Goal: Task Accomplishment & Management: Use online tool/utility

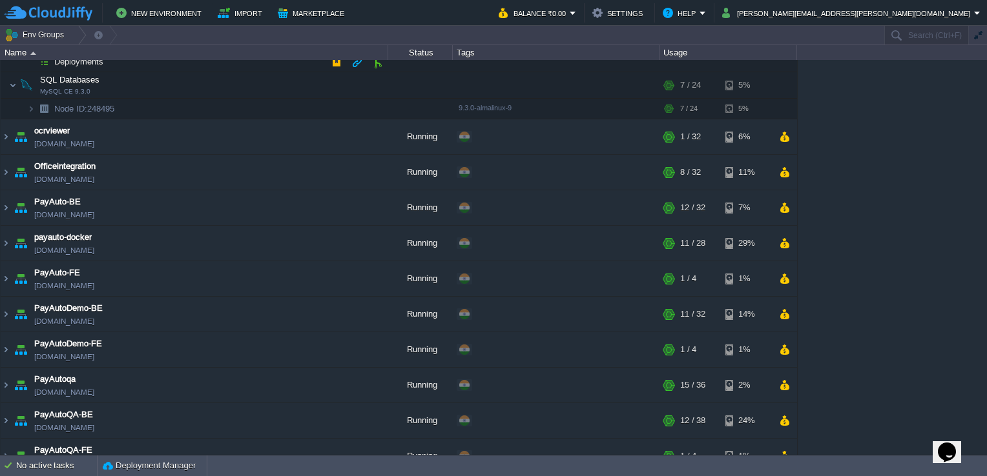
scroll to position [323, 0]
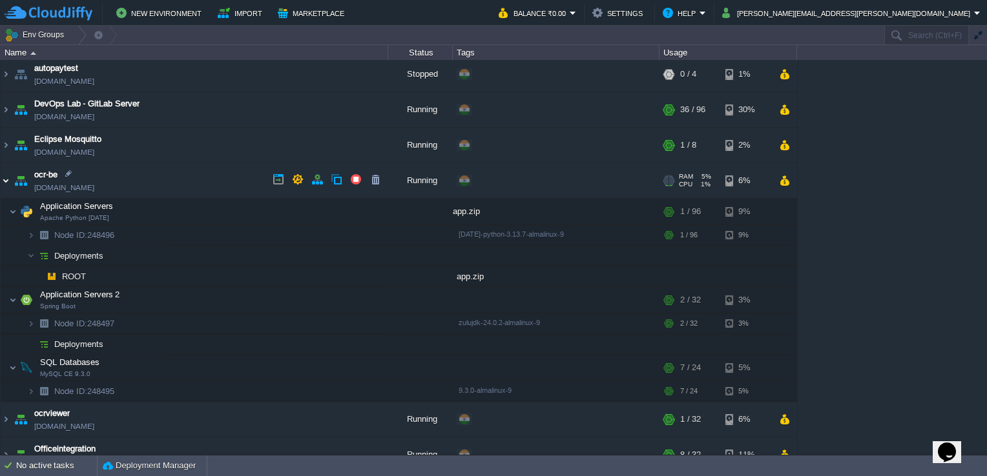
click at [5, 176] on img at bounding box center [6, 180] width 10 height 35
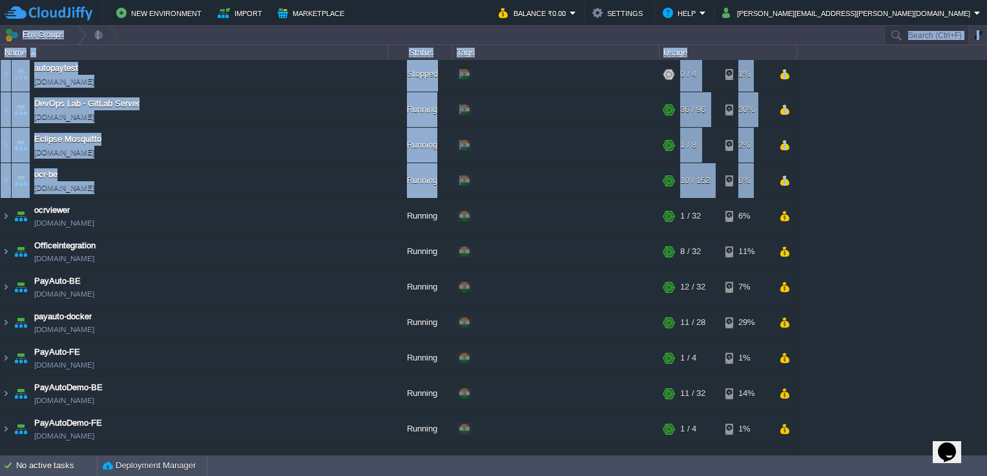
click at [0, 218] on html "New Environment Import Marketplace Bonus ₹0.00 Upgrade Account Balance ₹0.00 Se…" at bounding box center [493, 238] width 987 height 476
click at [4, 214] on img at bounding box center [6, 216] width 10 height 35
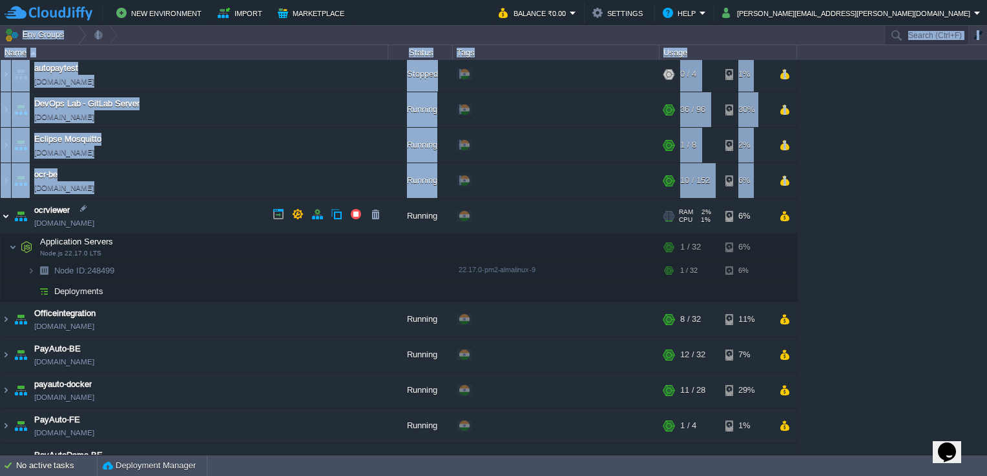
click at [4, 214] on img at bounding box center [6, 216] width 10 height 35
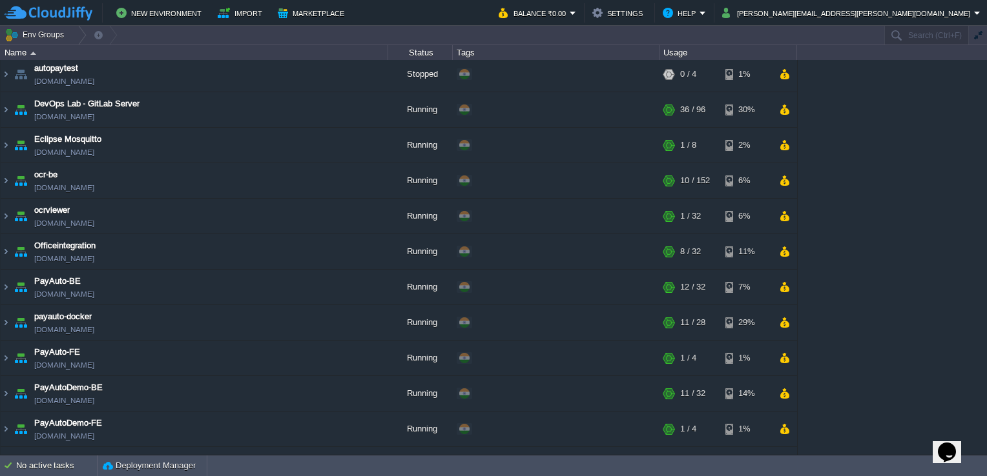
click at [912, 72] on div "AdunaData-BE_Prod adunadatabeprod.cloudjiffy.net Running My First Project Edit …" at bounding box center [493, 257] width 987 height 395
click at [4, 180] on img at bounding box center [6, 180] width 10 height 35
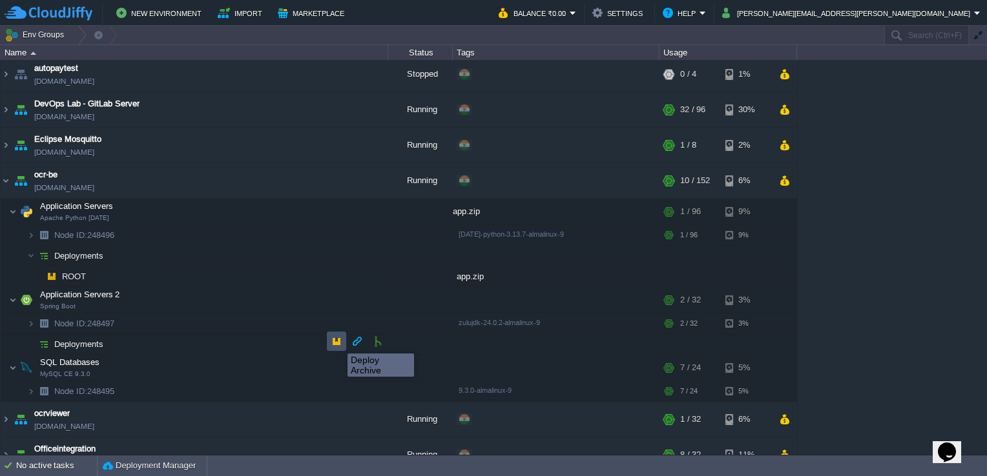
click at [338, 342] on button "button" at bounding box center [337, 342] width 12 height 12
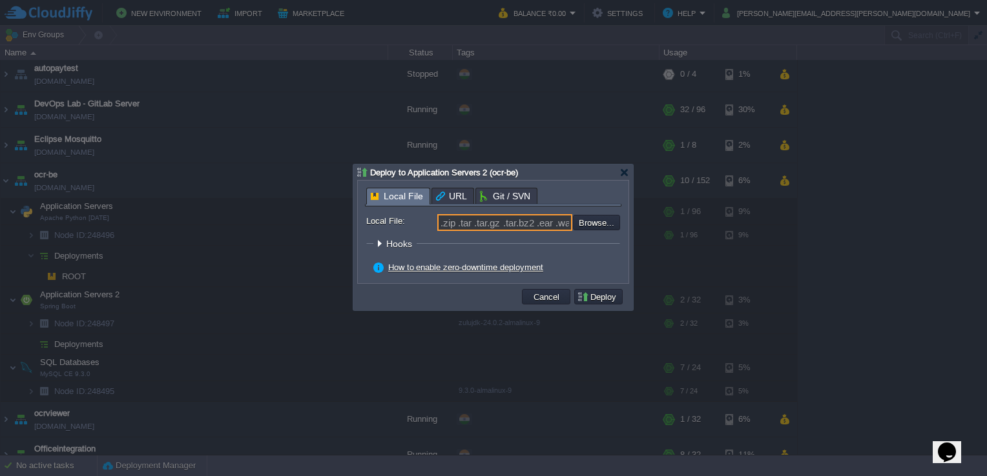
click at [522, 218] on input ".zip .tar .tar.gz .tar.bz2 .ear .war .jar" at bounding box center [504, 222] width 135 height 17
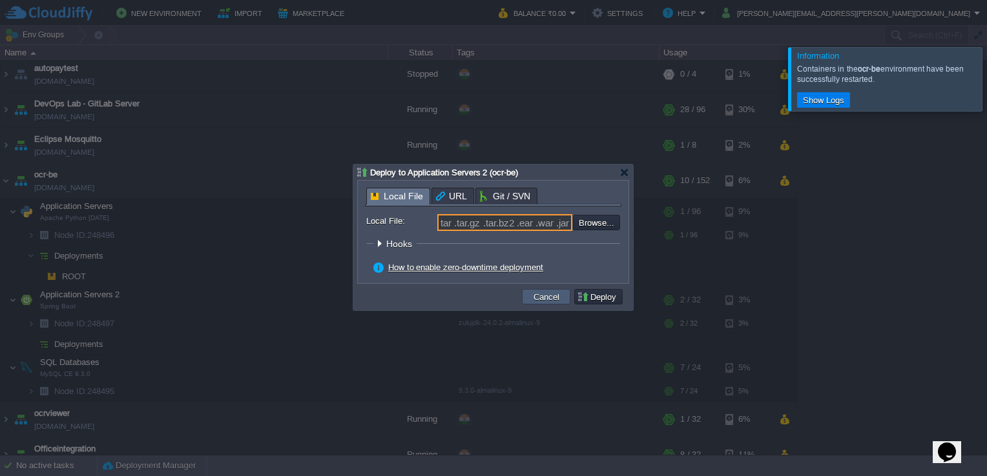
scroll to position [0, 0]
click at [557, 292] on button "Cancel" at bounding box center [546, 297] width 34 height 12
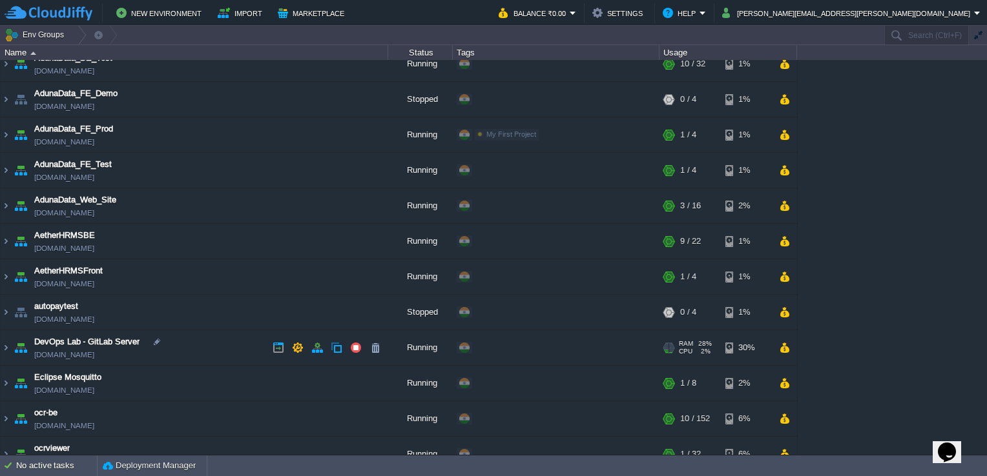
scroll to position [258, 0]
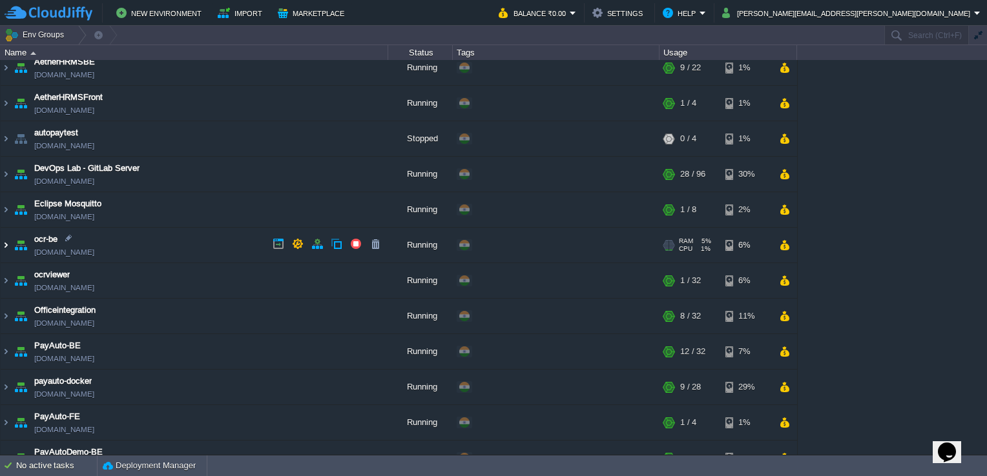
click at [5, 240] on img at bounding box center [6, 245] width 10 height 35
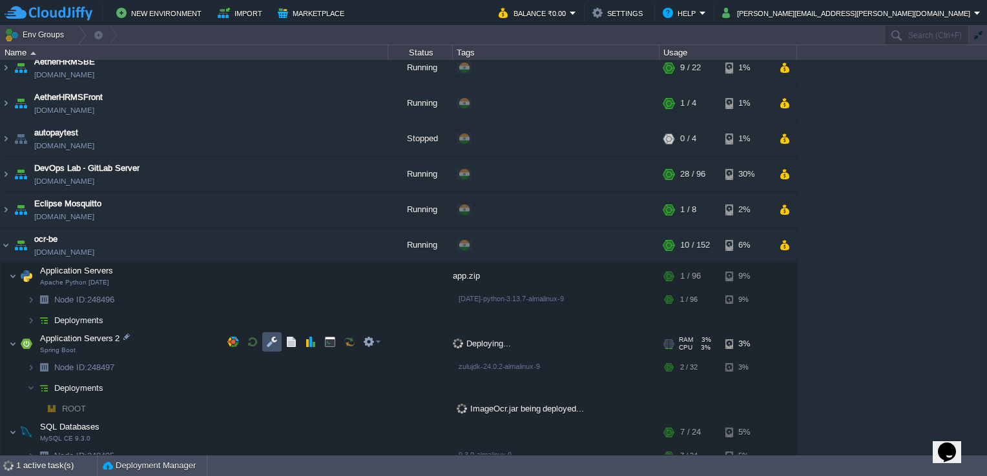
click at [266, 342] on button "button" at bounding box center [272, 342] width 12 height 12
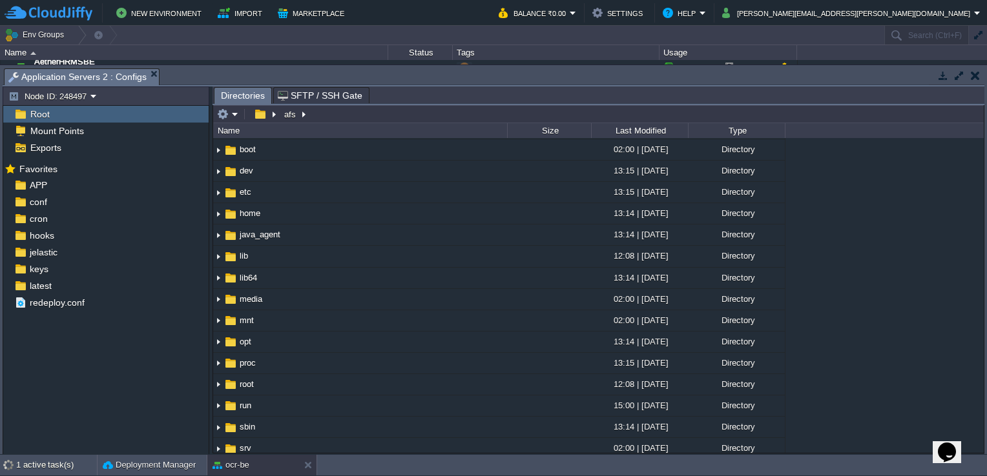
scroll to position [0, 0]
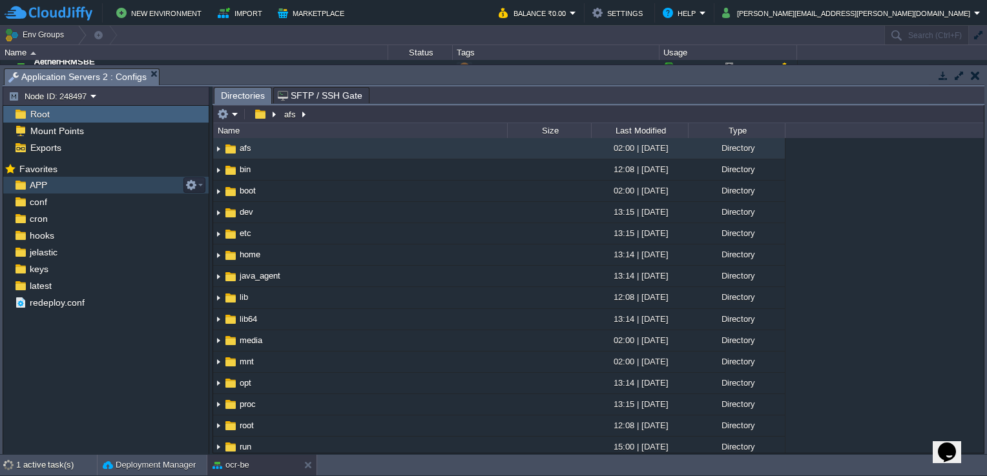
click at [46, 186] on div "APP" at bounding box center [105, 185] width 205 height 17
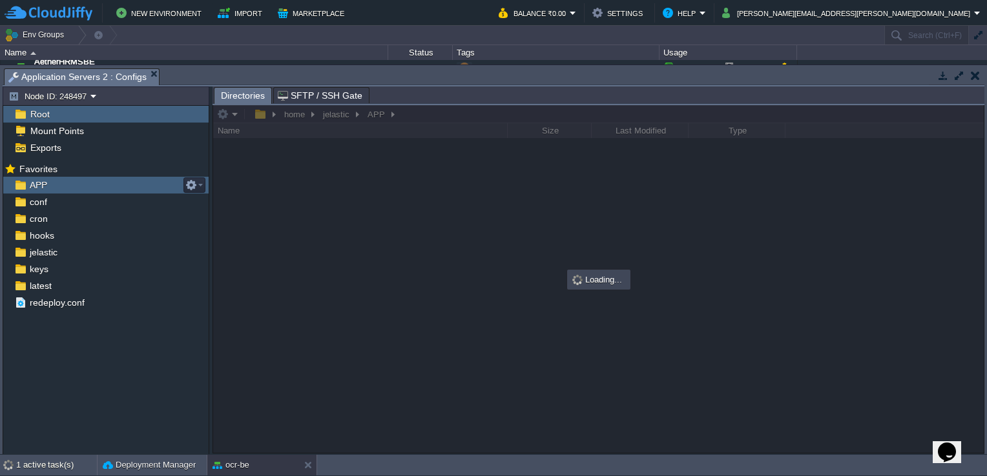
click at [50, 185] on div "APP" at bounding box center [105, 185] width 205 height 17
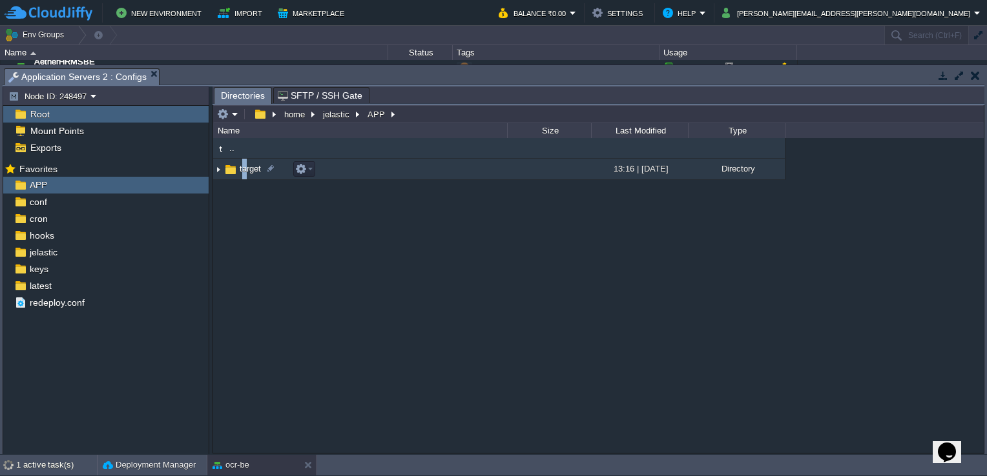
click at [245, 161] on td "target" at bounding box center [360, 169] width 294 height 21
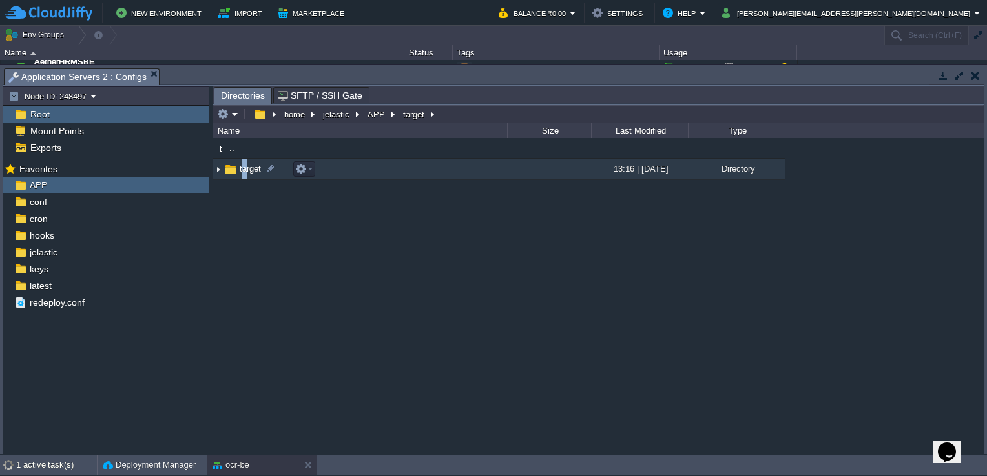
click at [245, 161] on td "target" at bounding box center [360, 169] width 294 height 21
click at [243, 170] on span "target" at bounding box center [250, 168] width 25 height 11
click at [244, 170] on span "target" at bounding box center [250, 168] width 25 height 11
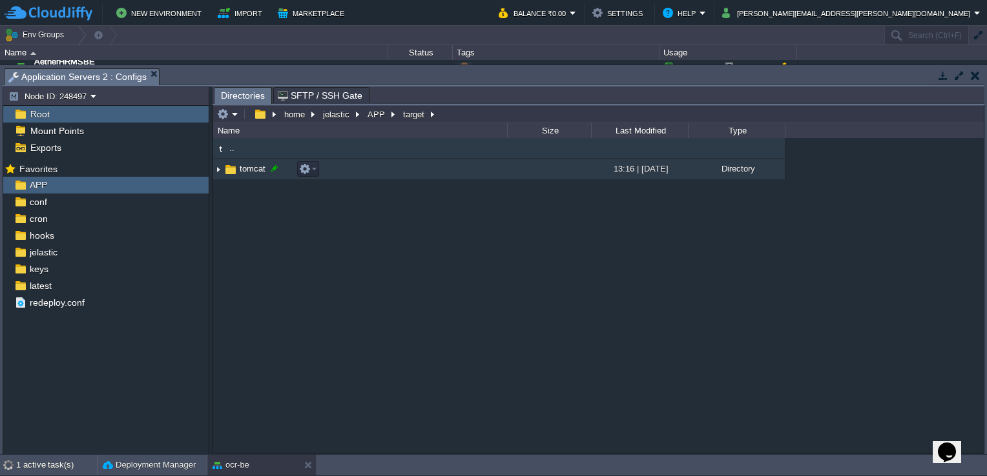
click at [272, 167] on div at bounding box center [275, 169] width 12 height 12
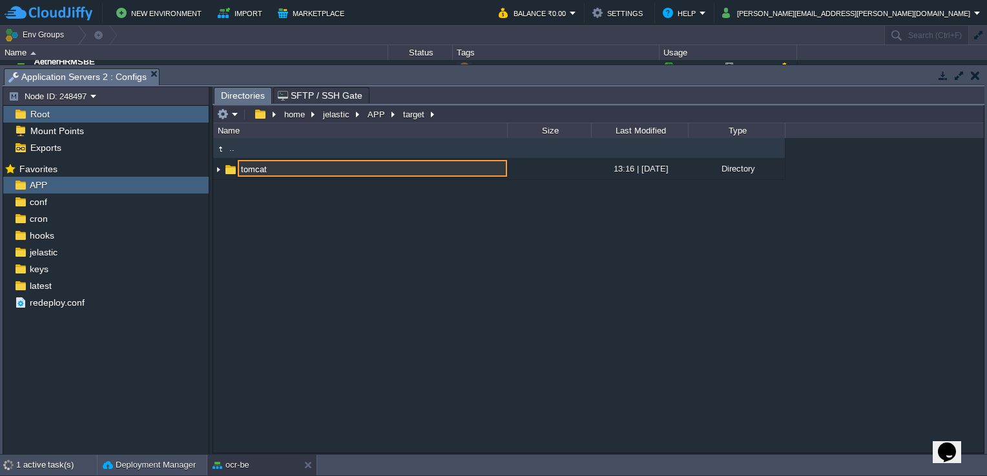
click at [255, 200] on div ".. tomcat 13:16 | 08 Sep 2025 Directory tomcat" at bounding box center [598, 295] width 770 height 315
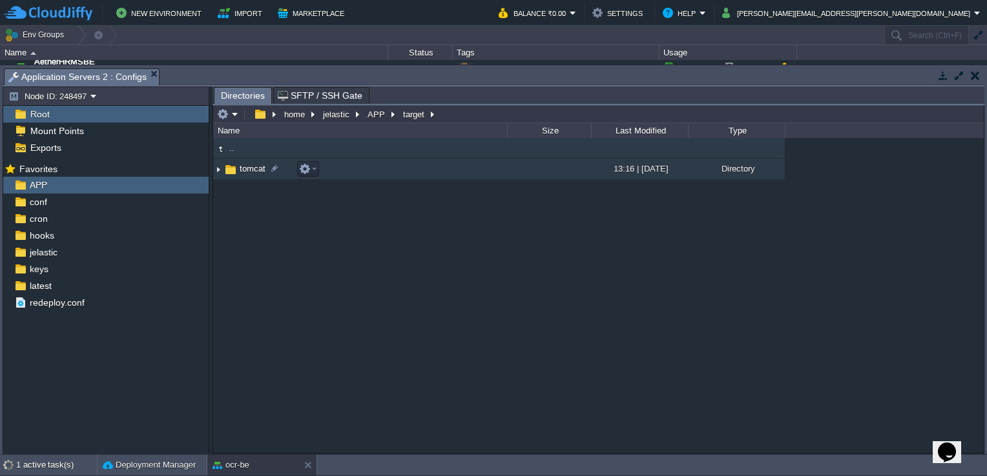
click at [254, 163] on td "tomcat" at bounding box center [360, 169] width 294 height 21
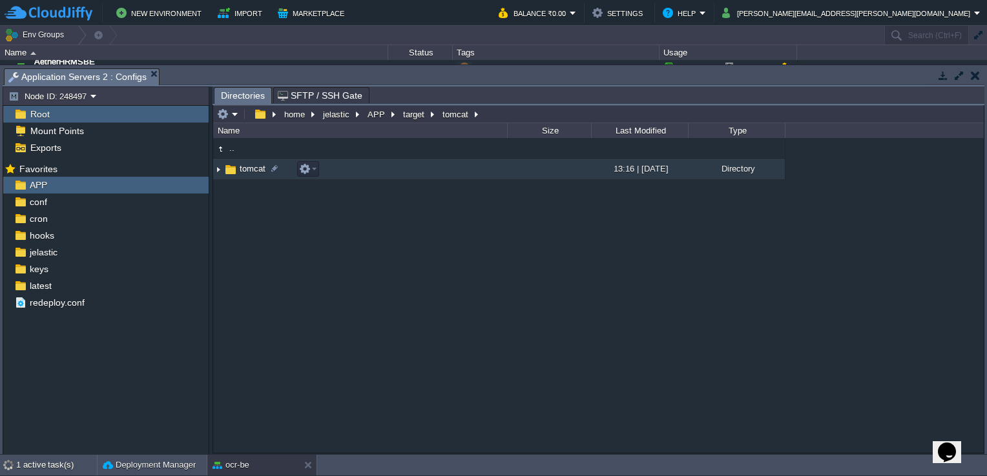
click at [249, 172] on span "tomcat" at bounding box center [253, 168] width 30 height 11
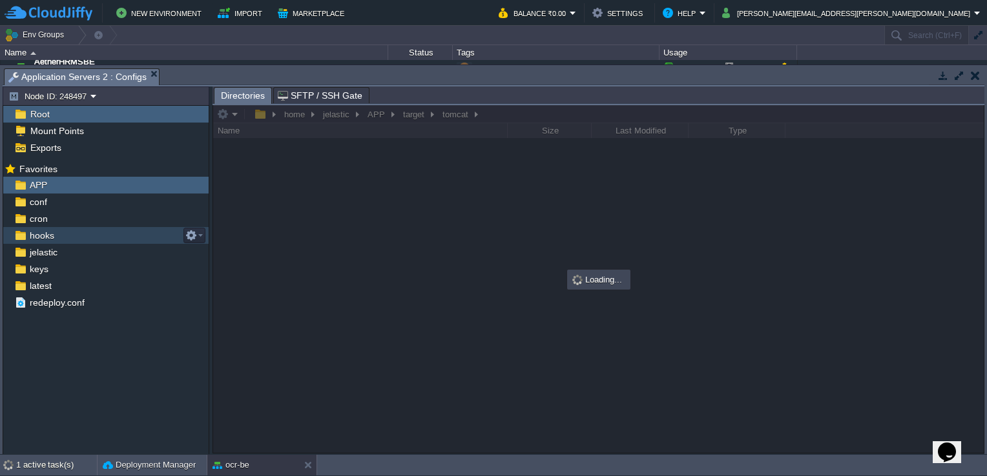
click at [56, 238] on div "hooks" at bounding box center [105, 235] width 205 height 17
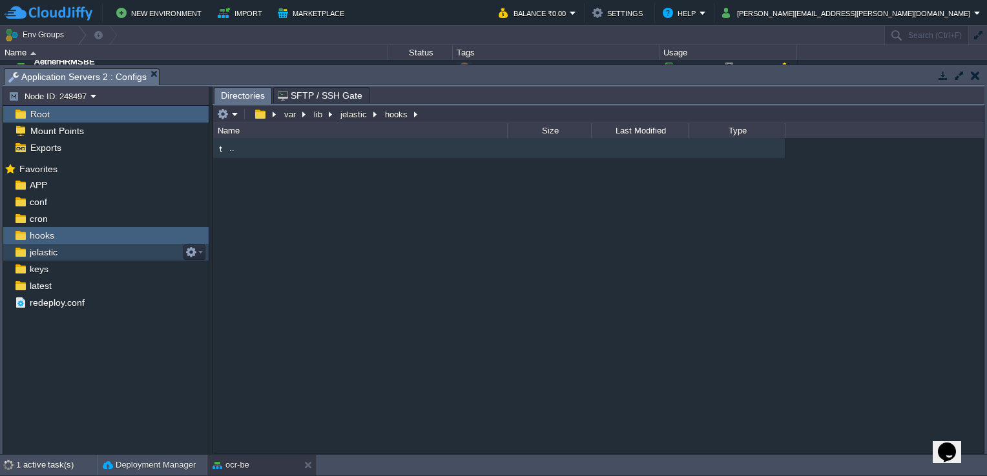
click at [58, 251] on span "jelastic" at bounding box center [43, 253] width 32 height 12
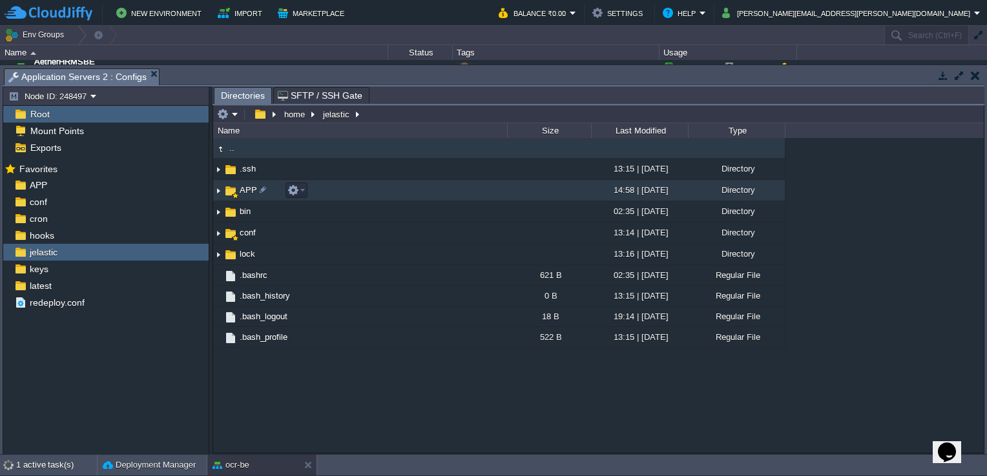
click at [243, 192] on span "APP" at bounding box center [248, 190] width 21 height 11
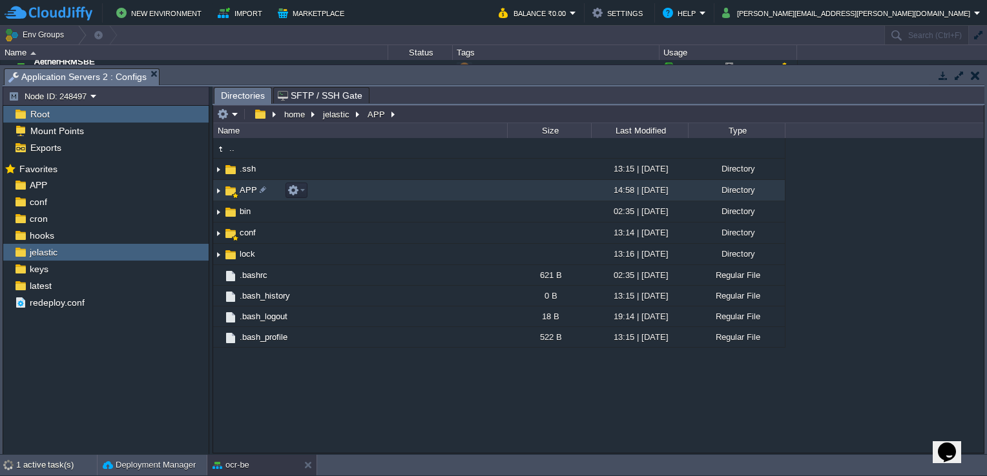
click at [243, 192] on span "APP" at bounding box center [248, 190] width 21 height 11
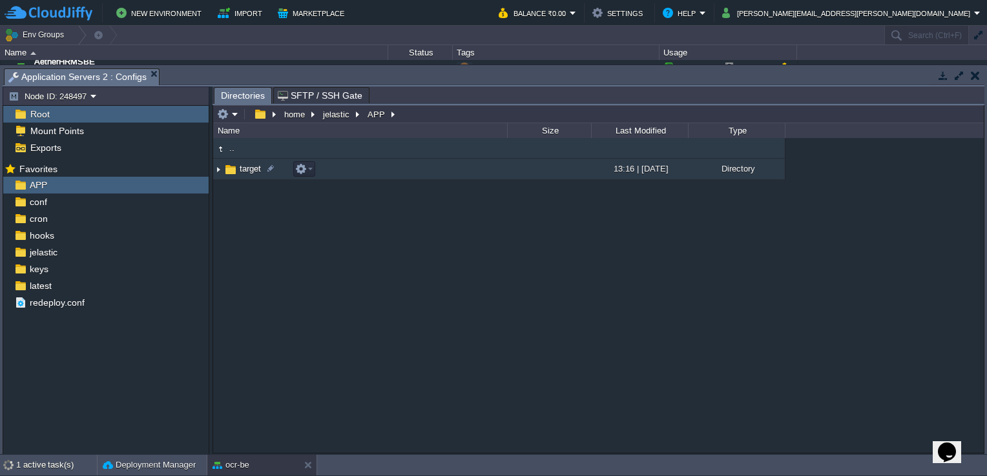
click at [251, 166] on span "target" at bounding box center [250, 168] width 25 height 11
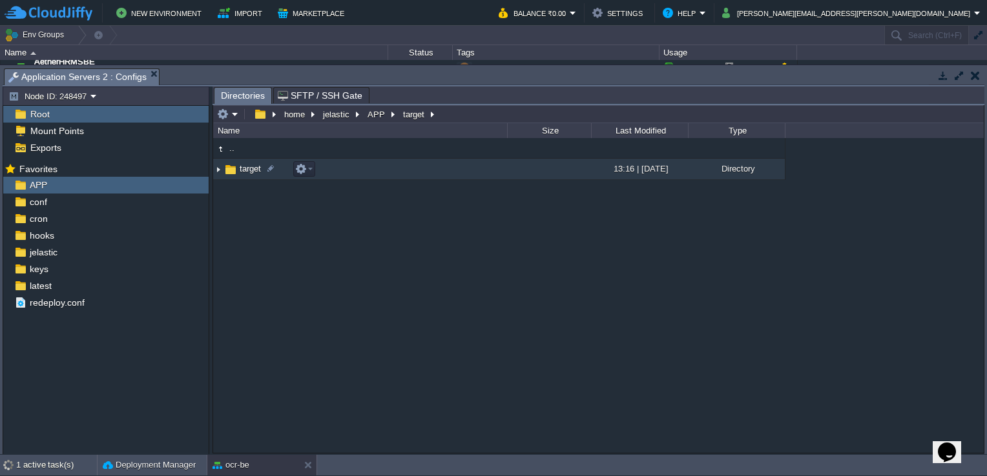
click at [252, 166] on span "target" at bounding box center [250, 168] width 25 height 11
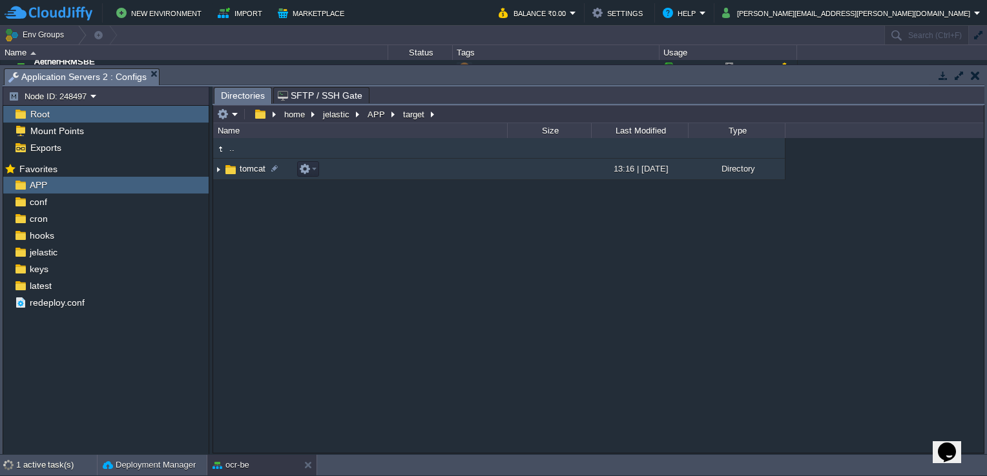
click at [251, 176] on td "tomcat" at bounding box center [360, 169] width 294 height 21
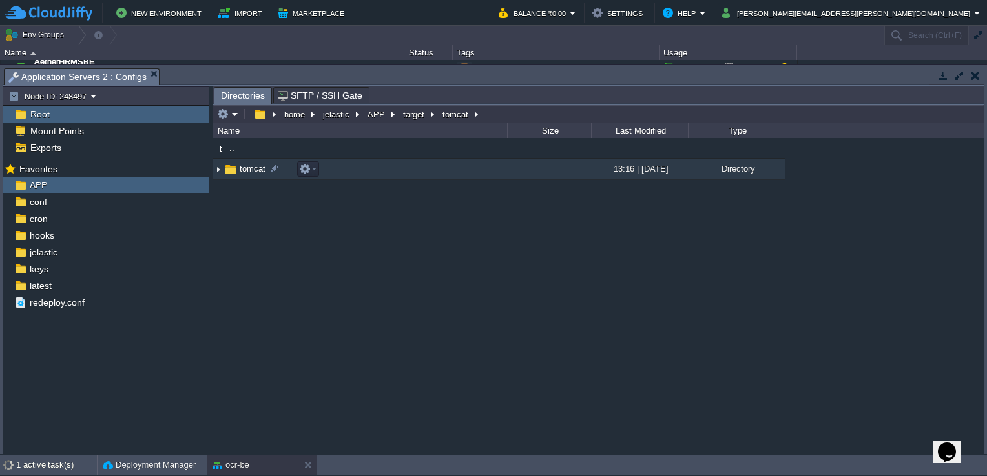
click at [250, 172] on span "tomcat" at bounding box center [253, 168] width 30 height 11
click at [249, 171] on span "tomcat" at bounding box center [253, 168] width 30 height 11
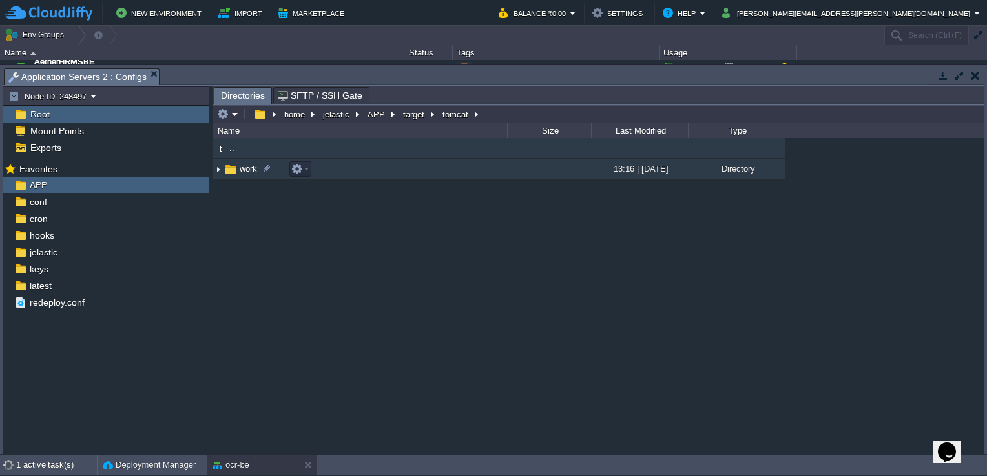
click at [256, 172] on span "work" at bounding box center [248, 168] width 21 height 11
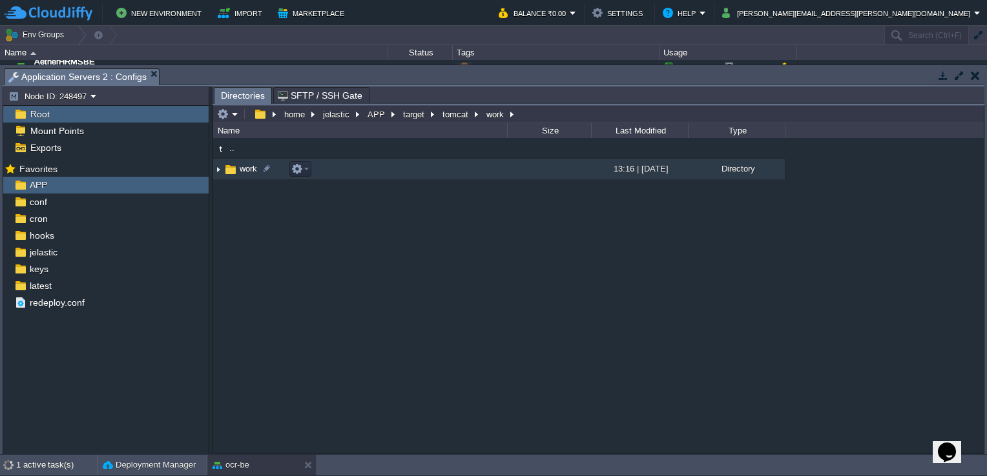
click at [248, 174] on span "work" at bounding box center [248, 168] width 21 height 11
click at [245, 174] on span "work" at bounding box center [248, 168] width 21 height 11
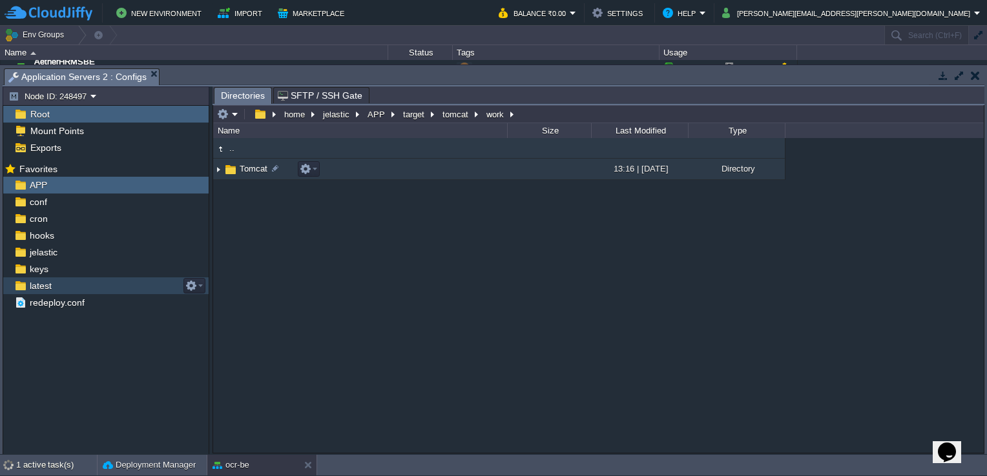
click at [245, 166] on span "Tomcat" at bounding box center [254, 168] width 32 height 11
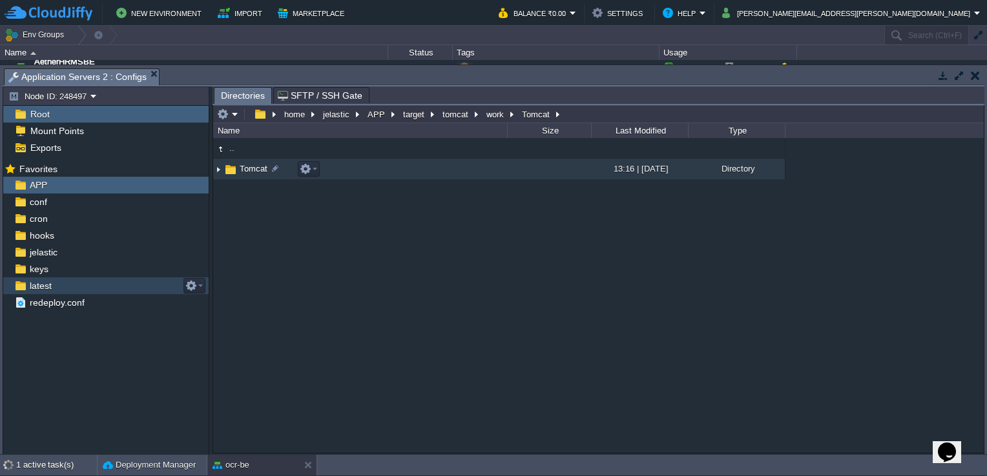
click at [253, 169] on span "Tomcat" at bounding box center [254, 168] width 32 height 11
click at [252, 169] on span "Tomcat" at bounding box center [254, 168] width 32 height 11
click at [253, 169] on span "Tomcat" at bounding box center [254, 168] width 32 height 11
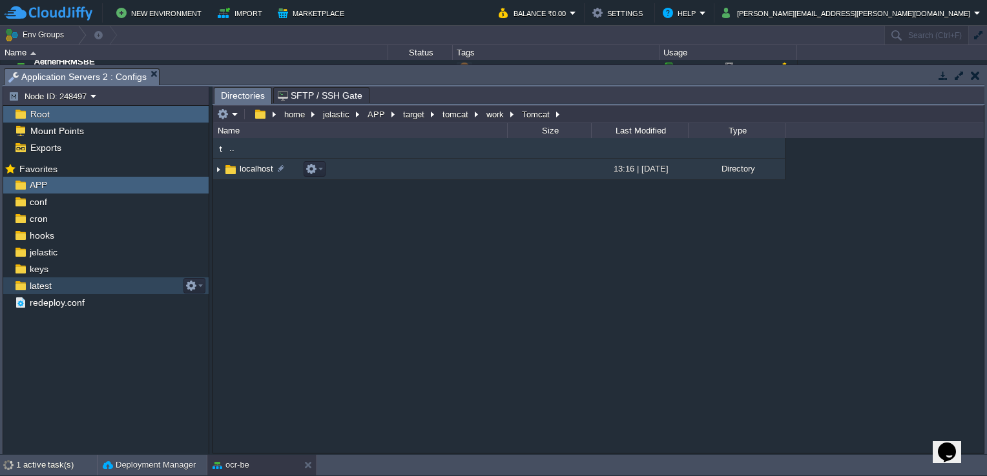
click at [253, 167] on span "localhost" at bounding box center [256, 168] width 37 height 11
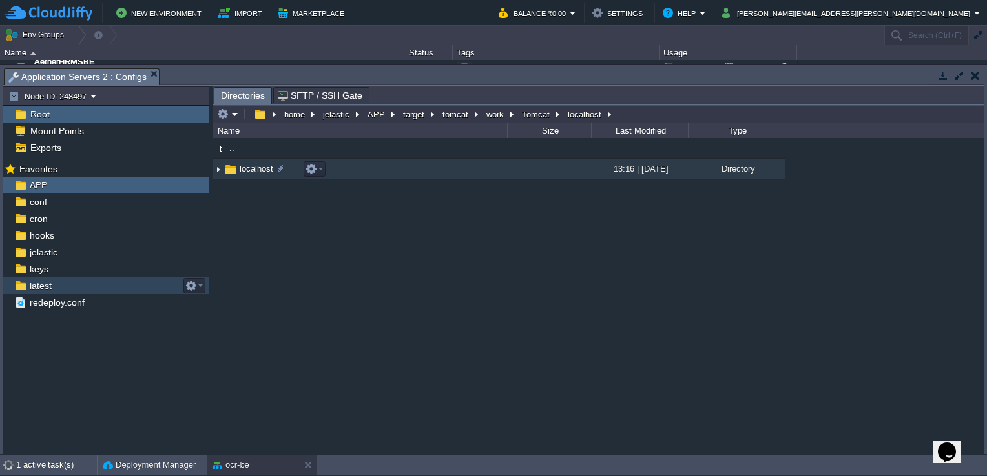
click at [253, 167] on span "localhost" at bounding box center [256, 168] width 37 height 11
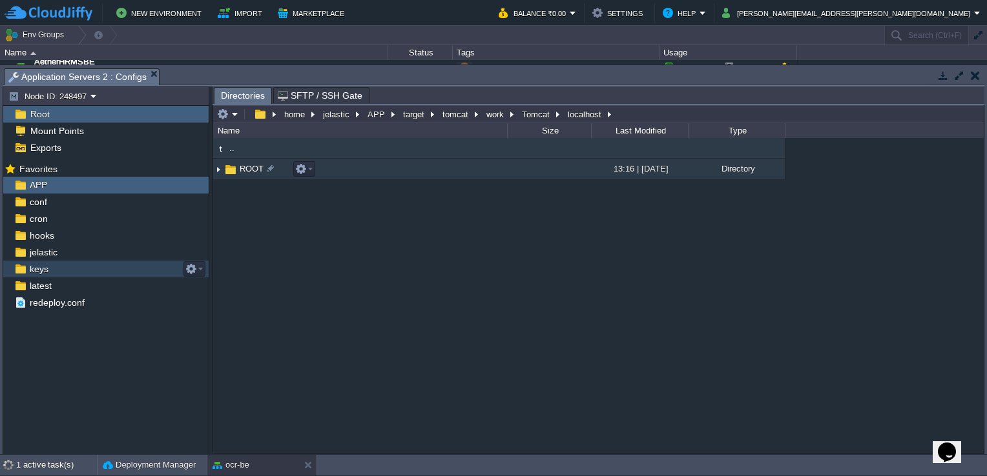
click at [252, 167] on span "ROOT" at bounding box center [252, 168] width 28 height 11
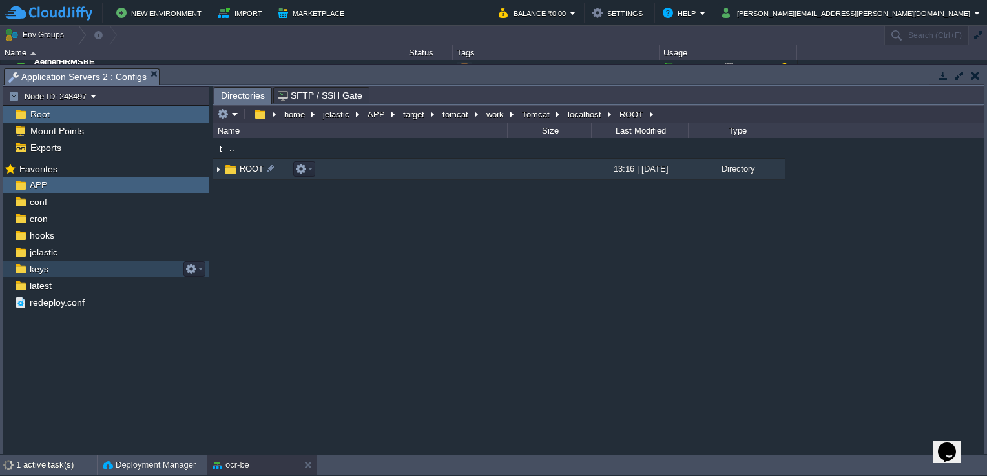
click at [253, 167] on span "ROOT" at bounding box center [252, 168] width 28 height 11
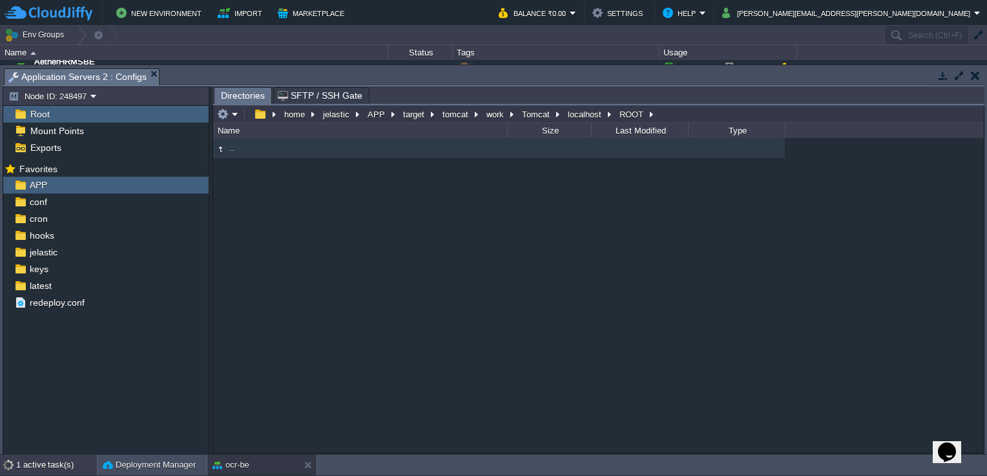
click at [43, 461] on div "1 active task(s)" at bounding box center [56, 465] width 81 height 21
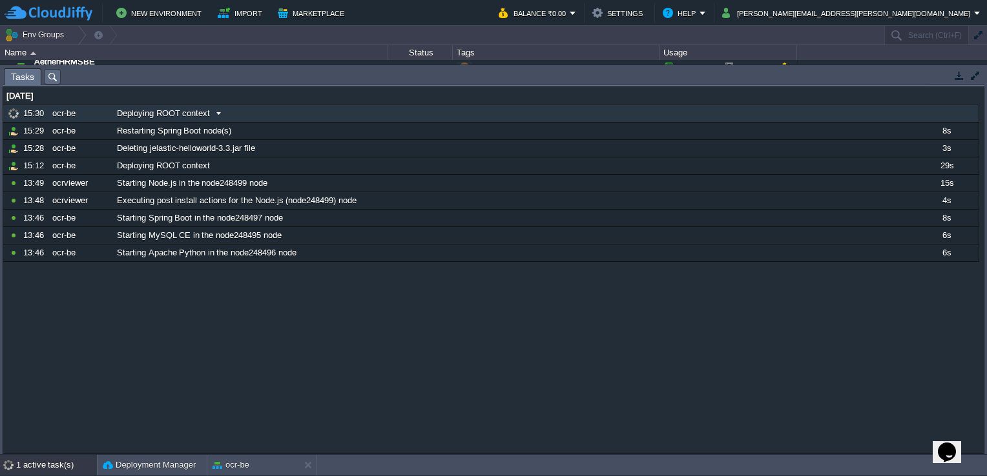
click at [204, 106] on div "Deploying ROOT context" at bounding box center [513, 113] width 799 height 17
click at [153, 115] on span "Deploying ROOT context" at bounding box center [163, 114] width 93 height 12
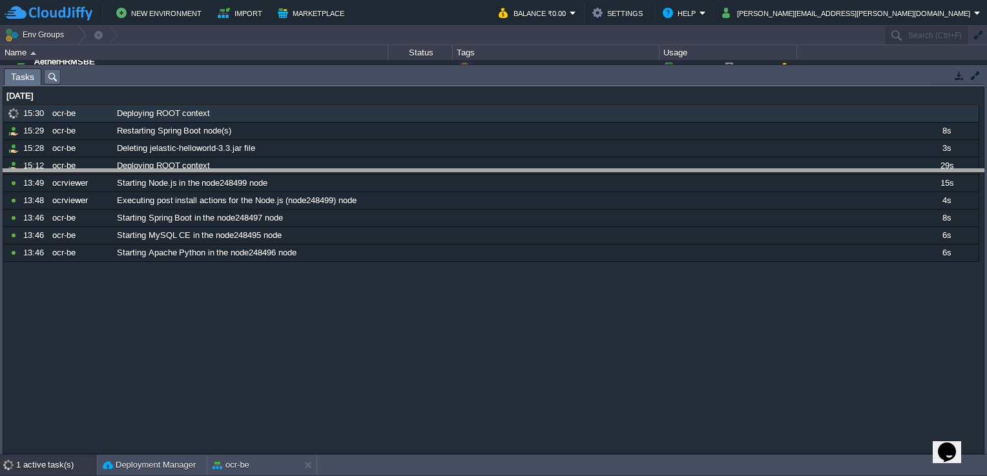
drag, startPoint x: 287, startPoint y: 71, endPoint x: 325, endPoint y: 187, distance: 122.3
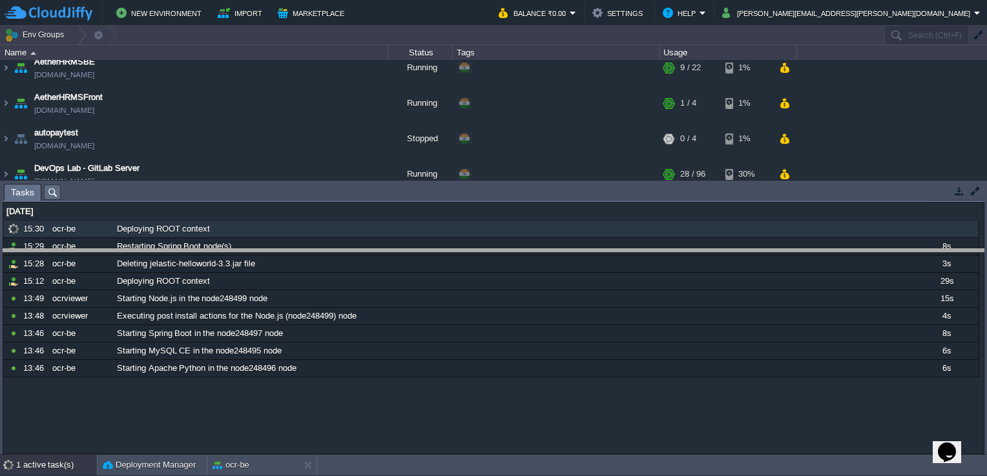
drag, startPoint x: 237, startPoint y: 192, endPoint x: 232, endPoint y: 288, distance: 96.3
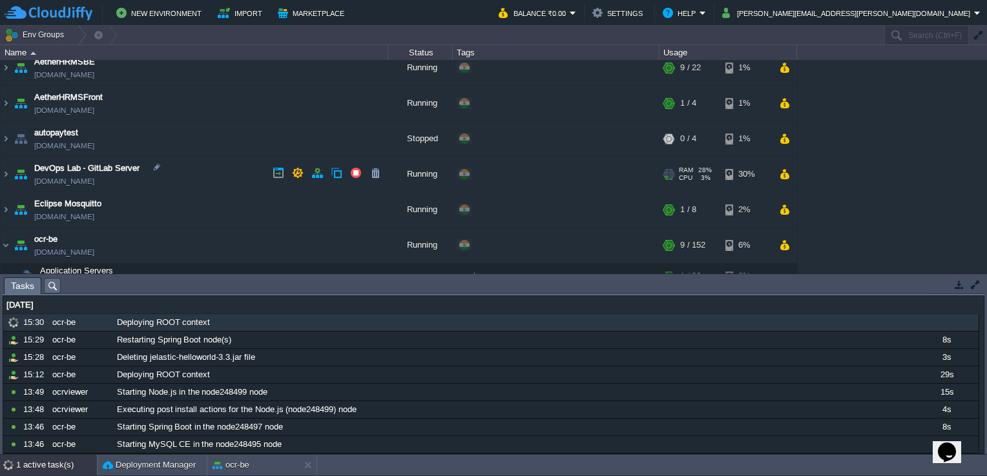
scroll to position [323, 0]
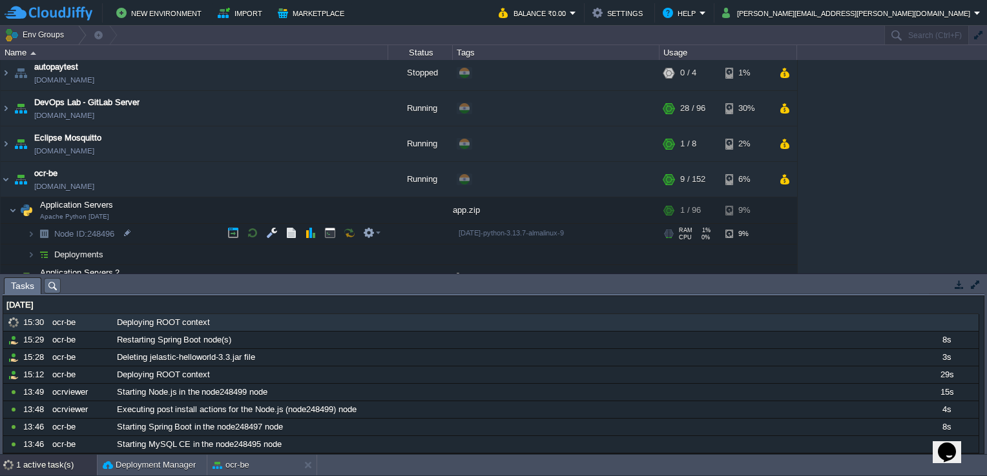
click at [243, 229] on td at bounding box center [252, 232] width 19 height 19
click at [234, 231] on button "button" at bounding box center [233, 233] width 12 height 12
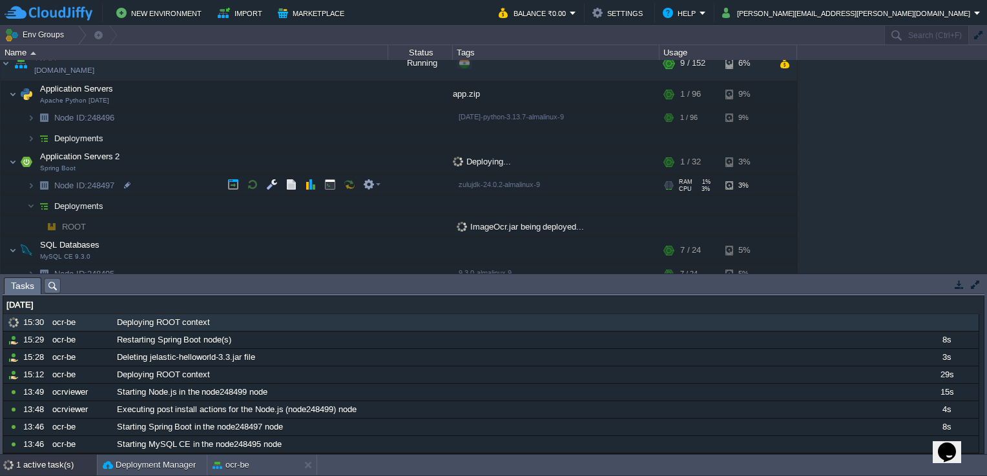
scroll to position [452, 0]
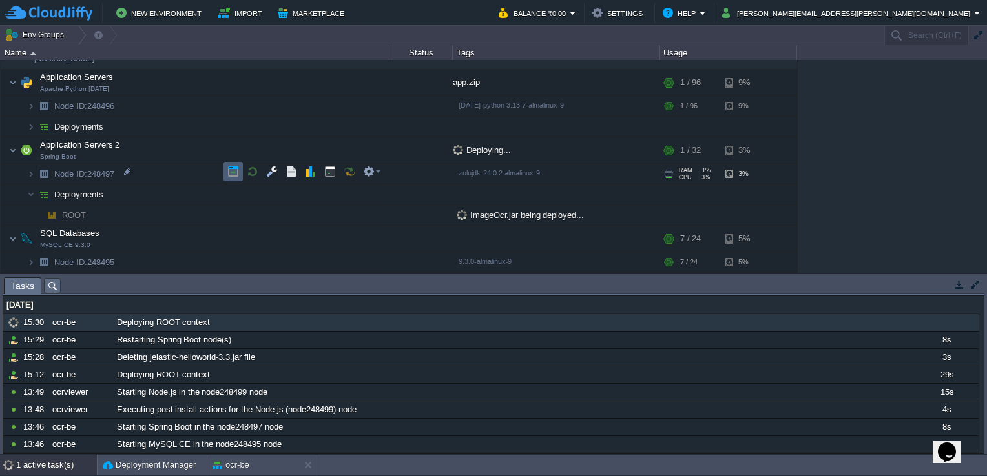
click at [227, 169] on td at bounding box center [232, 171] width 19 height 19
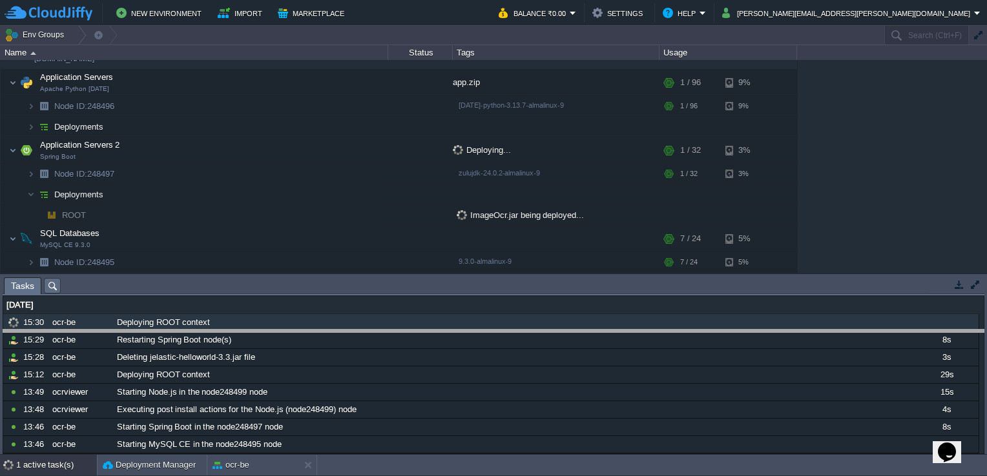
drag, startPoint x: 484, startPoint y: 283, endPoint x: 486, endPoint y: 355, distance: 72.3
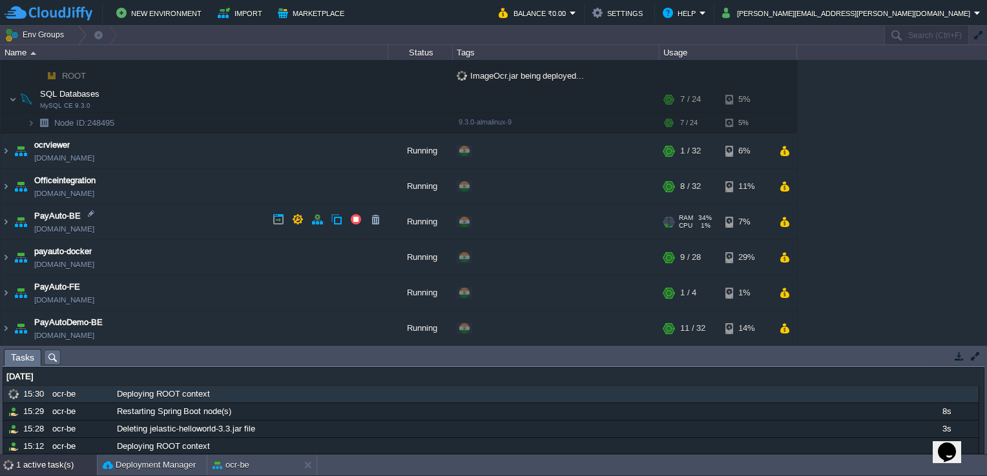
scroll to position [517, 0]
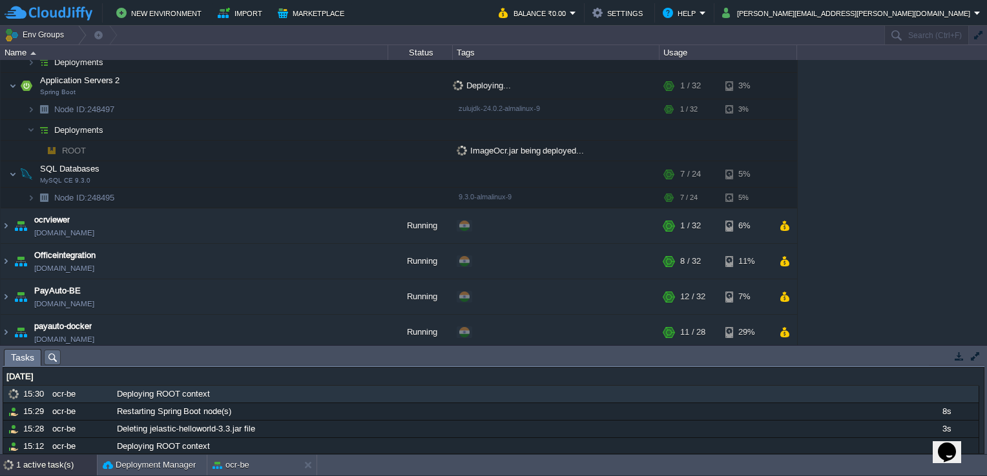
click at [52, 464] on div "1 active task(s)" at bounding box center [56, 465] width 81 height 21
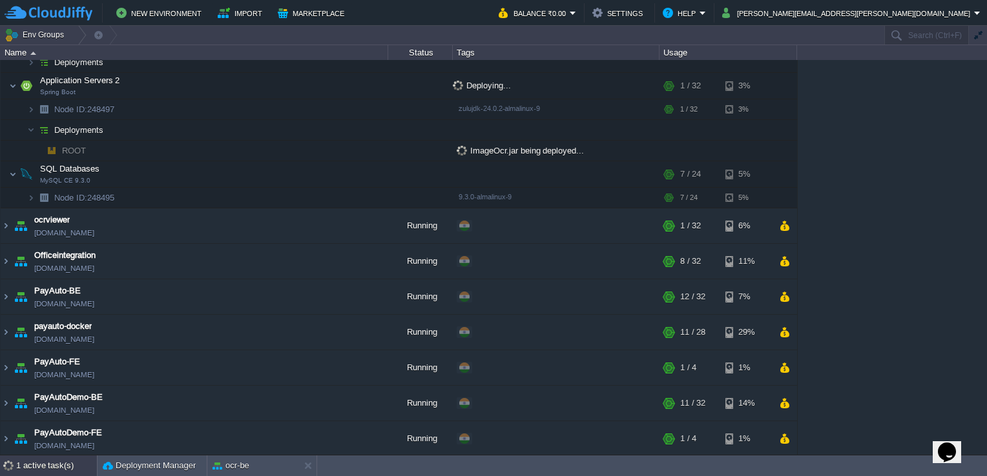
click at [52, 465] on div "1 active task(s)" at bounding box center [56, 466] width 81 height 21
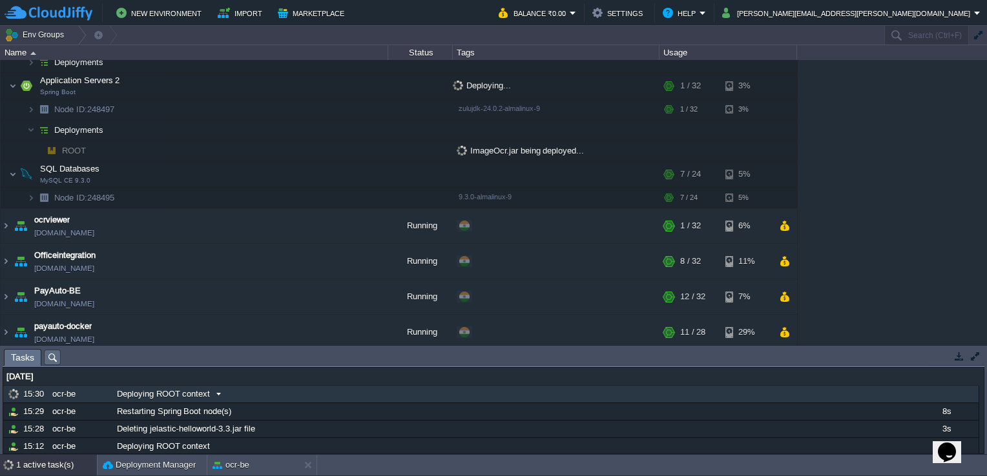
click at [146, 386] on div "Deploying ROOT context" at bounding box center [513, 394] width 799 height 17
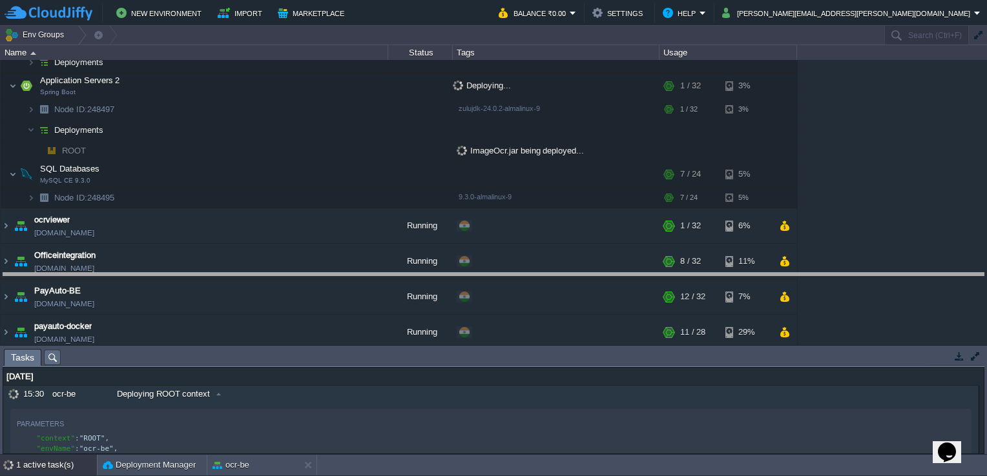
drag, startPoint x: 170, startPoint y: 355, endPoint x: 174, endPoint y: 234, distance: 120.8
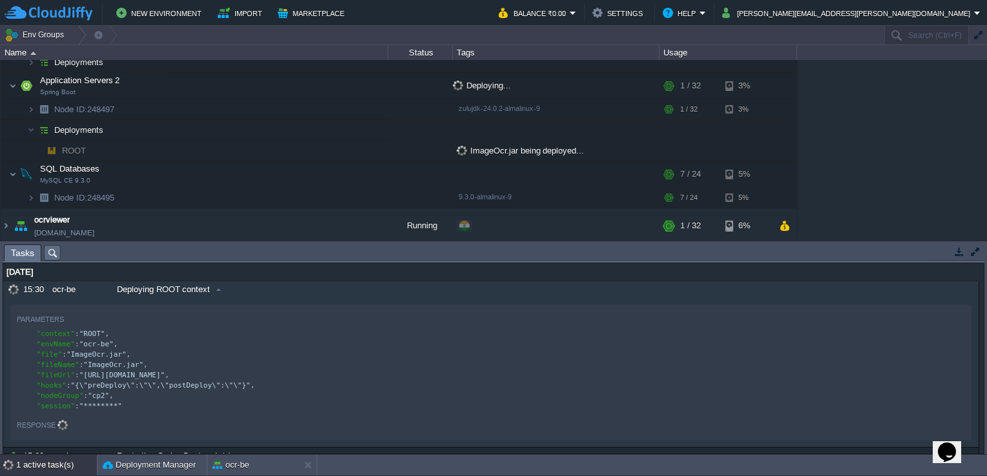
drag, startPoint x: 151, startPoint y: 263, endPoint x: 145, endPoint y: 243, distance: 20.8
click at [146, 245] on div "Tasks Activity Log Archive Git / SVN Application Servers 2 : Configs Node ID: 2…" at bounding box center [493, 347] width 987 height 213
click at [196, 283] on div "Deploying ROOT context" at bounding box center [513, 290] width 799 height 17
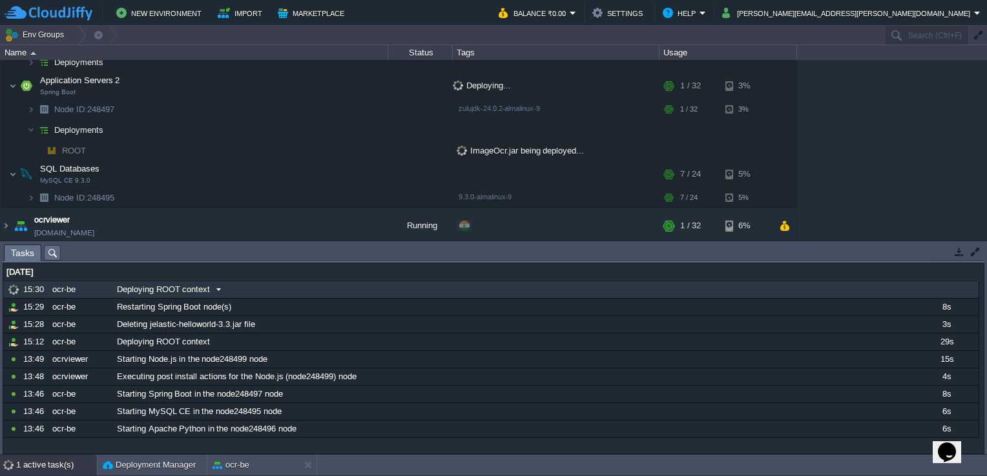
click at [196, 281] on div "08 Sep 2025 10820618 15:30 ocr-be Deploying ROOT context 1757269800000 Paramete…" at bounding box center [490, 350] width 975 height 175
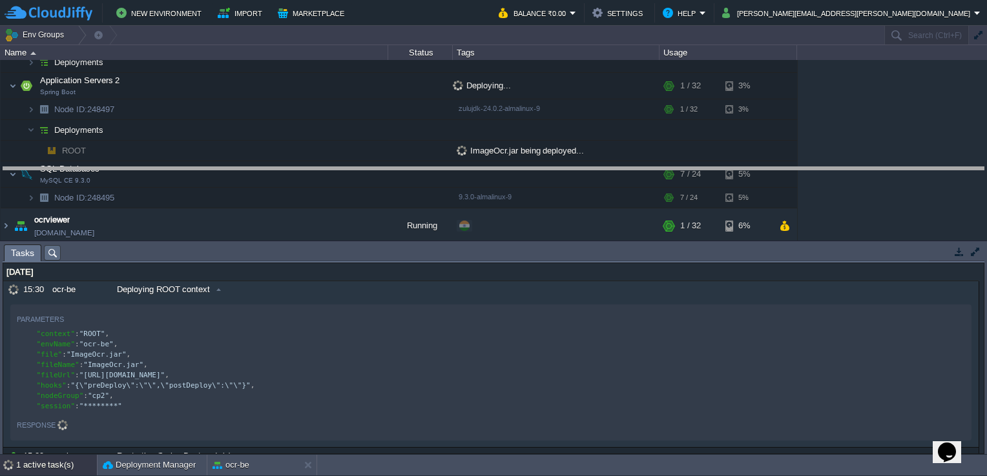
drag, startPoint x: 210, startPoint y: 254, endPoint x: 227, endPoint y: 163, distance: 93.2
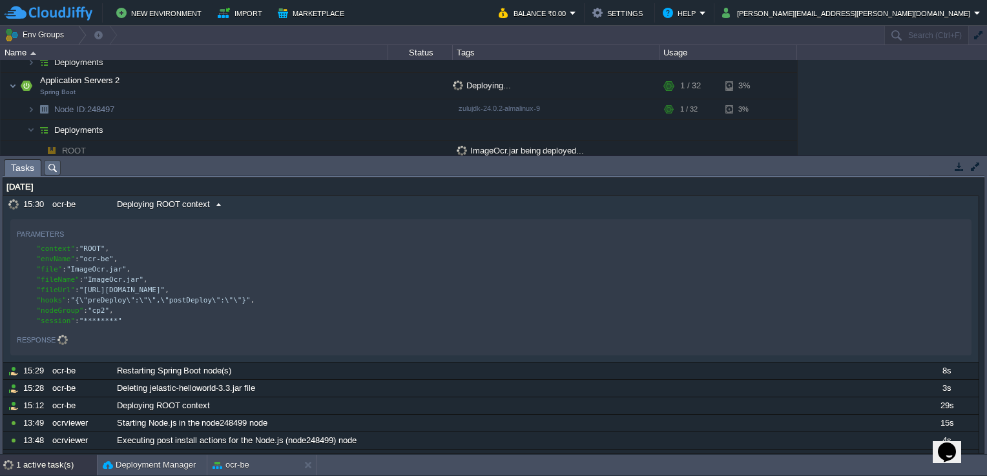
click at [205, 205] on span "Deploying ROOT context" at bounding box center [163, 205] width 93 height 12
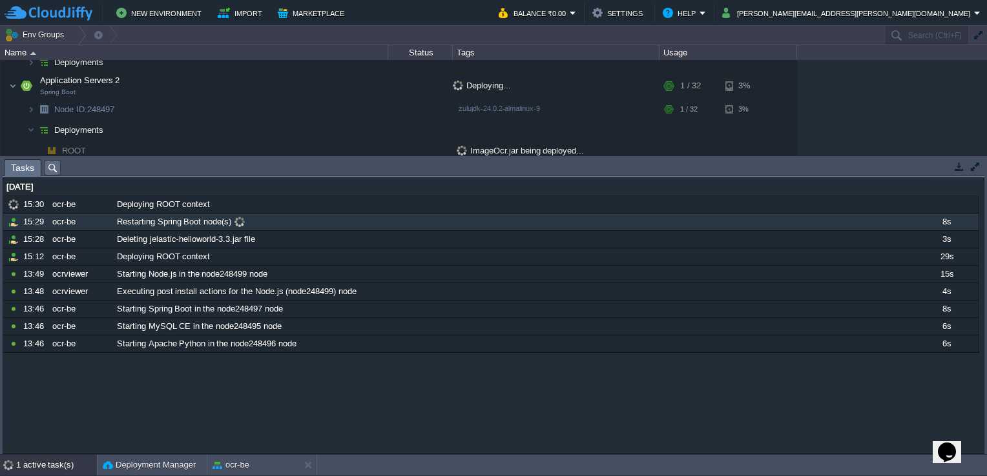
click at [181, 218] on span "Restarting Spring Boot node(s)" at bounding box center [174, 222] width 114 height 12
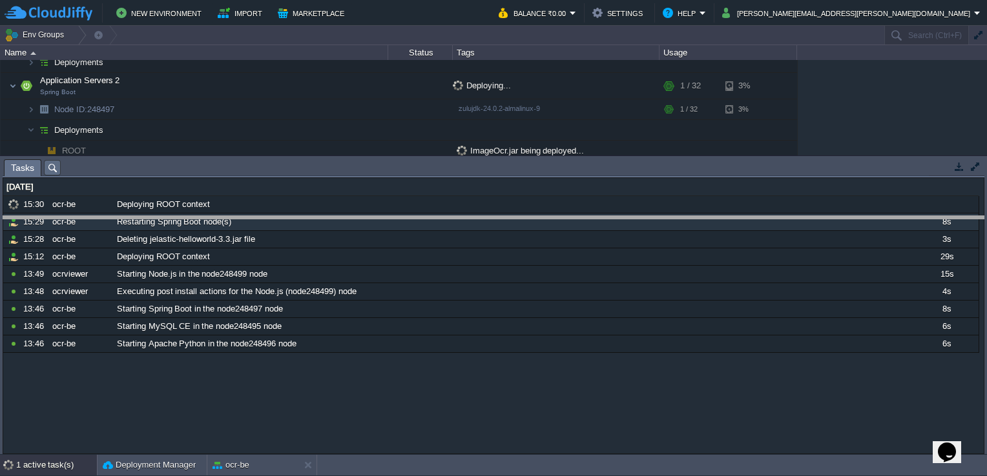
drag, startPoint x: 404, startPoint y: 171, endPoint x: 409, endPoint y: 228, distance: 57.0
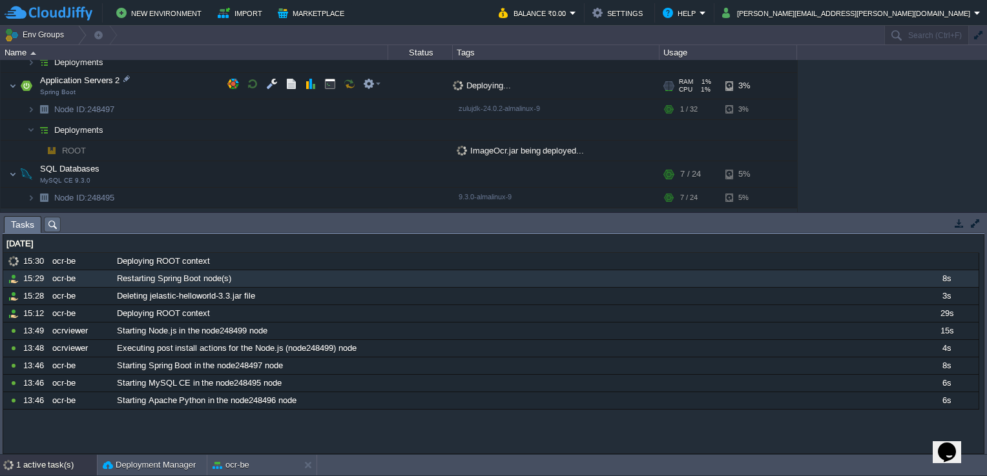
click at [238, 94] on div "AdunaData-BE_Prod adunadatabeprod.cloudjiffy.net Running My First Project Edit …" at bounding box center [493, 136] width 987 height 152
click at [227, 100] on td at bounding box center [232, 106] width 19 height 19
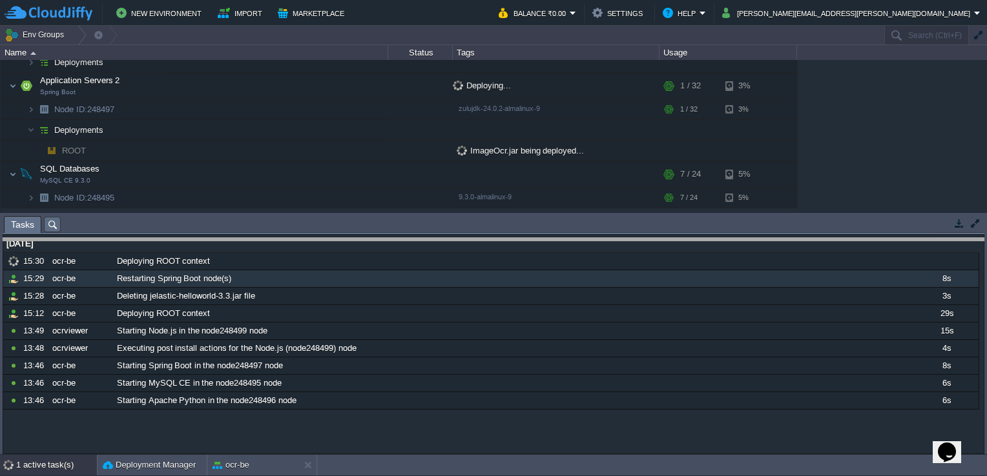
drag, startPoint x: 341, startPoint y: 229, endPoint x: 340, endPoint y: 327, distance: 97.5
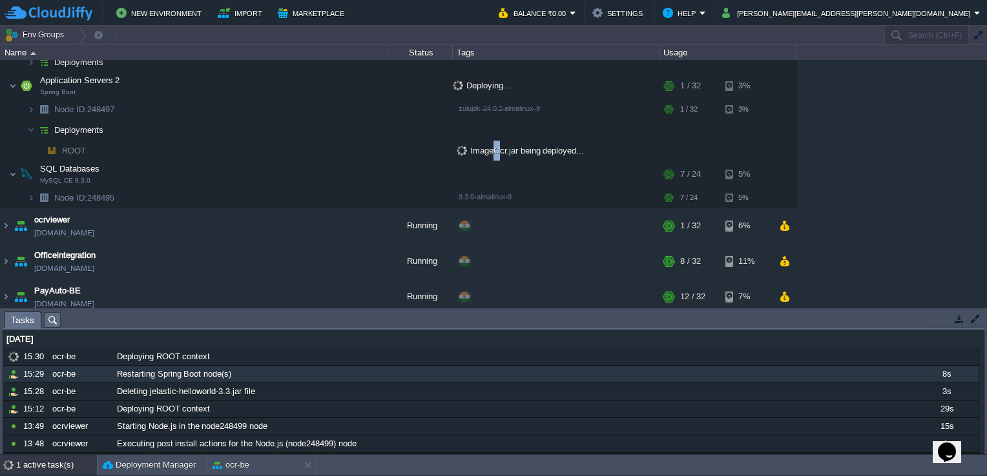
click at [498, 146] on span "ImageOcr.jar being deployed..." at bounding box center [519, 151] width 127 height 10
click at [553, 37] on td "Env Groups" at bounding box center [441, 35] width 883 height 19
click at [247, 169] on button "button" at bounding box center [253, 172] width 12 height 12
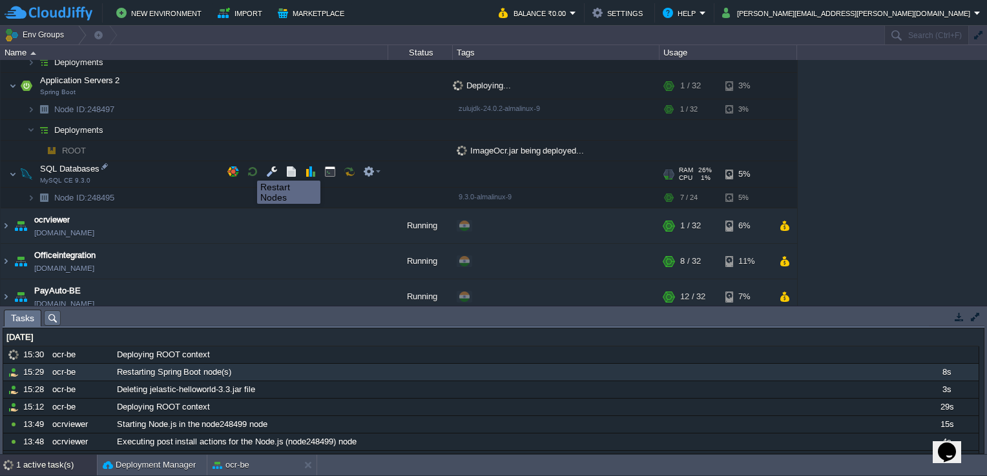
click at [247, 169] on button "button" at bounding box center [253, 172] width 12 height 12
click at [26, 456] on div "1 active task(s)" at bounding box center [56, 465] width 81 height 21
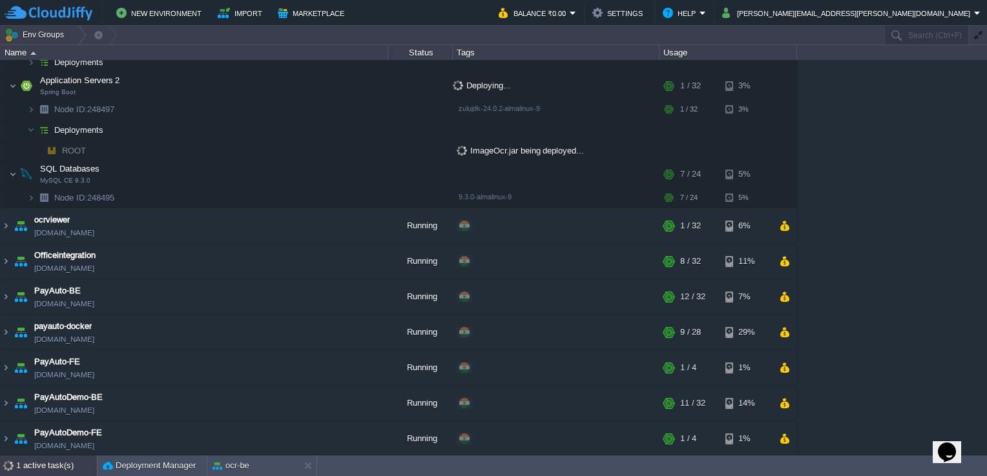
click at [27, 454] on body "New Environment Import Marketplace Bonus ₹0.00 Upgrade Account Balance ₹0.00 Se…" at bounding box center [493, 238] width 987 height 476
click at [41, 462] on div "1 active task(s)" at bounding box center [56, 466] width 81 height 21
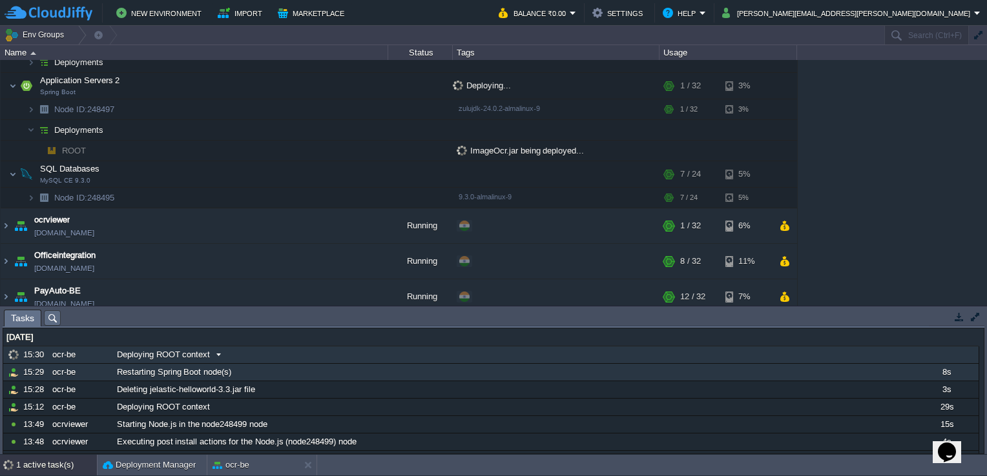
click at [169, 356] on span "Deploying ROOT context" at bounding box center [163, 355] width 93 height 12
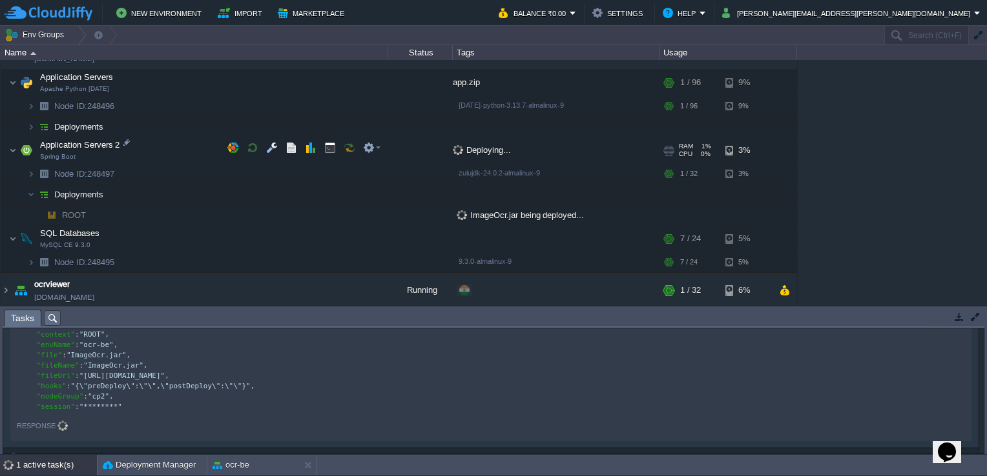
scroll to position [387, 0]
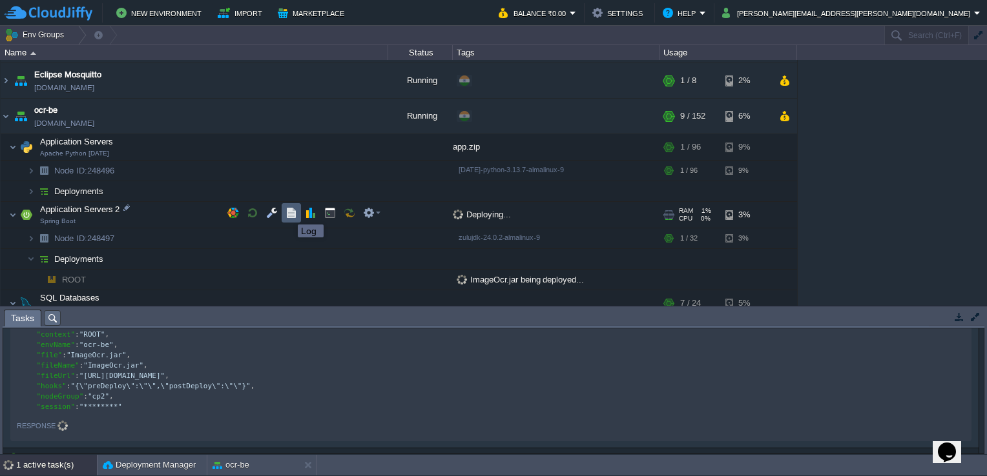
click at [290, 210] on button "button" at bounding box center [291, 213] width 12 height 12
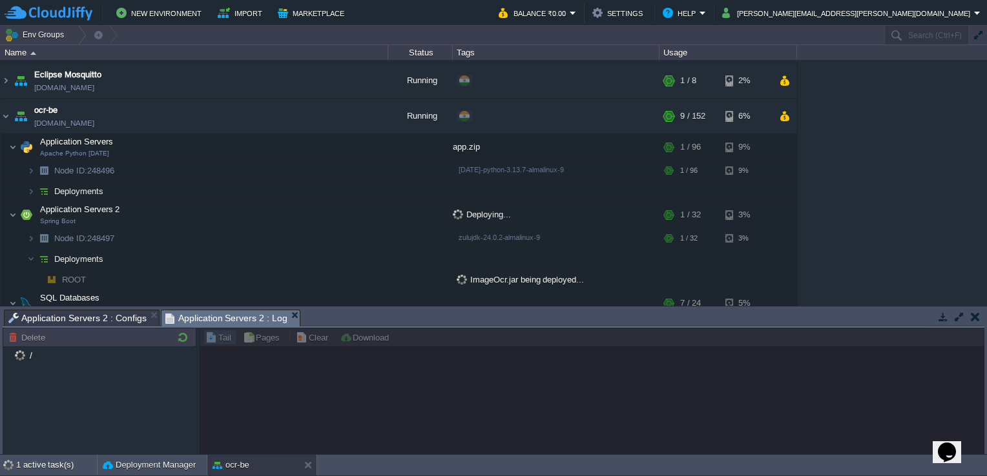
click at [369, 327] on div "Tasks Activity Log Archive Git / SVN Application Servers 2 : Configs Applicatio…" at bounding box center [493, 381] width 987 height 148
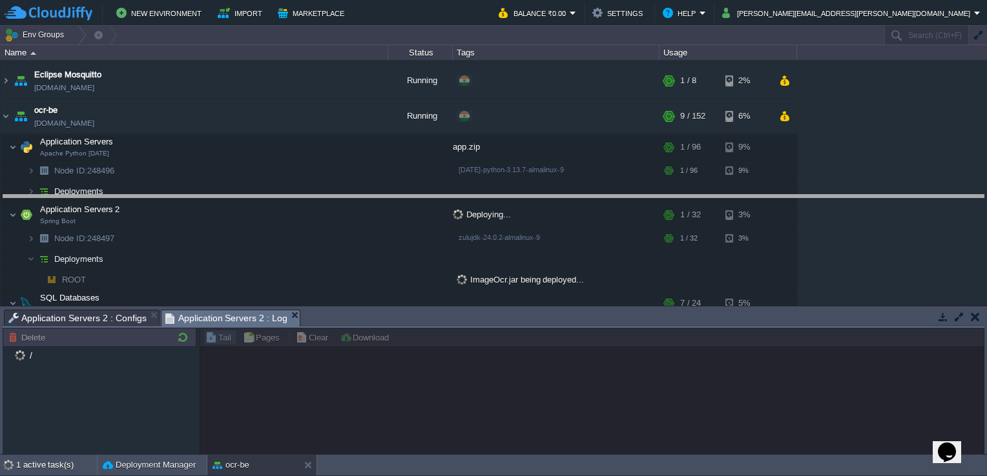
drag, startPoint x: 374, startPoint y: 312, endPoint x: 344, endPoint y: 143, distance: 172.4
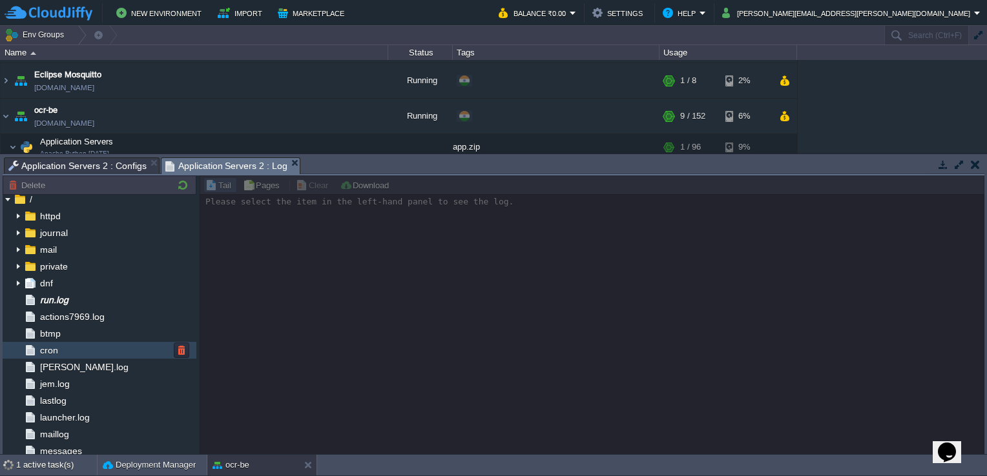
scroll to position [0, 0]
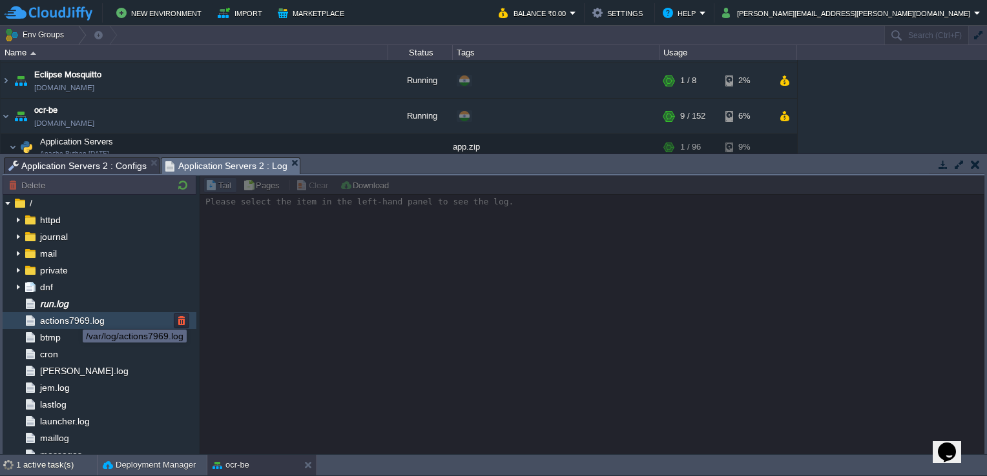
click at [74, 318] on span "actions7969.log" at bounding box center [71, 321] width 69 height 12
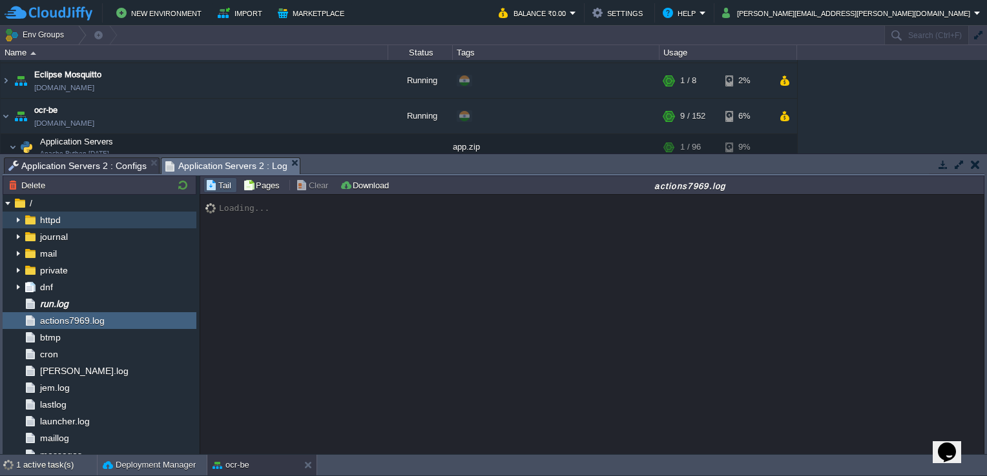
click at [21, 220] on img at bounding box center [18, 220] width 10 height 17
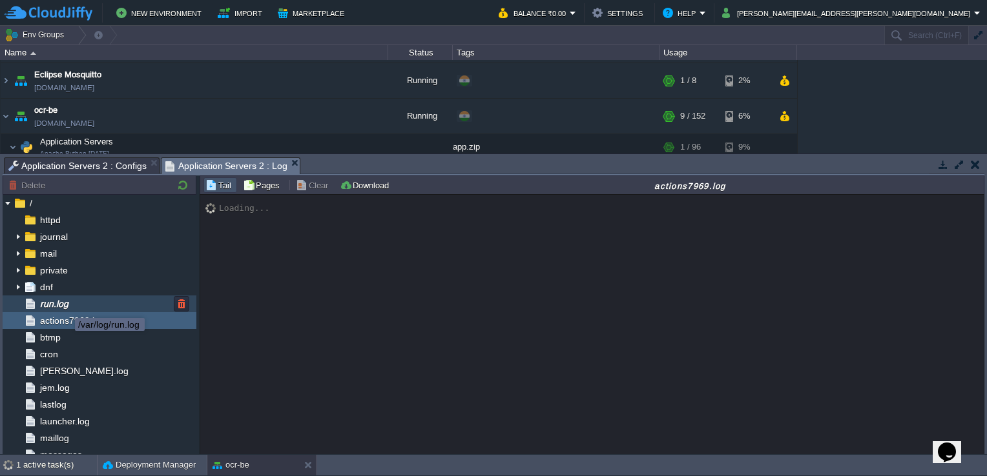
click at [65, 307] on span "run.log" at bounding box center [53, 304] width 33 height 12
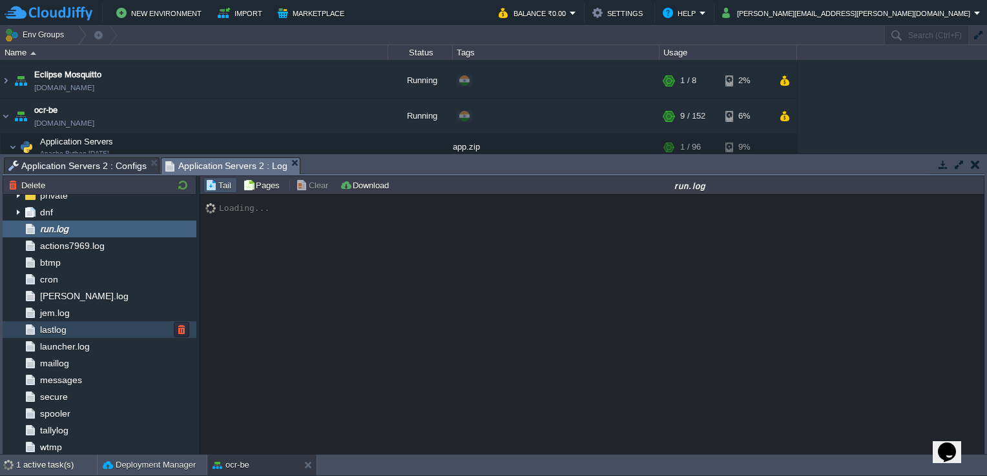
scroll to position [76, 0]
click at [77, 330] on div "lastlog" at bounding box center [100, 329] width 194 height 17
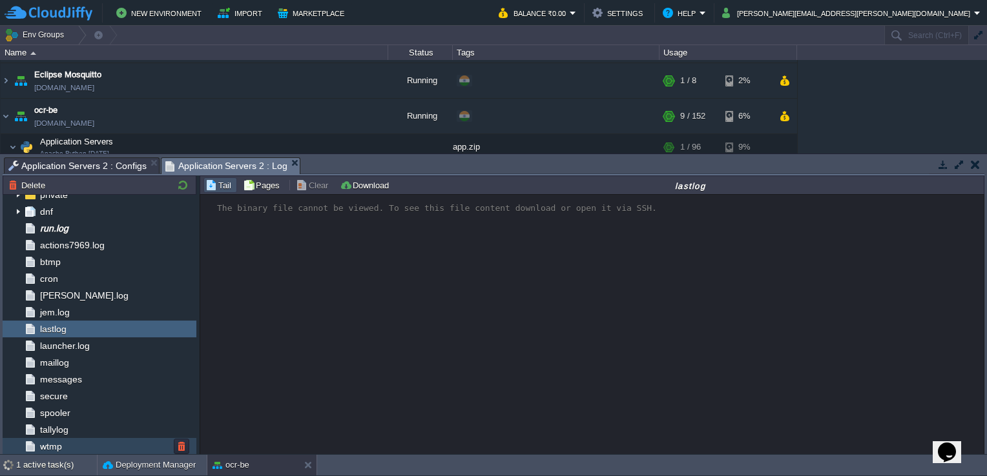
drag, startPoint x: 72, startPoint y: 419, endPoint x: 49, endPoint y: 437, distance: 29.4
click at [50, 437] on ul "httpd journal mail private dnf run.log actions7969.log btmp cron hawkey.log jem…" at bounding box center [100, 295] width 194 height 319
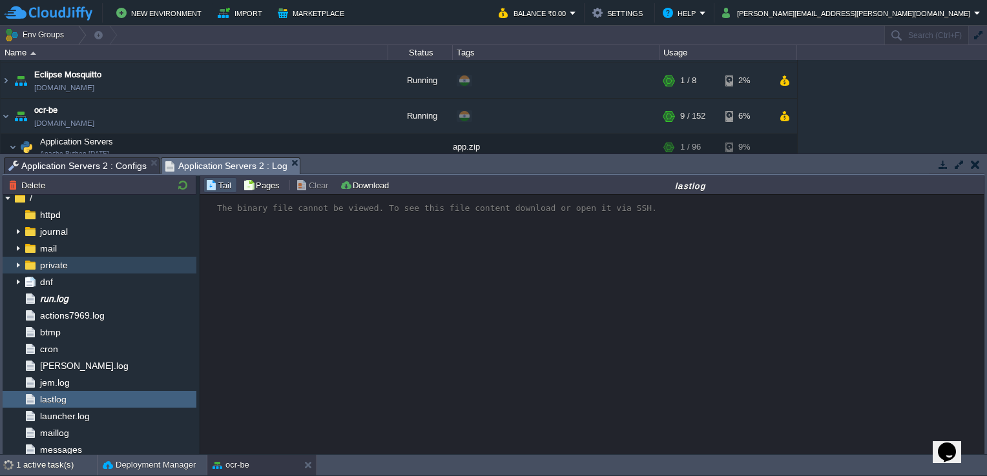
scroll to position [0, 0]
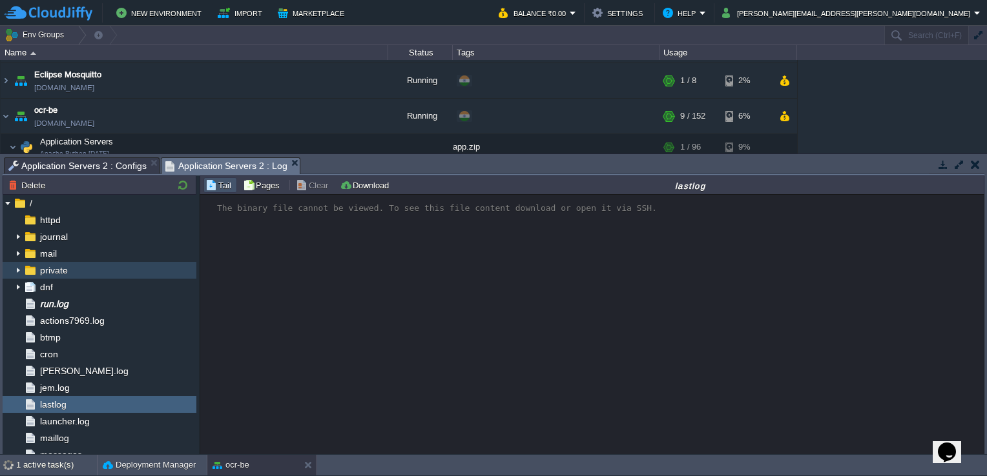
click at [48, 278] on div "private" at bounding box center [100, 270] width 194 height 17
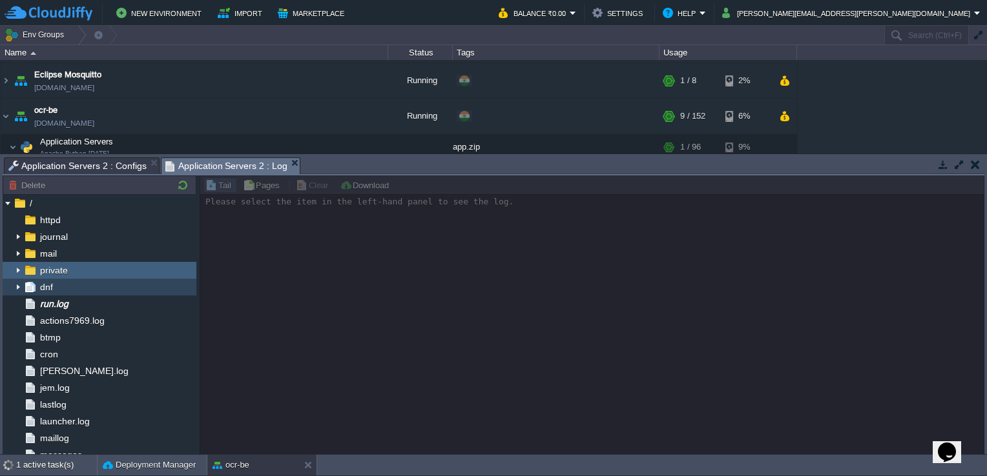
click at [44, 288] on span "dnf" at bounding box center [45, 288] width 17 height 12
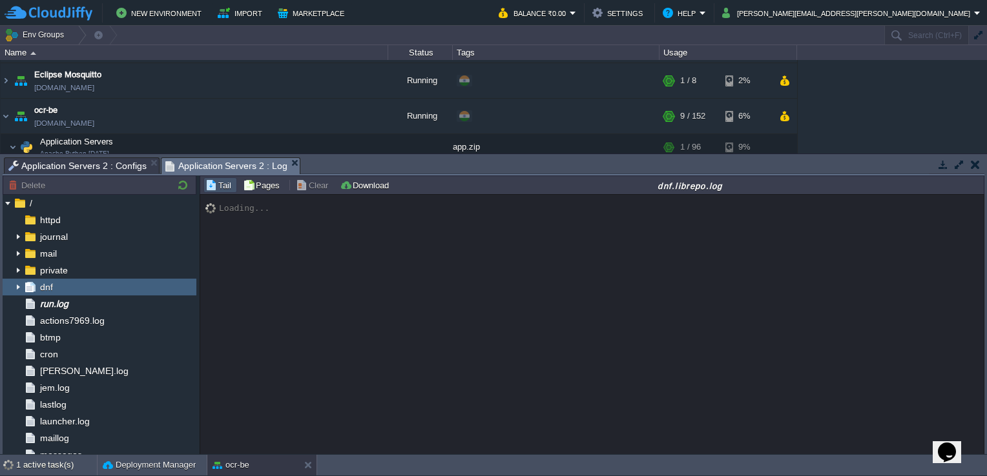
click at [16, 282] on img at bounding box center [18, 287] width 10 height 17
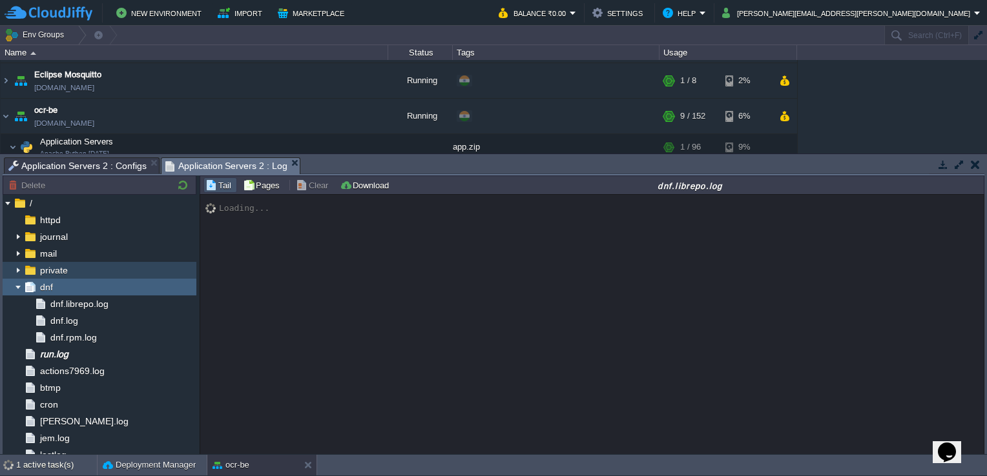
click at [21, 274] on img at bounding box center [18, 270] width 10 height 17
click at [21, 273] on img at bounding box center [18, 270] width 10 height 17
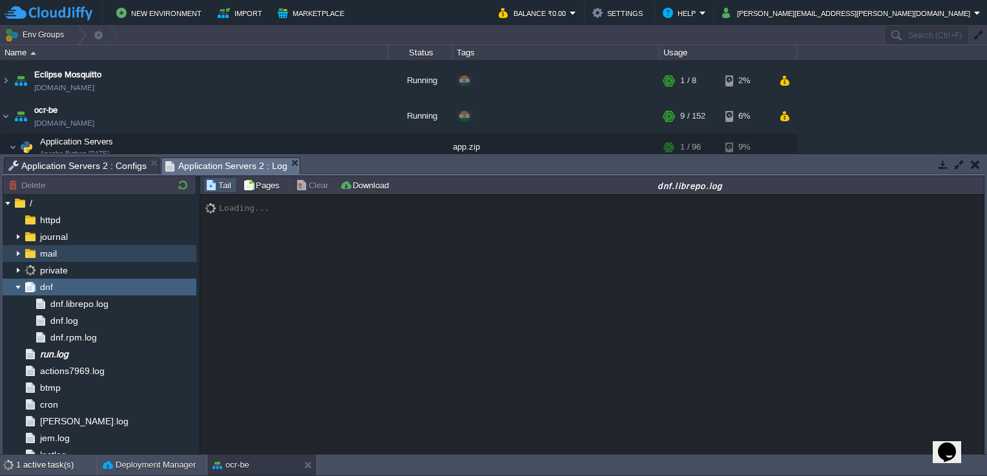
click at [21, 253] on img at bounding box center [18, 253] width 10 height 17
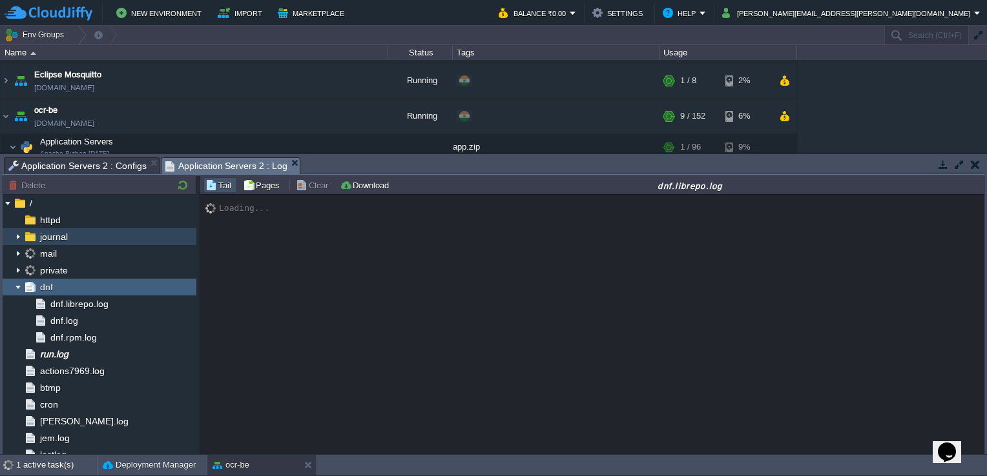
click at [18, 240] on img at bounding box center [18, 237] width 10 height 17
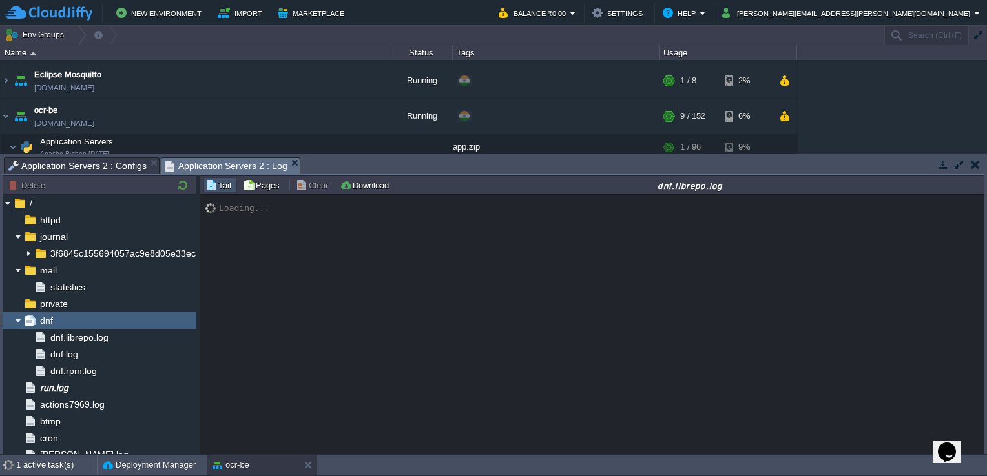
click at [976, 164] on button "button" at bounding box center [974, 165] width 9 height 12
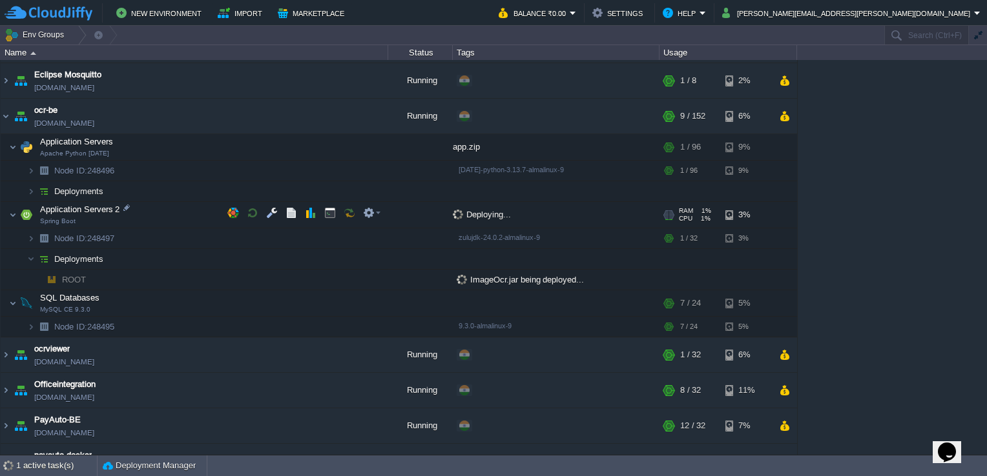
click at [252, 205] on td at bounding box center [252, 212] width 19 height 19
click at [256, 214] on button "button" at bounding box center [253, 213] width 12 height 12
click at [257, 214] on button "button" at bounding box center [253, 213] width 12 height 12
click at [71, 461] on div "1 active task(s)" at bounding box center [56, 466] width 81 height 21
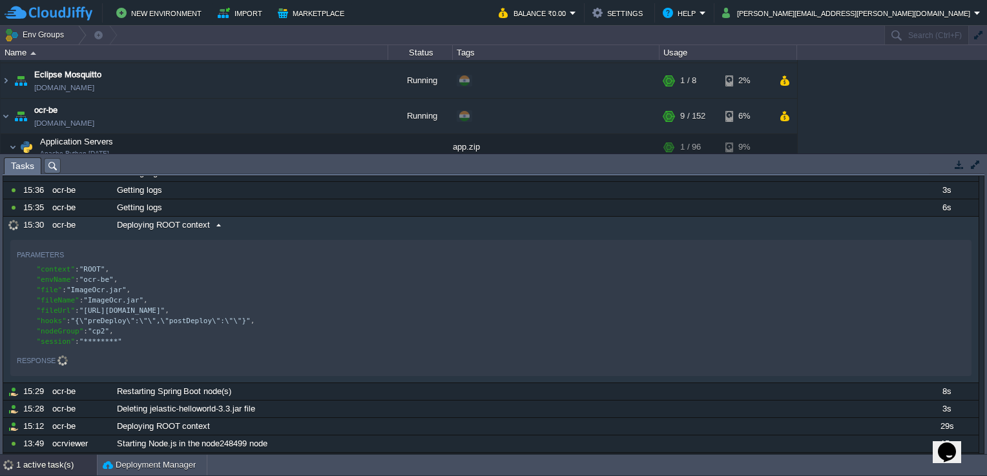
scroll to position [4, 0]
click at [72, 347] on div "xxxxxxxxxx "context" : "ROOT" , "envName" : "ocr-be" , "file" : "ImageOcr.jar" …" at bounding box center [493, 306] width 952 height 88
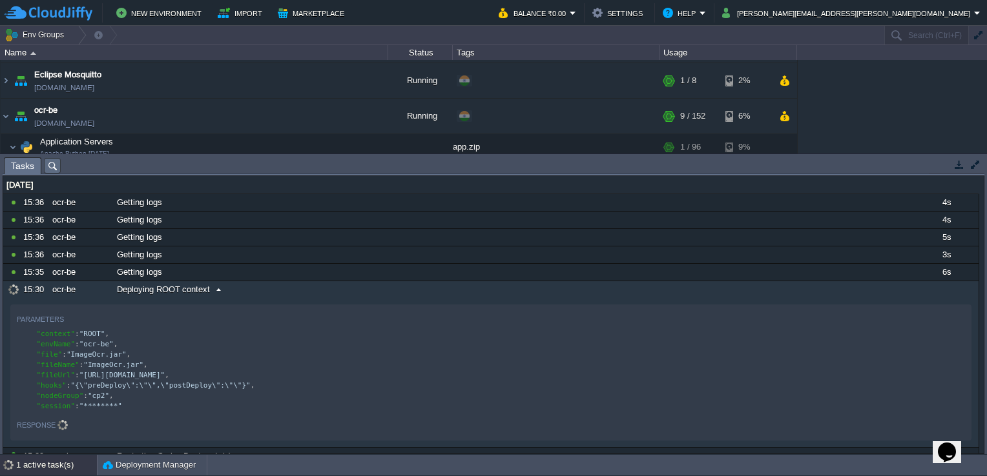
click at [181, 229] on div "10820762 15:36 ocr-be Getting logs 4s 1757269800000 10820761 15:36 ocr-be Getti…" at bounding box center [490, 390] width 975 height 393
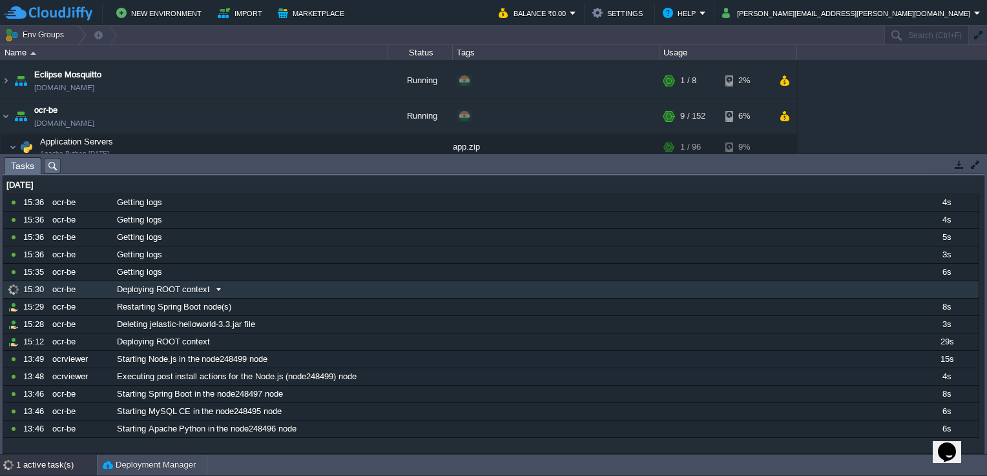
click at [199, 288] on span "Deploying ROOT context" at bounding box center [163, 290] width 93 height 12
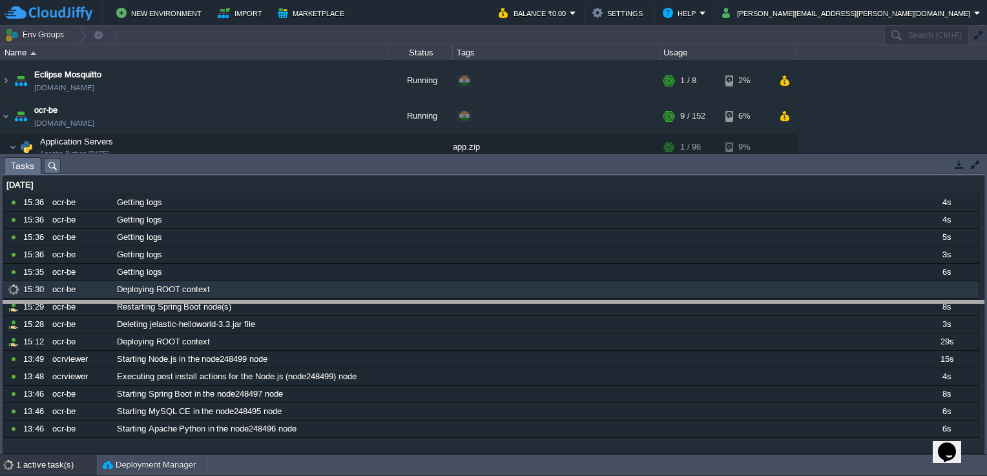
drag, startPoint x: 215, startPoint y: 170, endPoint x: 207, endPoint y: 364, distance: 193.2
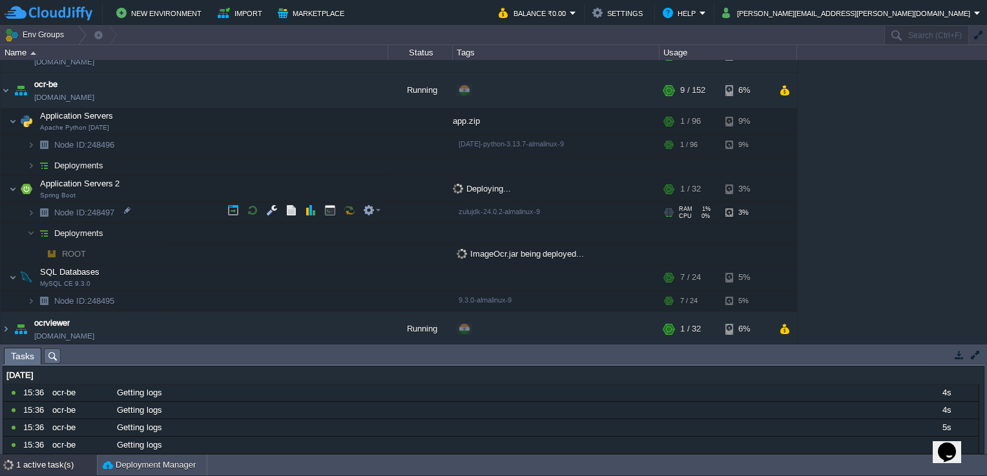
scroll to position [387, 0]
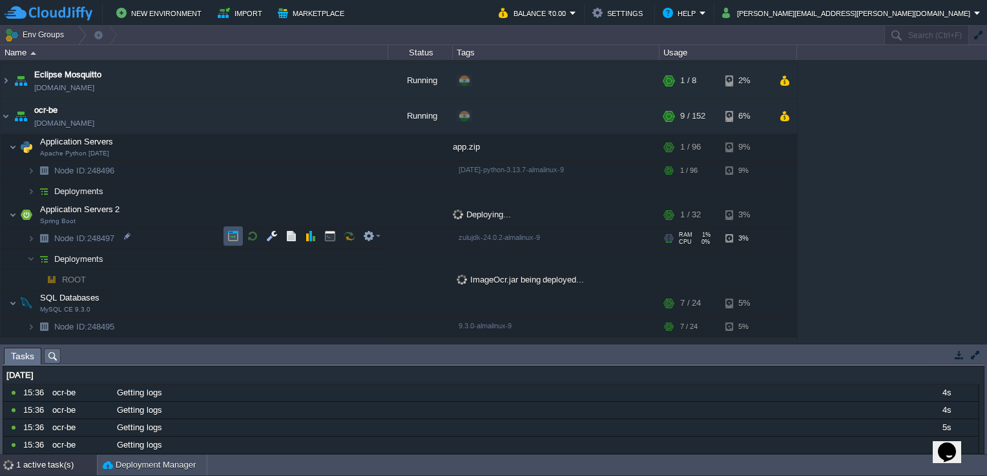
click at [239, 231] on td at bounding box center [232, 236] width 19 height 19
click at [337, 256] on button "button" at bounding box center [337, 257] width 12 height 12
click at [336, 257] on button "button" at bounding box center [337, 257] width 12 height 12
click at [51, 464] on div "1 active task(s)" at bounding box center [56, 465] width 81 height 21
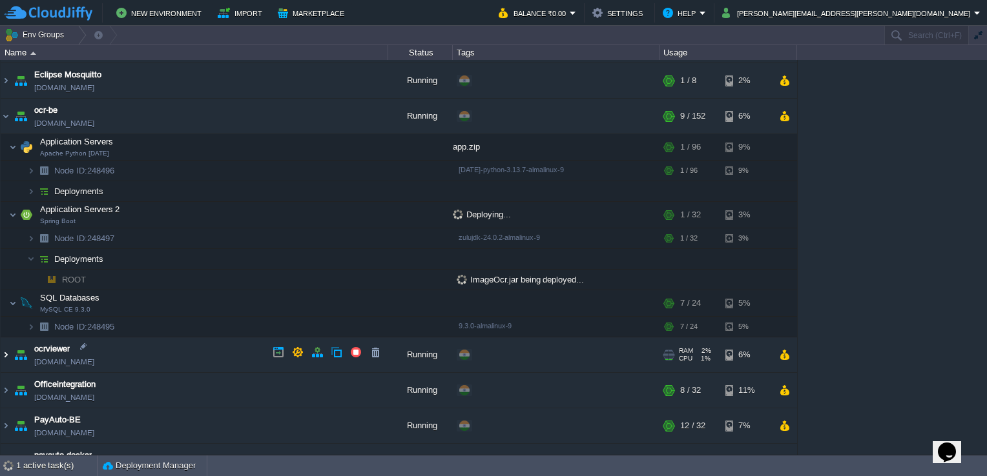
click at [8, 355] on img at bounding box center [6, 355] width 10 height 35
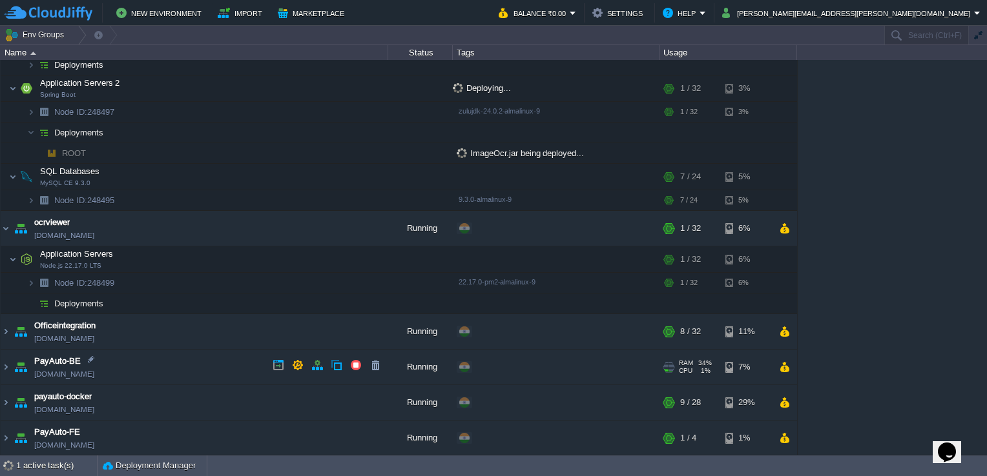
scroll to position [517, 0]
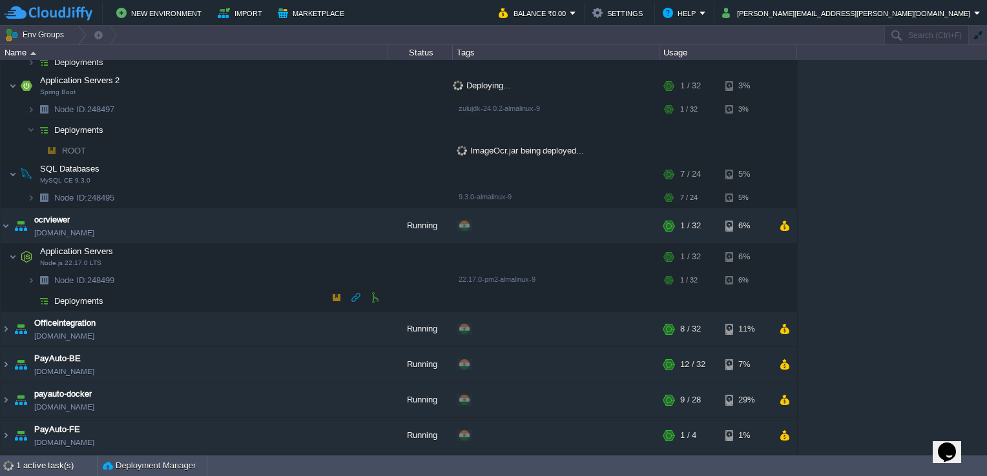
click at [341, 296] on button "button" at bounding box center [337, 298] width 12 height 12
click at [341, 295] on button "button" at bounding box center [337, 298] width 12 height 12
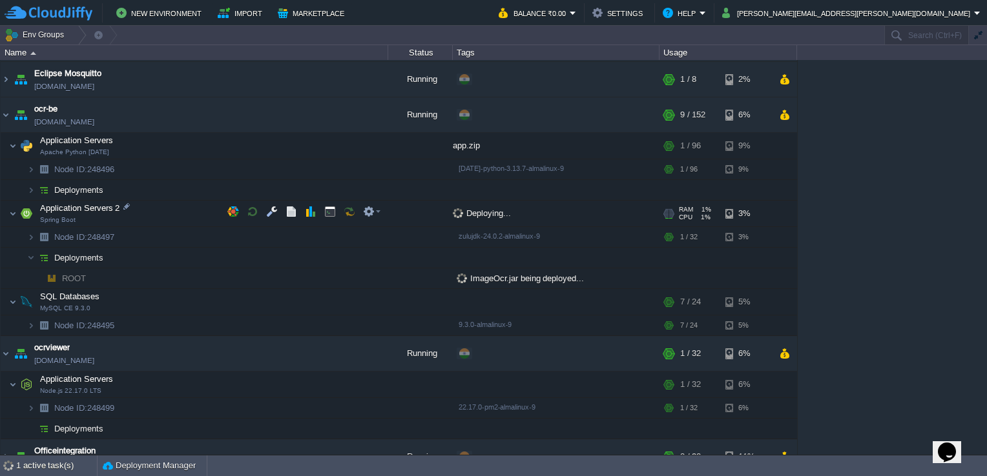
scroll to position [387, 0]
click at [47, 471] on div "1 active task(s)" at bounding box center [56, 466] width 81 height 21
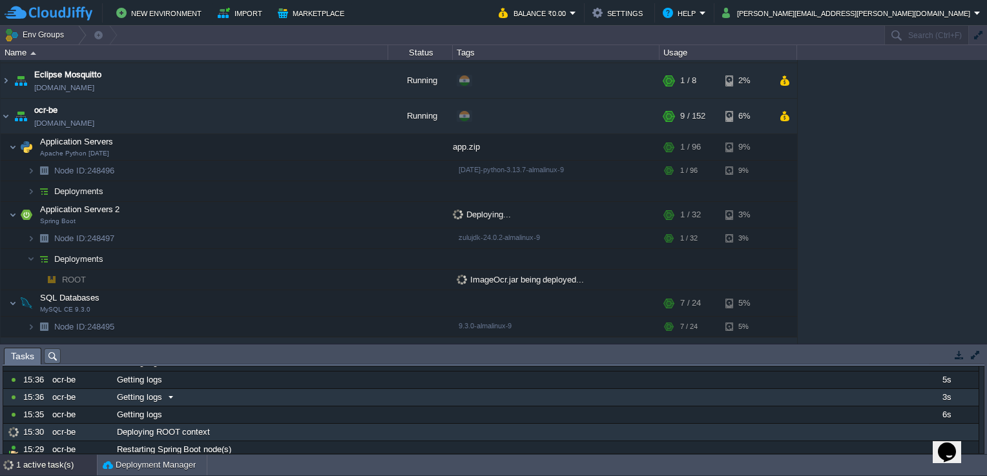
scroll to position [44, 0]
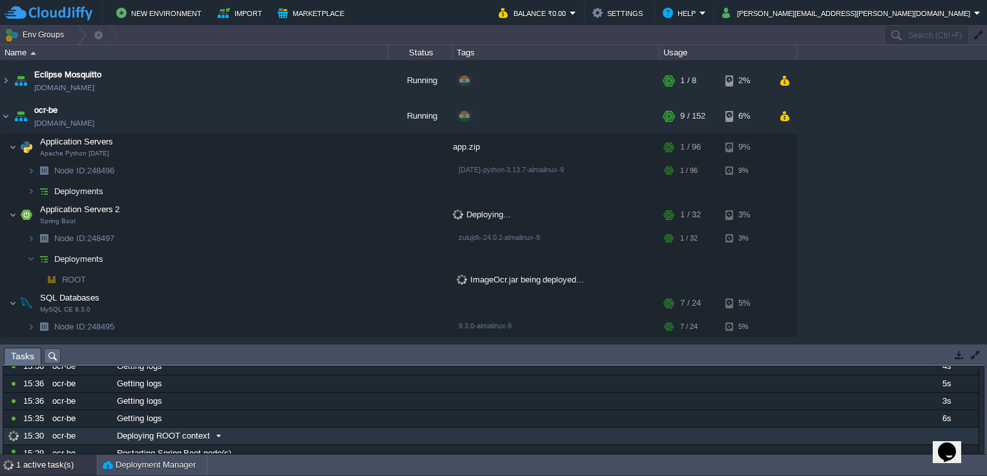
click at [210, 431] on span at bounding box center [218, 437] width 17 height 12
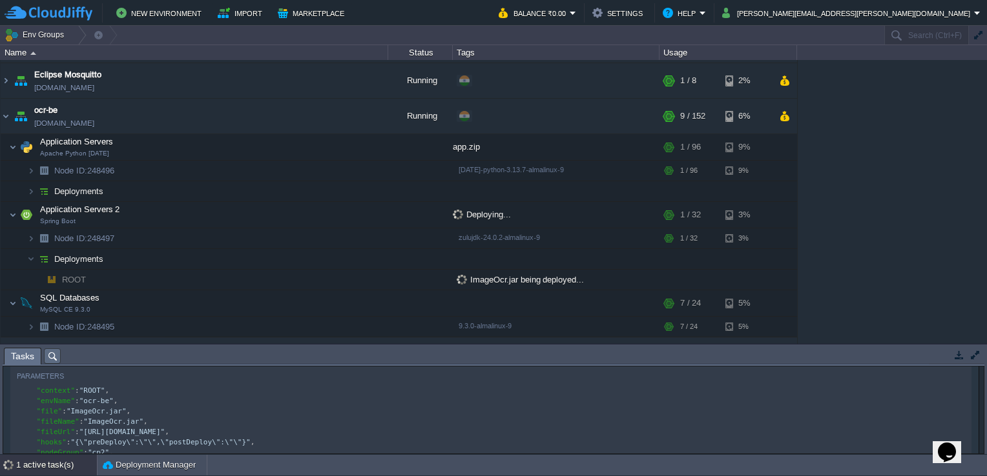
scroll to position [173, 0]
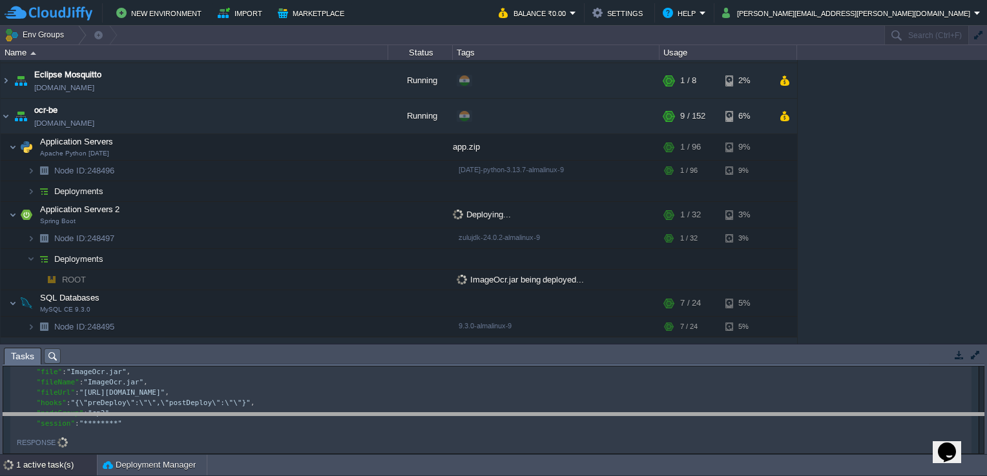
drag, startPoint x: 185, startPoint y: 353, endPoint x: 155, endPoint y: 365, distance: 32.4
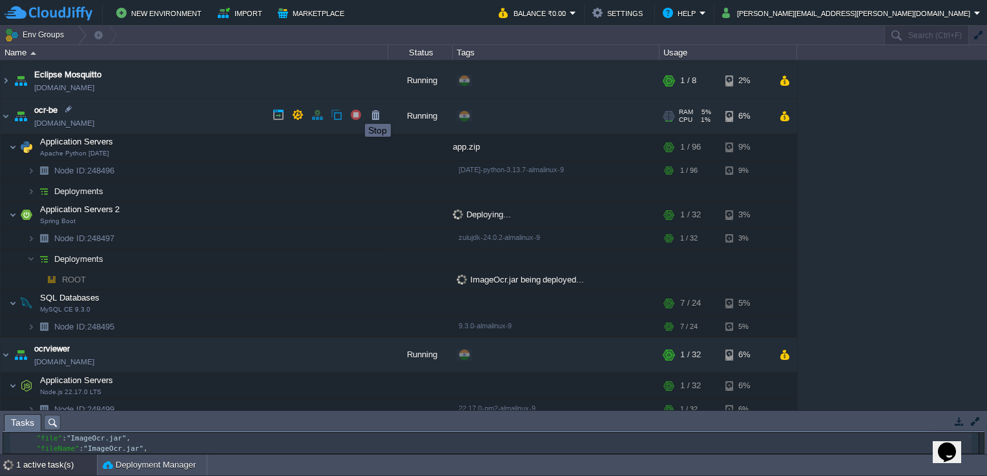
click at [356, 112] on button "button" at bounding box center [356, 115] width 12 height 12
click at [465, 210] on span "Deploying..." at bounding box center [482, 215] width 58 height 10
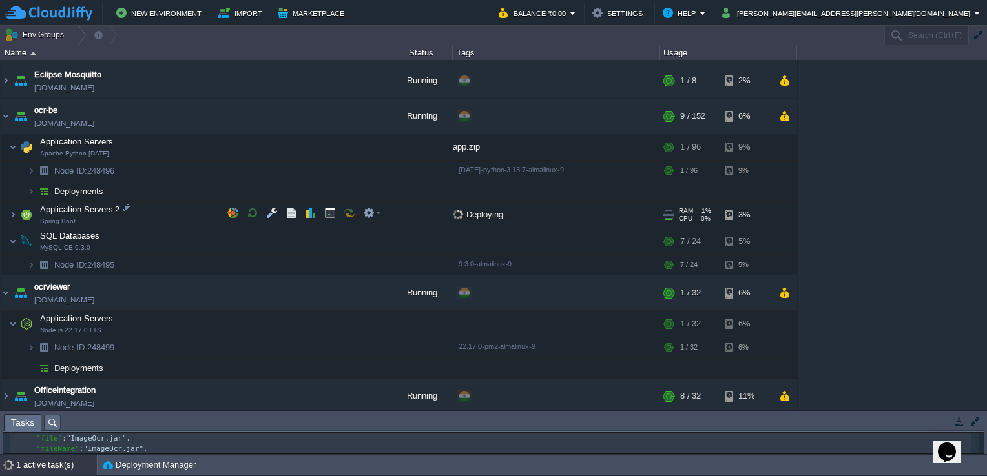
click at [466, 210] on span "Deploying..." at bounding box center [482, 215] width 58 height 10
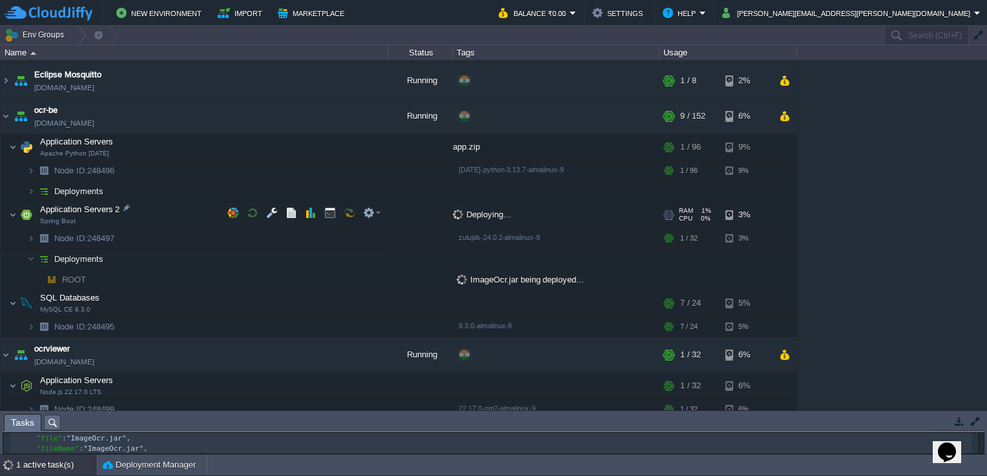
click at [466, 213] on span "Deploying..." at bounding box center [482, 215] width 58 height 10
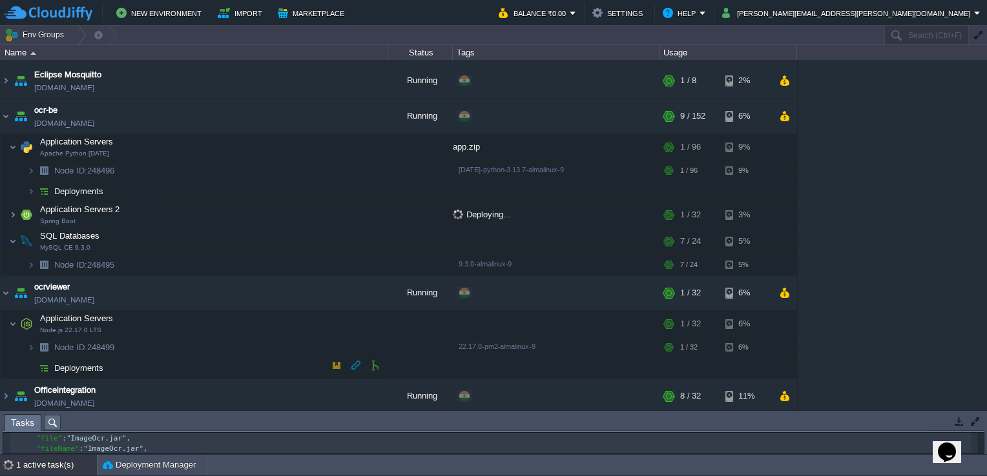
click at [340, 367] on button "button" at bounding box center [337, 366] width 12 height 12
click at [253, 318] on button "button" at bounding box center [253, 322] width 12 height 12
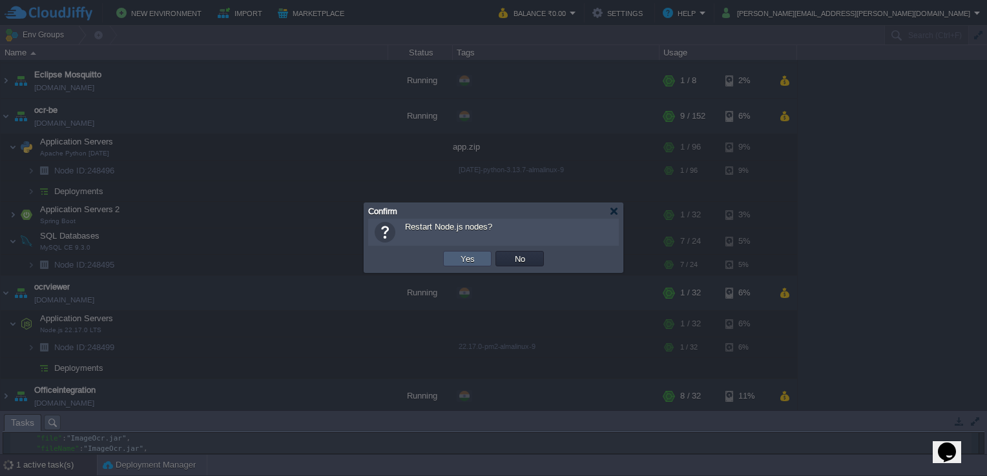
click at [459, 257] on button "Yes" at bounding box center [467, 259] width 22 height 12
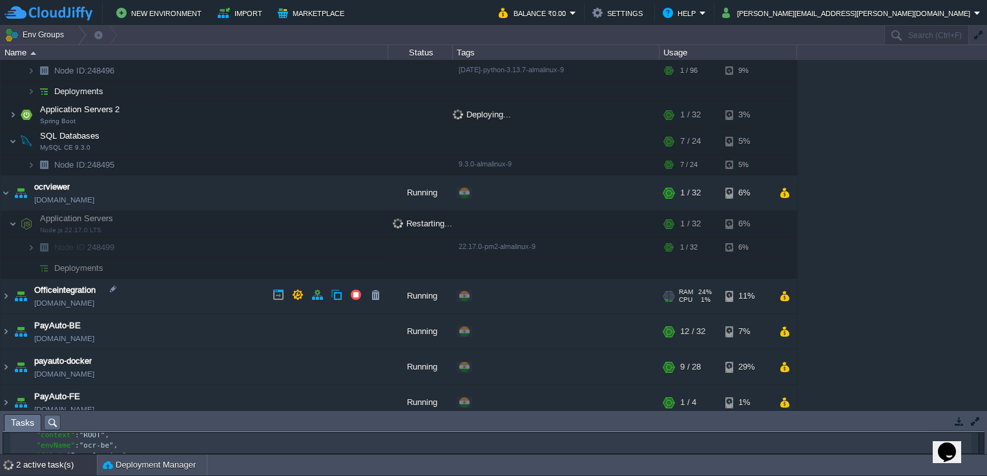
scroll to position [517, 0]
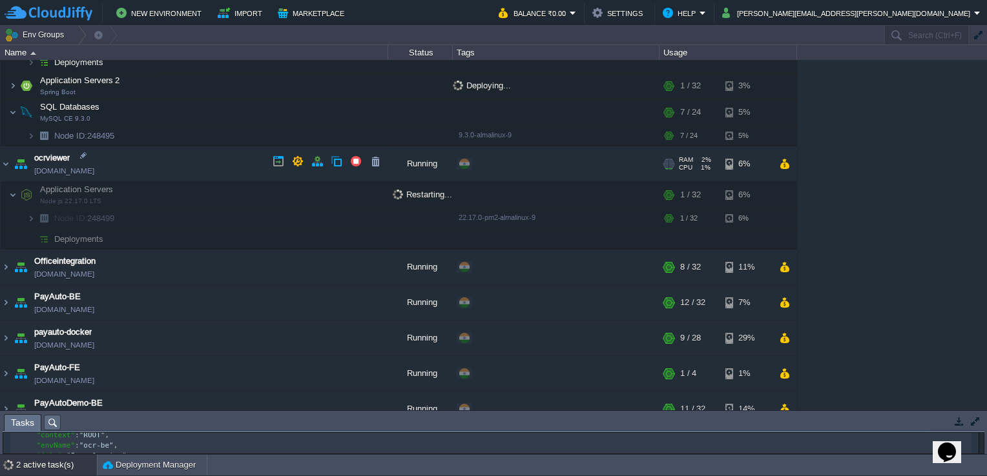
click at [94, 165] on link "[DOMAIN_NAME]" at bounding box center [64, 171] width 60 height 13
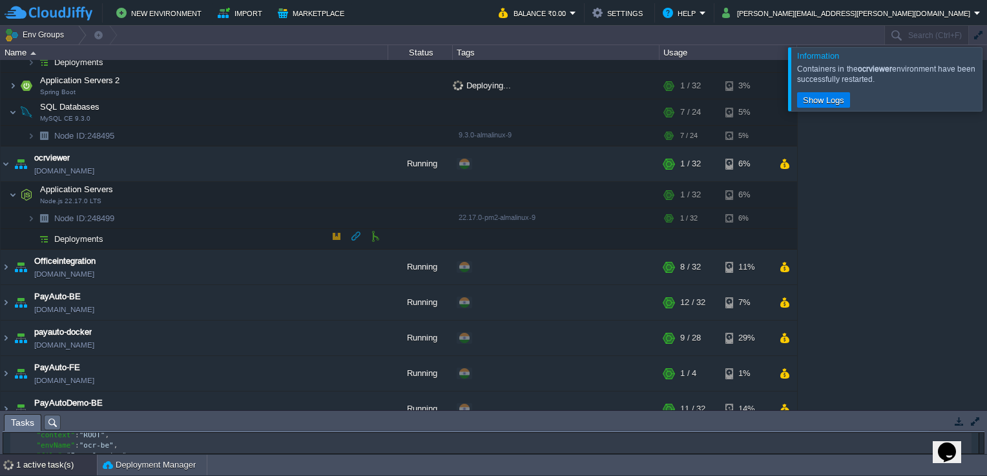
click at [336, 230] on button "button" at bounding box center [337, 236] width 12 height 12
click at [335, 230] on button "button" at bounding box center [337, 236] width 12 height 12
click at [334, 232] on button "button" at bounding box center [337, 236] width 12 height 12
click at [334, 234] on button "button" at bounding box center [337, 236] width 12 height 12
click at [274, 209] on td at bounding box center [271, 215] width 19 height 19
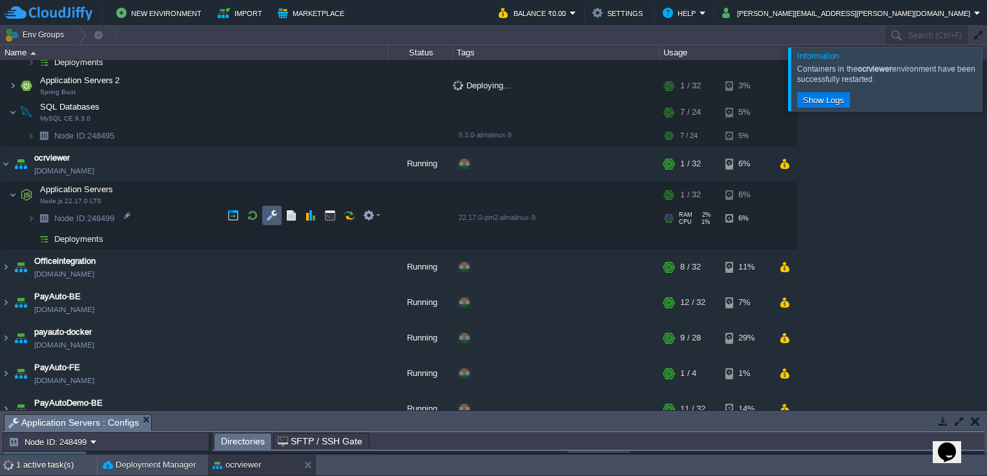
scroll to position [2, 0]
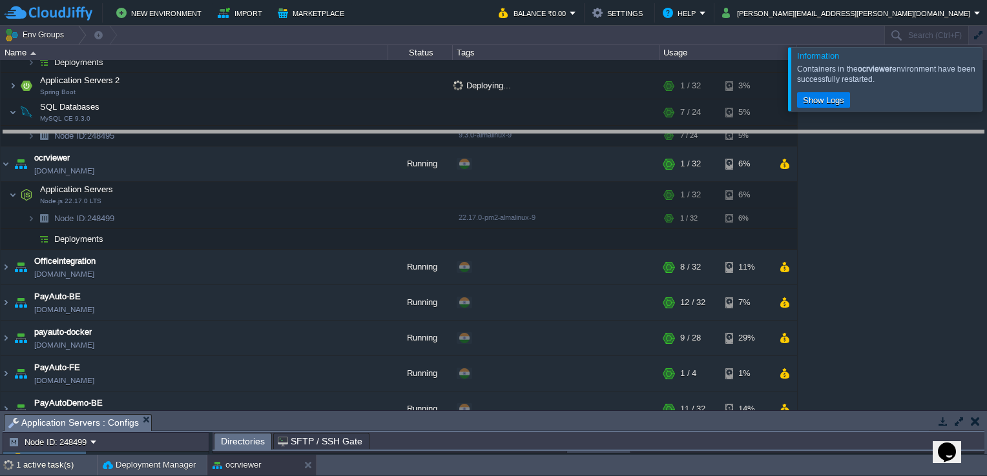
drag, startPoint x: 261, startPoint y: 417, endPoint x: 253, endPoint y: 132, distance: 285.5
click at [253, 132] on body "New Environment Import Marketplace Bonus ₹0.00 Upgrade Account Balance ₹0.00 Se…" at bounding box center [493, 238] width 987 height 476
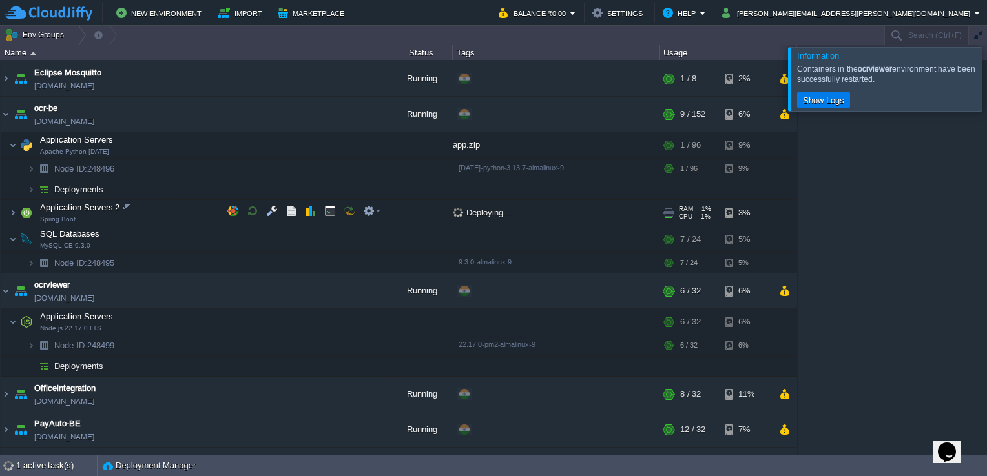
scroll to position [387, 0]
click at [152, 213] on td "Application Servers 2 Spring Boot" at bounding box center [194, 215] width 387 height 26
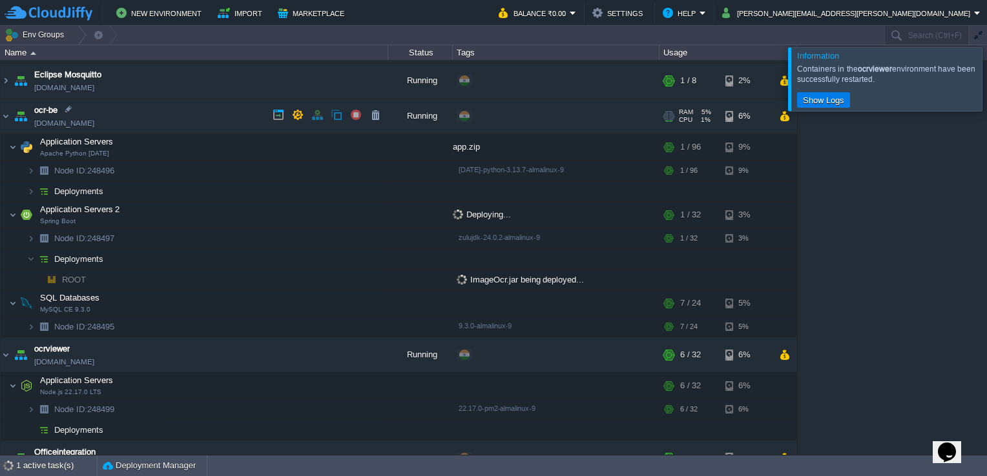
click at [314, 114] on button "button" at bounding box center [317, 115] width 12 height 12
click at [294, 114] on button "button" at bounding box center [298, 115] width 12 height 12
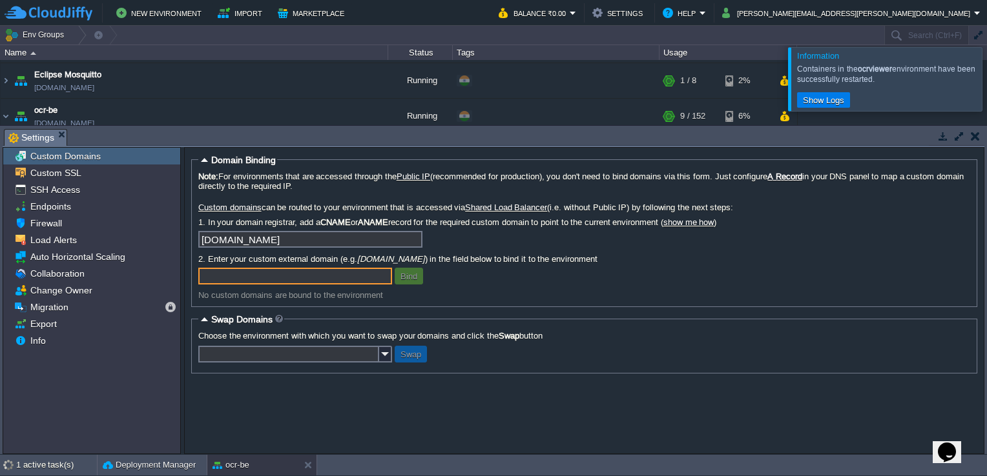
click at [978, 131] on button "button" at bounding box center [974, 136] width 9 height 12
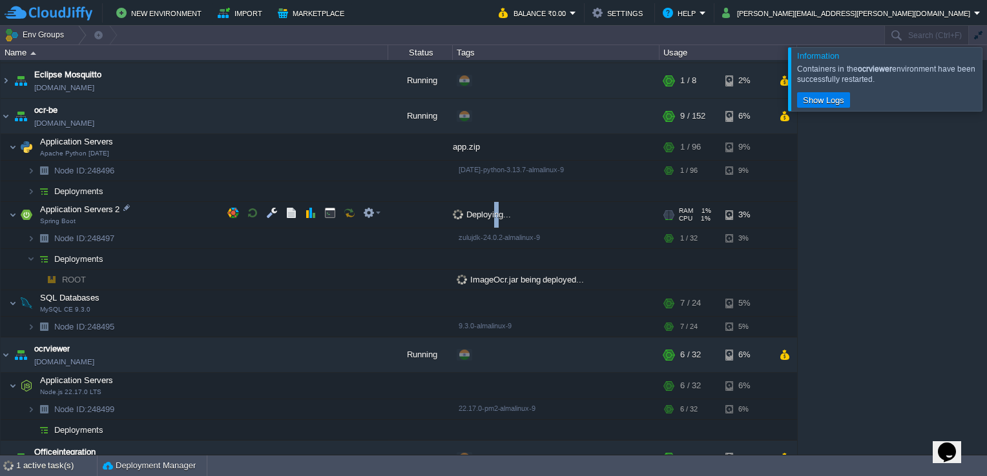
click at [496, 212] on span "Deploying..." at bounding box center [482, 215] width 58 height 10
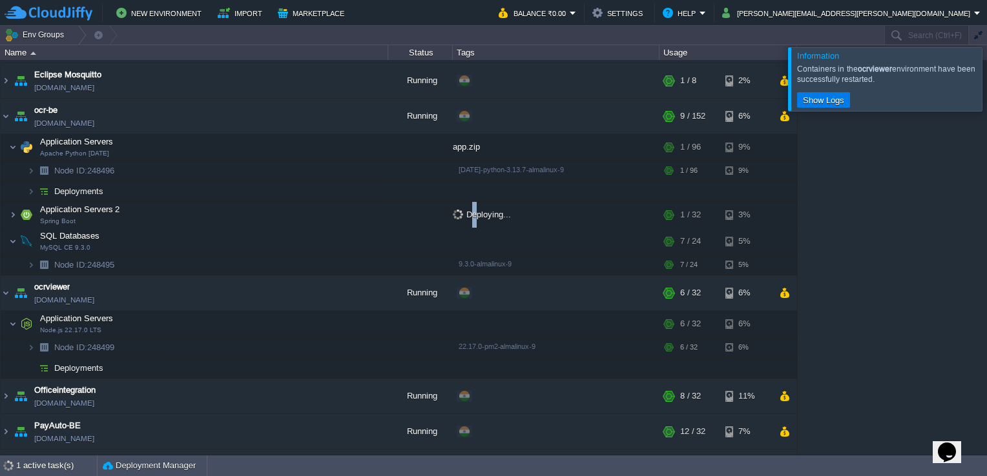
drag, startPoint x: 496, startPoint y: 212, endPoint x: 475, endPoint y: 218, distance: 22.1
click at [475, 218] on div "Deploying..." at bounding box center [556, 215] width 207 height 26
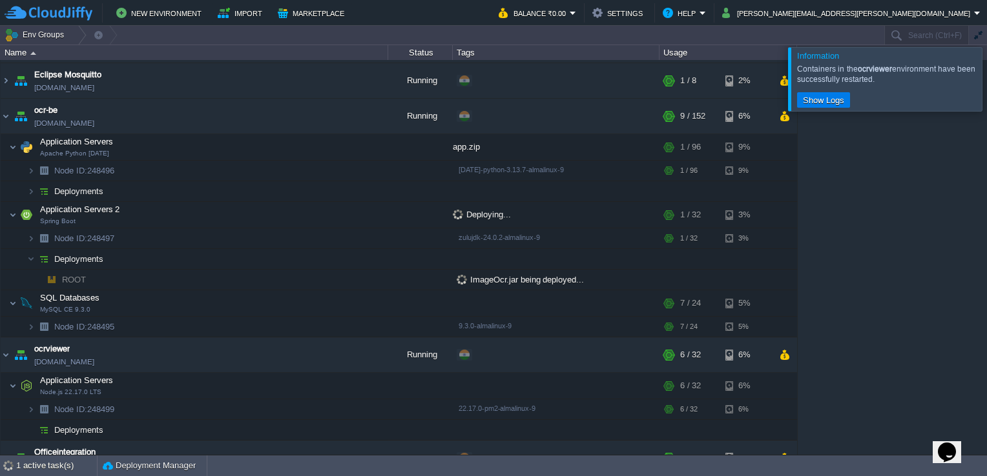
click at [986, 83] on div at bounding box center [1002, 78] width 0 height 63
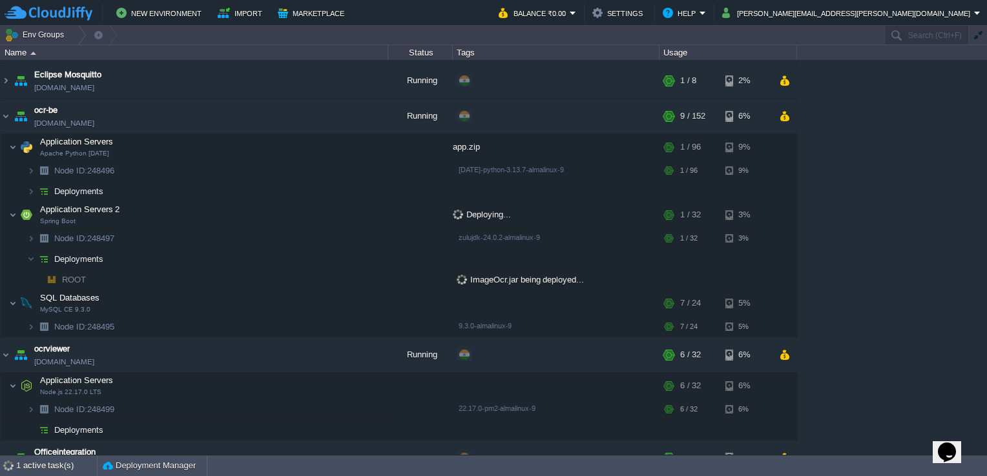
click at [532, 278] on span "ImageOcr.jar being deployed..." at bounding box center [519, 280] width 127 height 10
click at [957, 455] on button "Opens Chat This icon Opens the chat window." at bounding box center [946, 453] width 28 height 22
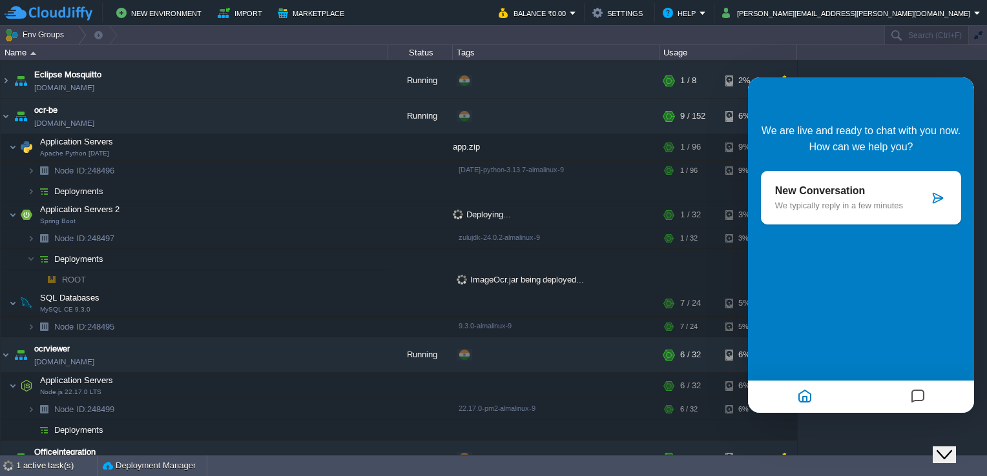
click at [937, 194] on icon at bounding box center [937, 198] width 13 height 13
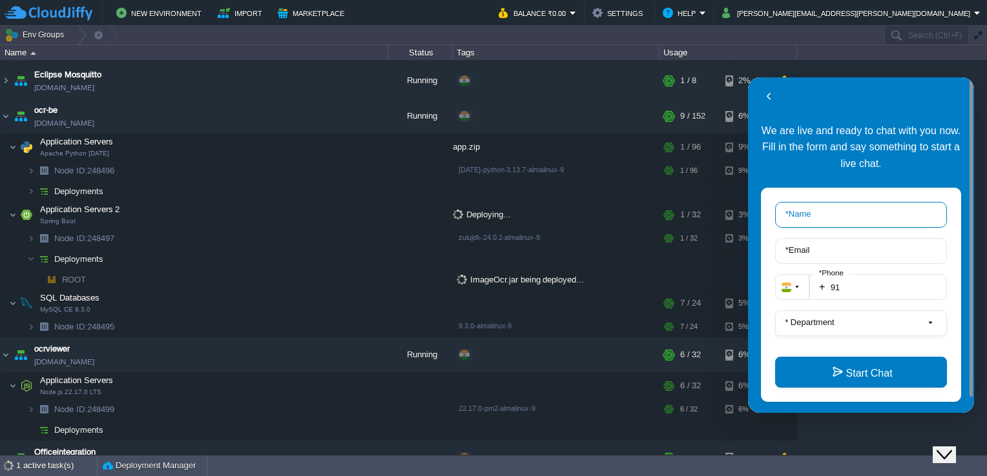
click at [883, 214] on input "* Name" at bounding box center [861, 215] width 172 height 26
type input "Nikhil Shukla"
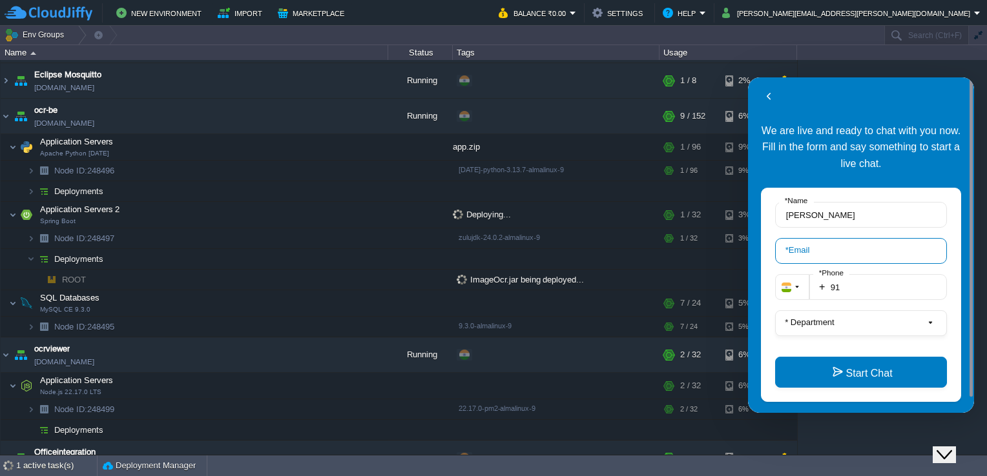
type input "nikhil.shukla@aetherti.com"
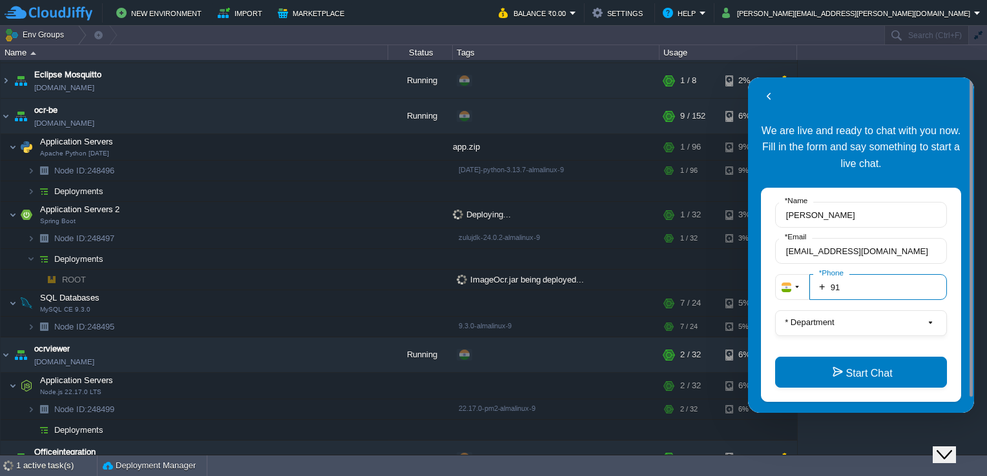
click at [873, 287] on input "91" at bounding box center [878, 287] width 138 height 26
type input "918698532898"
click at [846, 316] on button "* Department" at bounding box center [861, 324] width 172 height 26
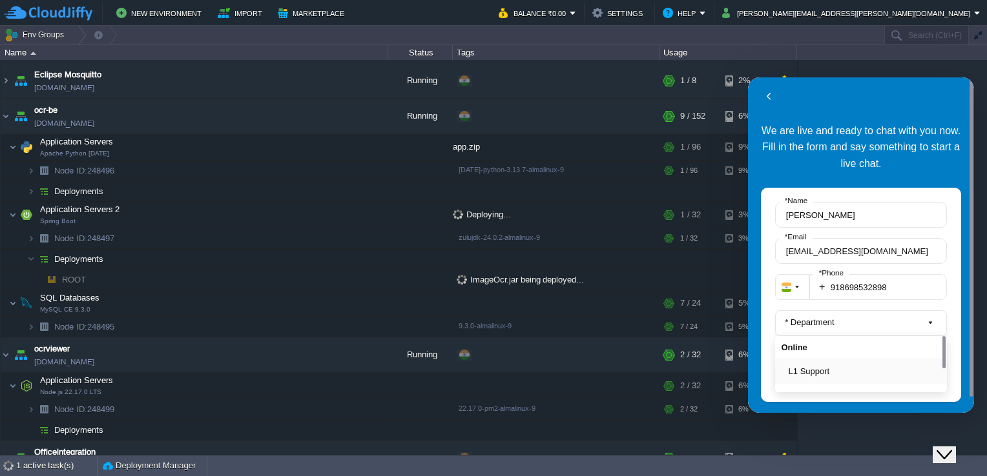
click at [807, 372] on button "L1 Support" at bounding box center [864, 372] width 152 height 14
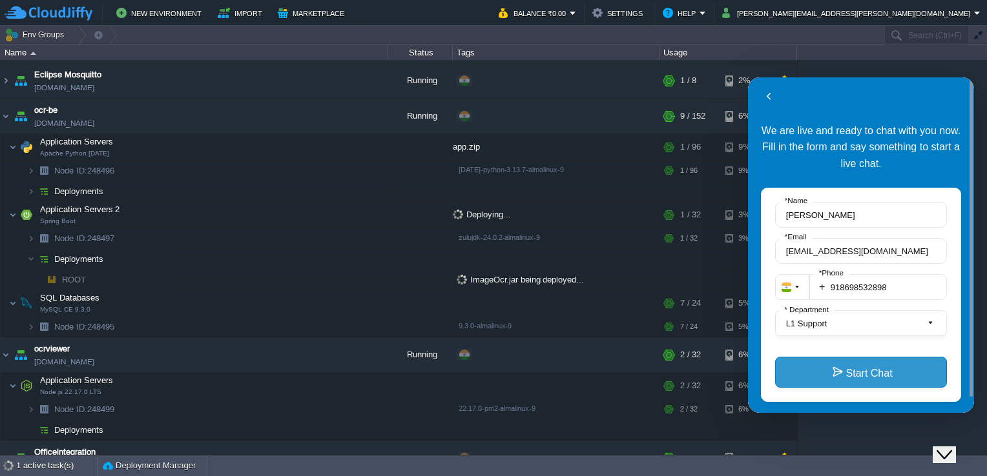
click at [840, 372] on button "Start Chat" at bounding box center [861, 372] width 172 height 31
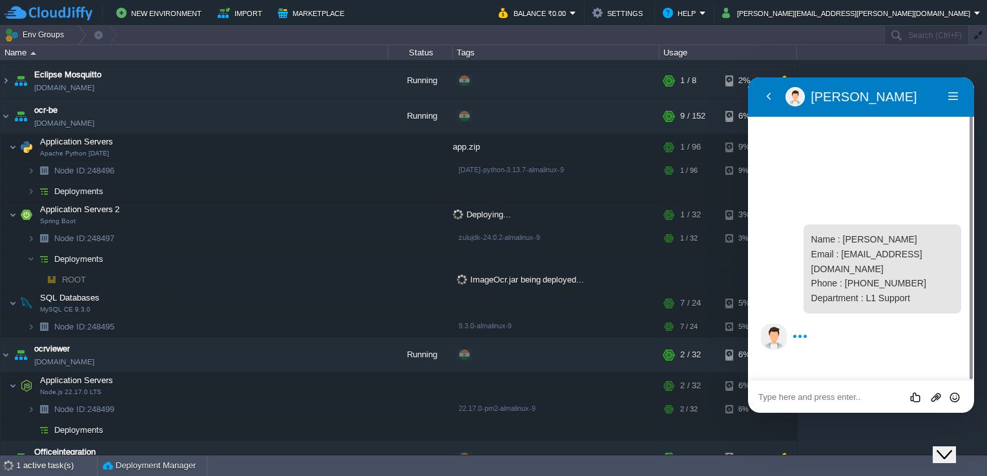
click at [833, 393] on textarea at bounding box center [860, 398] width 205 height 10
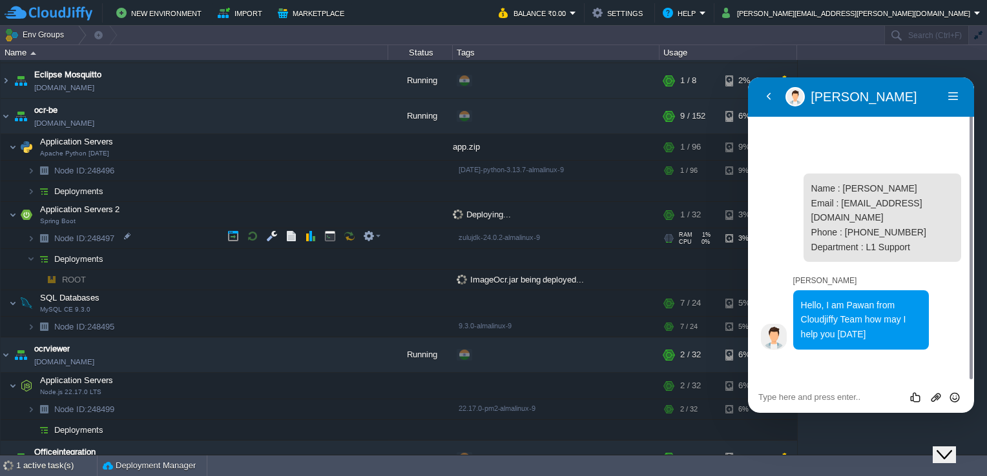
drag, startPoint x: 118, startPoint y: 230, endPoint x: 96, endPoint y: 231, distance: 22.0
click at [90, 229] on td "Node ID: 248497" at bounding box center [194, 239] width 387 height 21
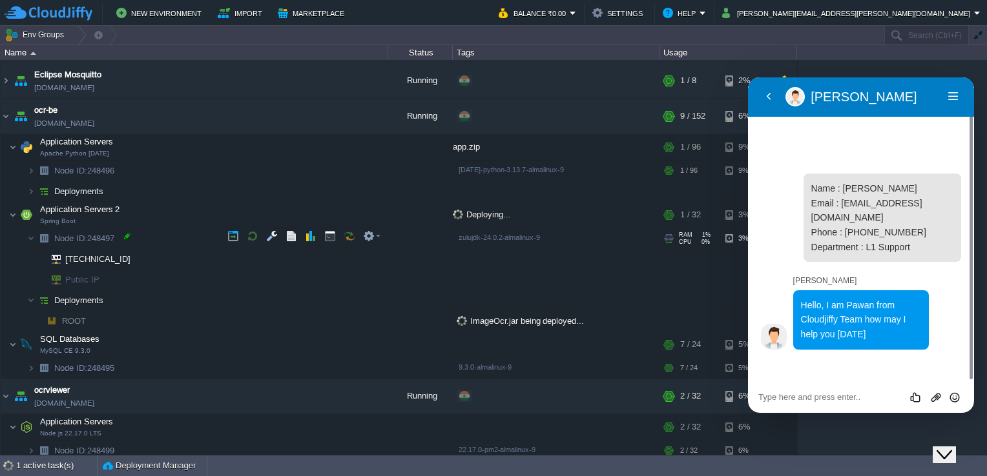
click at [125, 234] on div at bounding box center [127, 236] width 12 height 12
click at [169, 219] on td "Application Servers 2 Spring Boot" at bounding box center [194, 215] width 387 height 26
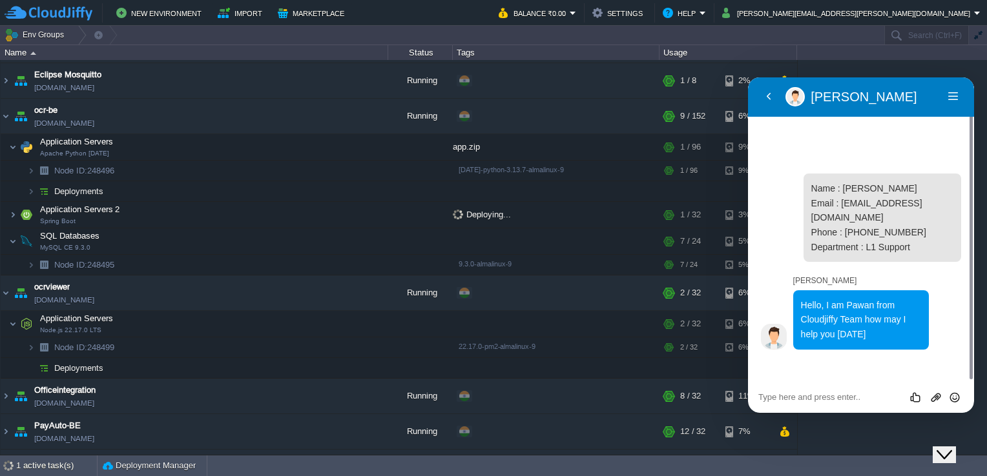
click at [836, 398] on textarea at bounding box center [860, 398] width 205 height 10
paste textarea "248497"
type textarea "Please force stop the node 248497"
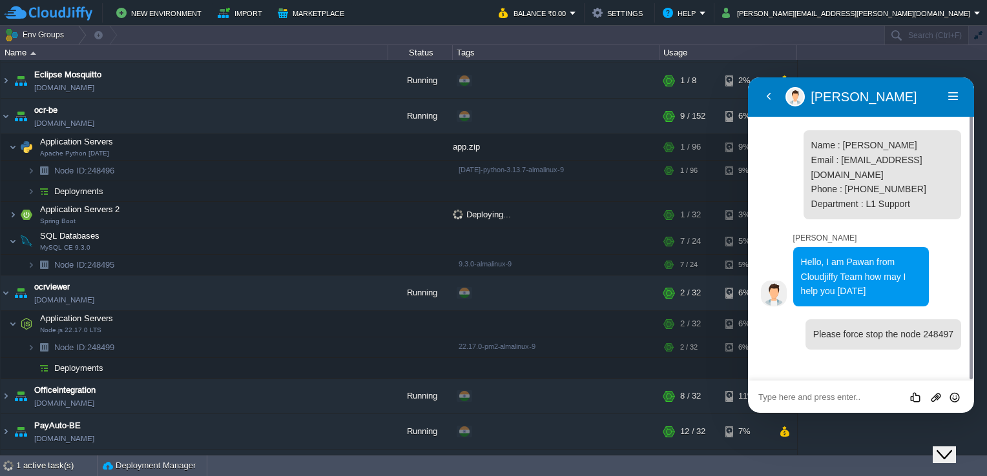
type textarea "'"
type textarea "it is taking too much time to upload jar file"
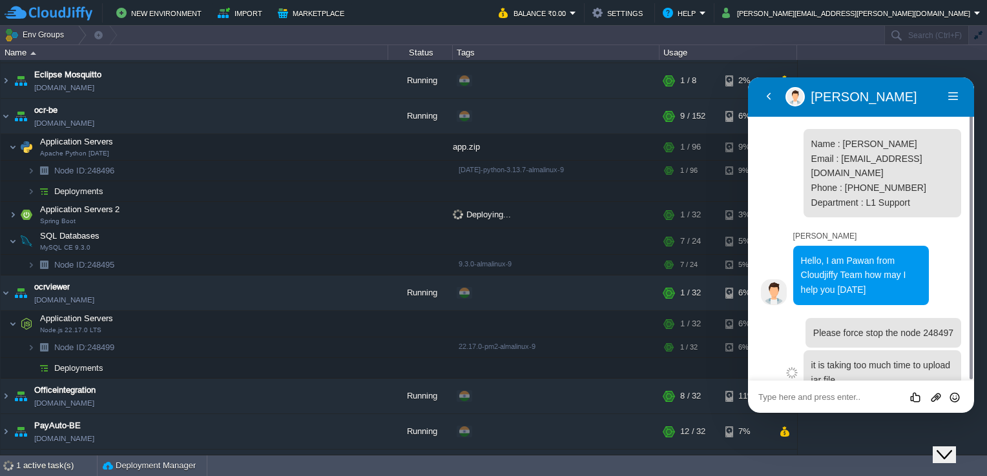
scroll to position [10, 0]
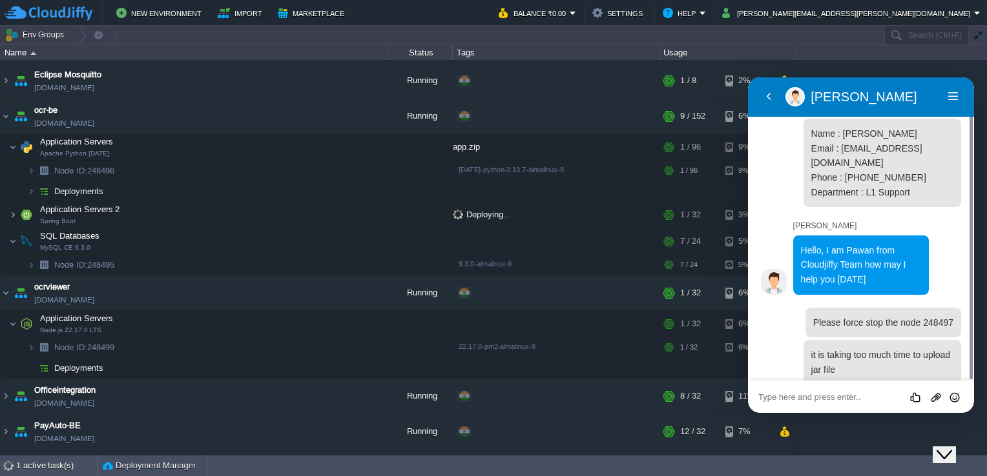
click at [951, 447] on icon "Close Chat This icon closes the chat window." at bounding box center [943, 454] width 15 height 15
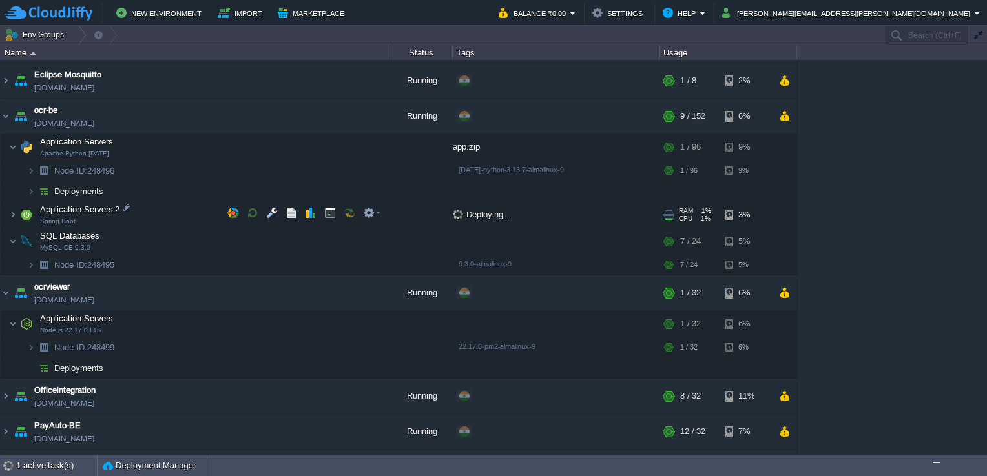
click at [469, 211] on span "Deploying..." at bounding box center [482, 215] width 58 height 10
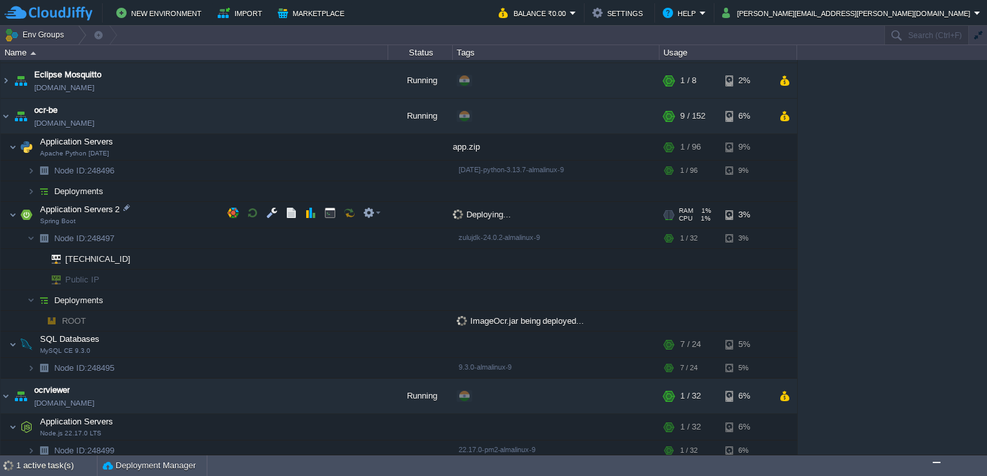
click at [469, 211] on span "Deploying..." at bounding box center [482, 215] width 58 height 10
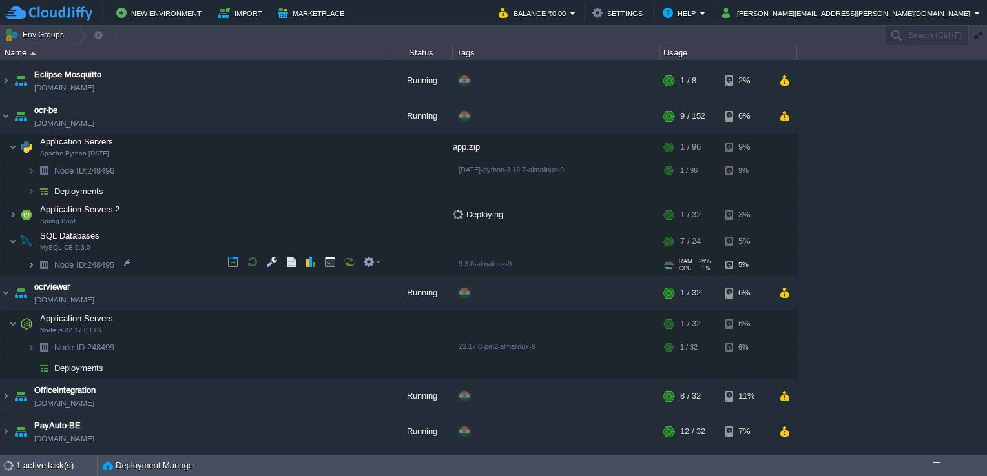
click at [31, 260] on img at bounding box center [31, 265] width 8 height 20
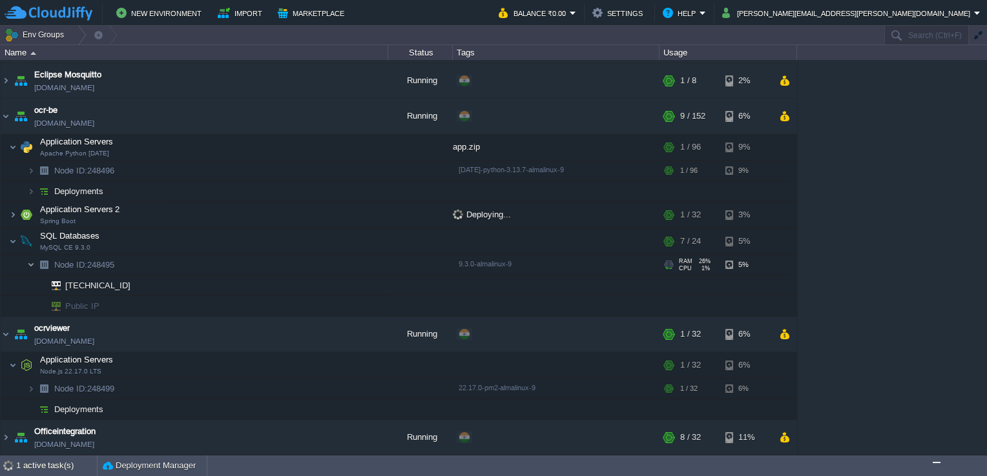
click at [31, 260] on img at bounding box center [31, 265] width 8 height 20
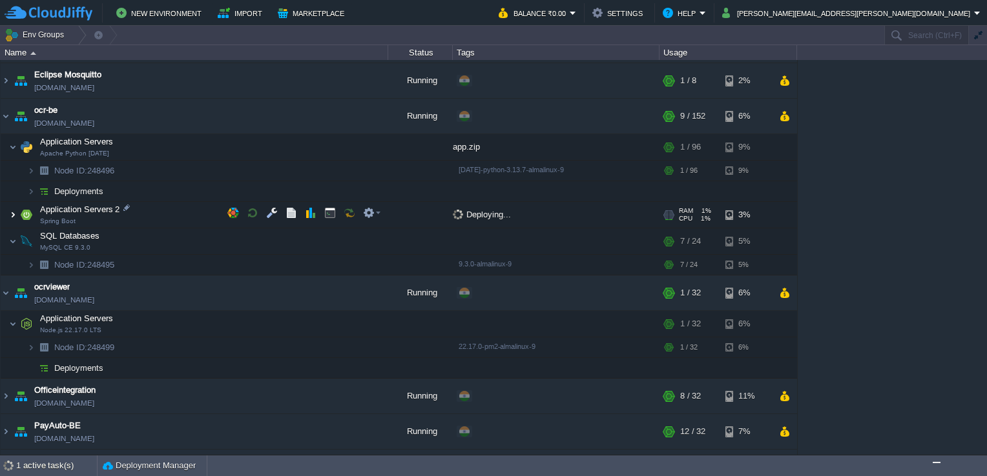
click at [13, 215] on img at bounding box center [13, 215] width 8 height 26
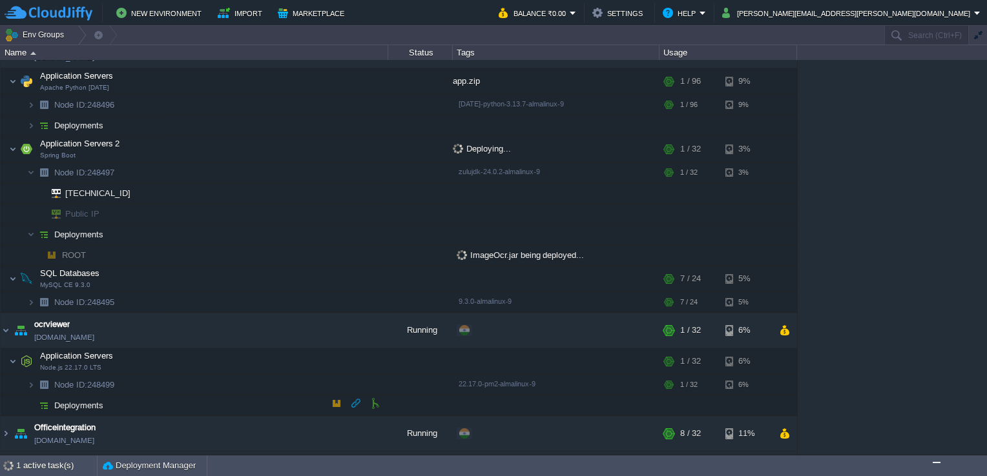
scroll to position [517, 0]
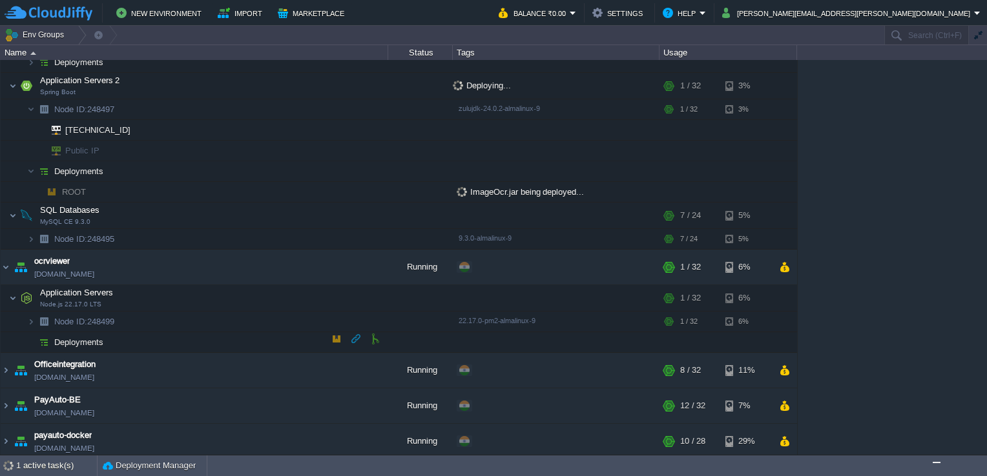
click at [356, 334] on button "button" at bounding box center [356, 339] width 12 height 12
click at [369, 337] on td at bounding box center [374, 338] width 19 height 19
click at [371, 336] on button "button" at bounding box center [375, 339] width 12 height 12
click at [168, 463] on button "Deployment Manager" at bounding box center [149, 466] width 93 height 13
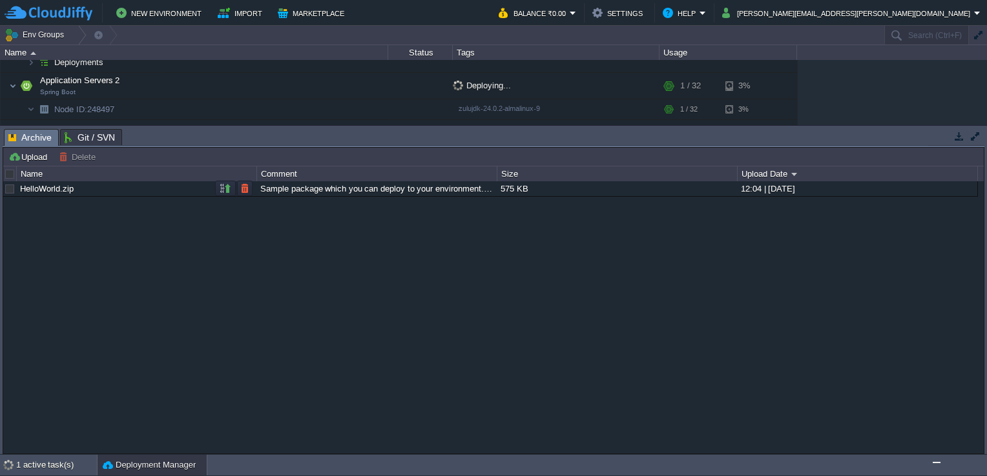
click at [34, 185] on link "HelloWorld.zip" at bounding box center [47, 189] width 54 height 10
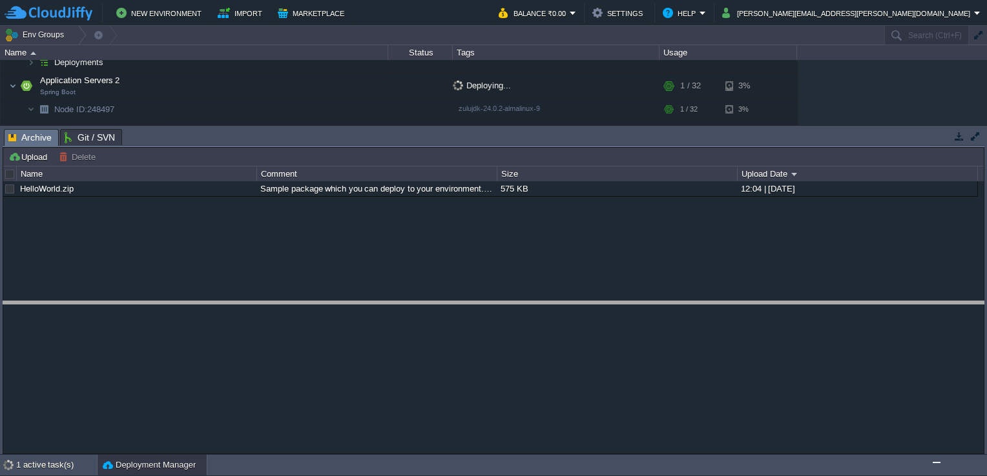
drag, startPoint x: 656, startPoint y: 136, endPoint x: 620, endPoint y: 357, distance: 224.4
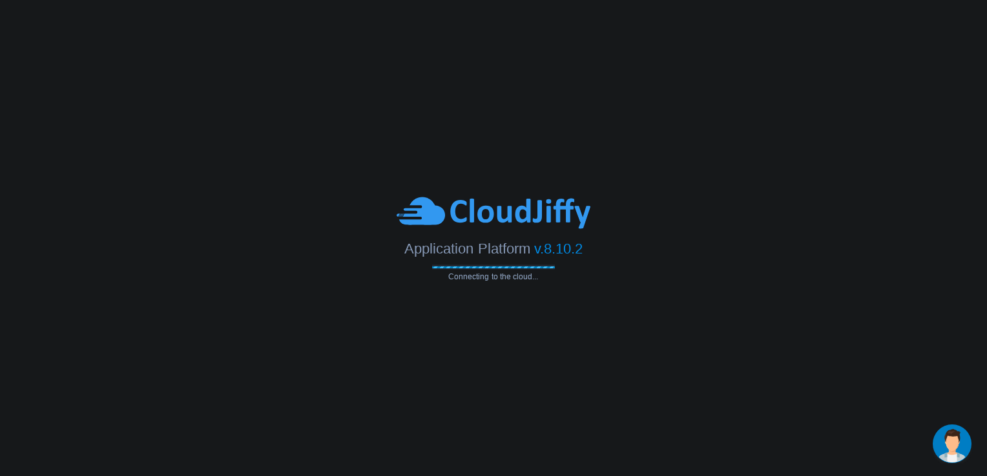
click at [512, 32] on body "Application Platform v.8.10.2 Connecting to the cloud..." at bounding box center [493, 238] width 987 height 476
click at [956, 442] on img "Chat widget" at bounding box center [951, 444] width 39 height 39
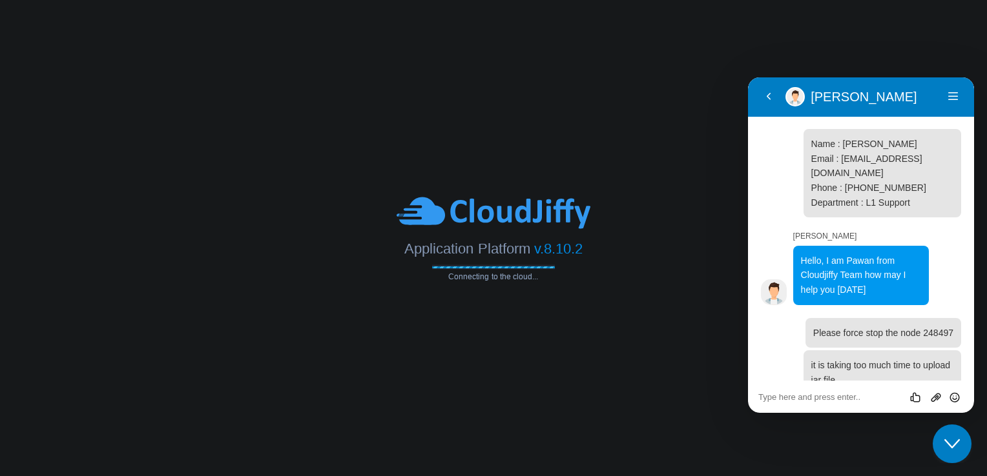
scroll to position [10, 0]
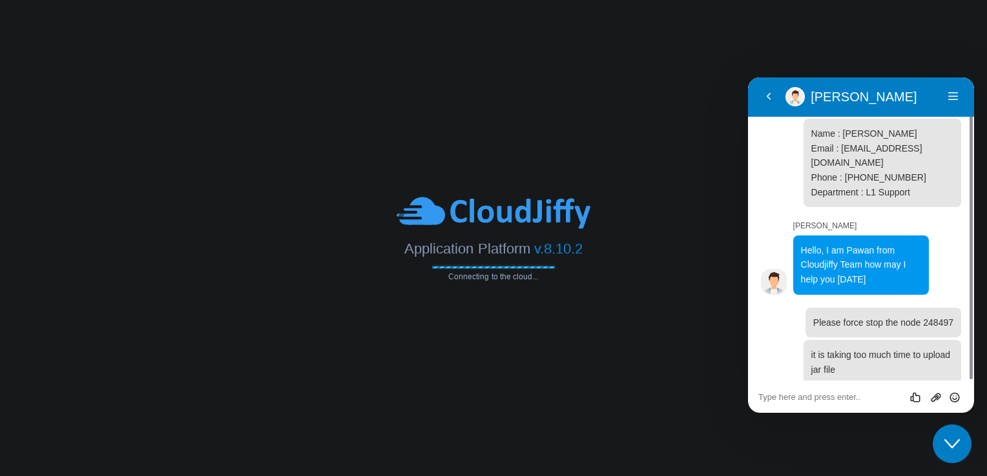
click at [956, 442] on icon "Close Chat This icon closes the chat window." at bounding box center [951, 443] width 15 height 15
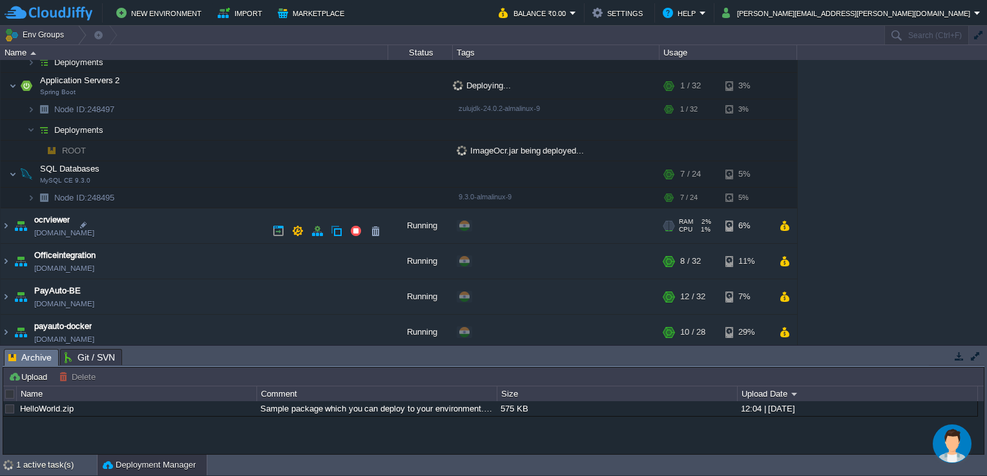
scroll to position [518, 0]
click at [6, 221] on img at bounding box center [6, 224] width 10 height 35
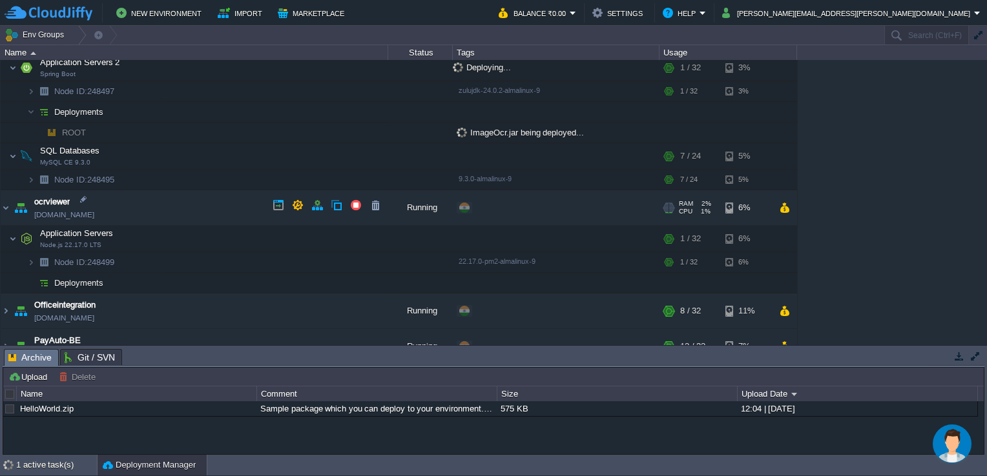
scroll to position [582, 0]
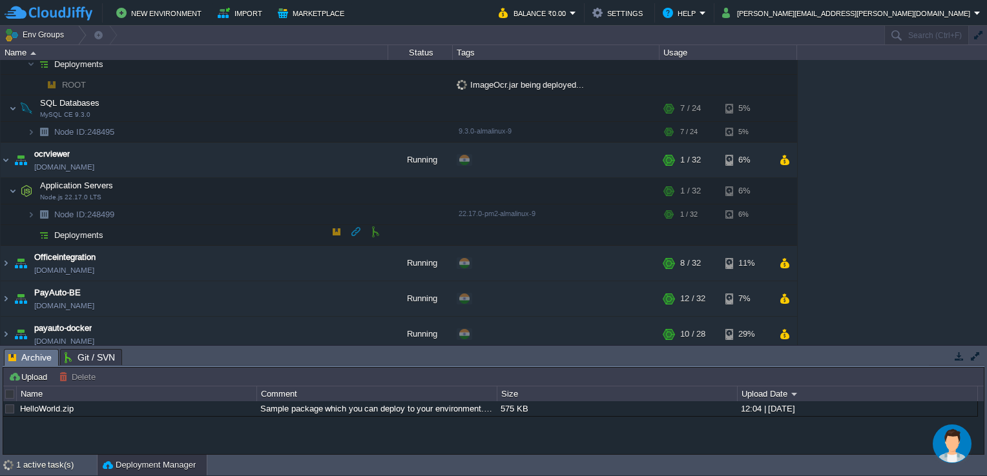
click at [340, 229] on button "button" at bounding box center [337, 232] width 12 height 12
click at [956, 444] on img "Chat widget" at bounding box center [951, 444] width 39 height 39
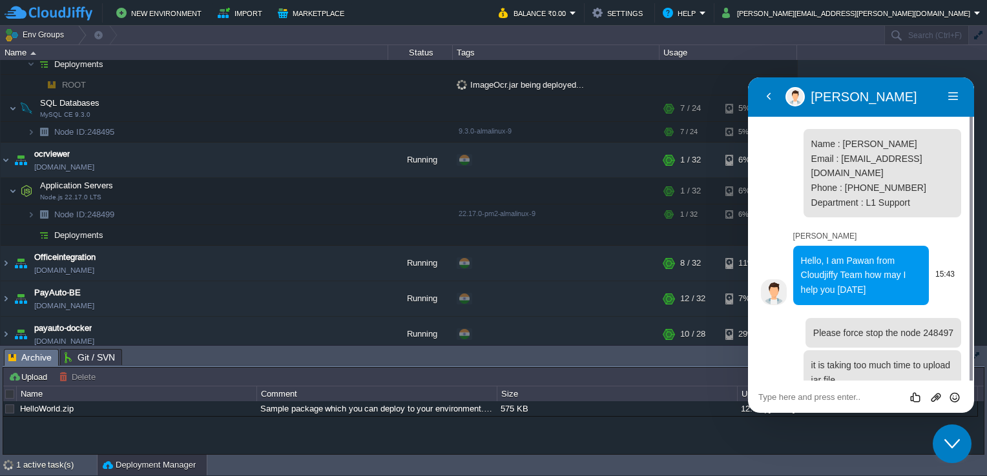
scroll to position [10, 0]
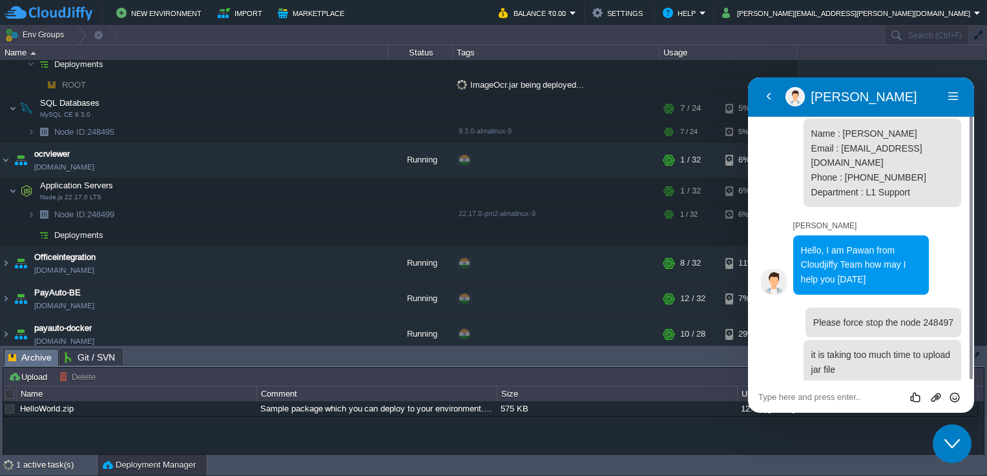
click at [954, 446] on icon "Chat widget" at bounding box center [951, 444] width 15 height 9
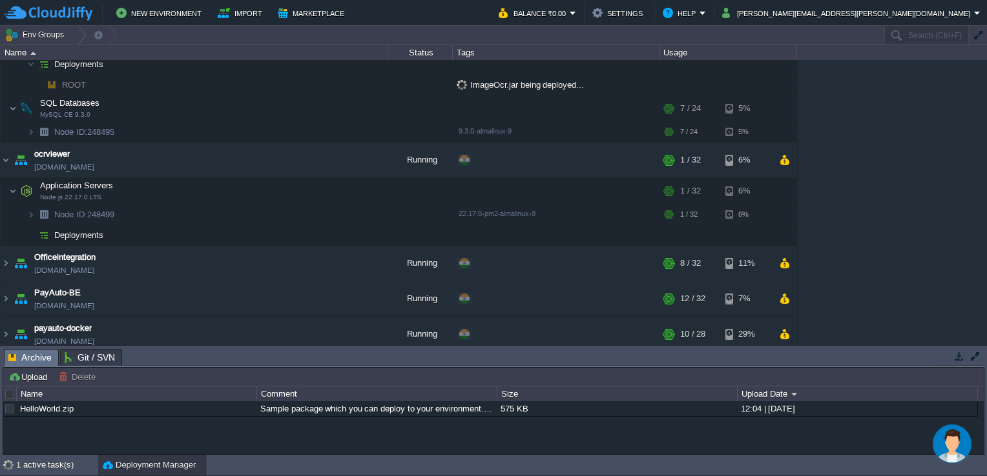
click at [966, 449] on img "Chat widget" at bounding box center [951, 444] width 39 height 39
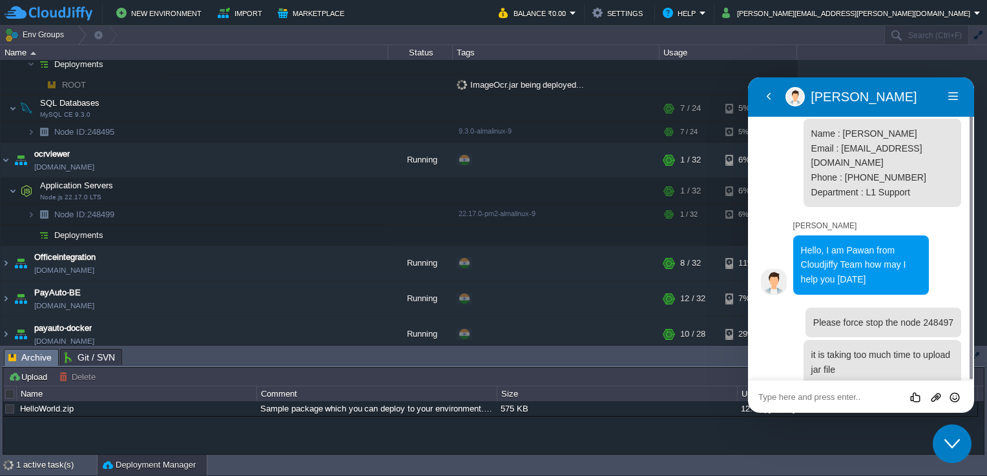
click at [820, 400] on textarea at bounding box center [860, 398] width 205 height 10
type textarea "deployment is stuck"
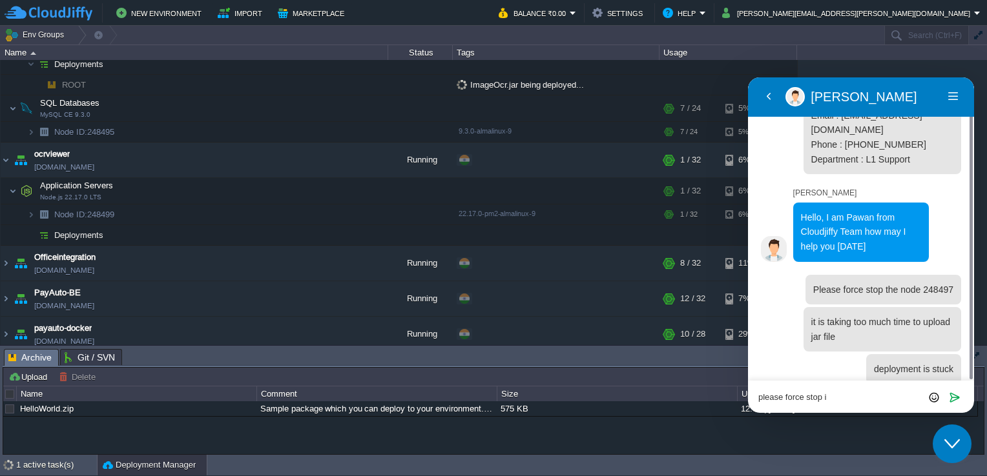
type textarea "please force stop it"
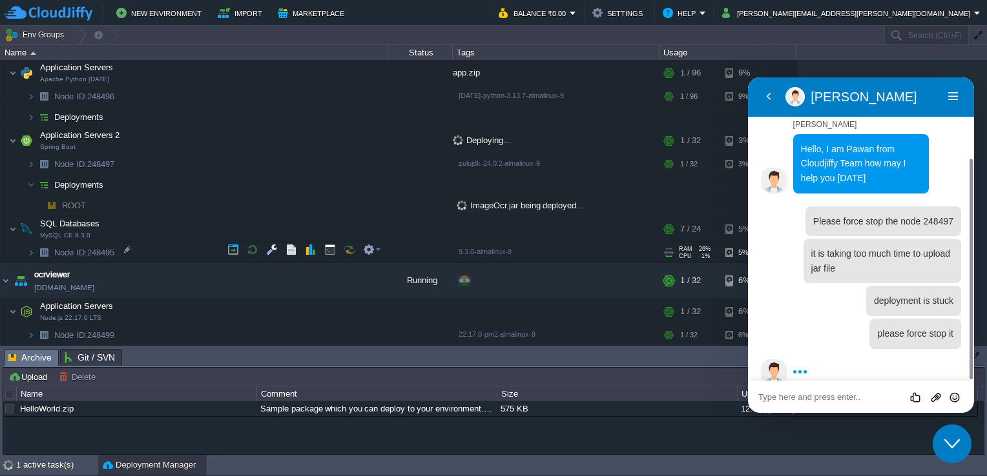
scroll to position [453, 0]
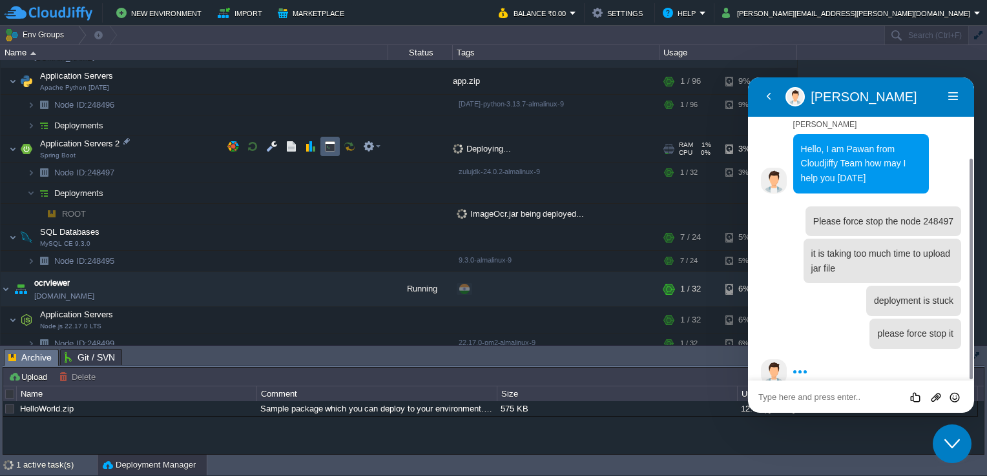
click at [337, 149] on td at bounding box center [329, 146] width 19 height 19
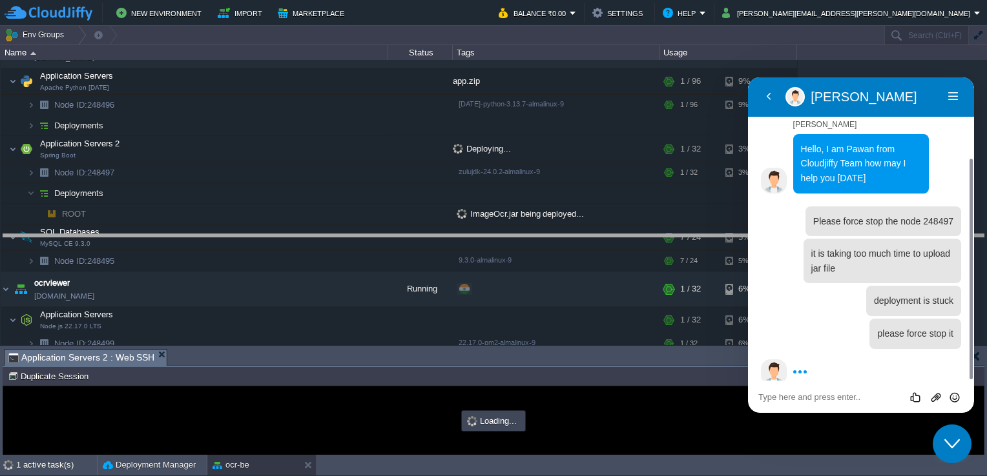
drag, startPoint x: 196, startPoint y: 362, endPoint x: 212, endPoint y: 236, distance: 126.3
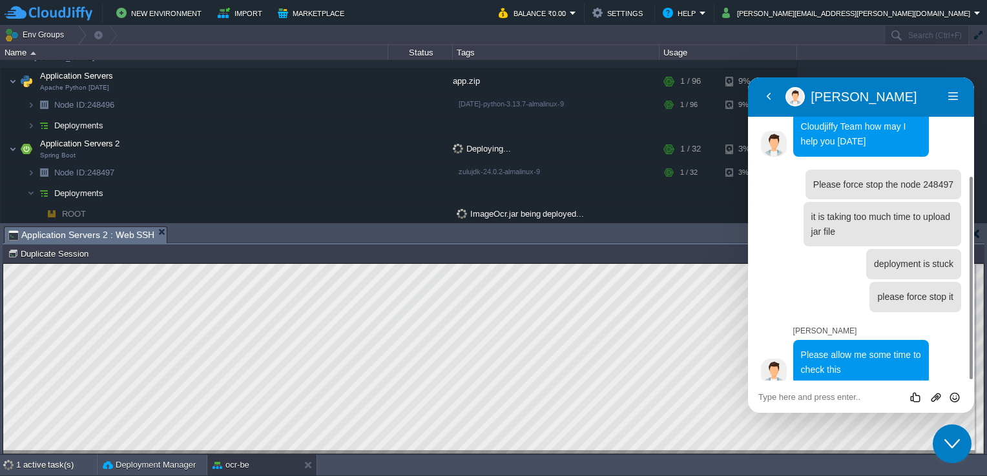
scroll to position [0, 0]
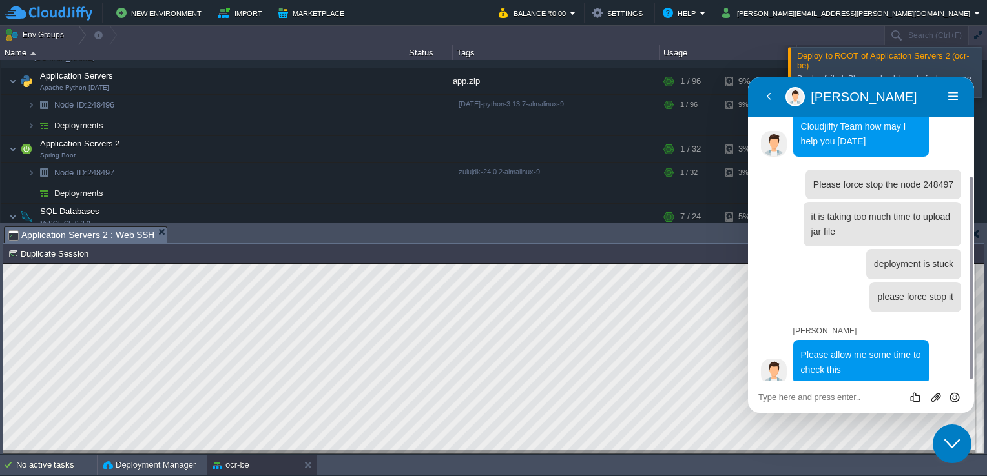
click at [948, 452] on button "Close Chat This icon closes the chat window." at bounding box center [951, 444] width 39 height 39
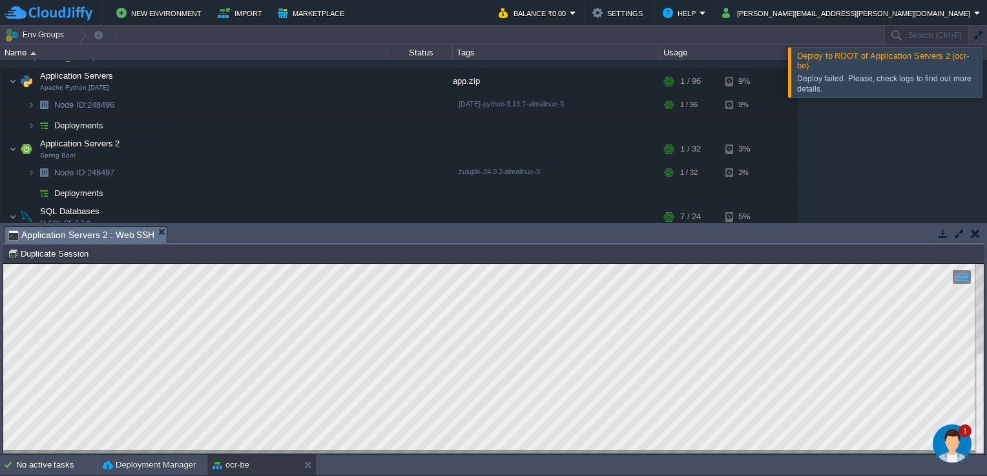
click at [986, 73] on div at bounding box center [1002, 72] width 0 height 50
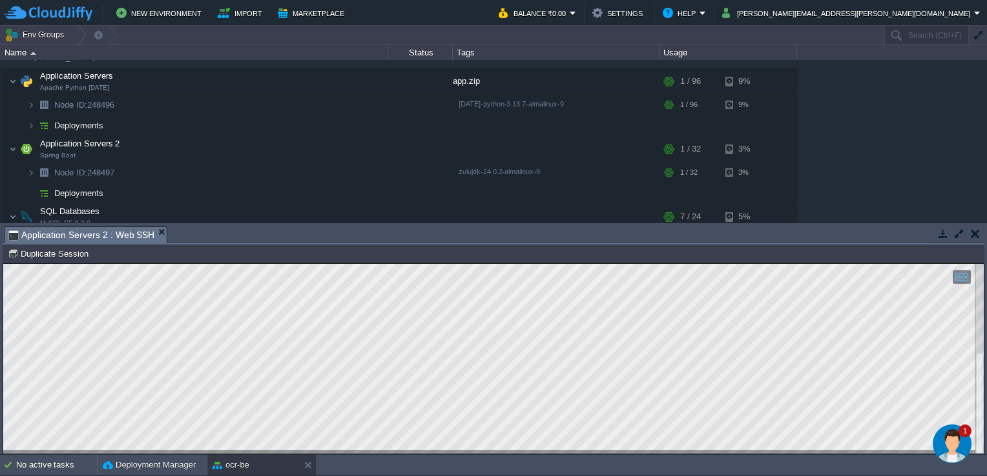
click at [974, 228] on button "button" at bounding box center [974, 234] width 9 height 12
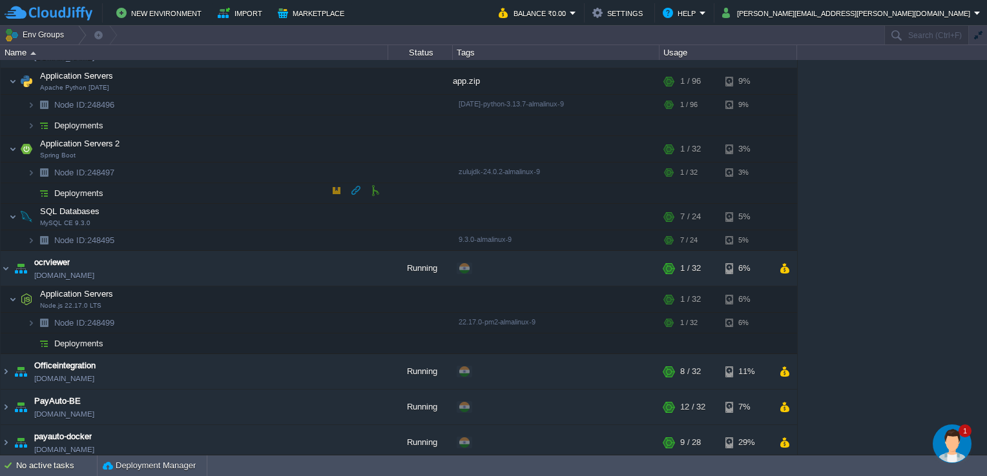
click at [338, 186] on button "button" at bounding box center [337, 191] width 12 height 12
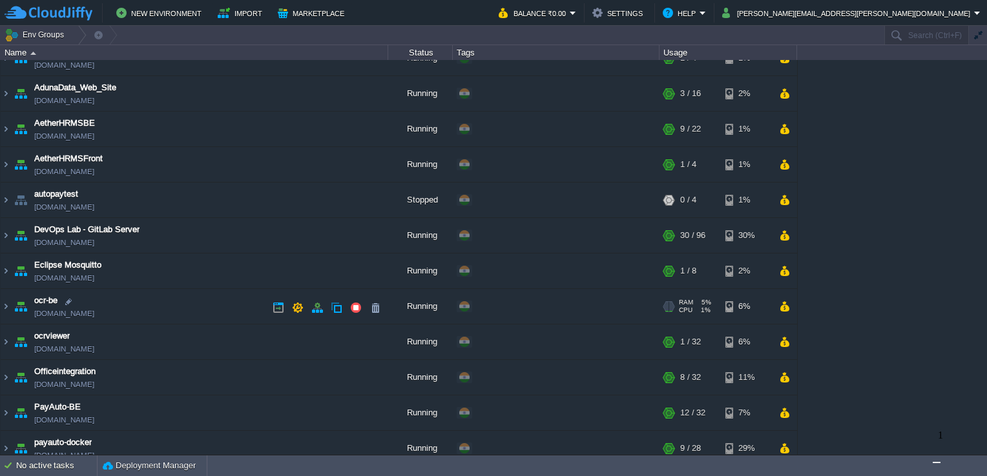
scroll to position [258, 0]
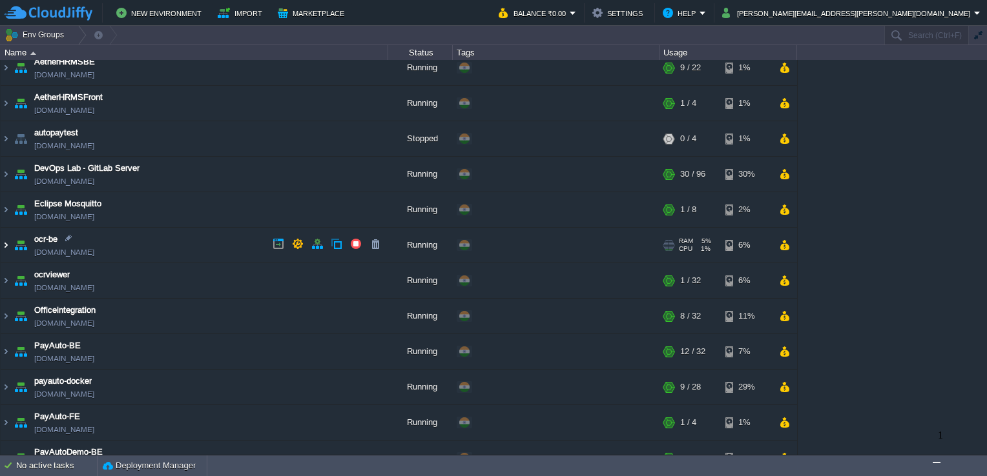
click at [8, 240] on img at bounding box center [6, 245] width 10 height 35
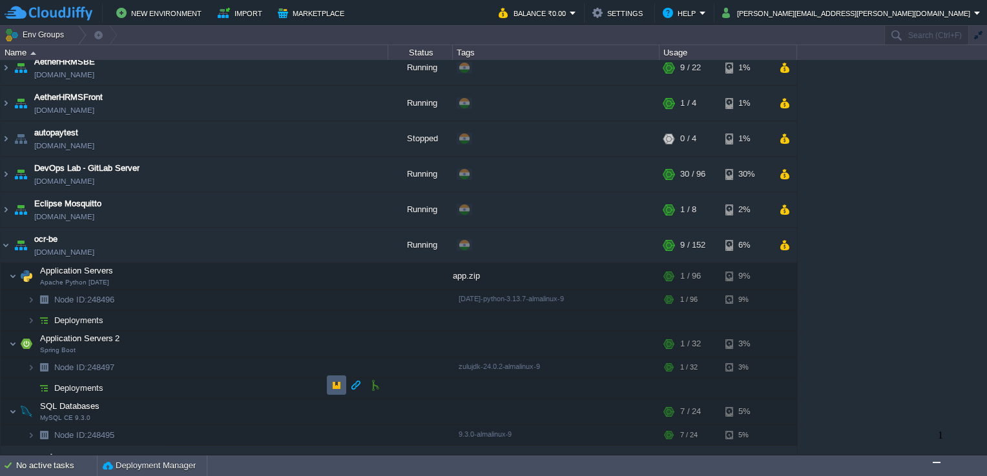
click at [335, 380] on button "button" at bounding box center [337, 386] width 12 height 12
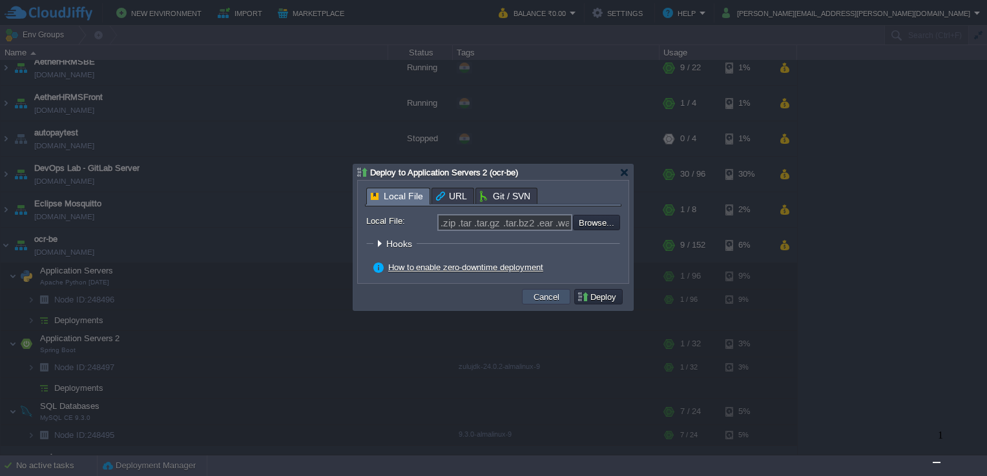
click at [541, 291] on td "Cancel" at bounding box center [546, 296] width 48 height 15
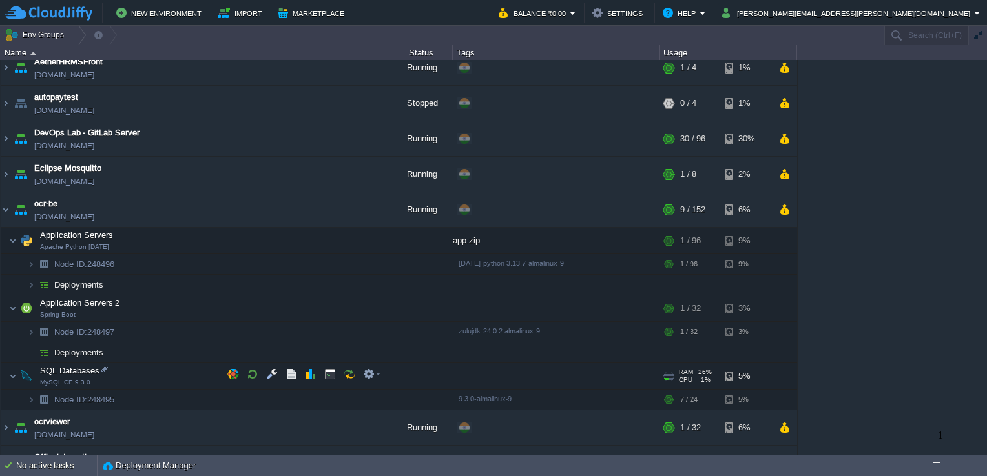
scroll to position [323, 0]
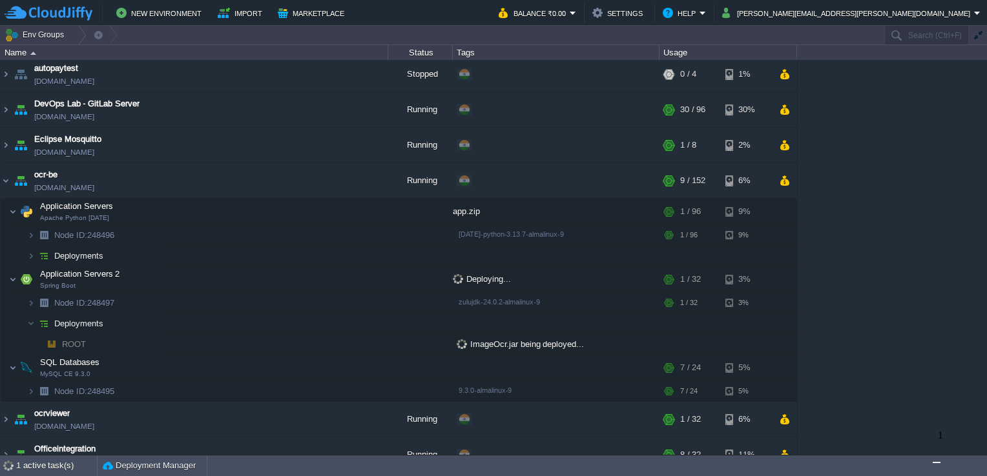
click at [936, 463] on img "Chat widget" at bounding box center [936, 463] width 0 height 0
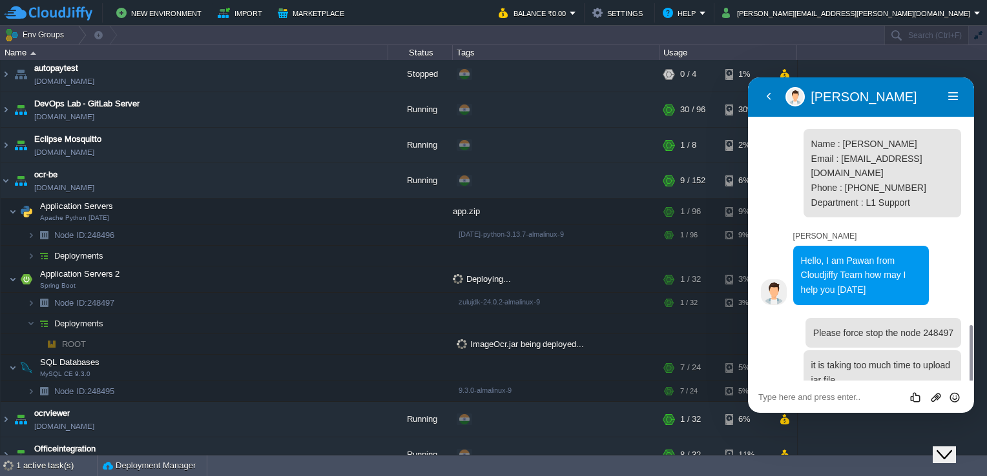
scroll to position [149, 0]
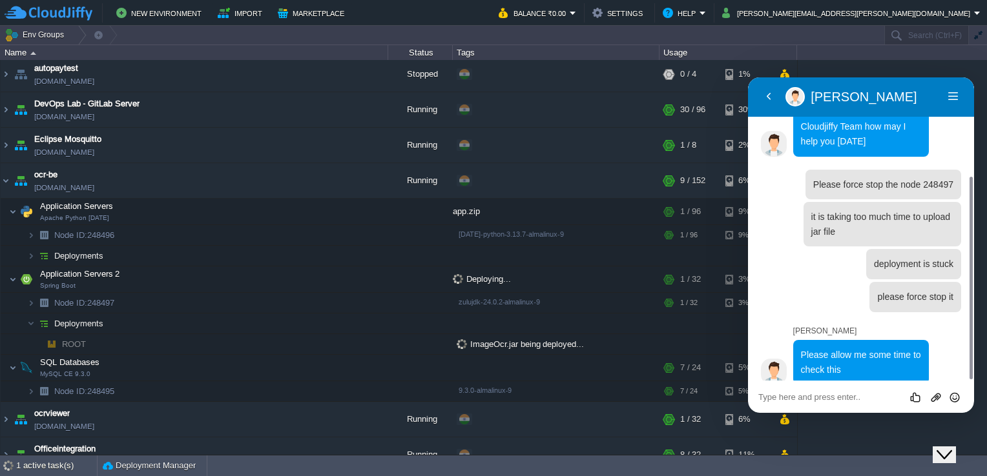
click at [947, 447] on button "Close Chat This icon closes the chat window." at bounding box center [943, 455] width 23 height 17
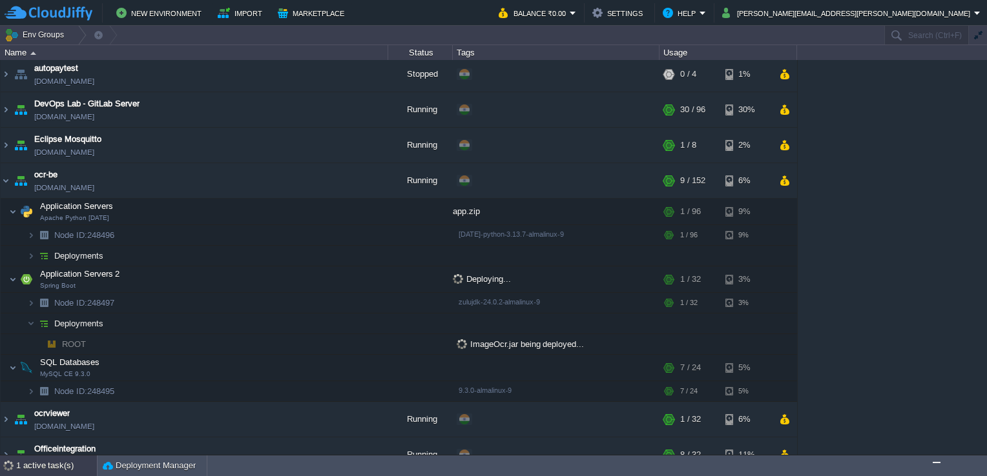
click at [59, 469] on div "1 active task(s)" at bounding box center [56, 466] width 81 height 21
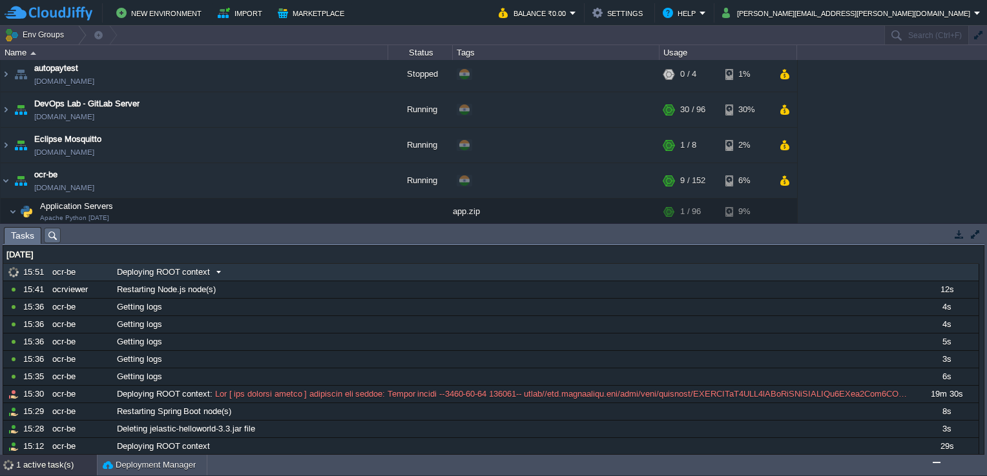
click at [212, 276] on span at bounding box center [218, 273] width 17 height 12
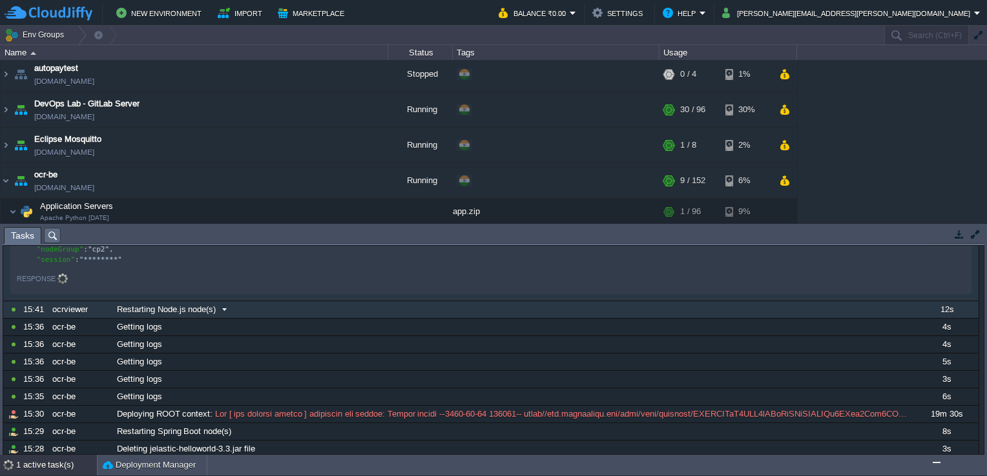
scroll to position [0, 0]
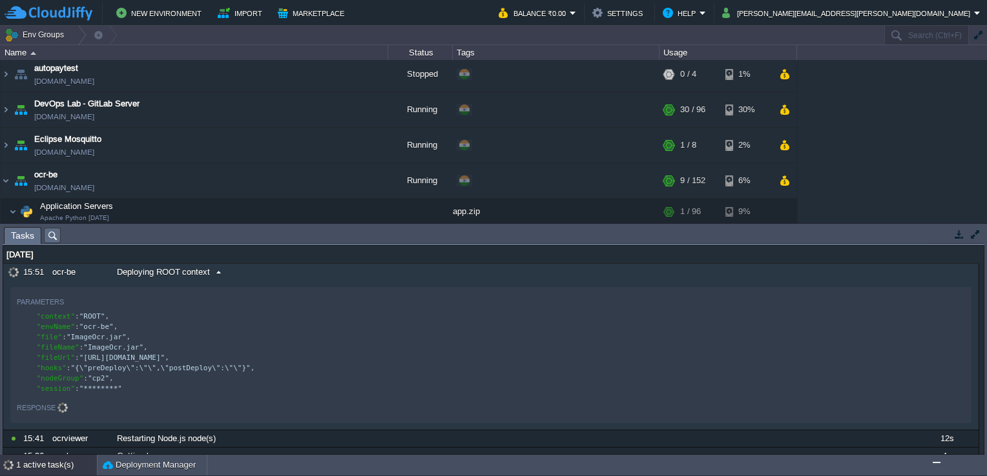
click at [936, 463] on img "Chat widget" at bounding box center [936, 463] width 0 height 0
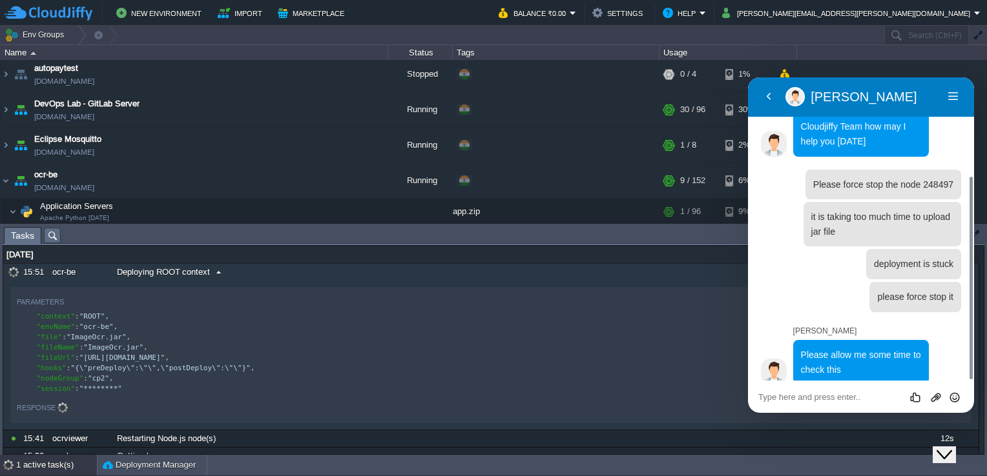
click at [952, 447] on div "Close Chat This icon closes the chat window." at bounding box center [943, 454] width 15 height 15
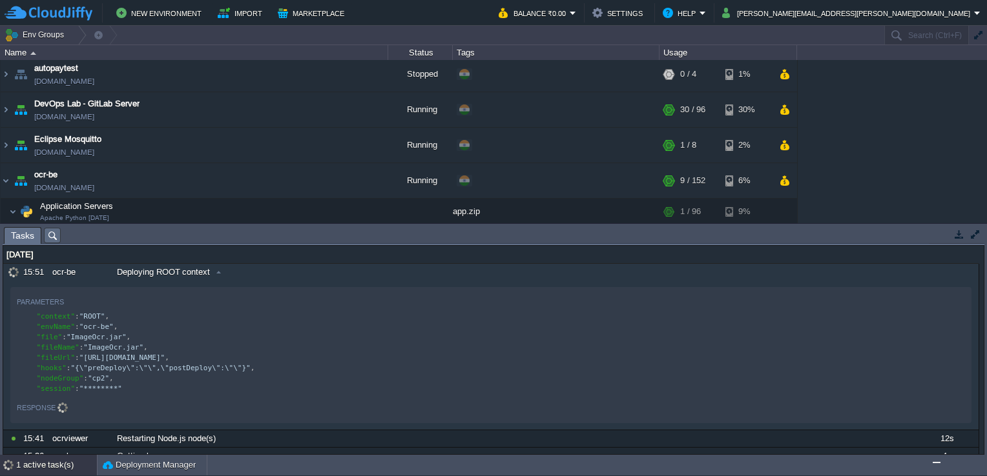
click at [57, 464] on div "1 active task(s)" at bounding box center [56, 465] width 81 height 21
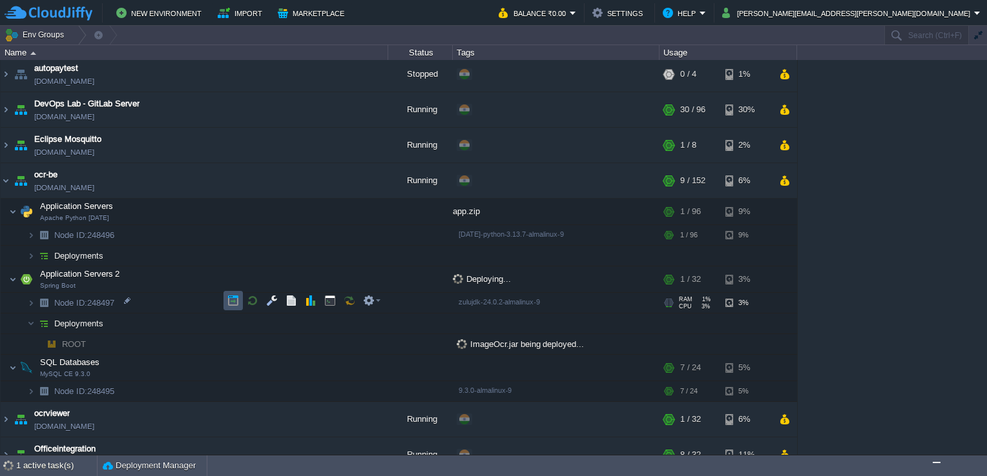
click at [234, 296] on button "button" at bounding box center [233, 301] width 12 height 12
click at [480, 340] on span "ImageOcr.jar being deployed..." at bounding box center [519, 345] width 127 height 10
click at [475, 278] on span "Deploying..." at bounding box center [482, 279] width 58 height 10
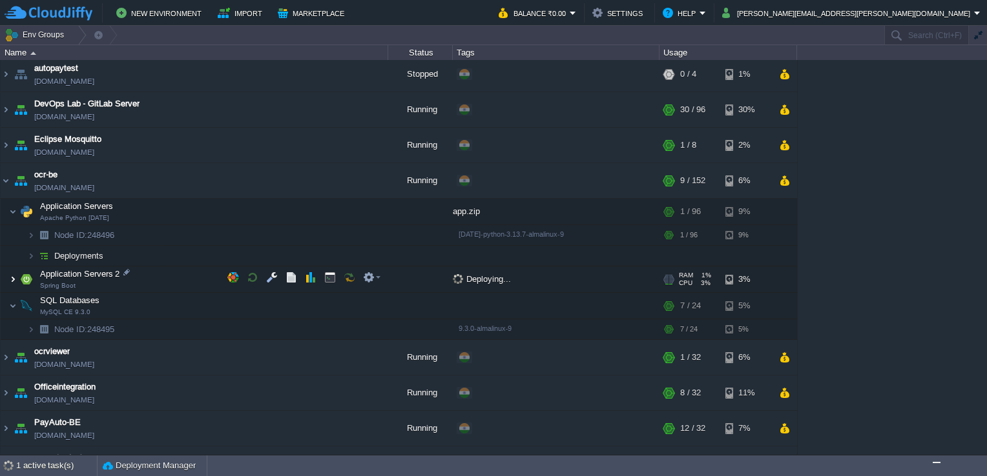
click at [13, 275] on img at bounding box center [13, 280] width 8 height 26
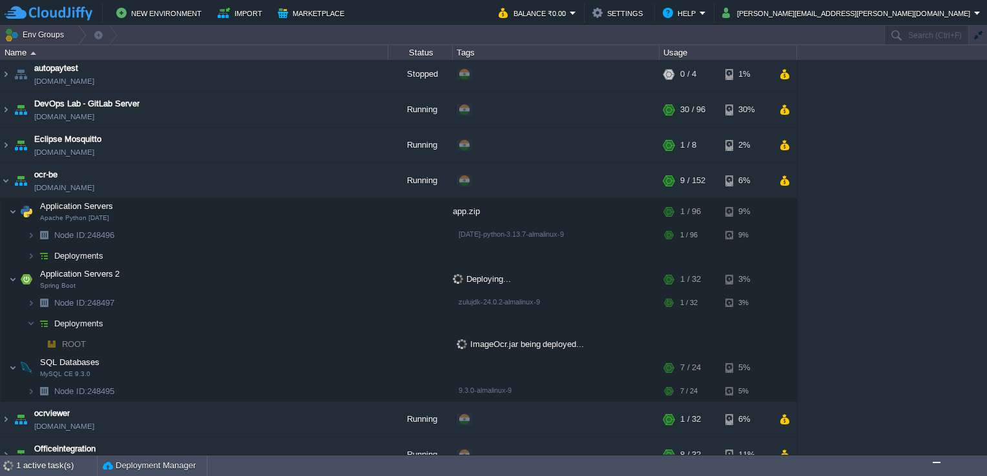
click at [936, 463] on img "Chat widget" at bounding box center [936, 463] width 0 height 0
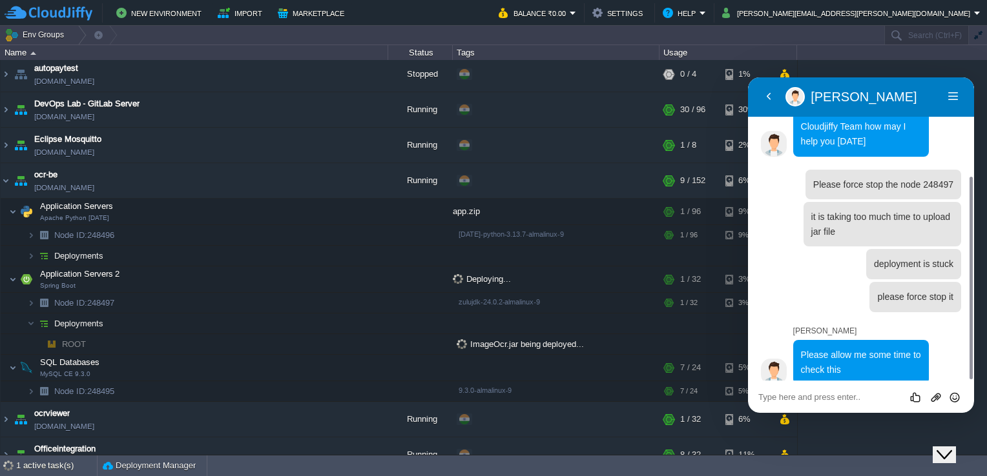
click at [863, 390] on div "Rate this chat Upload File Insert emoji" at bounding box center [861, 397] width 226 height 32
click at [844, 399] on textarea at bounding box center [860, 398] width 205 height 10
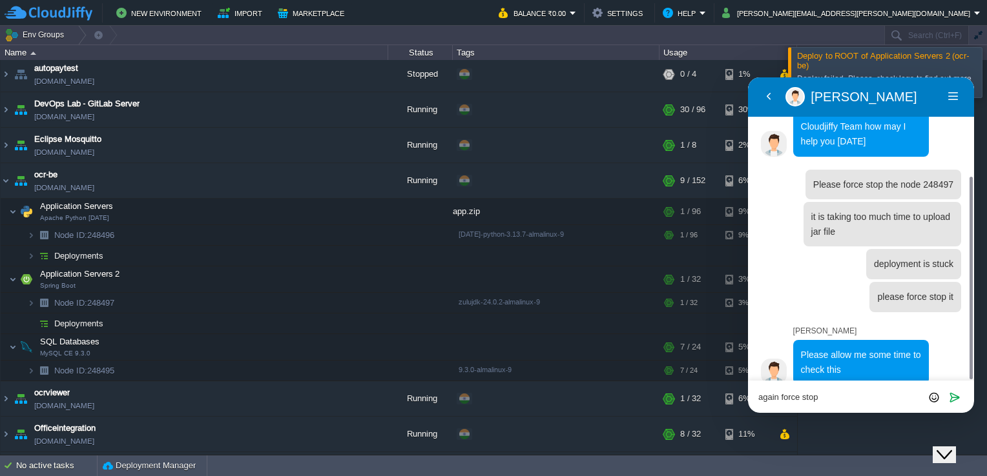
type textarea "again force stop"
click at [945, 447] on icon "Close Chat This icon closes the chat window." at bounding box center [943, 454] width 15 height 15
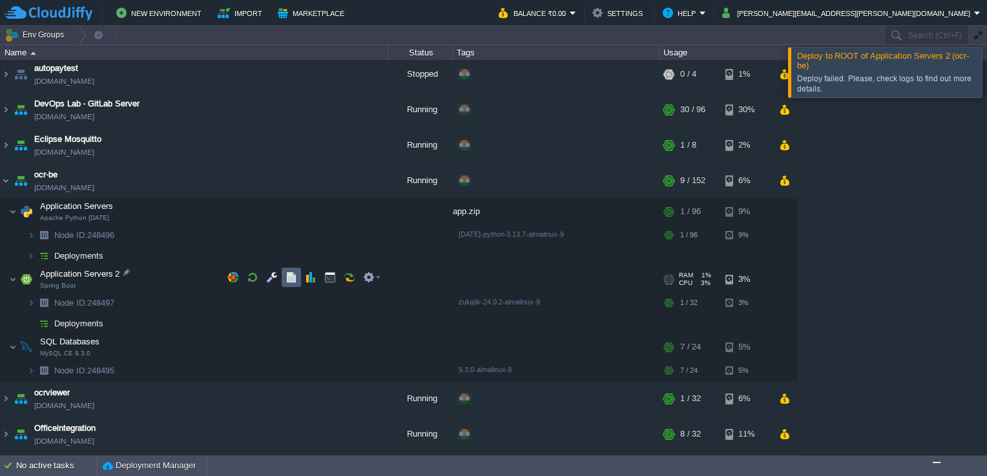
click at [294, 278] on button "button" at bounding box center [291, 278] width 12 height 12
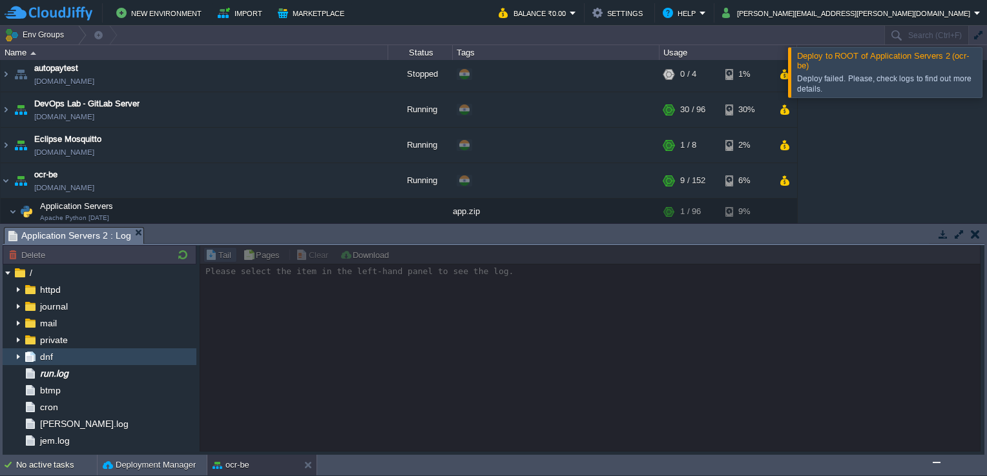
click at [59, 356] on div "dnf" at bounding box center [100, 357] width 194 height 17
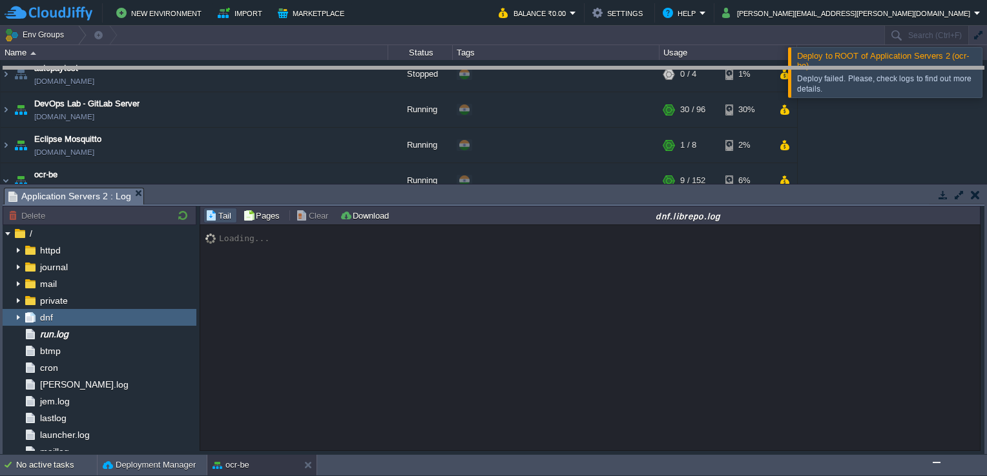
drag, startPoint x: 318, startPoint y: 200, endPoint x: 318, endPoint y: 77, distance: 123.3
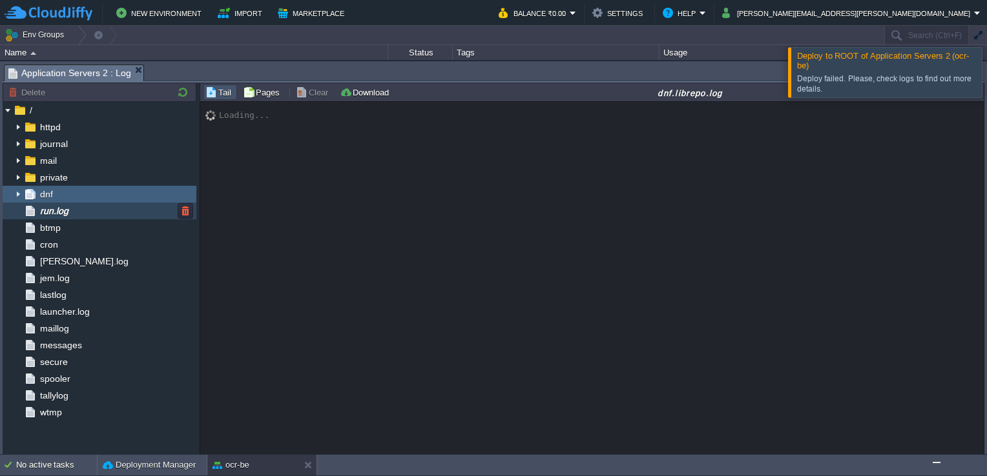
click at [80, 207] on div "run.log" at bounding box center [100, 211] width 194 height 17
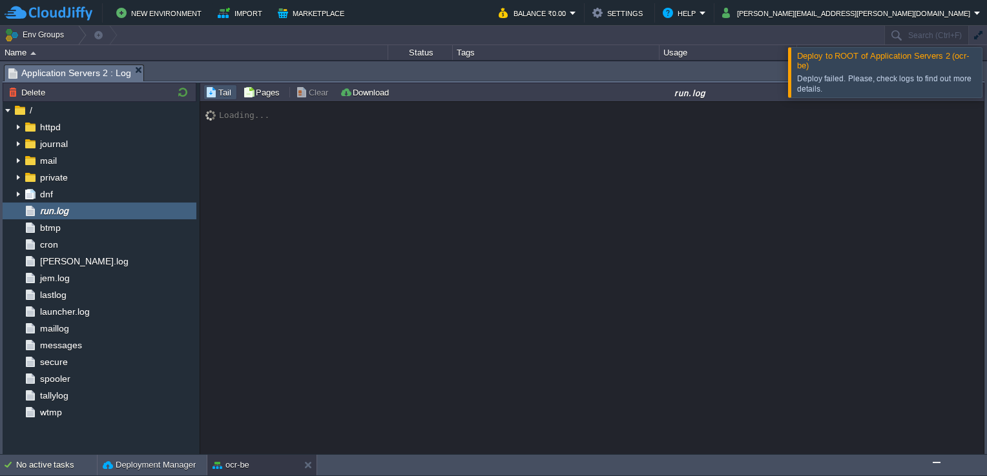
click at [986, 57] on div at bounding box center [1002, 72] width 0 height 50
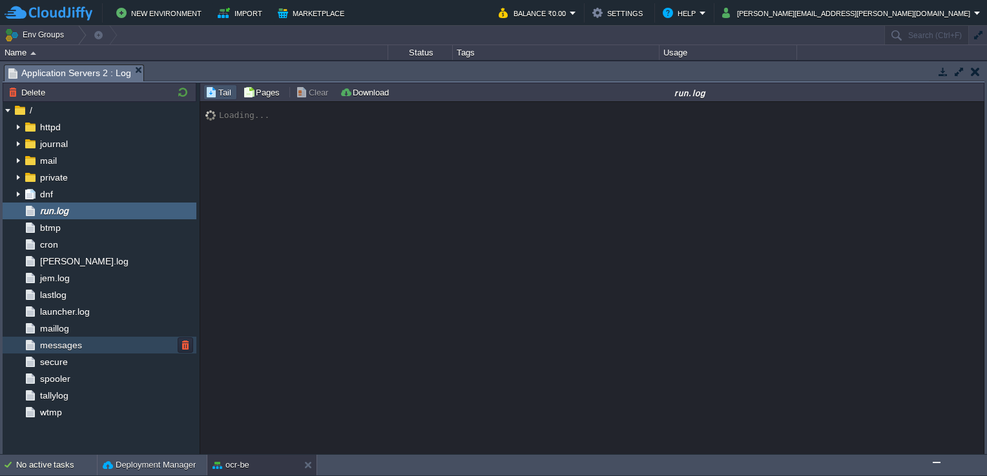
click at [84, 341] on div "messages" at bounding box center [100, 345] width 194 height 17
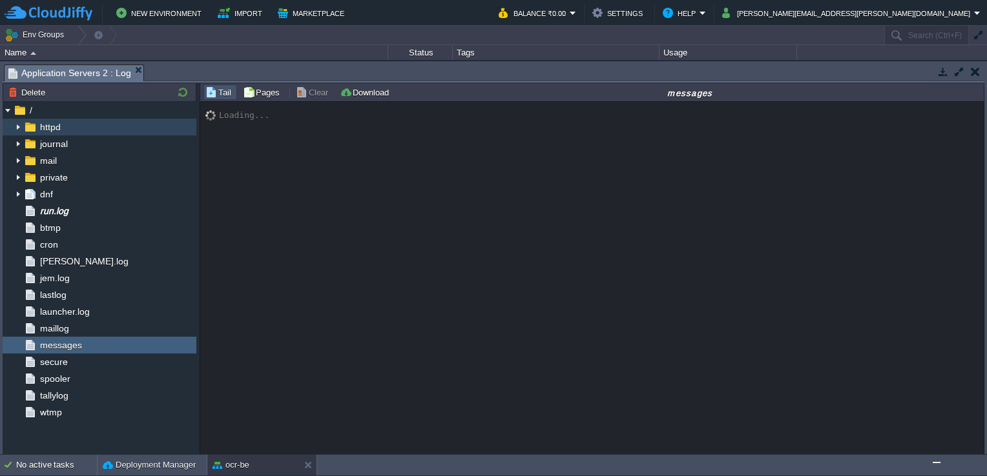
click at [20, 127] on img at bounding box center [18, 127] width 10 height 17
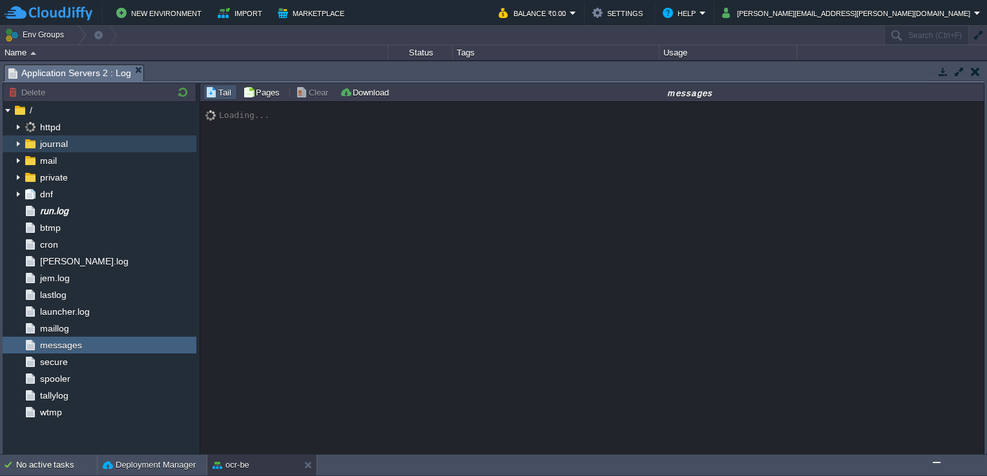
click at [16, 142] on img at bounding box center [18, 144] width 10 height 17
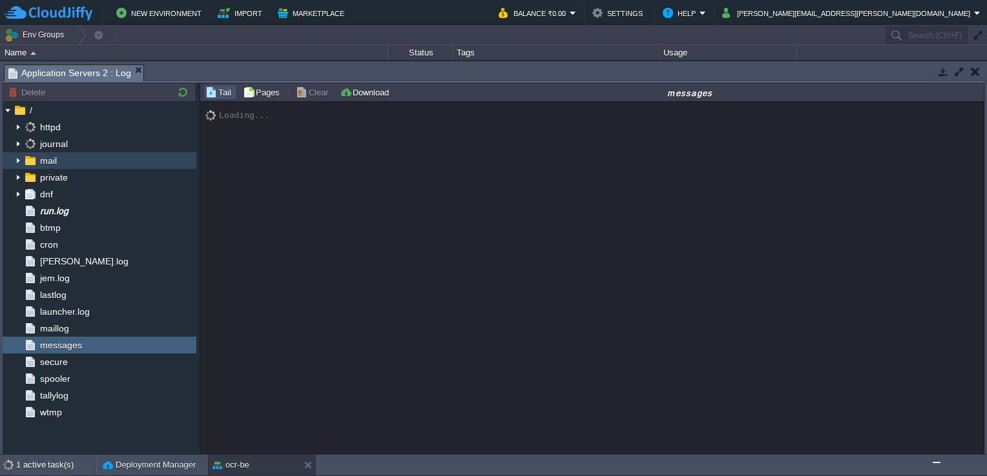
click at [19, 161] on img at bounding box center [18, 160] width 10 height 17
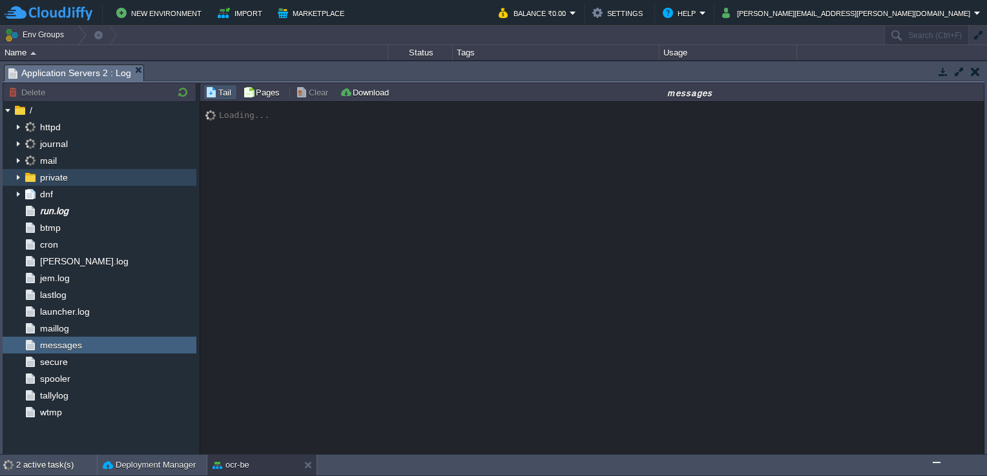
click at [20, 177] on img at bounding box center [18, 177] width 10 height 17
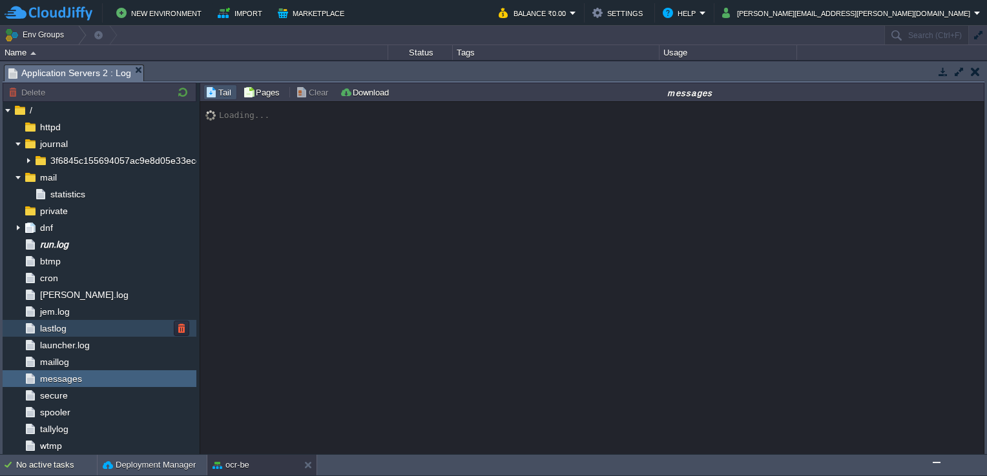
scroll to position [4, 0]
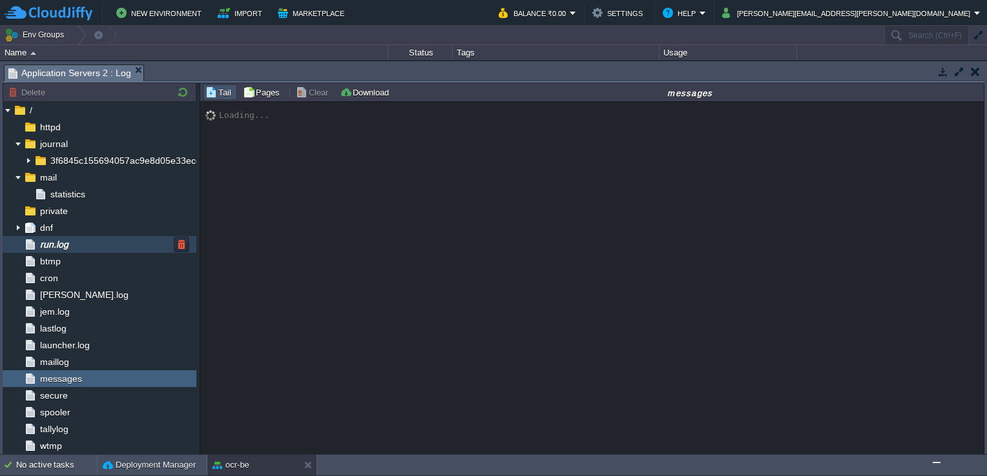
click at [99, 236] on div "run.log" at bounding box center [100, 244] width 194 height 17
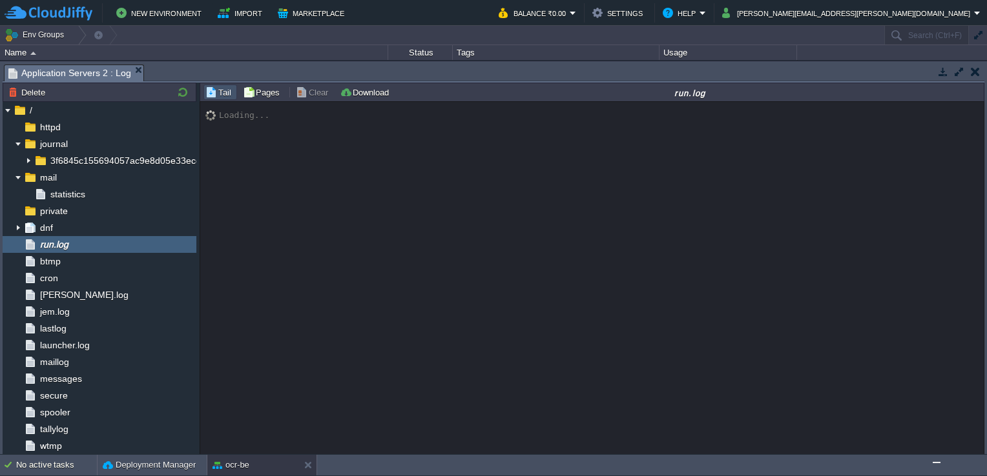
click at [976, 70] on button "button" at bounding box center [974, 72] width 9 height 12
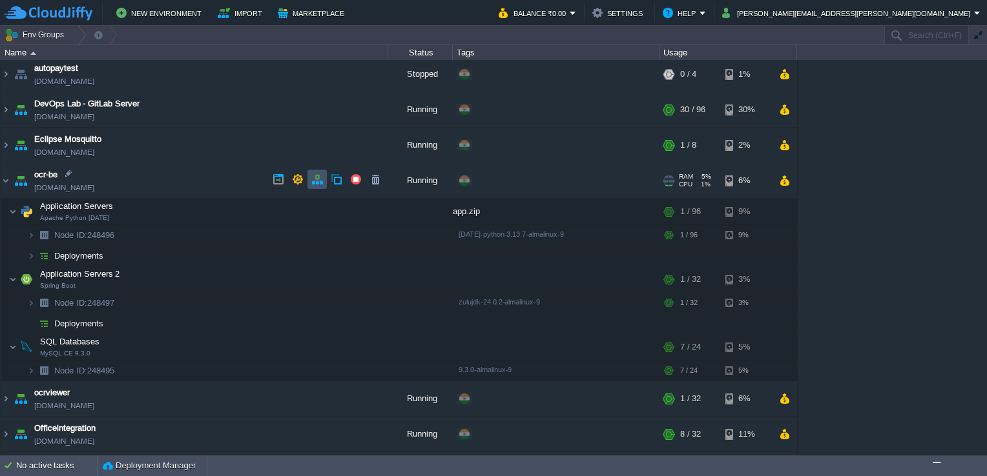
click at [320, 175] on button "button" at bounding box center [317, 180] width 12 height 12
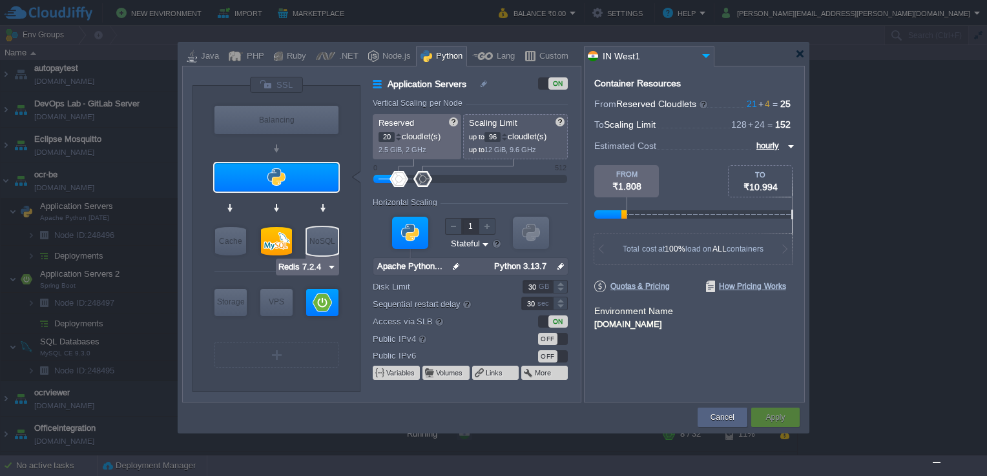
type input "Spring Boot"
click at [325, 305] on div at bounding box center [322, 302] width 32 height 27
type input "Application Servers 2"
type input "1"
type input "32"
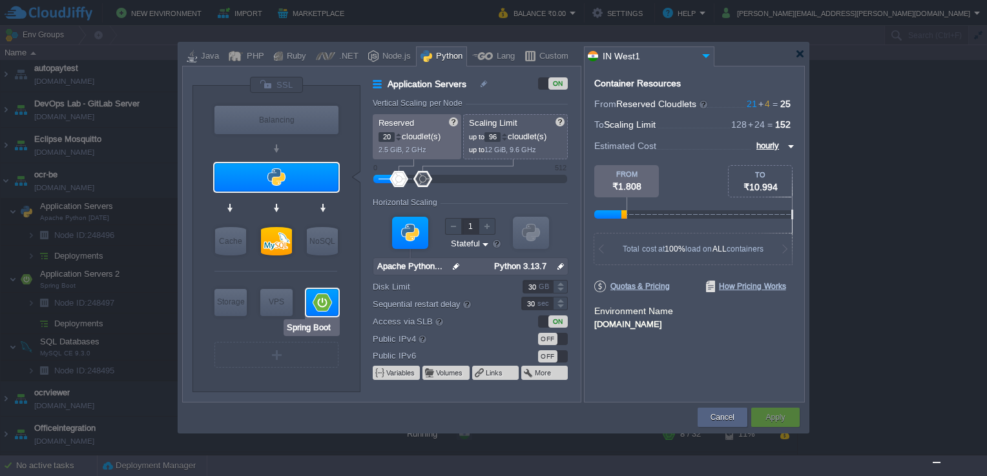
type input "Spring Boot"
type input "null"
type input "Zulu Communit..."
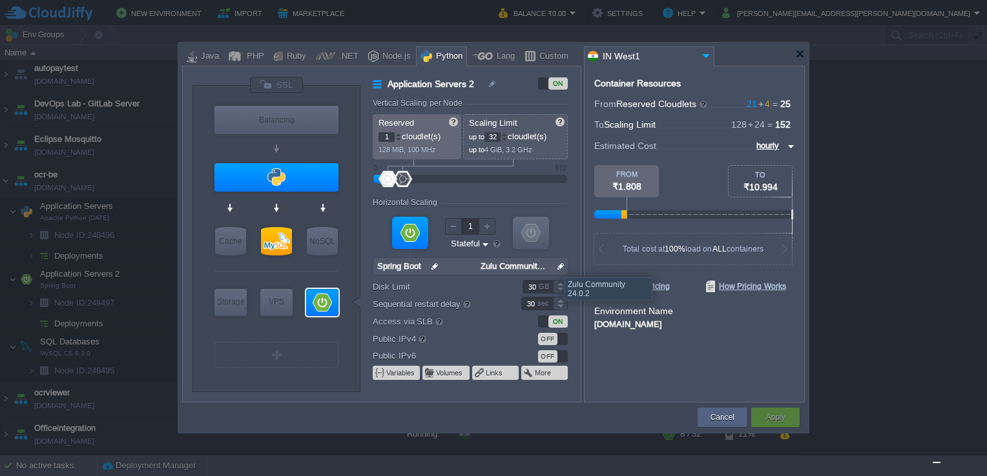
click at [555, 265] on img at bounding box center [561, 266] width 14 height 17
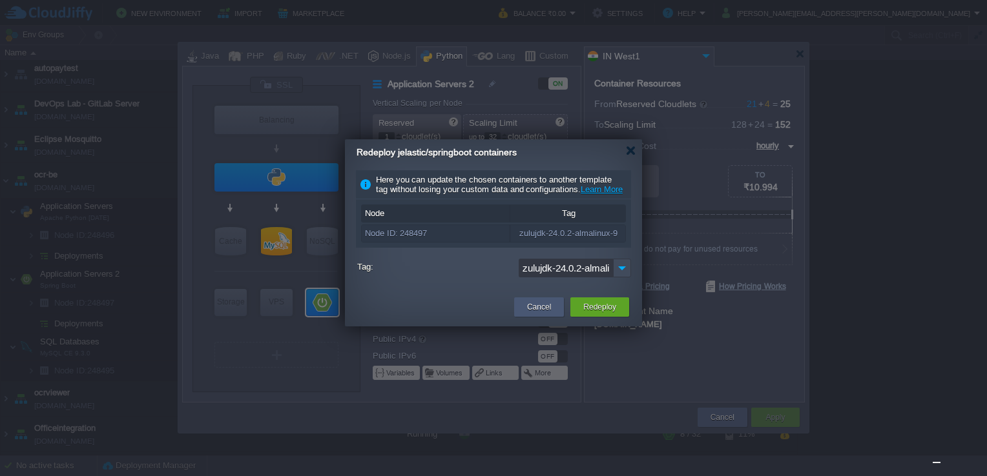
click at [527, 314] on button "Cancel" at bounding box center [539, 307] width 24 height 13
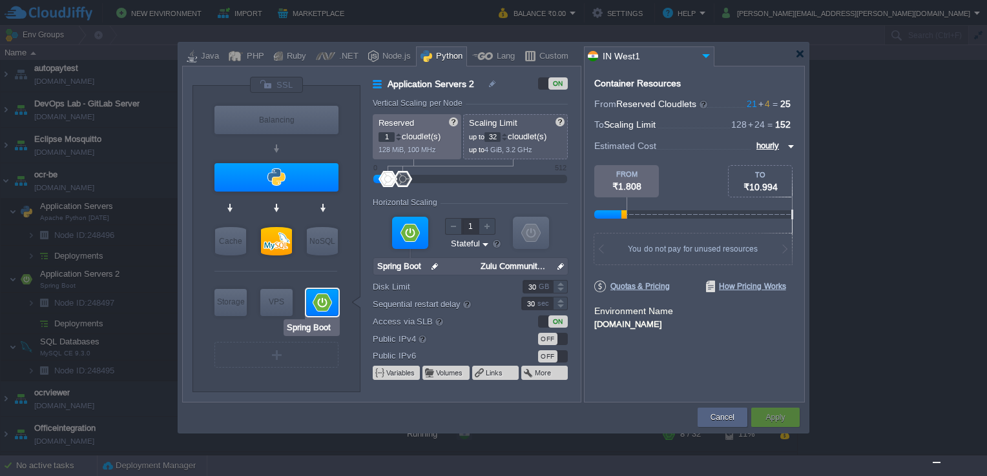
click at [324, 303] on div at bounding box center [322, 302] width 32 height 27
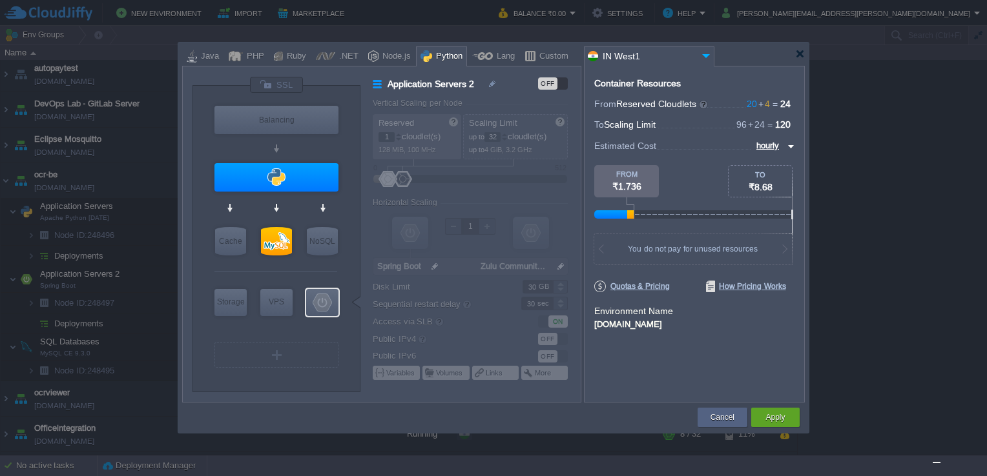
click at [209, 58] on div "Java" at bounding box center [208, 56] width 22 height 19
click at [331, 331] on input "Spring Boot" at bounding box center [312, 328] width 52 height 13
click at [329, 307] on div at bounding box center [322, 302] width 32 height 27
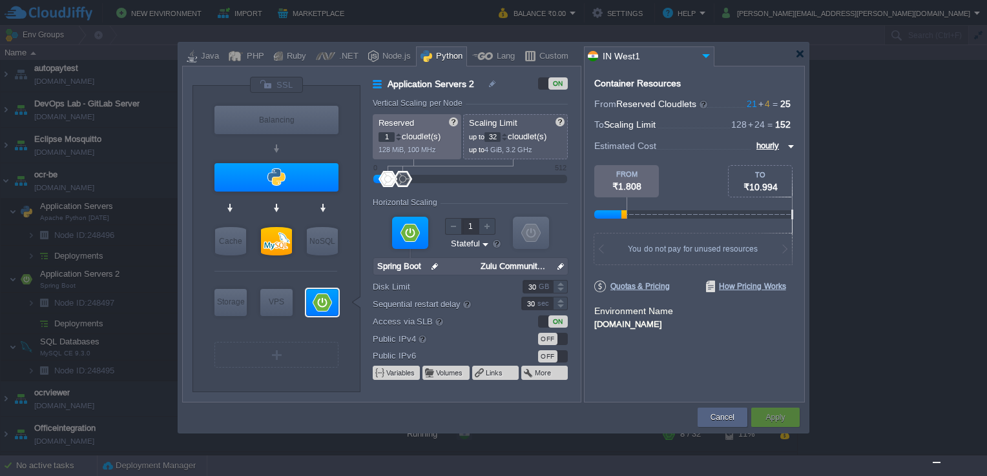
click at [409, 238] on div at bounding box center [410, 233] width 36 height 32
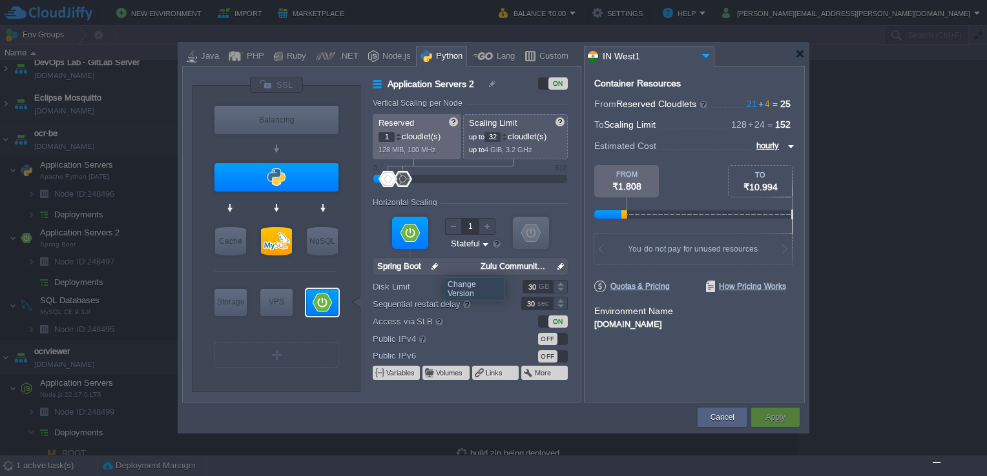
click at [437, 265] on img at bounding box center [435, 266] width 14 height 17
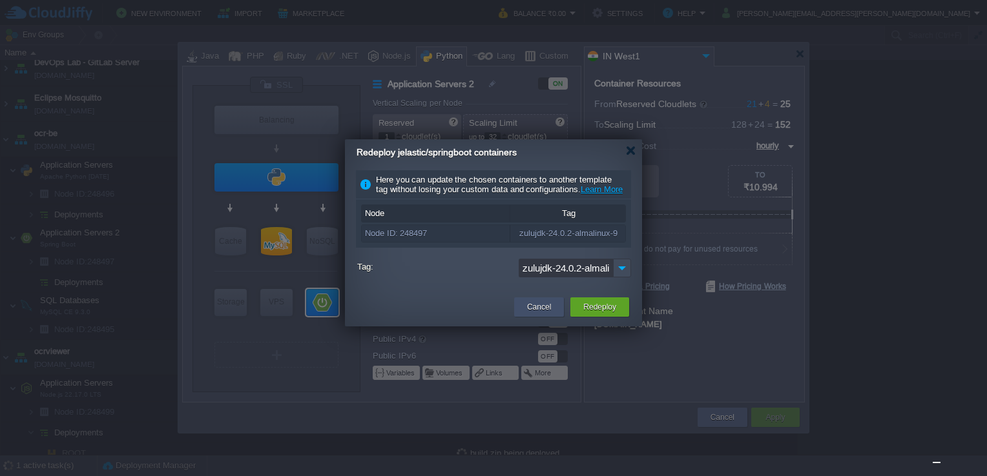
click at [540, 309] on div "Cancel" at bounding box center [539, 307] width 30 height 19
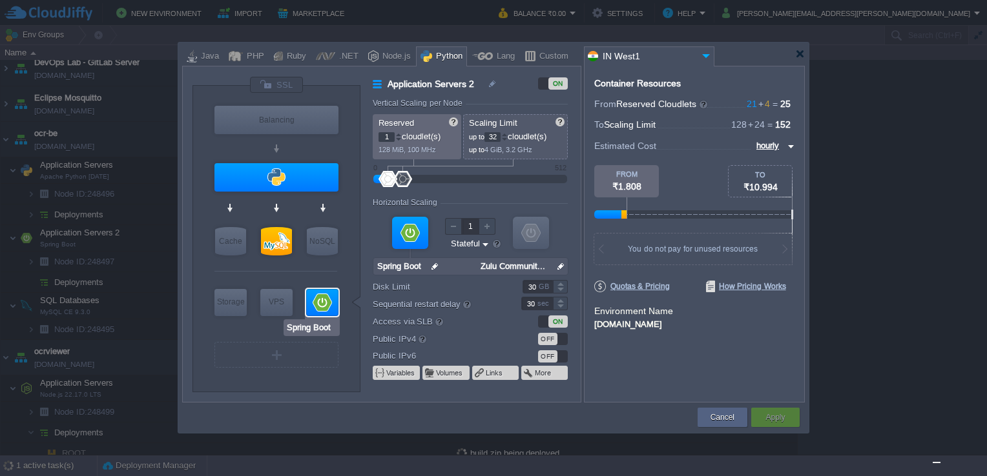
click at [320, 300] on div at bounding box center [322, 302] width 32 height 27
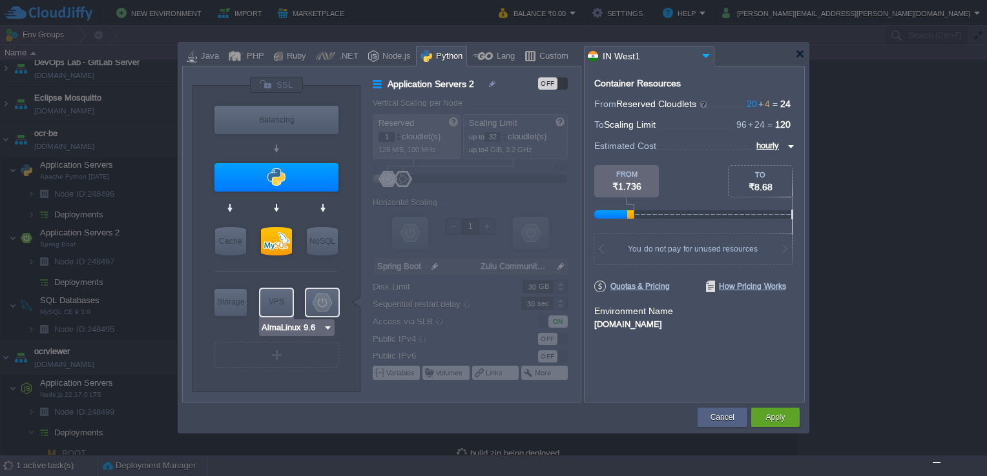
click at [331, 328] on img at bounding box center [328, 328] width 10 height 13
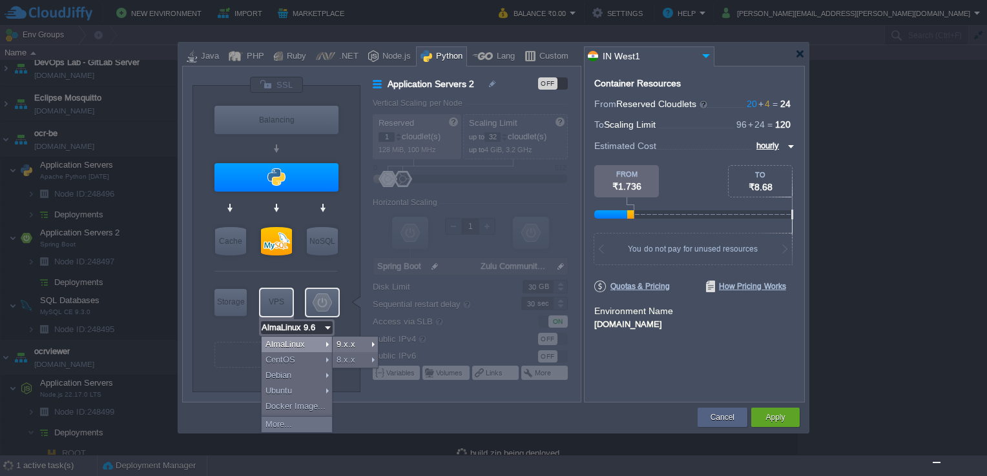
click at [330, 306] on div at bounding box center [322, 302] width 32 height 27
type input "Spring Boot"
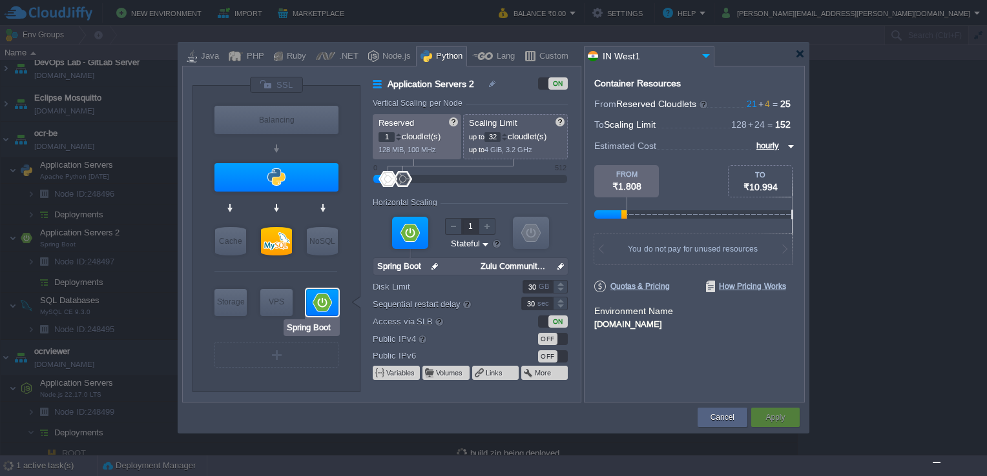
click at [334, 326] on input "Spring Boot" at bounding box center [312, 328] width 52 height 13
click at [327, 299] on div at bounding box center [322, 302] width 32 height 27
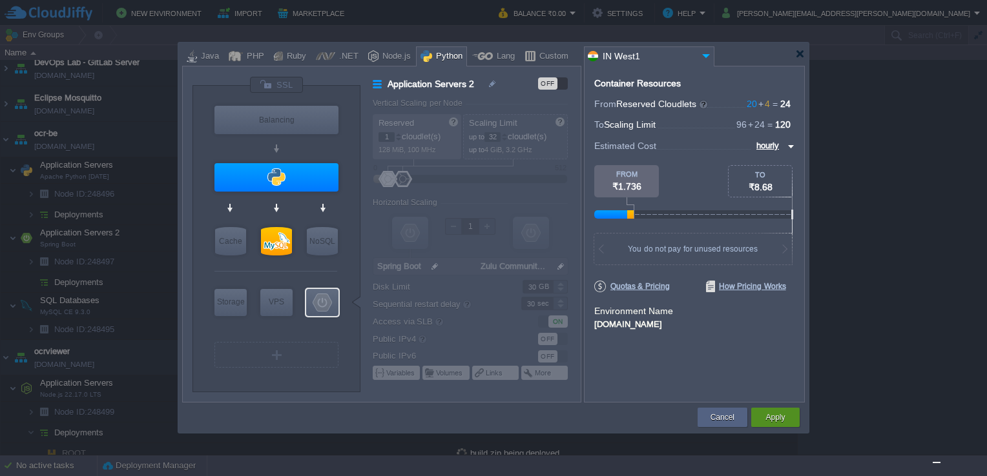
click at [771, 416] on button "Apply" at bounding box center [774, 417] width 19 height 13
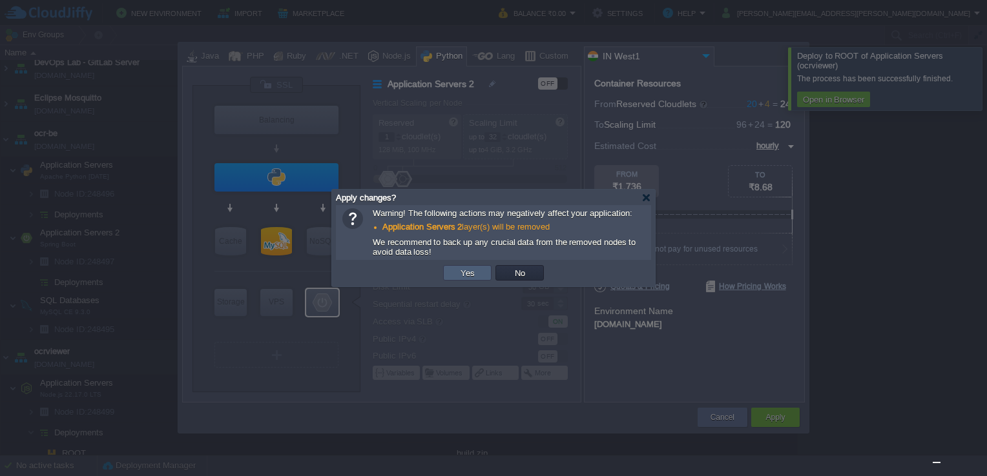
click at [461, 273] on button "Yes" at bounding box center [467, 273] width 22 height 12
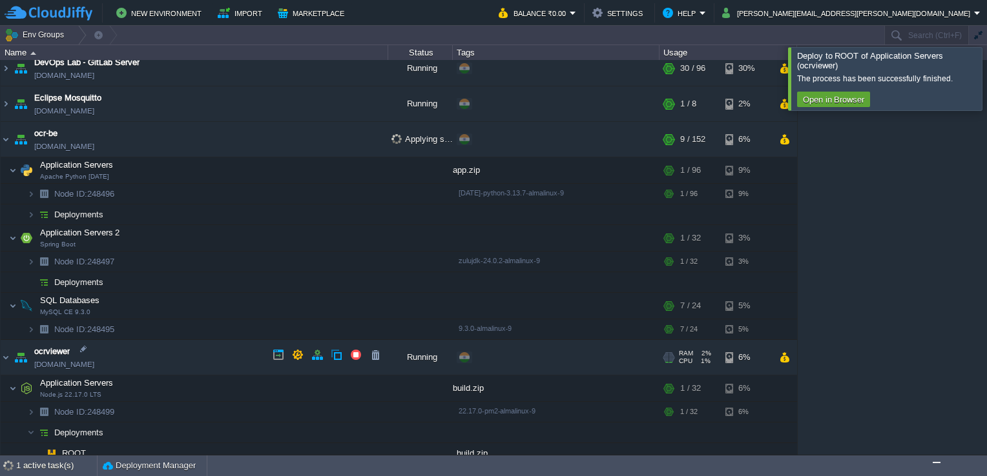
click at [94, 358] on link "[DOMAIN_NAME]" at bounding box center [64, 364] width 60 height 13
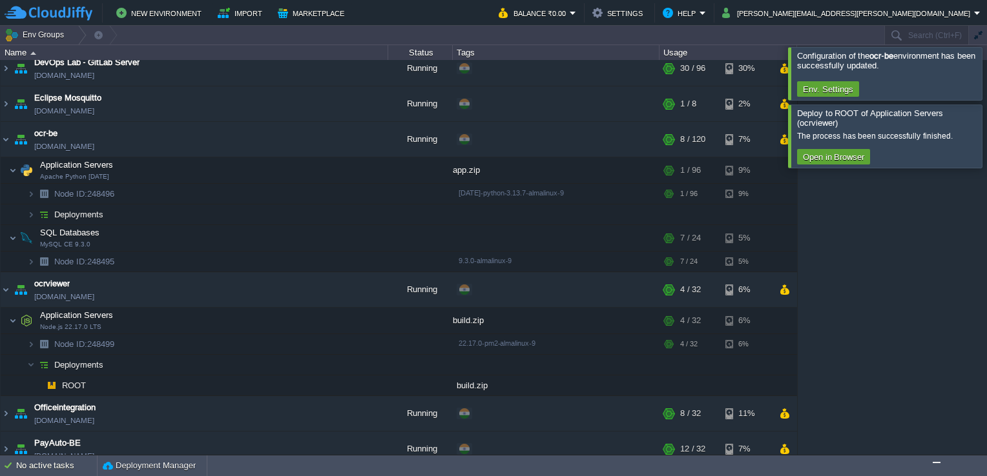
click at [986, 136] on div at bounding box center [1002, 136] width 0 height 63
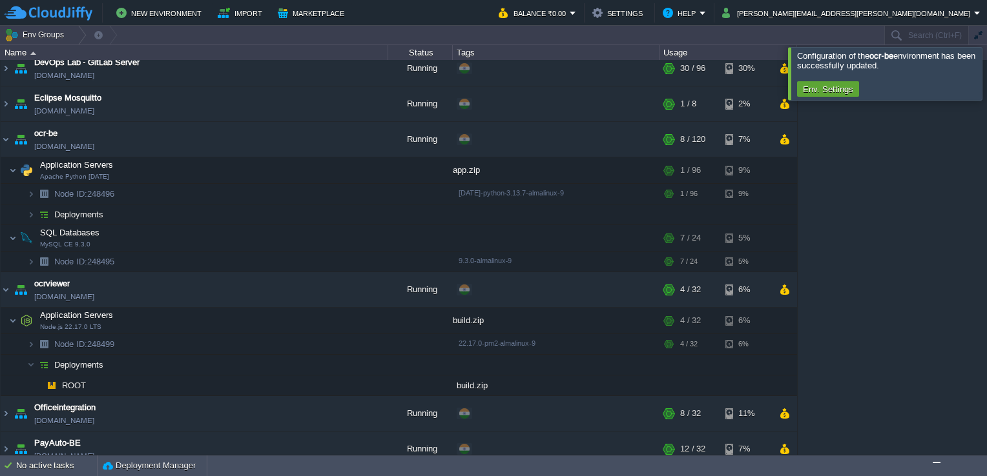
click at [986, 74] on div at bounding box center [1002, 73] width 0 height 52
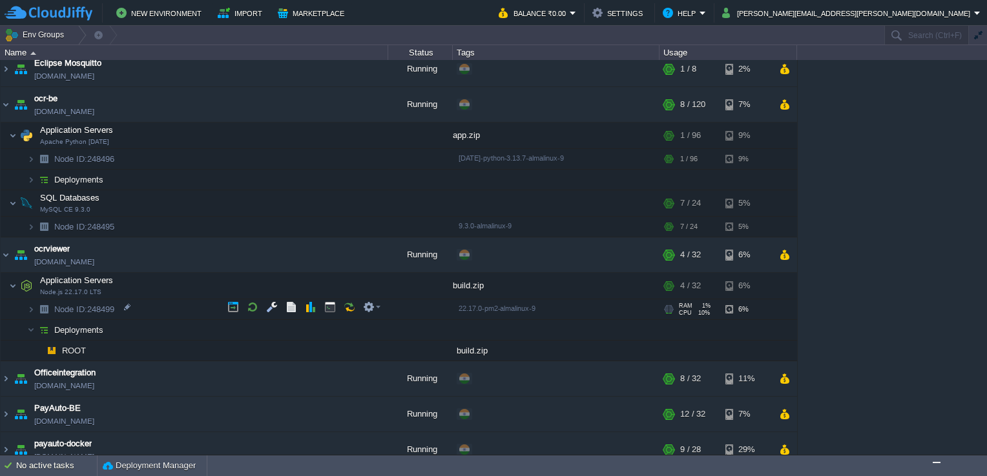
scroll to position [429, 0]
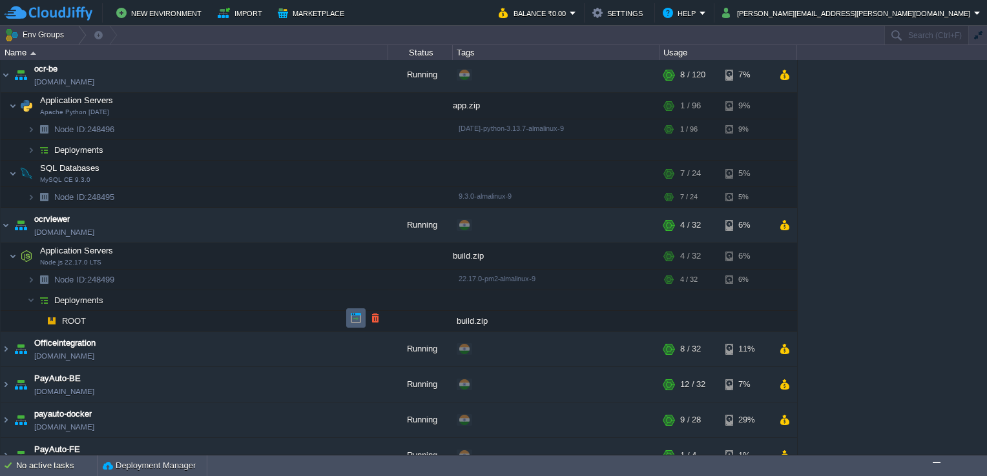
click at [360, 311] on td at bounding box center [355, 318] width 19 height 19
click at [355, 316] on button "button" at bounding box center [356, 318] width 12 height 12
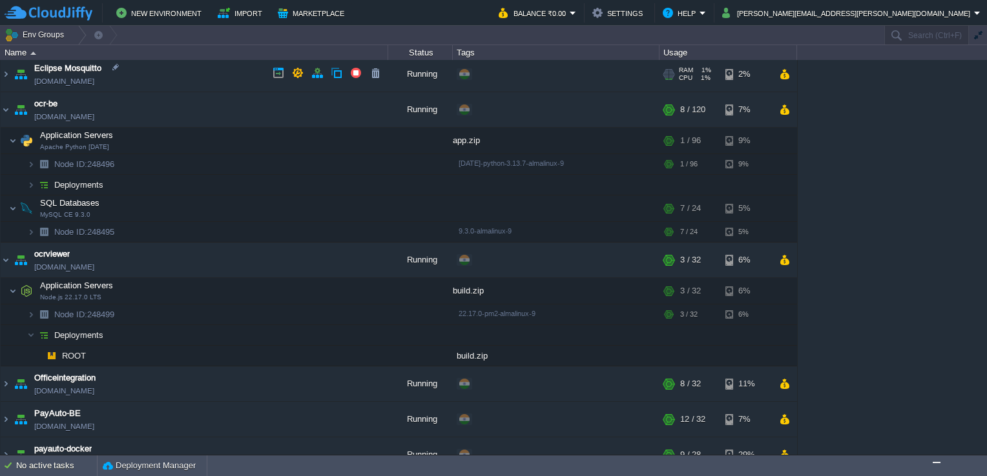
scroll to position [364, 0]
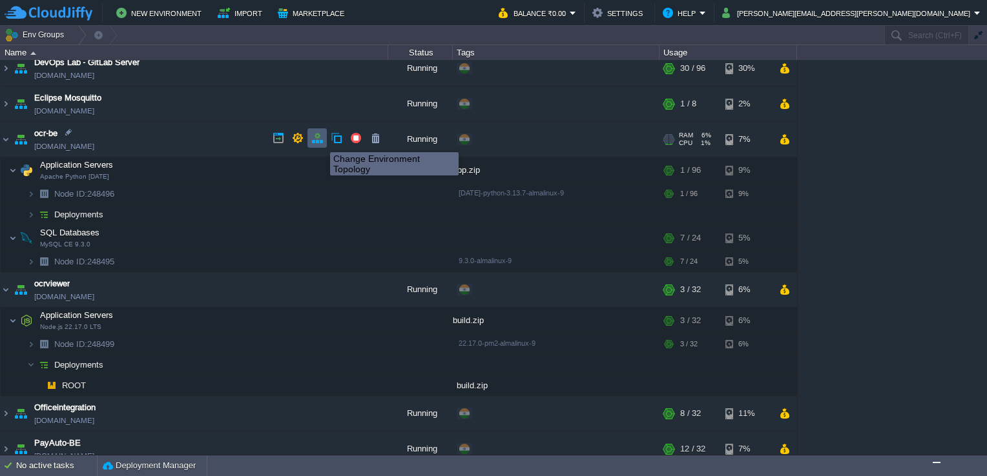
click at [320, 141] on button "button" at bounding box center [317, 138] width 12 height 12
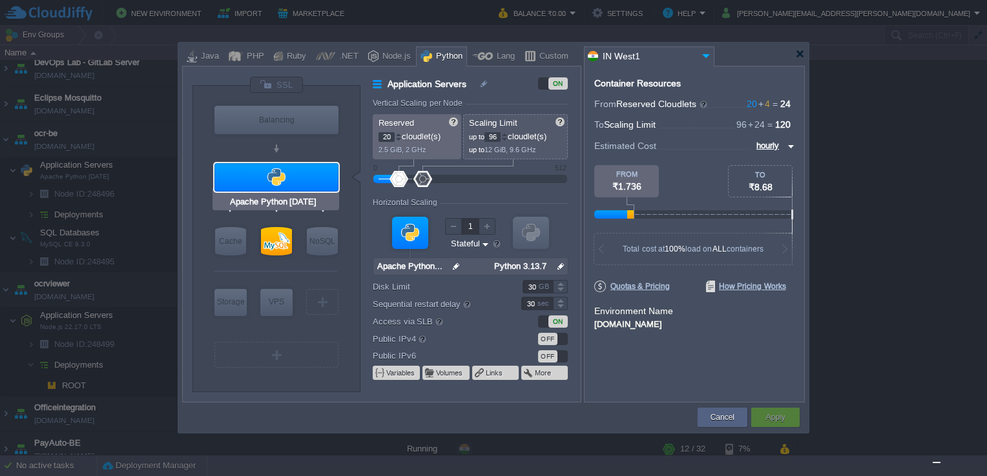
type input "Redis 7.2.4"
click at [328, 303] on div "VM" at bounding box center [322, 302] width 32 height 26
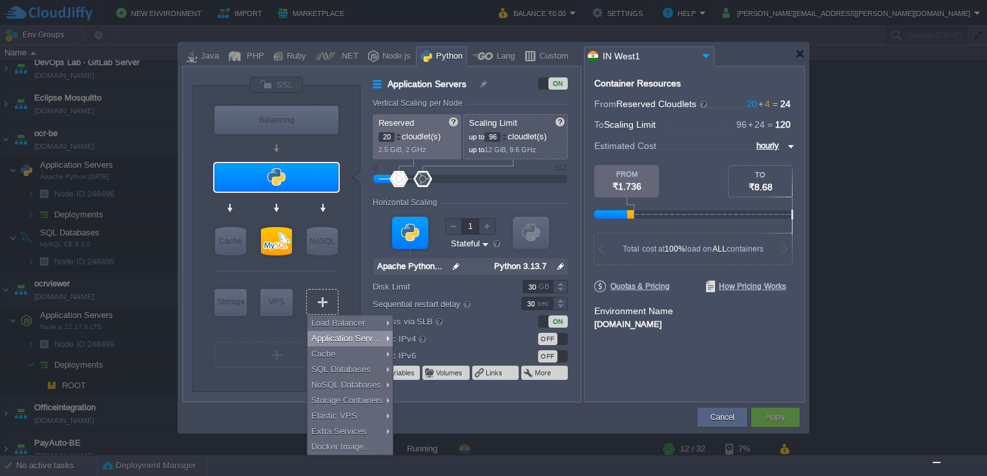
click at [343, 331] on div "Application Servers" at bounding box center [349, 338] width 85 height 15
type input "Application Servers 2"
type input "1"
type input "4"
type input "Apache Python..."
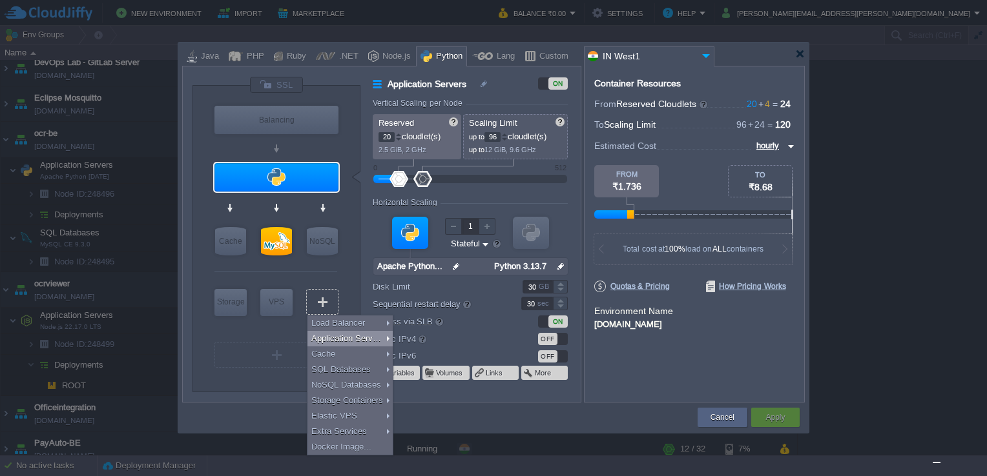
type input "Python 3.13.7"
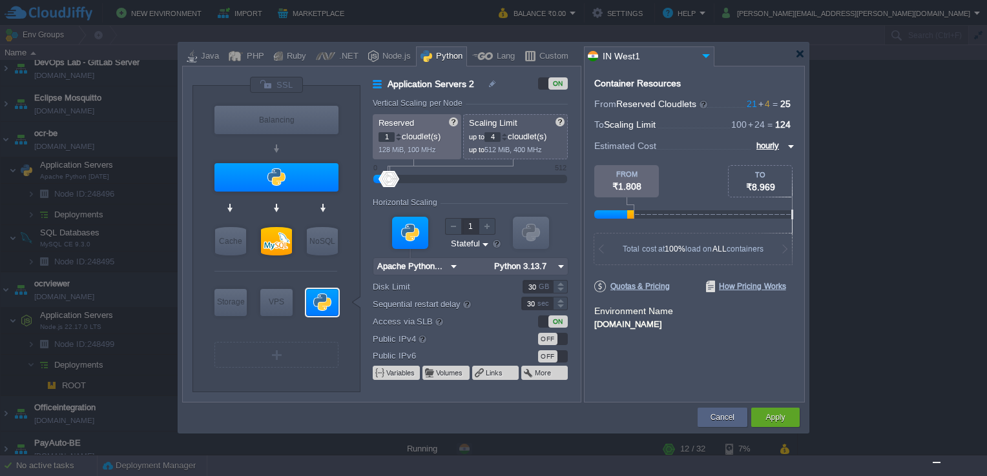
type input "Apache Python [DATE]"
type input "Select Image"
click at [330, 325] on img at bounding box center [332, 328] width 10 height 13
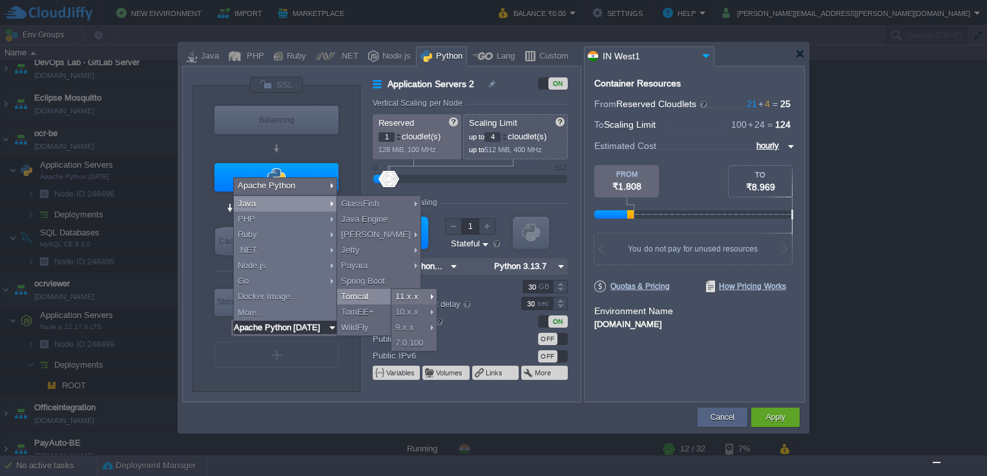
click at [359, 293] on div "Tomcat" at bounding box center [378, 296] width 83 height 15
type input "6"
type input "Tomcat 11.0.10"
type input "Oracle OpenJD..."
type input "Tomcat 11.0.10"
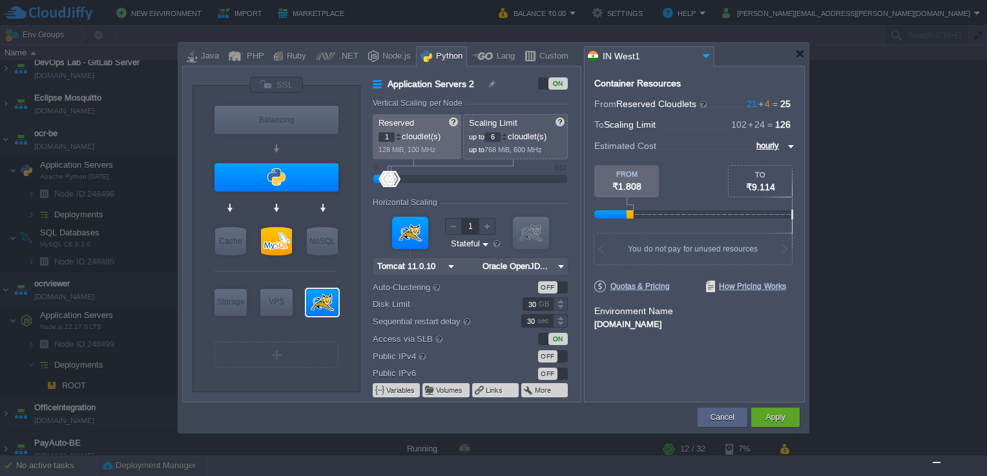
click at [450, 265] on img at bounding box center [451, 266] width 14 height 17
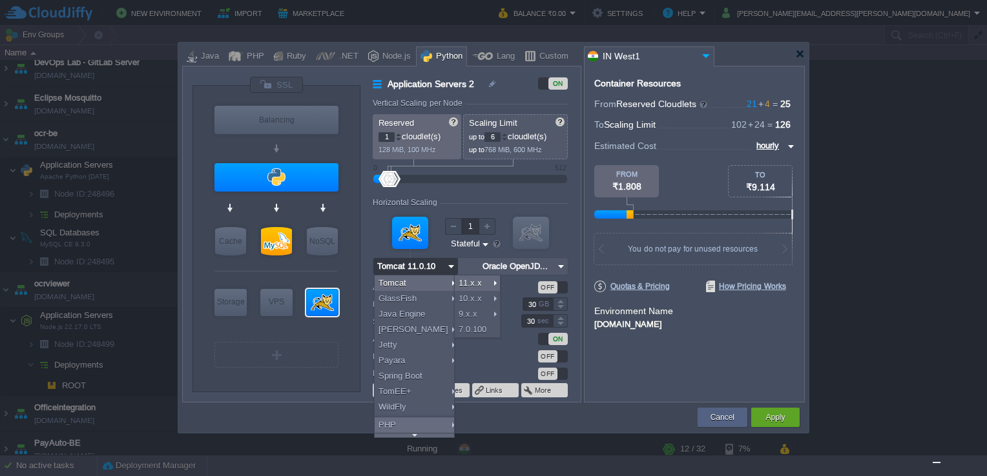
click at [452, 264] on img at bounding box center [451, 266] width 14 height 17
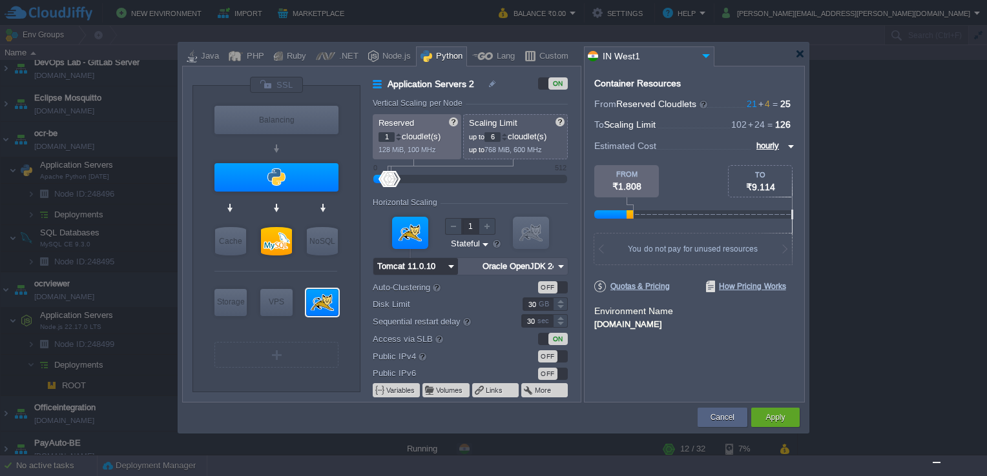
click at [537, 257] on form "Vertical Scaling per Node Reserved 1 cloudlet(s) 128 MiB, 100 MHz Scaling Limit…" at bounding box center [476, 250] width 207 height 303
click at [535, 265] on input "Oracle OpenJDK 24" at bounding box center [516, 266] width 76 height 17
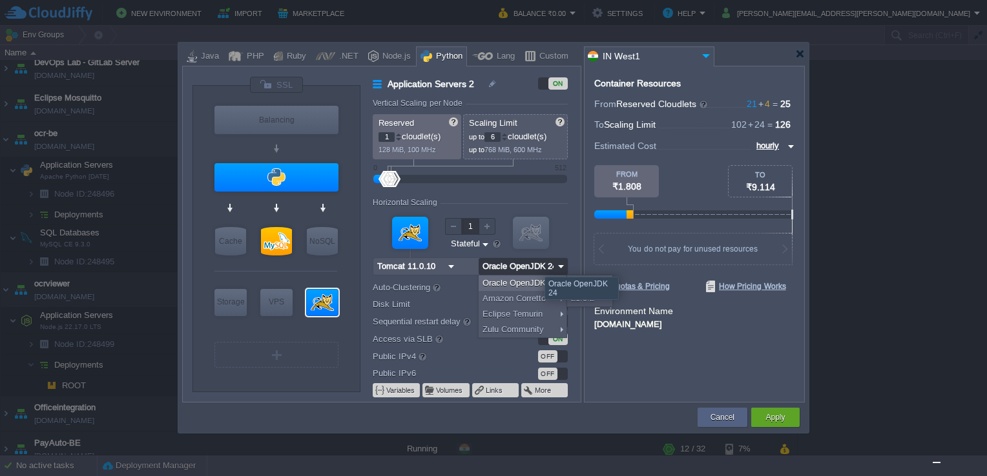
click at [547, 267] on input "Oracle OpenJDK 24" at bounding box center [516, 266] width 76 height 17
click at [576, 247] on form "Vertical Scaling per Node Reserved 1 cloudlet(s) 128 MiB, 100 MHz Scaling Limit…" at bounding box center [476, 250] width 207 height 303
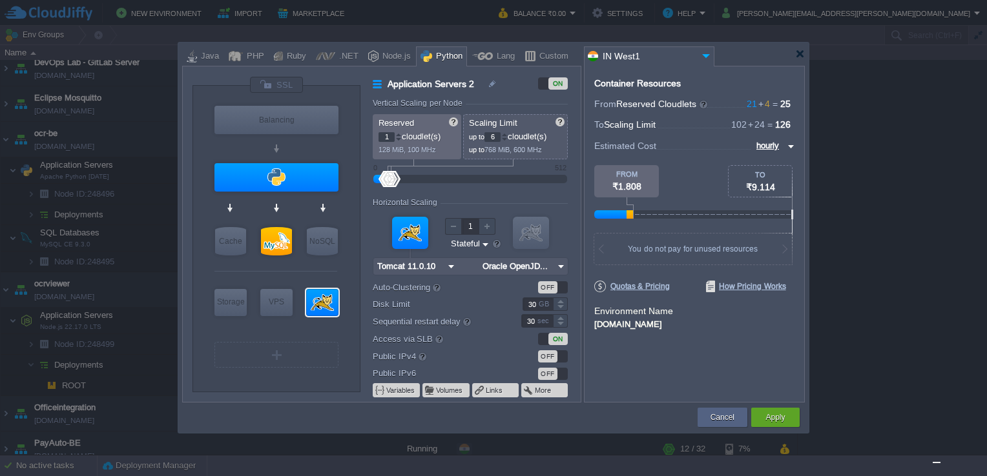
click at [558, 264] on img at bounding box center [561, 266] width 14 height 17
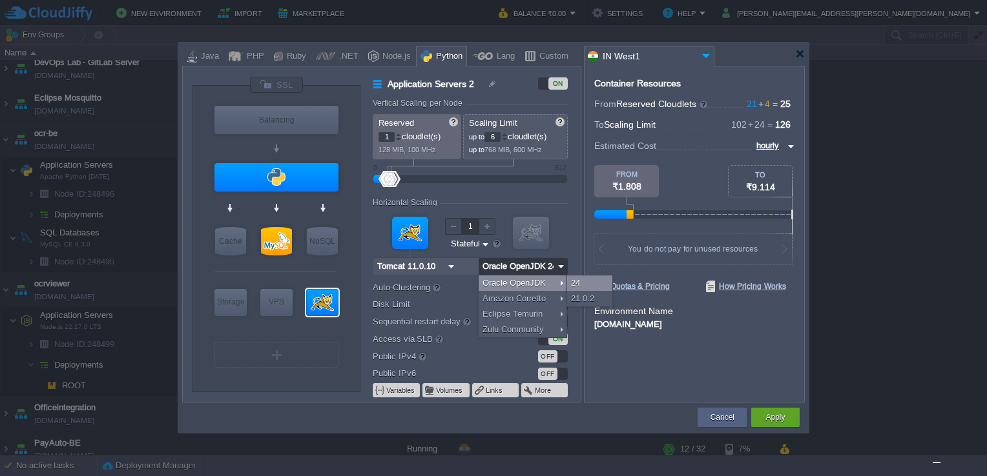
click at [584, 282] on div "24" at bounding box center [589, 283] width 45 height 15
type input "Oracle OpenJD..."
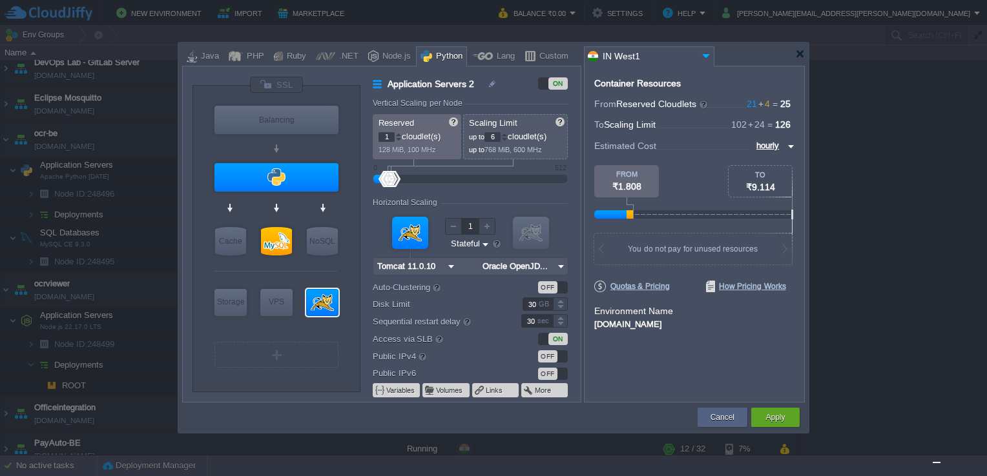
type input "Tomcat 11.0.10"
click at [507, 133] on div at bounding box center [504, 134] width 6 height 5
click at [507, 132] on span "8" at bounding box center [495, 137] width 23 height 10
click at [507, 132] on div at bounding box center [504, 134] width 6 height 5
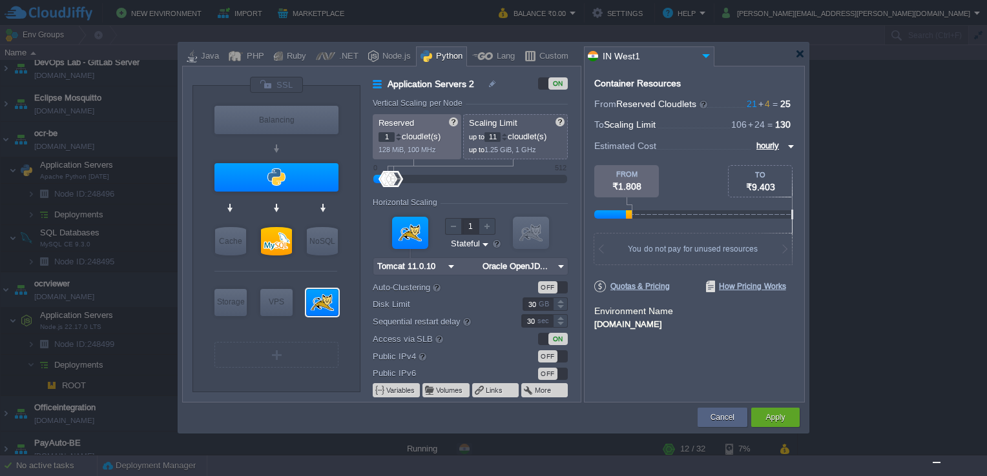
click at [507, 132] on div at bounding box center [504, 134] width 6 height 5
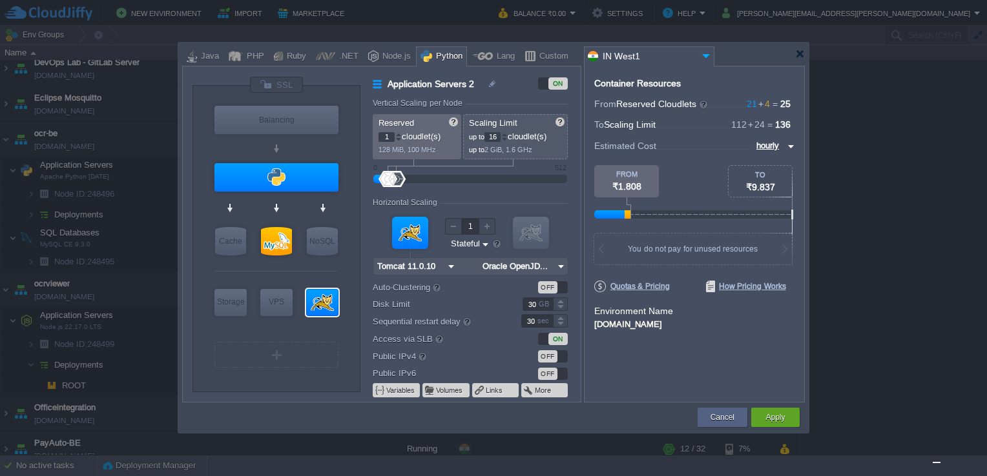
click at [507, 132] on div at bounding box center [504, 134] width 6 height 5
click at [507, 132] on div "18" at bounding box center [495, 137] width 23 height 10
click at [507, 132] on div at bounding box center [504, 134] width 6 height 5
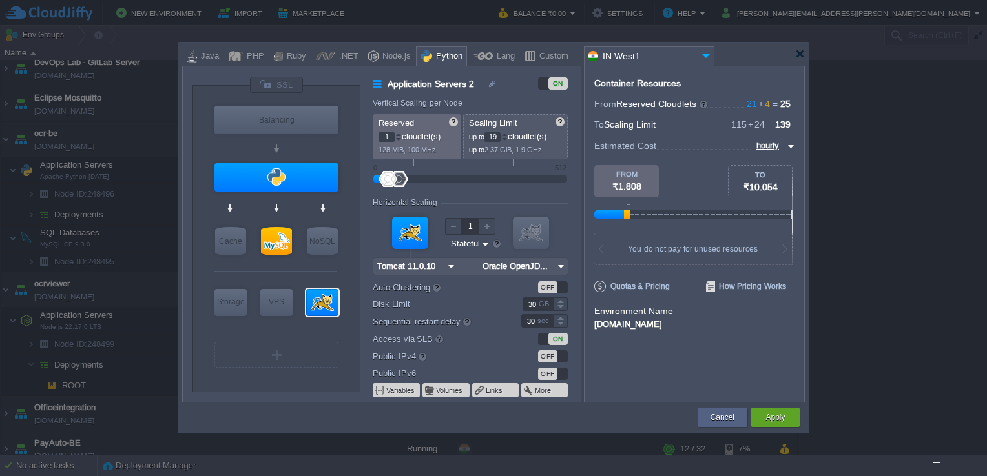
click at [507, 137] on div at bounding box center [505, 137] width 6 height 1
click at [506, 134] on div at bounding box center [504, 134] width 6 height 5
click at [506, 133] on div at bounding box center [504, 134] width 6 height 5
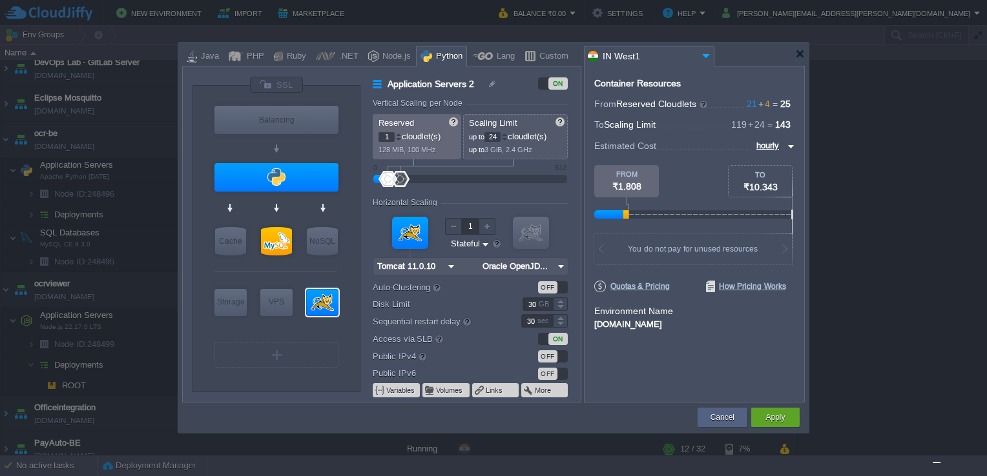
click at [506, 133] on div at bounding box center [504, 134] width 6 height 5
click at [507, 133] on div at bounding box center [504, 134] width 6 height 5
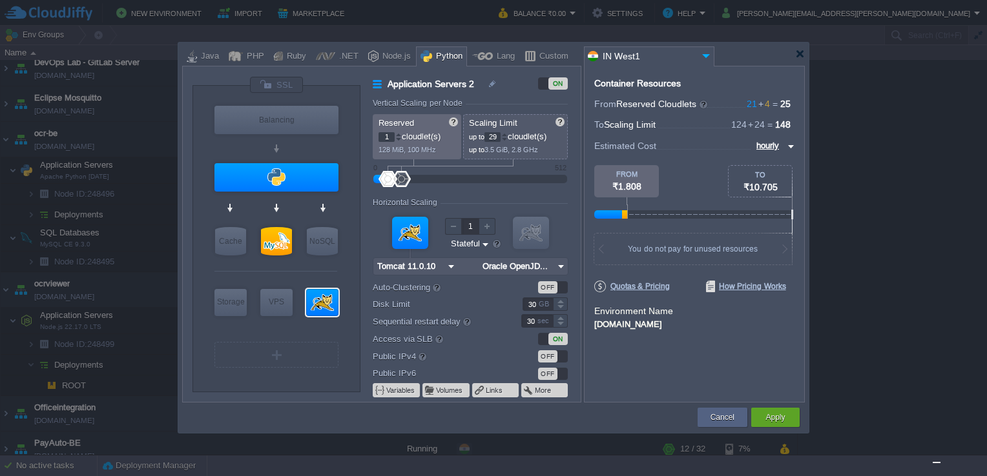
click at [507, 133] on div at bounding box center [504, 134] width 6 height 5
click at [507, 132] on div at bounding box center [504, 134] width 6 height 5
type input "32"
click at [507, 132] on div at bounding box center [504, 134] width 6 height 5
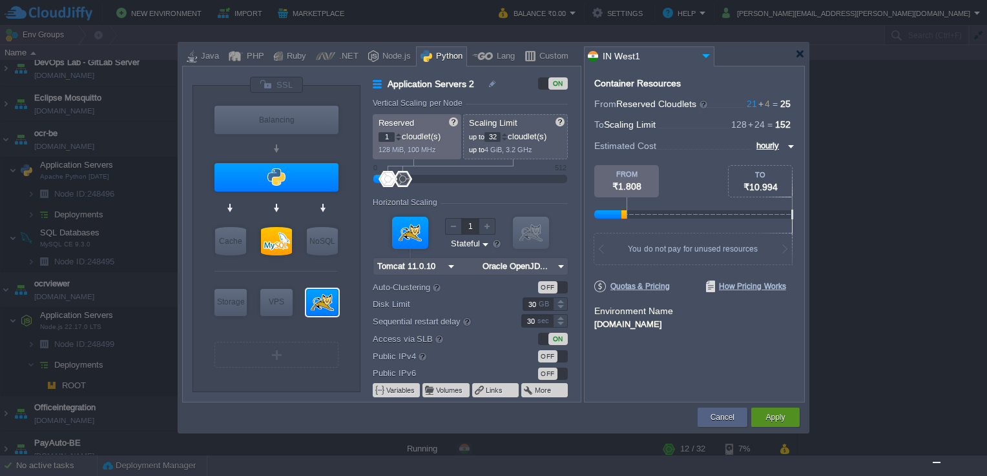
click at [780, 412] on button "Apply" at bounding box center [774, 417] width 19 height 13
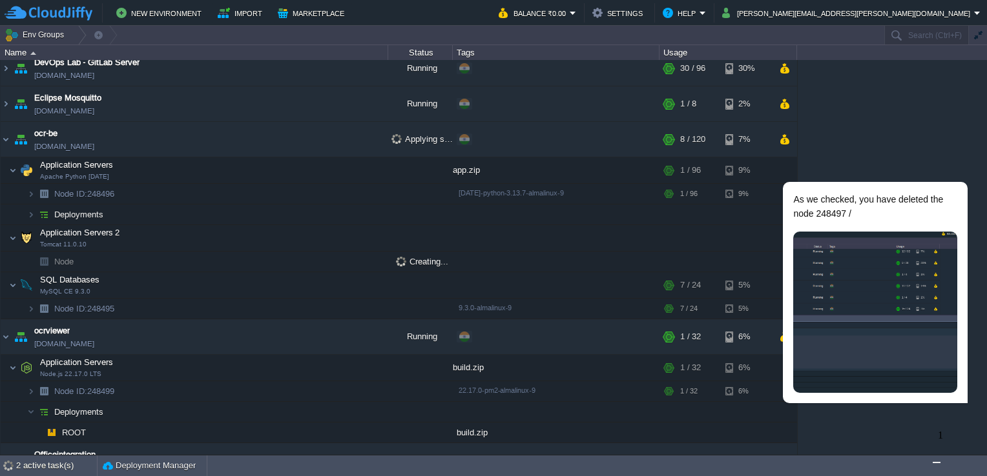
click at [936, 463] on img "Chat widget" at bounding box center [936, 463] width 0 height 0
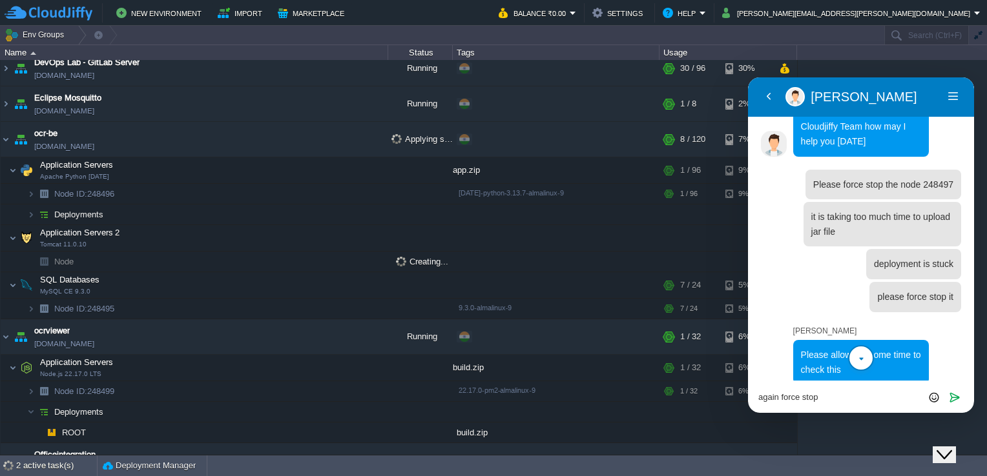
scroll to position [367, 0]
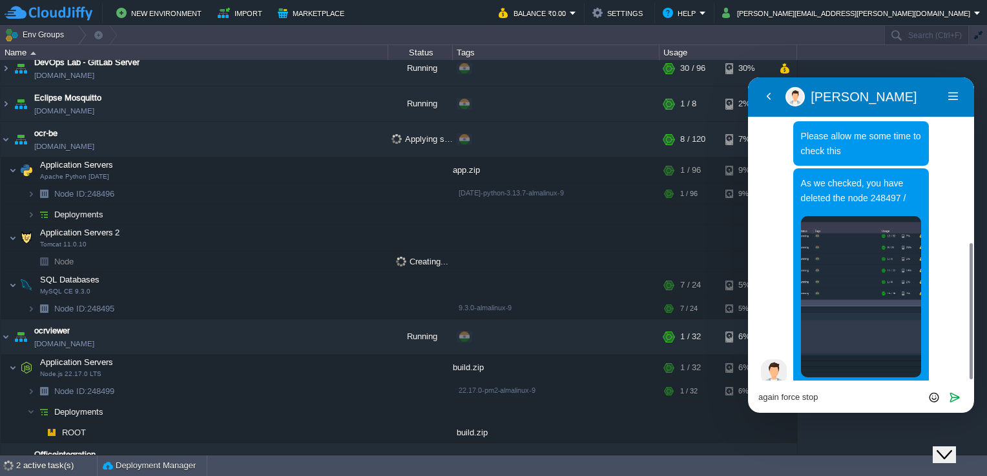
click at [832, 393] on textarea "again force stop" at bounding box center [860, 398] width 205 height 10
type textarea "a"
type textarea "yes"
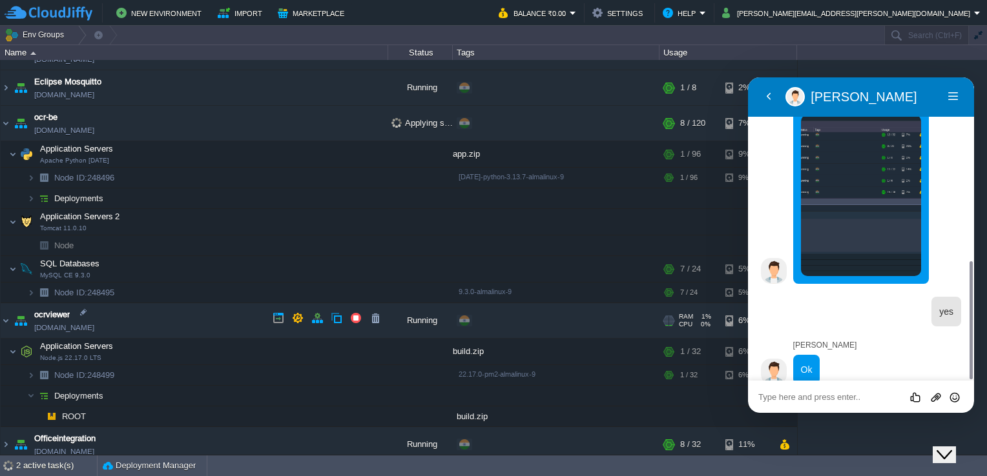
scroll to position [429, 0]
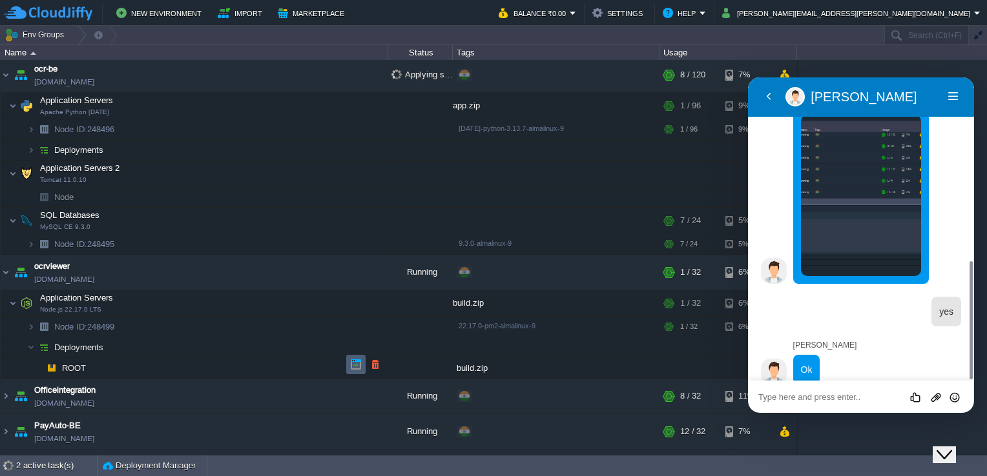
click at [349, 368] on td at bounding box center [355, 364] width 19 height 19
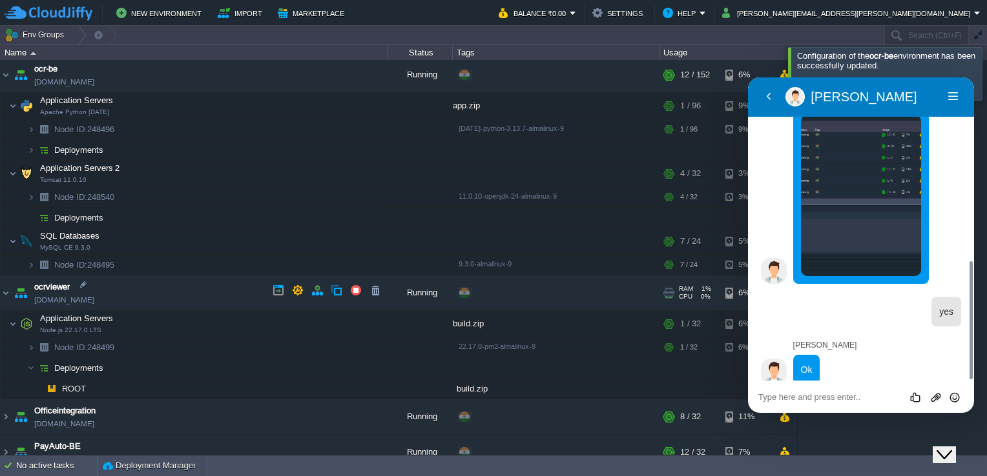
click at [77, 298] on link "[DOMAIN_NAME]" at bounding box center [64, 300] width 60 height 13
click at [956, 451] on button "Close Chat This icon closes the chat window." at bounding box center [943, 455] width 23 height 17
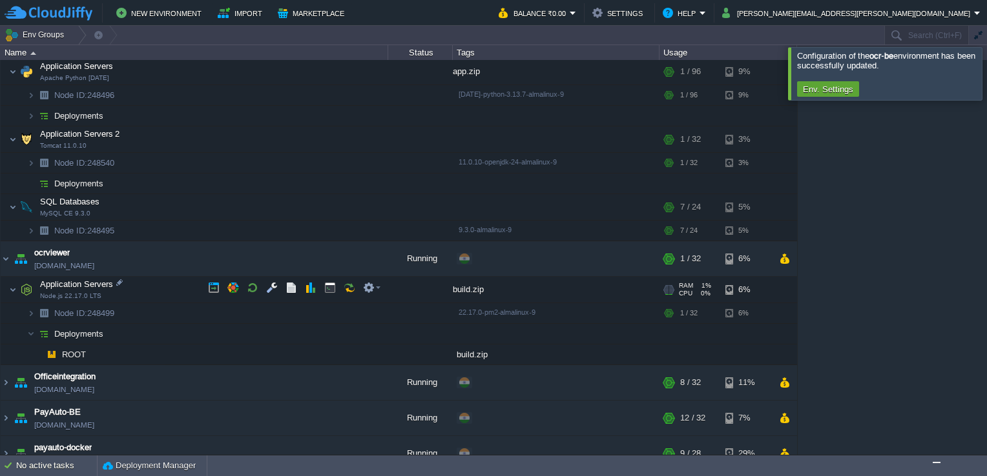
scroll to position [493, 0]
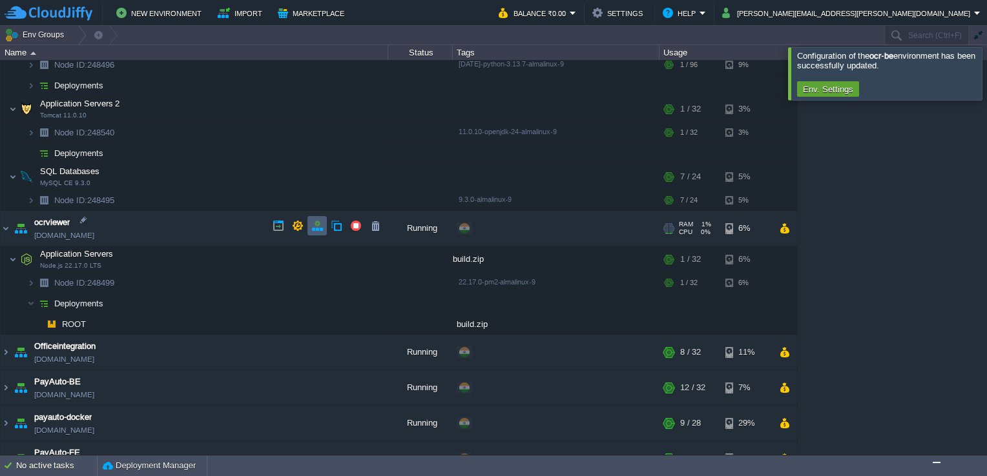
click at [316, 223] on button "button" at bounding box center [317, 226] width 12 height 12
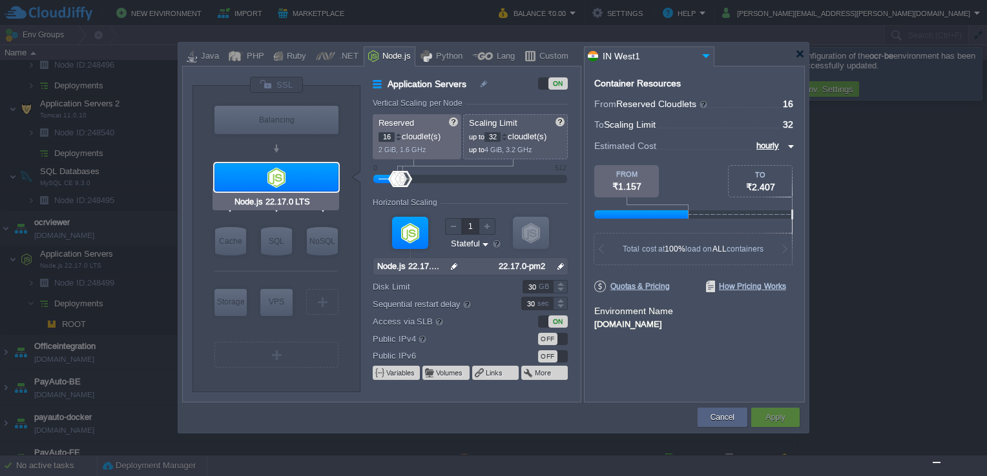
click at [302, 176] on div at bounding box center [276, 177] width 124 height 28
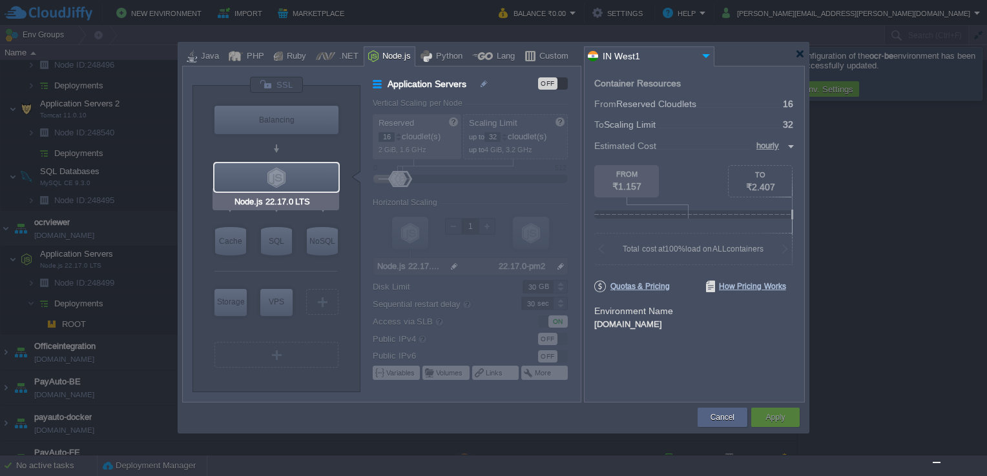
click at [321, 206] on div "Node.js 22.17.0 LTS" at bounding box center [275, 202] width 127 height 17
click at [307, 174] on div at bounding box center [276, 177] width 124 height 28
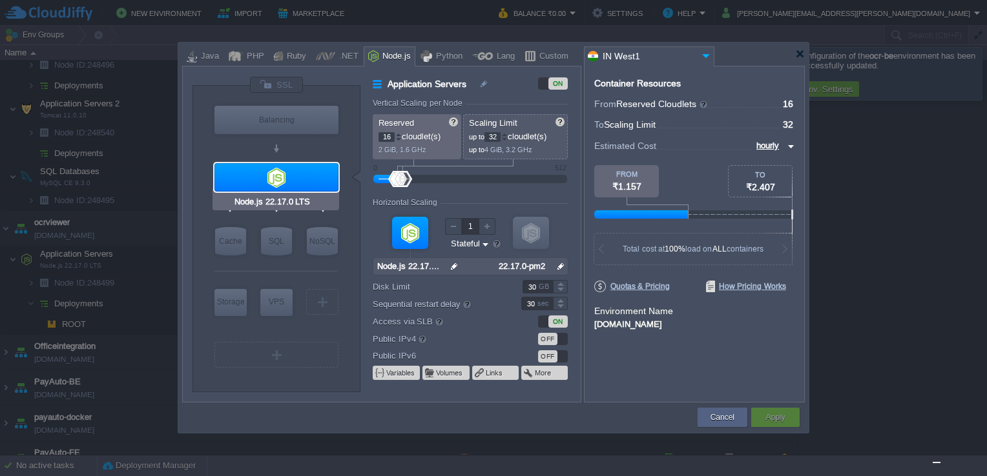
click at [307, 176] on div at bounding box center [276, 177] width 124 height 28
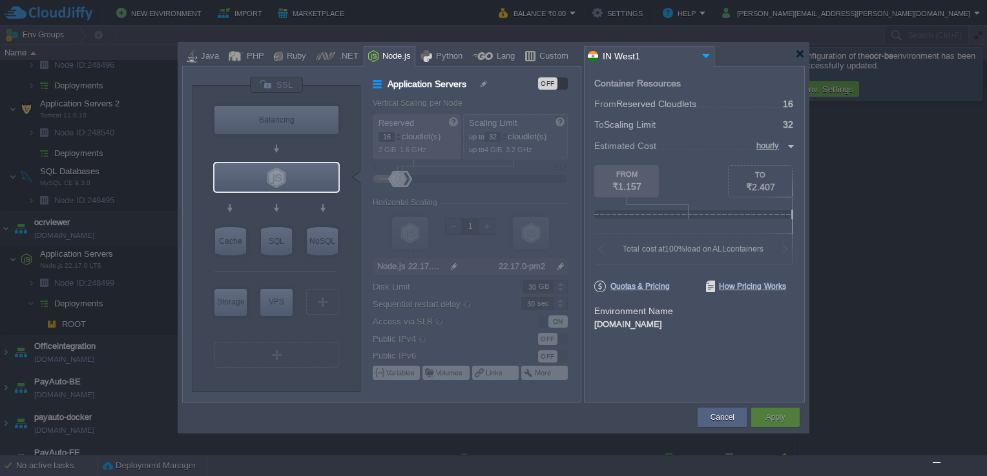
click at [329, 329] on div at bounding box center [275, 329] width 123 height 20
click at [277, 168] on div at bounding box center [276, 177] width 124 height 28
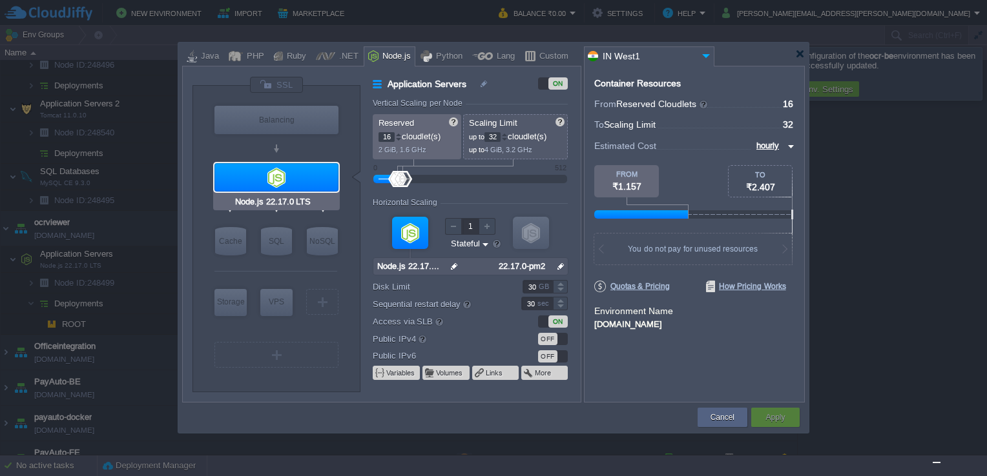
click at [312, 205] on input "Node.js 22.17.0 LTS" at bounding box center [276, 202] width 88 height 13
type input "NGINX 1.28.0"
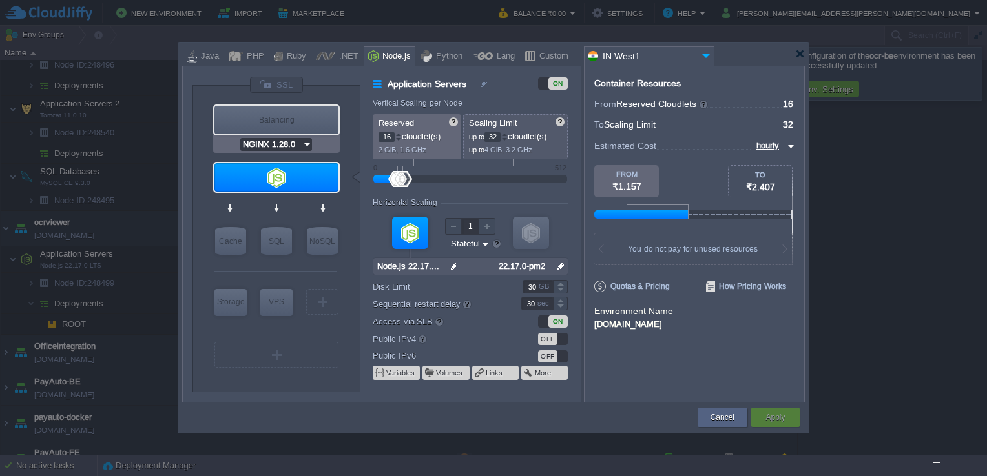
click at [292, 128] on div "Balancing" at bounding box center [276, 120] width 124 height 28
type input "Load Balancer"
type input "1"
type input "4"
type input "NGINX 1.28.0"
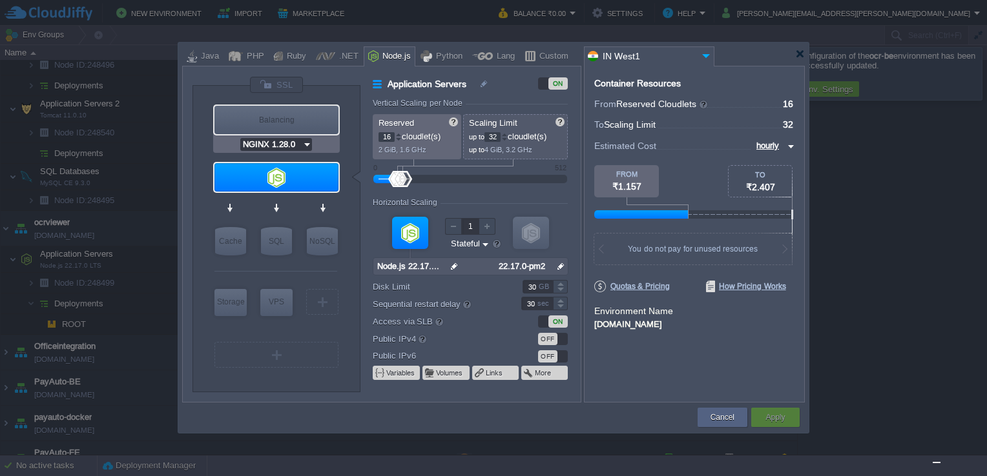
type input "1.28.0-almalin..."
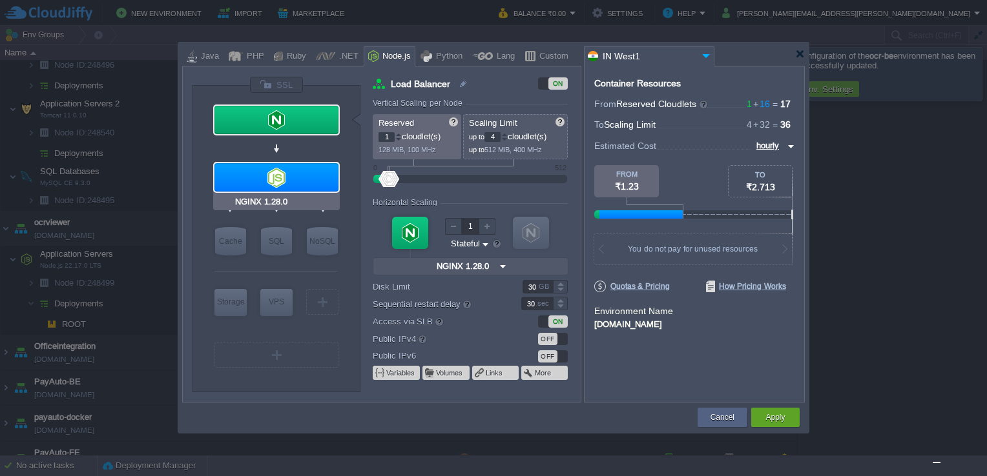
type input "Node.js 22.17.0 LTS"
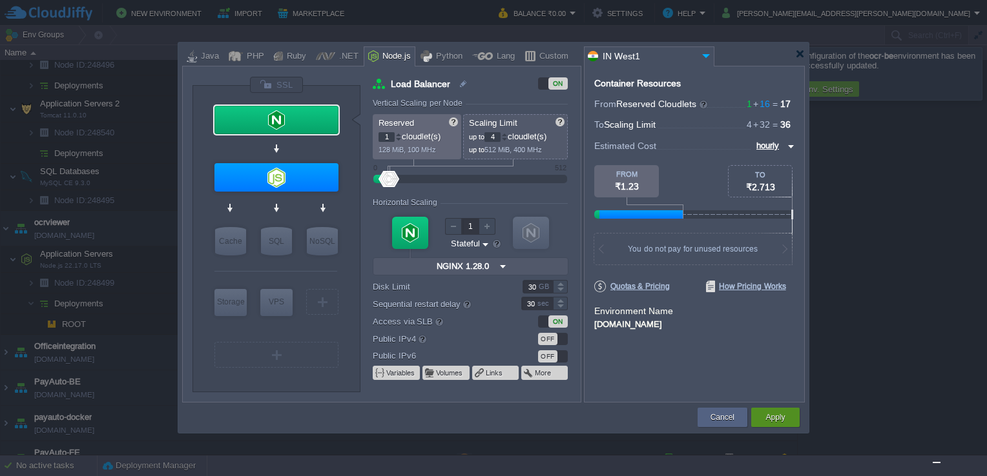
click at [774, 416] on button "Apply" at bounding box center [774, 417] width 19 height 13
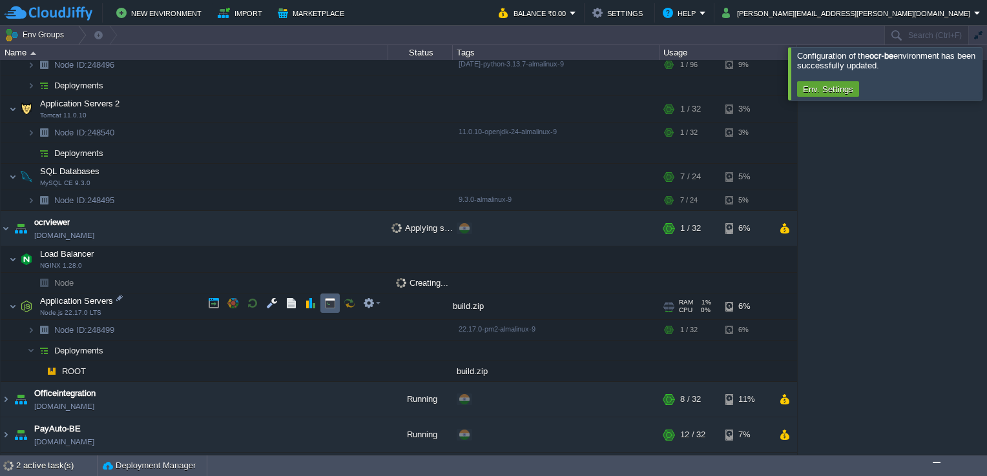
click at [325, 301] on button "button" at bounding box center [330, 304] width 12 height 12
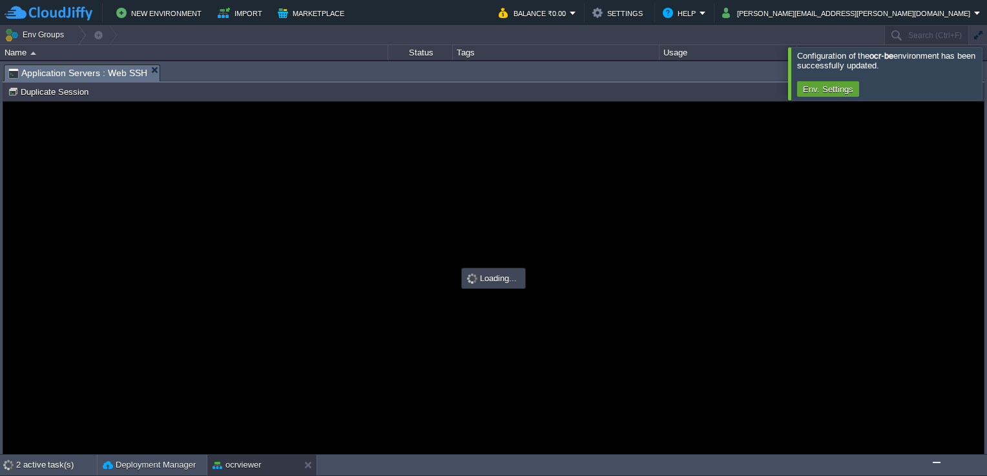
scroll to position [0, 0]
type input "#000000"
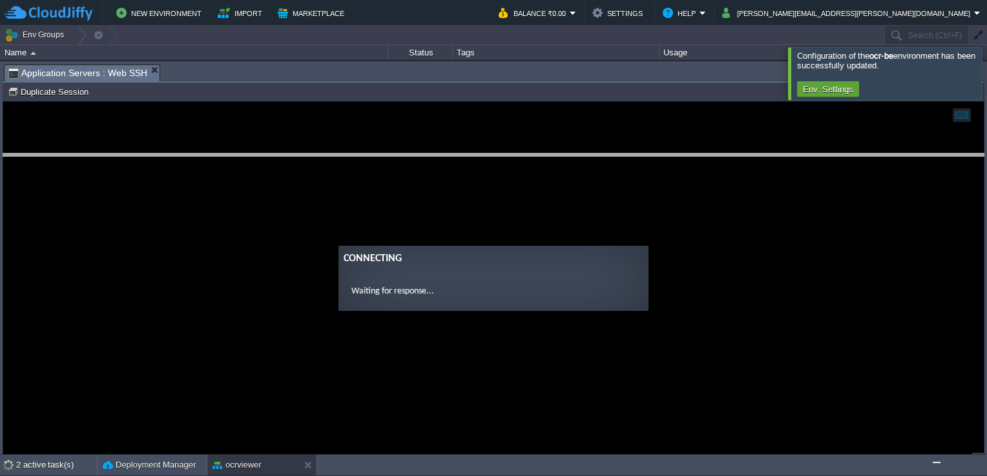
drag, startPoint x: 358, startPoint y: 75, endPoint x: 385, endPoint y: 195, distance: 123.1
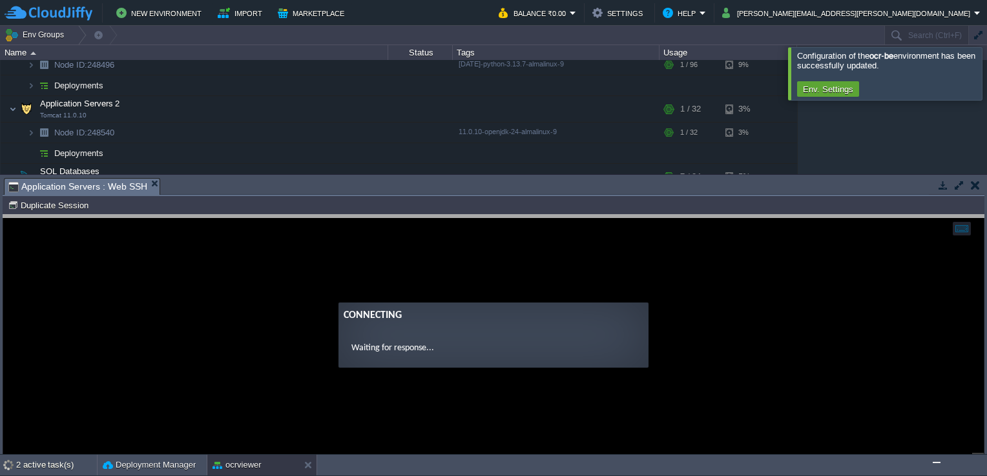
drag, startPoint x: 387, startPoint y: 187, endPoint x: 402, endPoint y: 222, distance: 38.5
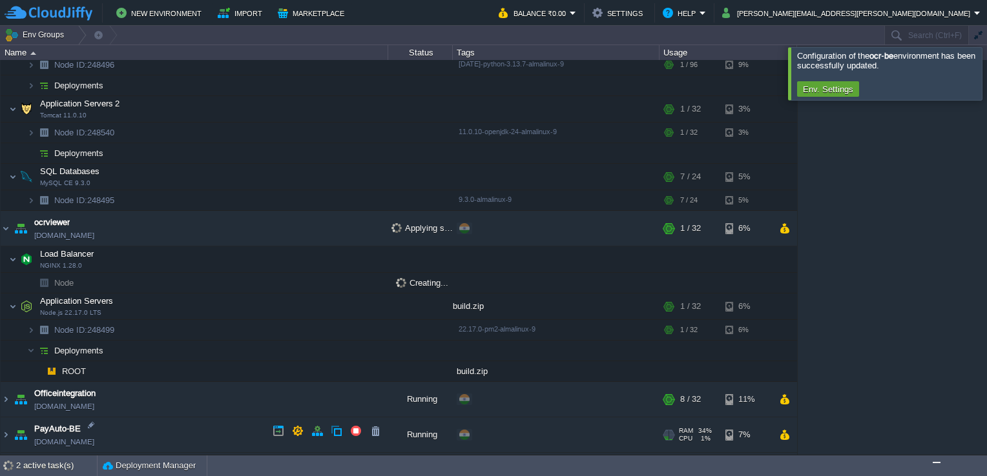
drag, startPoint x: 57, startPoint y: 444, endPoint x: 56, endPoint y: 461, distance: 16.9
drag, startPoint x: 56, startPoint y: 461, endPoint x: 48, endPoint y: 471, distance: 12.9
click at [48, 471] on div "2 active task(s)" at bounding box center [56, 466] width 81 height 21
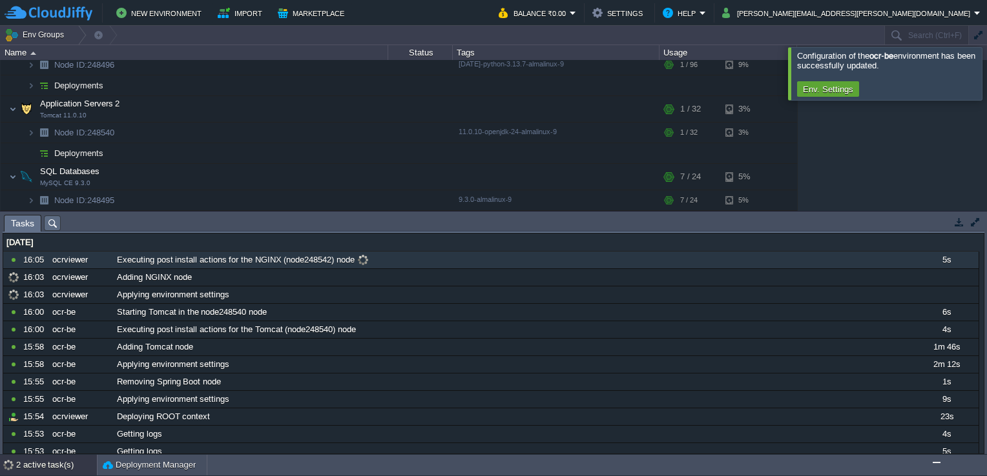
click at [354, 254] on span at bounding box center [362, 260] width 17 height 12
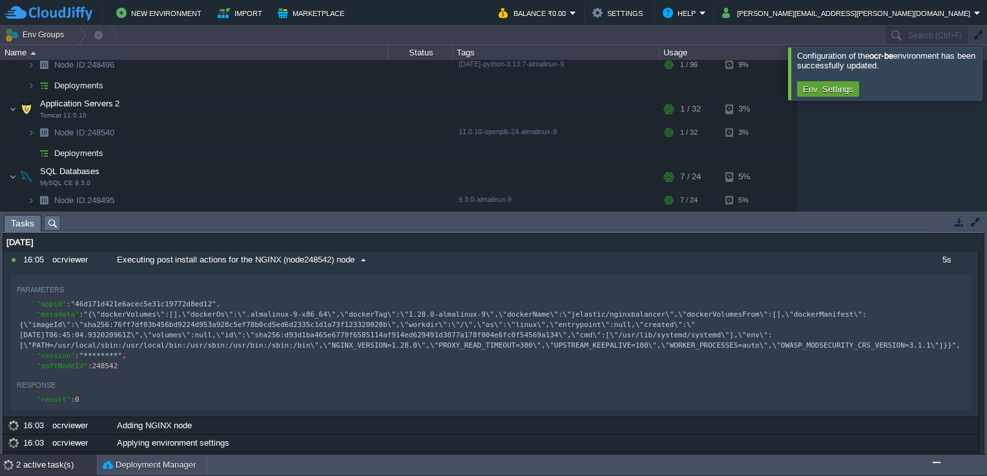
click at [354, 254] on span at bounding box center [362, 260] width 17 height 12
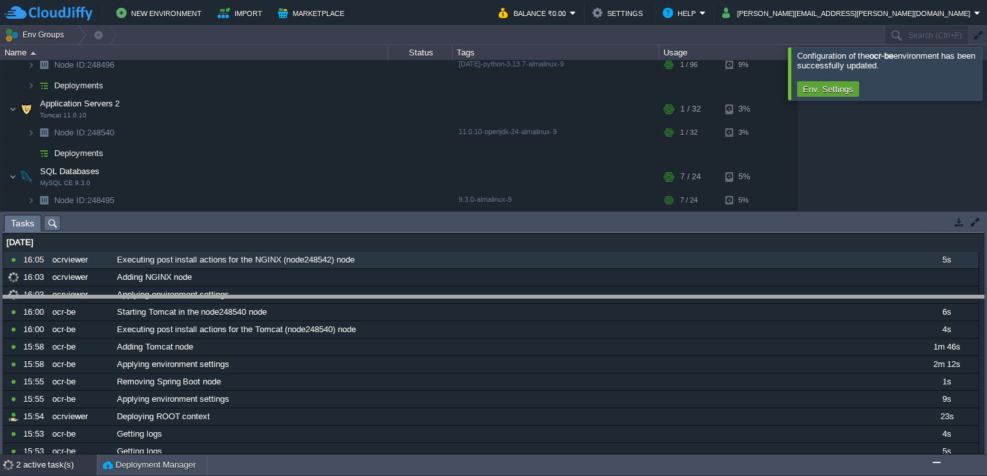
drag, startPoint x: 411, startPoint y: 223, endPoint x: 336, endPoint y: 347, distance: 144.8
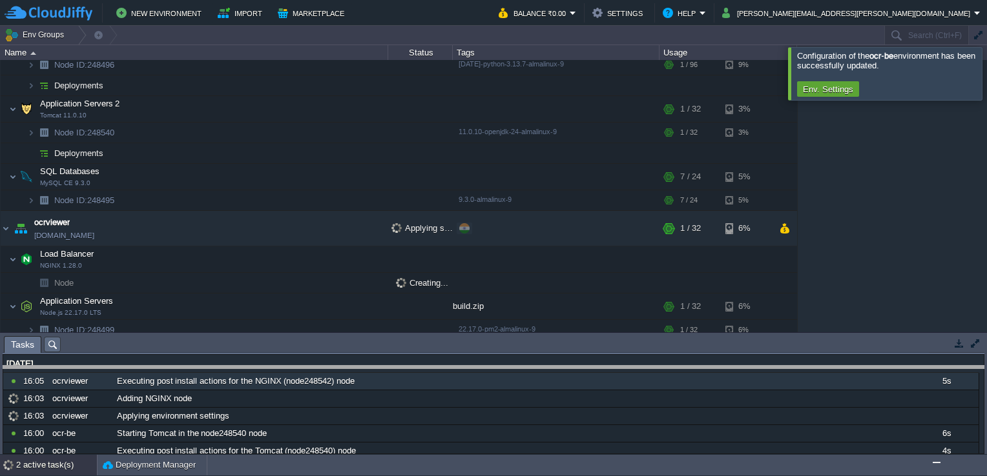
drag, startPoint x: 318, startPoint y: 347, endPoint x: 323, endPoint y: 402, distance: 54.5
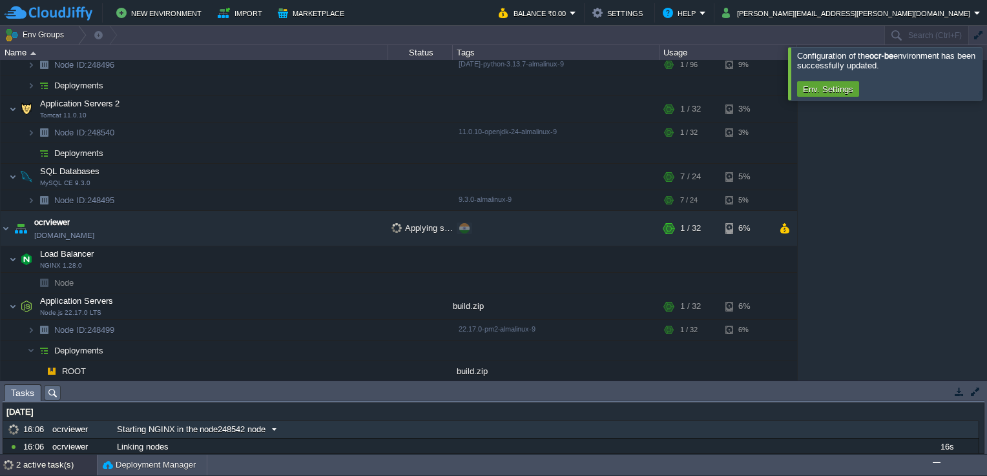
click at [216, 424] on div "Starting NGINX in the node248542 node" at bounding box center [513, 430] width 799 height 17
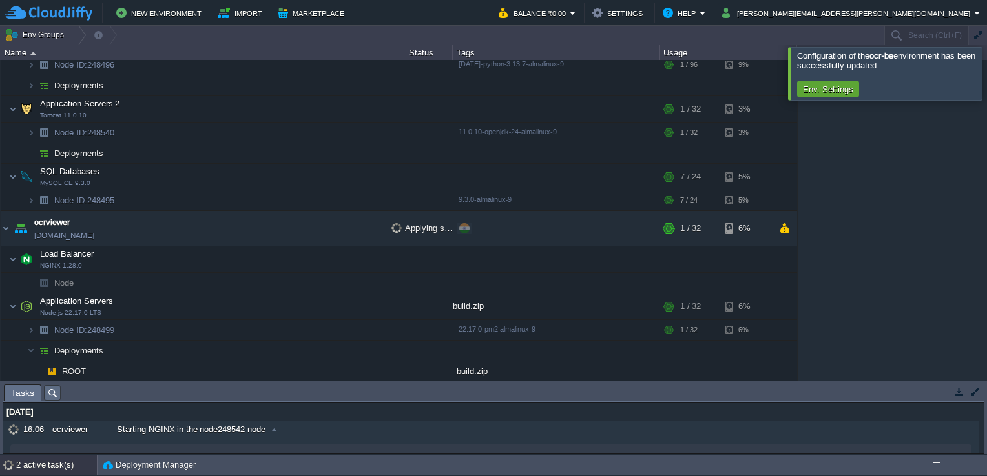
click at [222, 420] on div "[DATE]" at bounding box center [490, 412] width 975 height 17
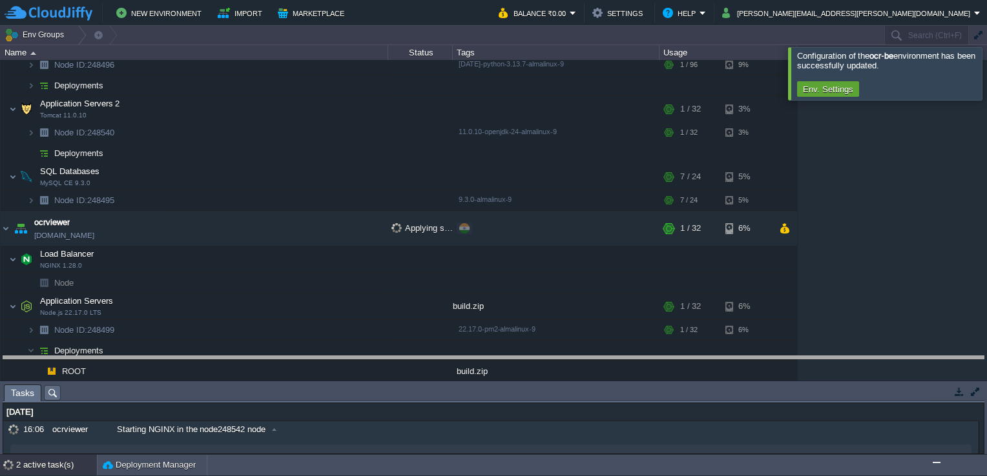
drag, startPoint x: 243, startPoint y: 394, endPoint x: 252, endPoint y: 349, distance: 45.5
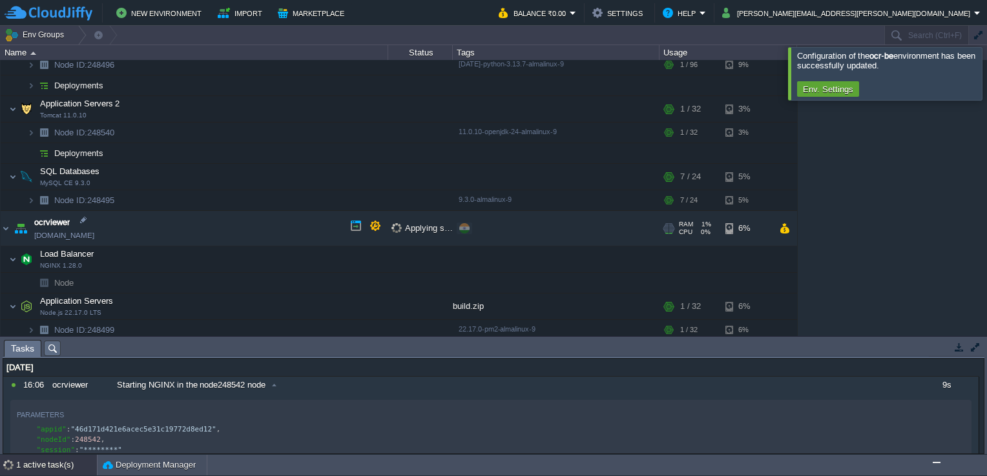
click at [80, 231] on link "[DOMAIN_NAME]" at bounding box center [64, 235] width 60 height 13
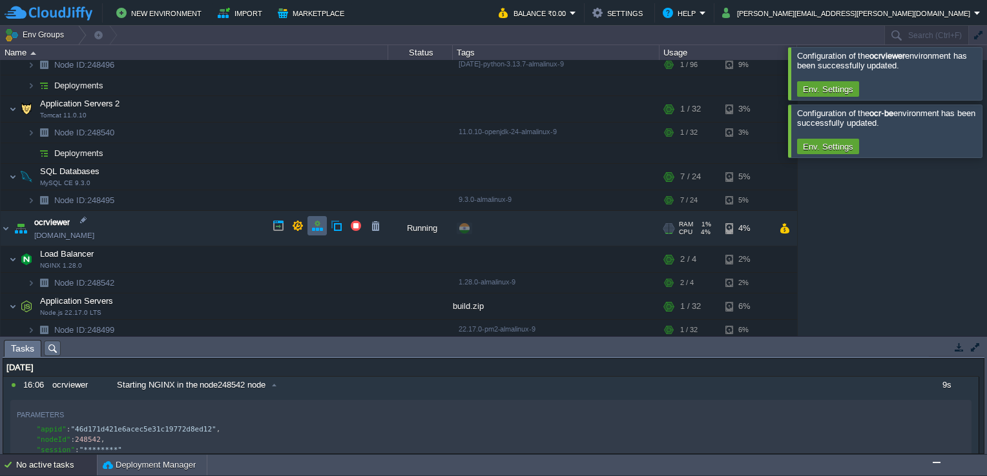
click at [320, 225] on button "button" at bounding box center [317, 226] width 12 height 12
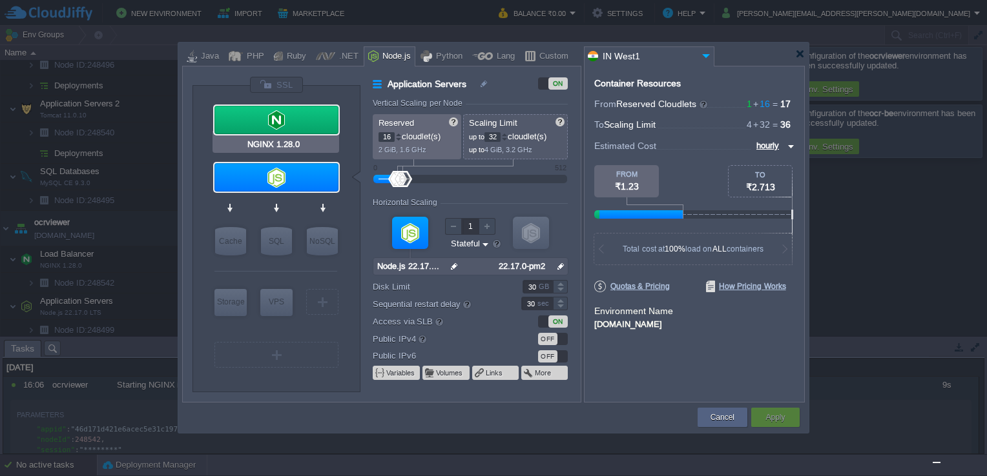
type input "Node.js 22.17.0 LTS"
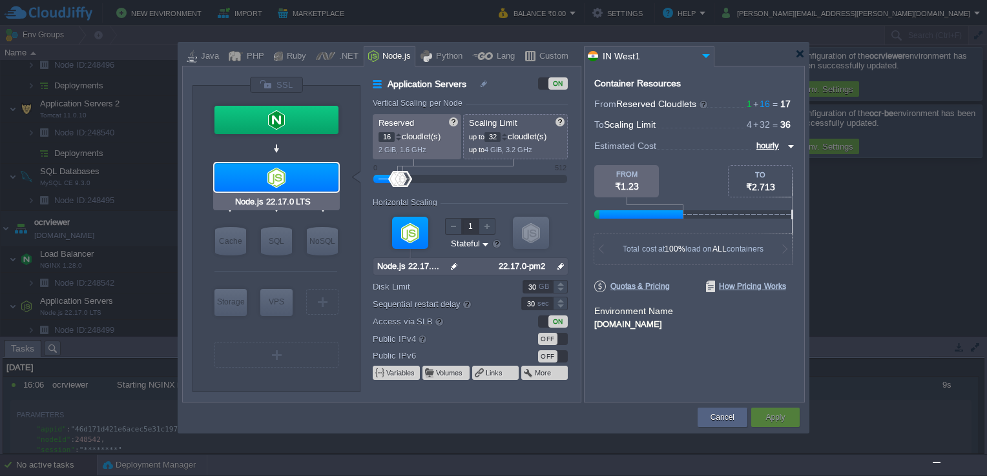
click at [297, 168] on div at bounding box center [276, 177] width 124 height 28
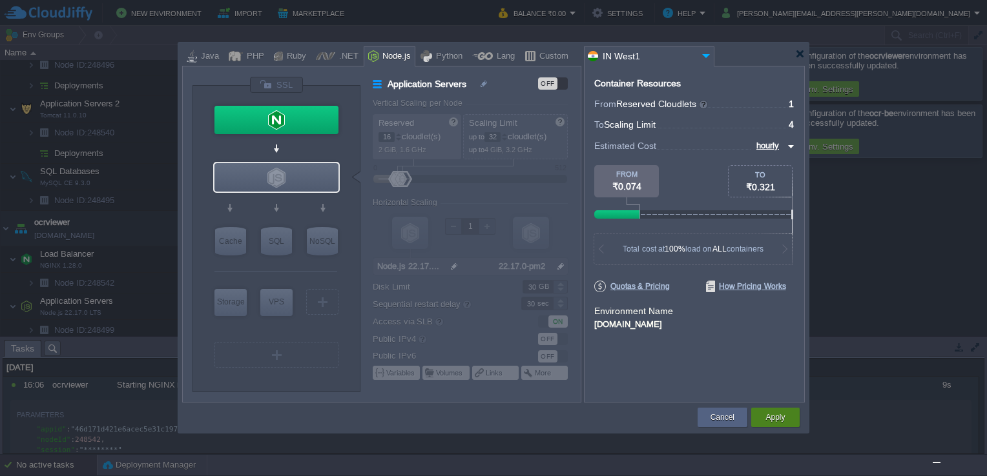
click at [778, 417] on button "Apply" at bounding box center [774, 417] width 19 height 13
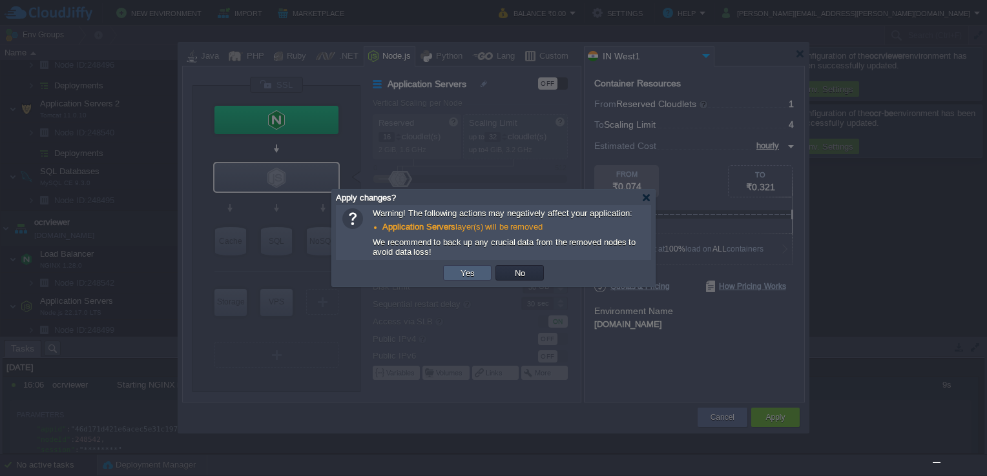
click at [479, 280] on td "Yes" at bounding box center [467, 272] width 48 height 15
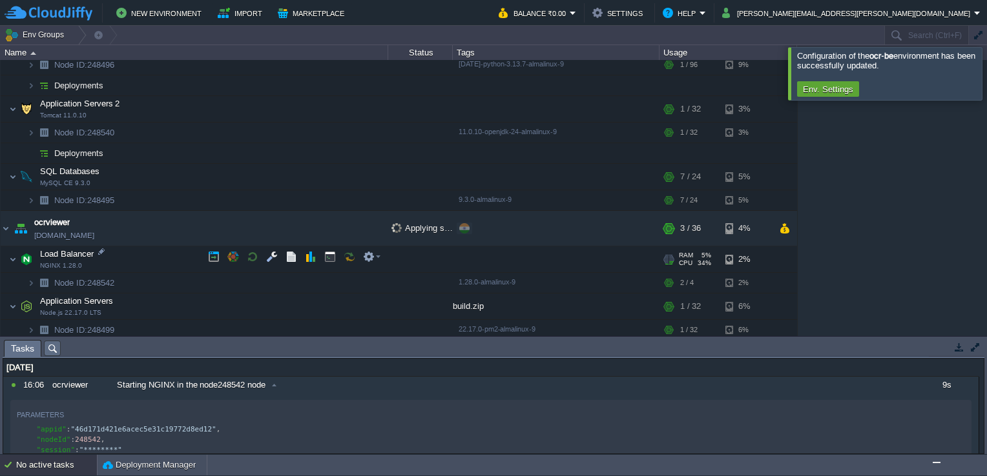
scroll to position [558, 0]
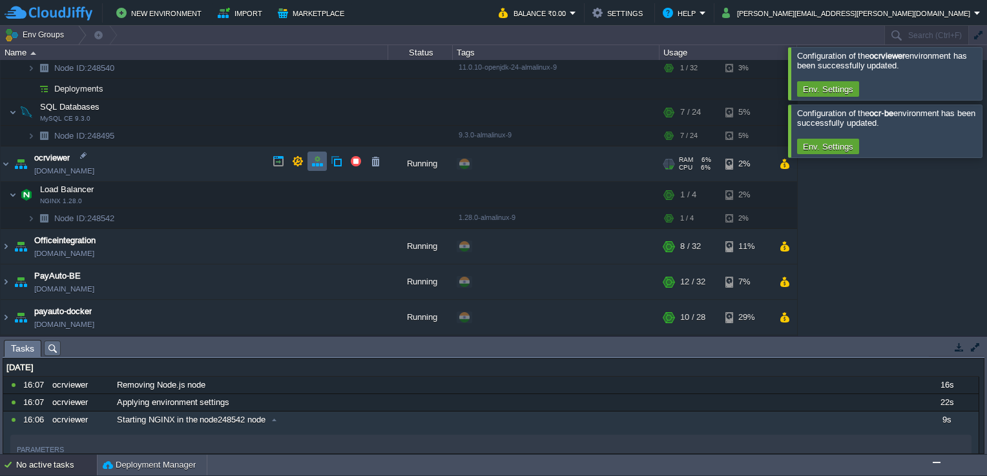
click at [314, 159] on button "button" at bounding box center [317, 162] width 12 height 12
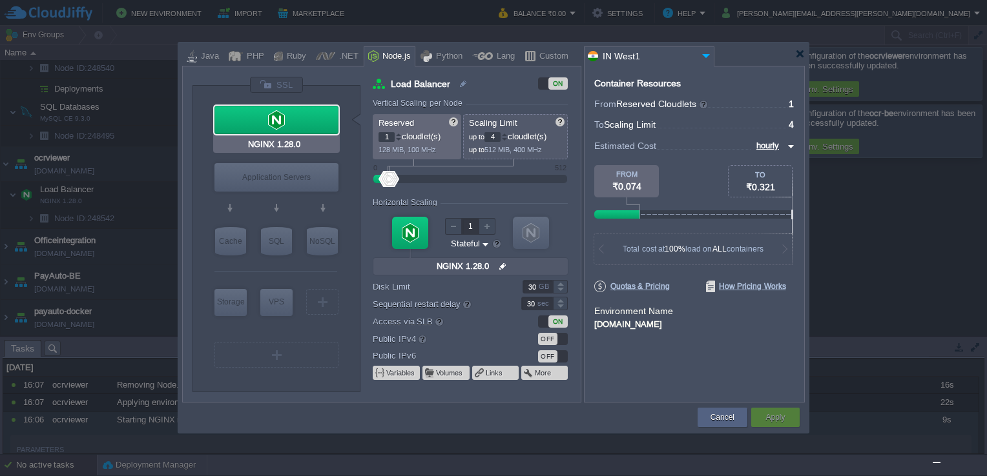
click at [281, 122] on div at bounding box center [276, 120] width 124 height 28
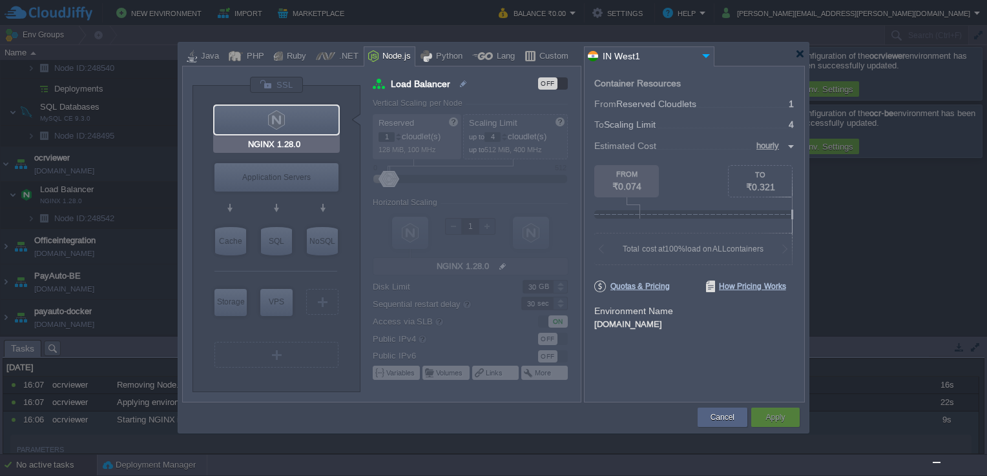
type input "Node.js 24.7.0 LTS"
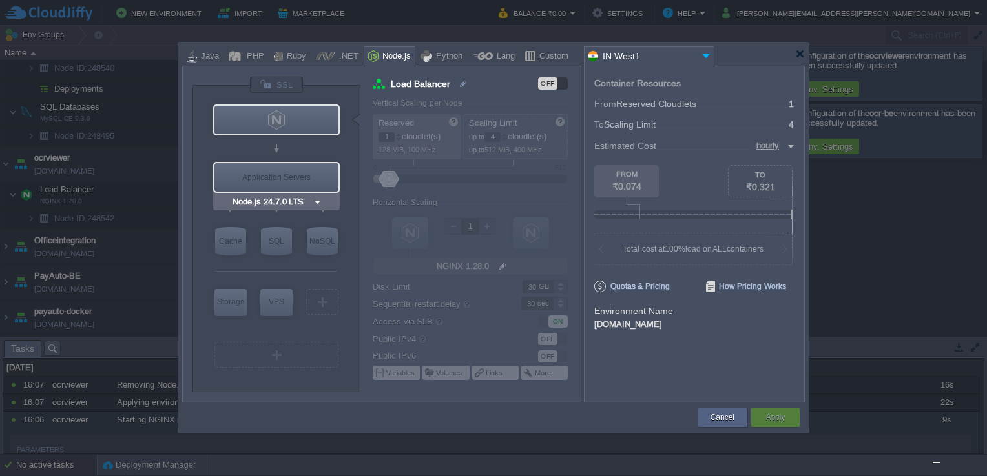
click at [300, 177] on div "Application Servers" at bounding box center [276, 177] width 124 height 28
type input "Application Servers"
type input "4"
type input "8"
type input "Node.js 24.7.0 LTS"
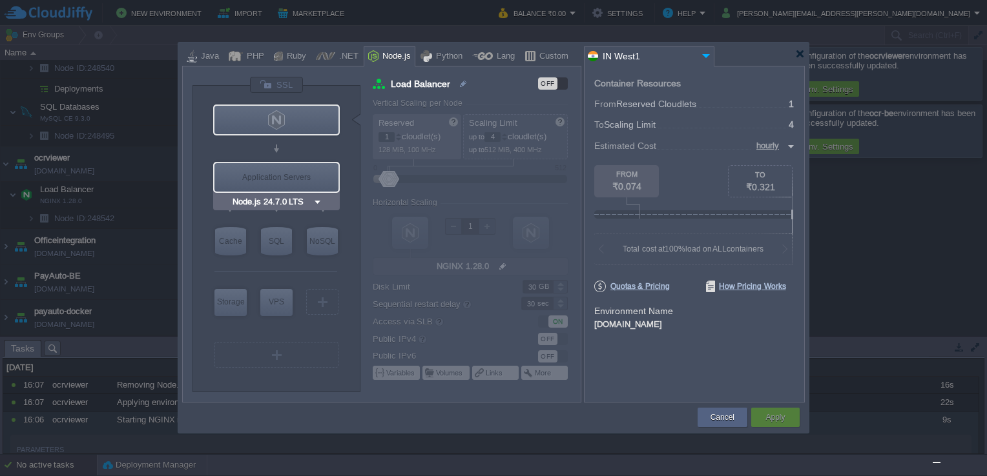
type input "24.7.0-pm2"
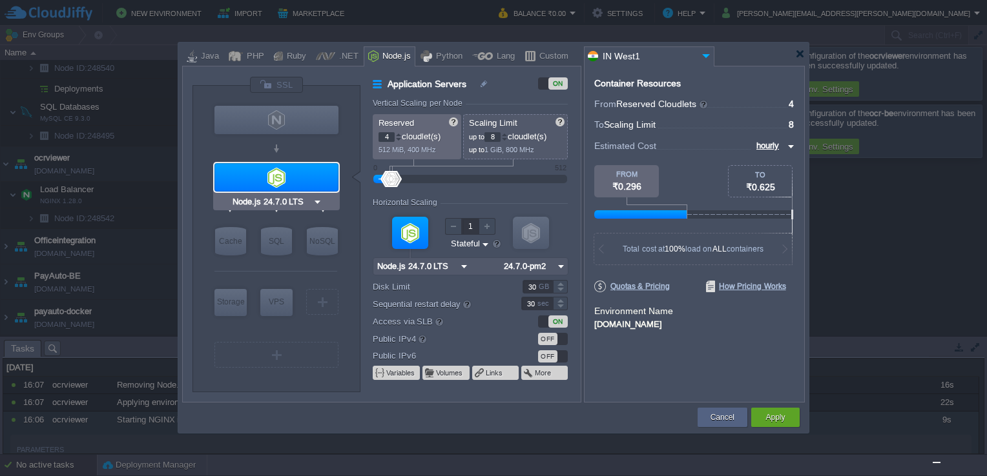
type input "NGINX 1.28.0"
click at [323, 56] on div at bounding box center [325, 55] width 19 height 19
type input "Application Servers"
type input "1"
type input "6"
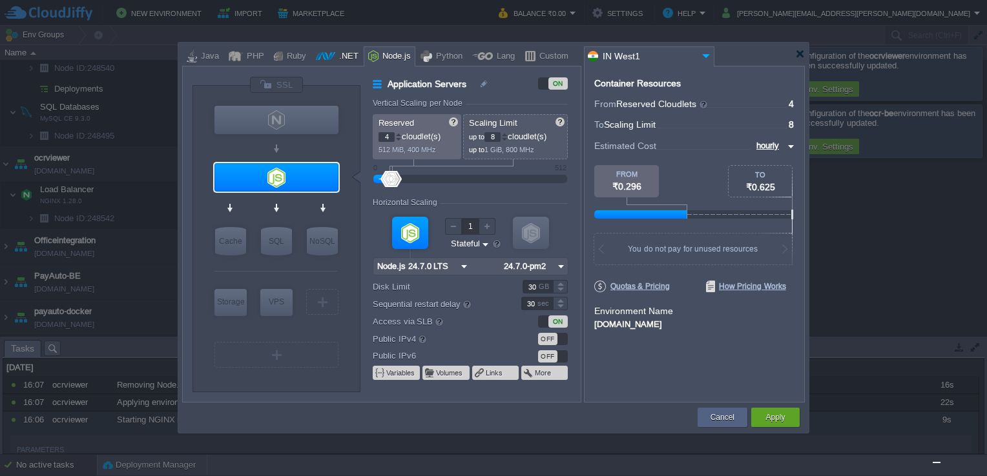
type input ".NET Core 9.0.301"
type input ".NET 9.0.301"
click at [236, 56] on div at bounding box center [236, 55] width 14 height 19
type input "Application Servers"
type input "4"
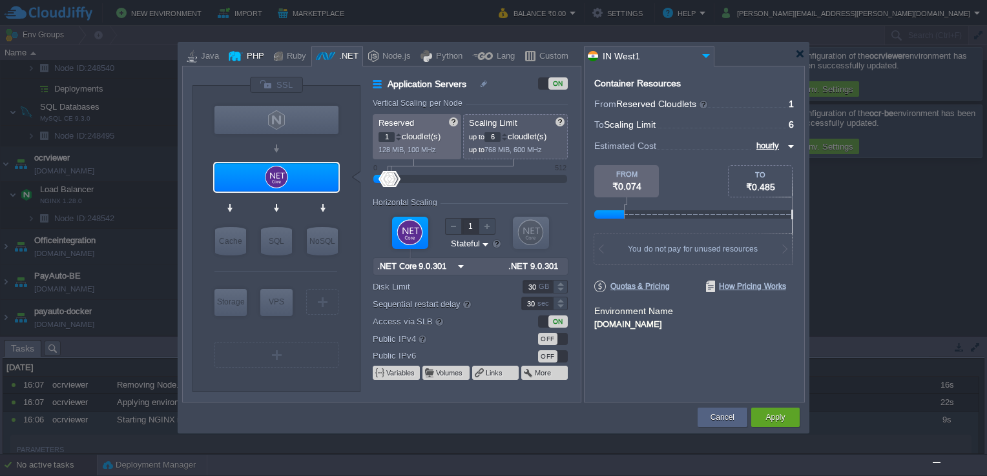
type input "Apache [DATE]"
type input "PHP 8.4.11"
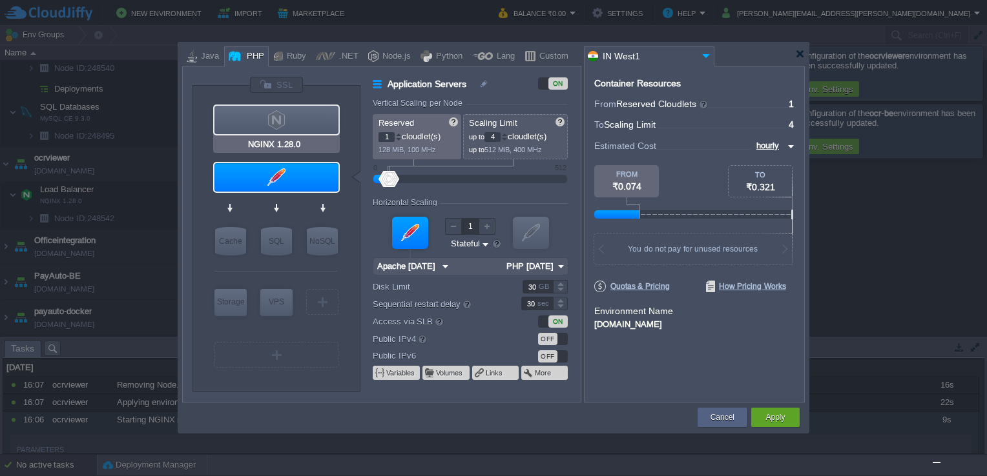
type input "Apache [DATE]"
click at [506, 133] on div at bounding box center [504, 134] width 6 height 5
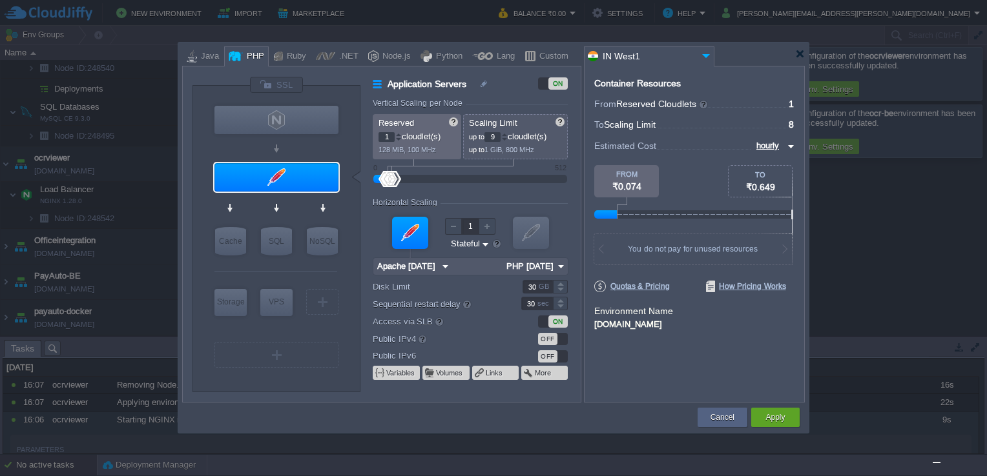
click at [506, 133] on div at bounding box center [504, 134] width 6 height 5
click at [506, 132] on div at bounding box center [504, 134] width 6 height 5
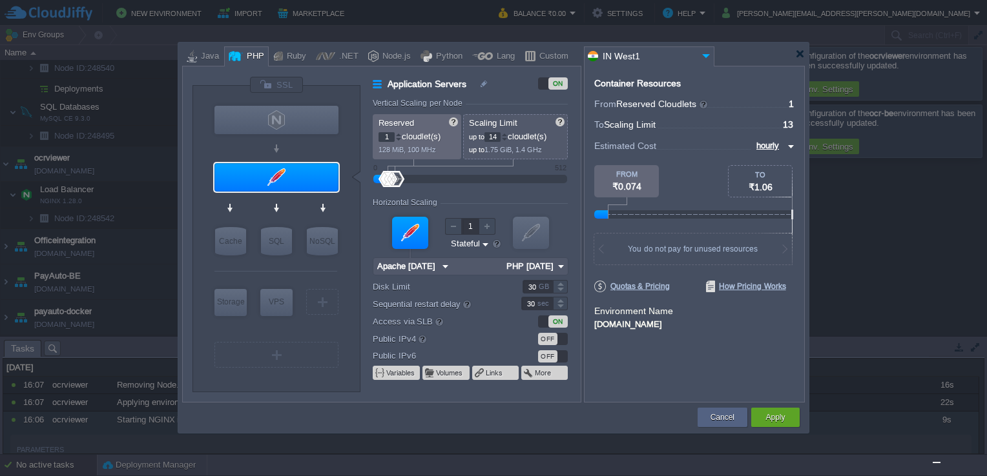
click at [506, 132] on div at bounding box center [504, 134] width 6 height 5
click at [507, 132] on div at bounding box center [504, 134] width 6 height 5
click at [507, 132] on span "17" at bounding box center [495, 137] width 23 height 10
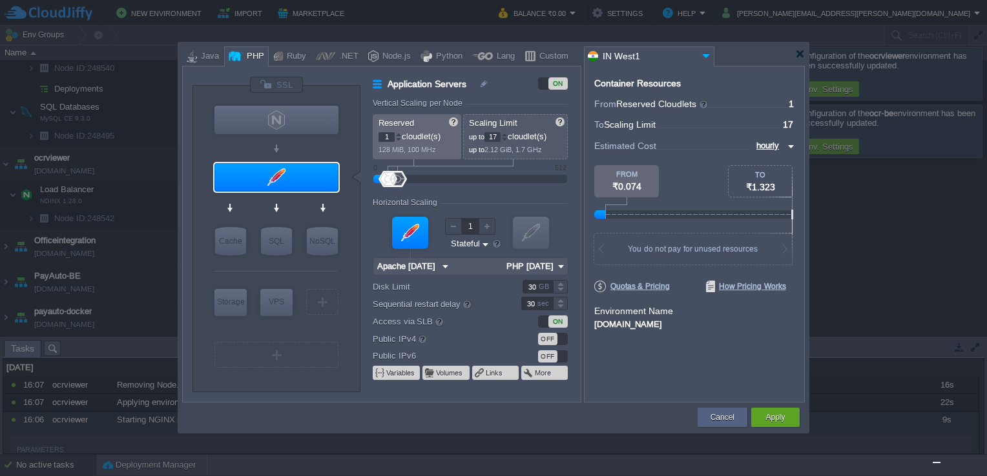
click at [507, 132] on span "17" at bounding box center [495, 137] width 23 height 10
drag, startPoint x: 507, startPoint y: 131, endPoint x: 502, endPoint y: 138, distance: 8.4
click at [506, 133] on span "17" at bounding box center [495, 137] width 23 height 10
click at [498, 141] on input "17" at bounding box center [492, 137] width 16 height 10
type input "1"
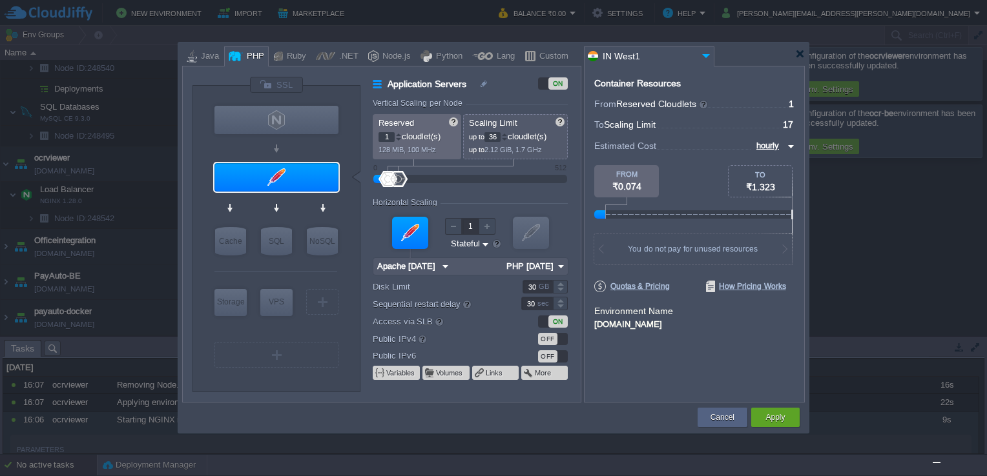
click at [549, 187] on form "Vertical Scaling per Node Reserved 1 cloudlet(s) 128 MiB, 100 MHz Scaling Limit…" at bounding box center [476, 250] width 207 height 303
click at [498, 132] on input "36" at bounding box center [492, 137] width 16 height 10
type input "32"
click at [535, 185] on form "Vertical Scaling per Node Reserved 1 cloudlet(s) 128 MiB, 100 MHz Scaling Limit…" at bounding box center [476, 250] width 207 height 303
click at [402, 135] on p "1 cloudlet(s)" at bounding box center [417, 135] width 78 height 14
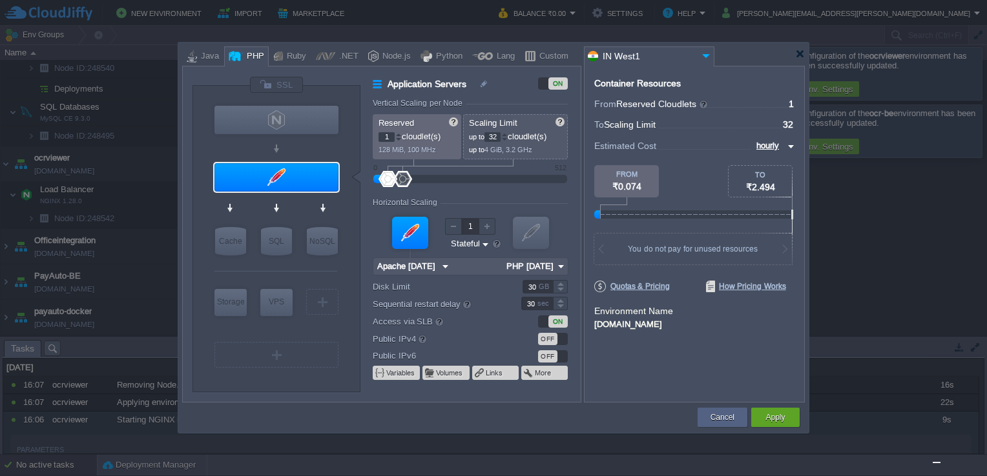
click at [400, 137] on div at bounding box center [399, 137] width 6 height 1
click at [398, 138] on div at bounding box center [398, 140] width 6 height 5
click at [404, 128] on div "Reserved 0 cloudlet(s) 0 MiB, 0 MHz Scaling Limit up to 32 cloudlet(s) up to 4 …" at bounding box center [470, 136] width 195 height 45
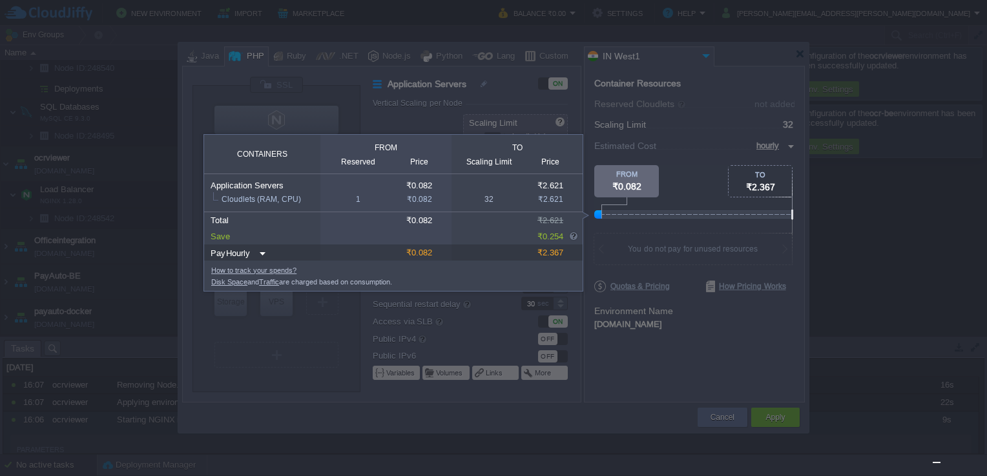
drag, startPoint x: 598, startPoint y: 214, endPoint x: 607, endPoint y: 213, distance: 9.1
click at [607, 213] on div at bounding box center [794, 214] width 400 height 8
drag, startPoint x: 602, startPoint y: 213, endPoint x: 608, endPoint y: 200, distance: 14.2
click at [604, 212] on div at bounding box center [794, 214] width 400 height 8
click at [612, 189] on span "₹0.082" at bounding box center [626, 186] width 29 height 10
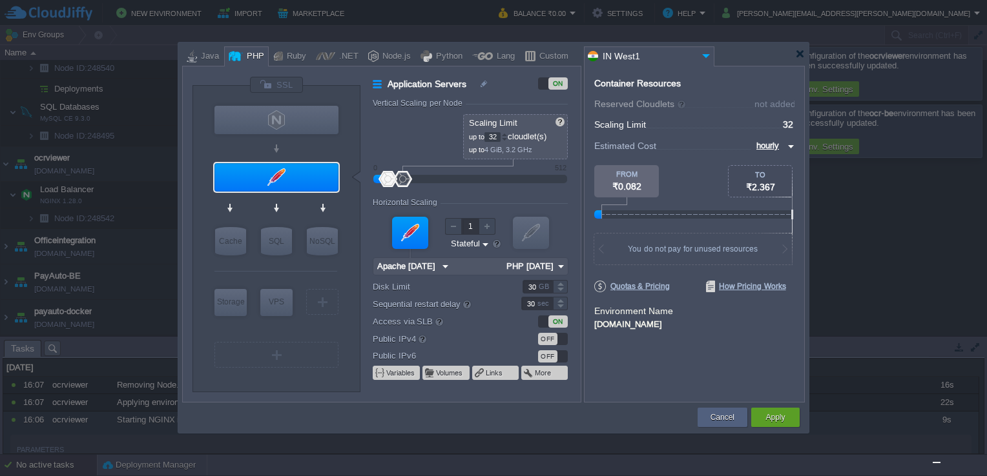
click at [615, 145] on body "New Environment Import Marketplace Bonus ₹0.00 Upgrade Account Balance ₹0.00 Se…" at bounding box center [493, 238] width 987 height 476
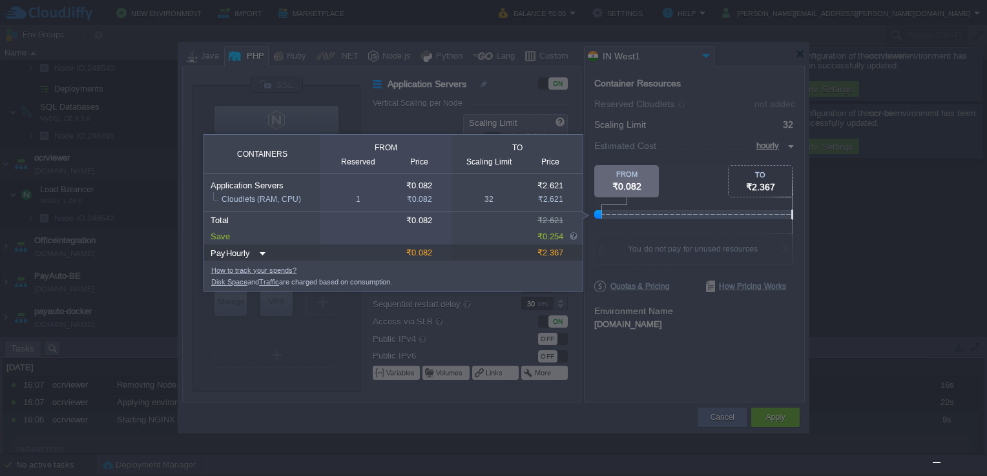
click at [628, 185] on span "₹0.082" at bounding box center [626, 186] width 29 height 10
click at [651, 165] on body "New Environment Import Marketplace Bonus ₹0.00 Upgrade Account Balance ₹0.00 Se…" at bounding box center [493, 238] width 987 height 476
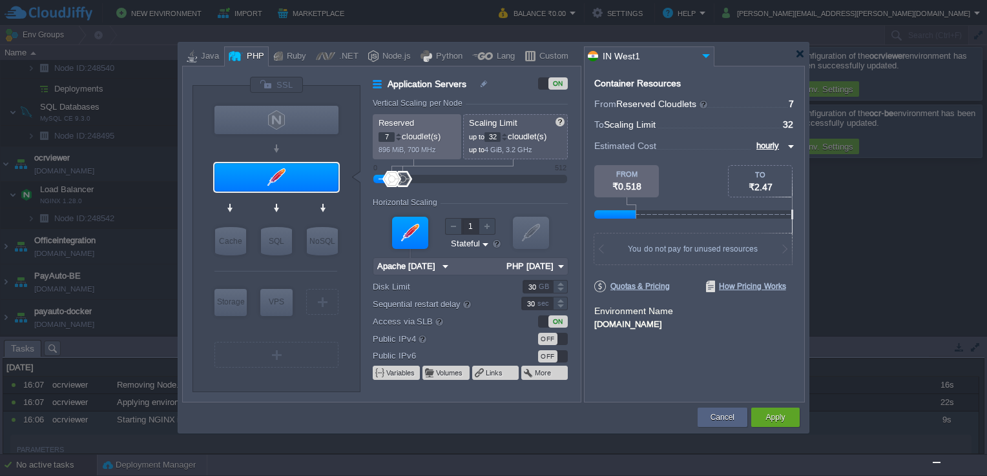
type input "8"
click at [393, 173] on div at bounding box center [392, 179] width 19 height 16
type input "Apache [DATE]"
click at [777, 415] on button "Apply" at bounding box center [774, 417] width 19 height 13
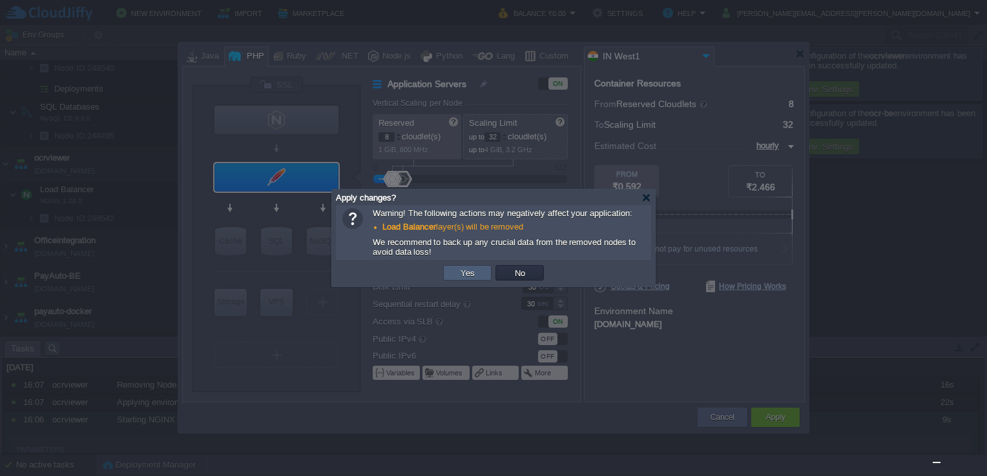
click at [471, 270] on button "Yes" at bounding box center [467, 273] width 22 height 12
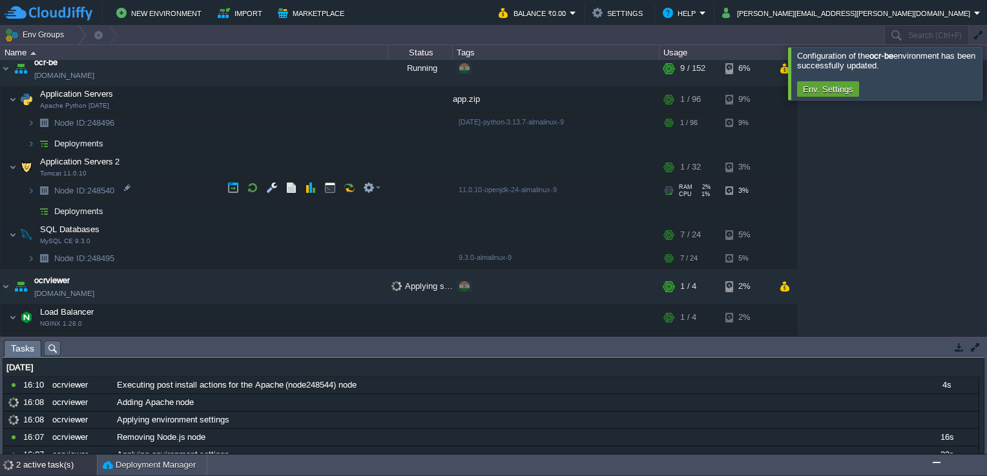
scroll to position [429, 0]
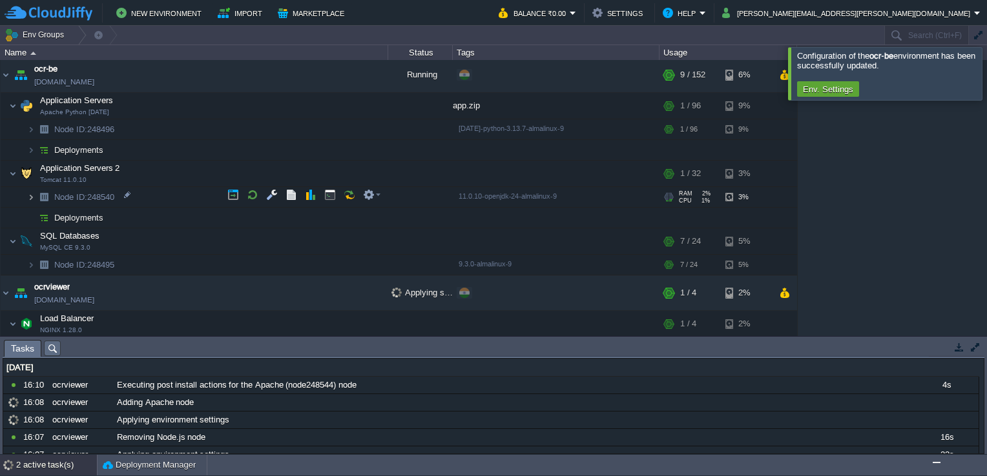
click at [32, 194] on img at bounding box center [31, 197] width 8 height 20
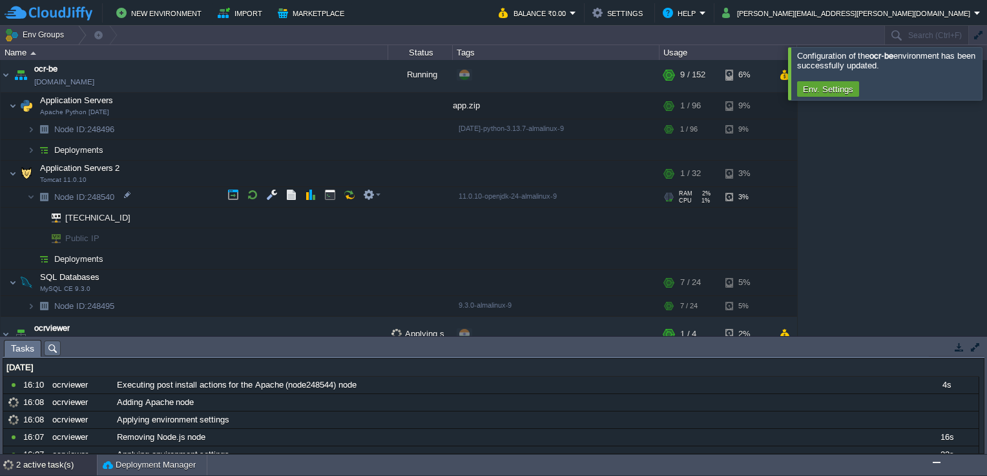
click at [36, 194] on img at bounding box center [44, 197] width 18 height 20
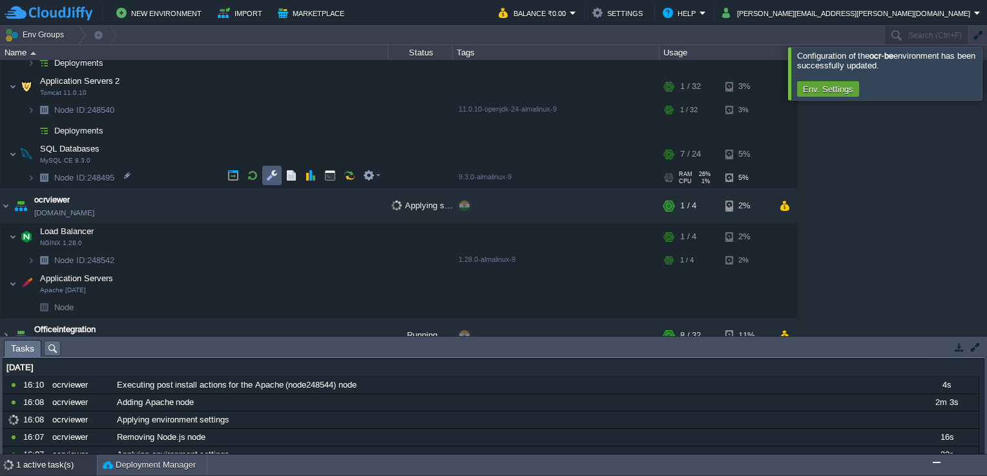
scroll to position [553, 0]
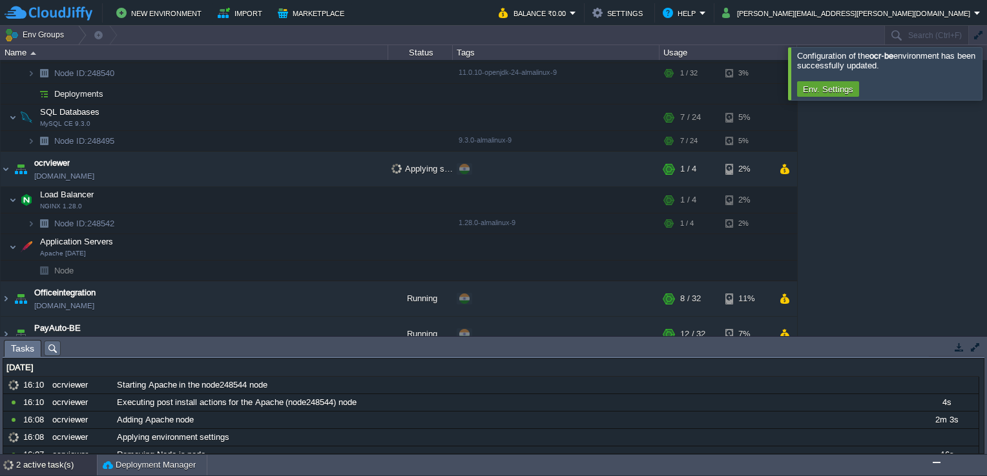
click at [986, 68] on div at bounding box center [1002, 73] width 0 height 52
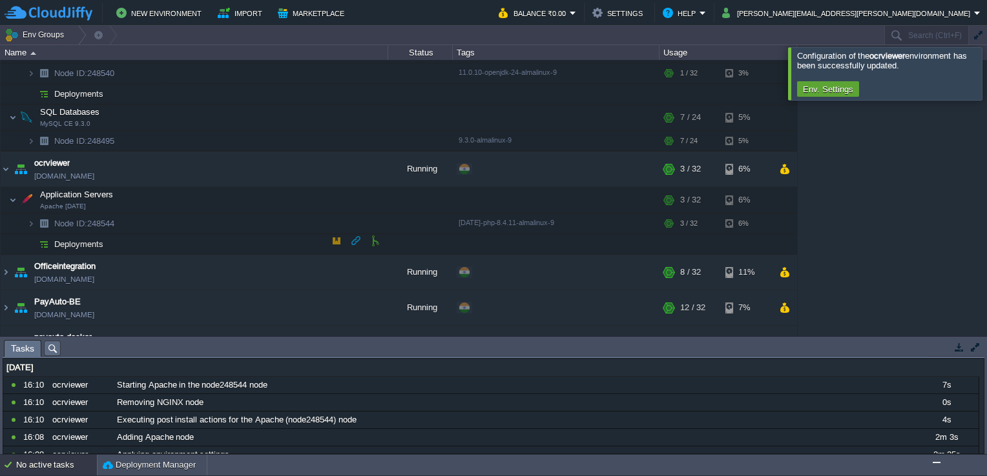
click at [342, 236] on td at bounding box center [336, 240] width 19 height 19
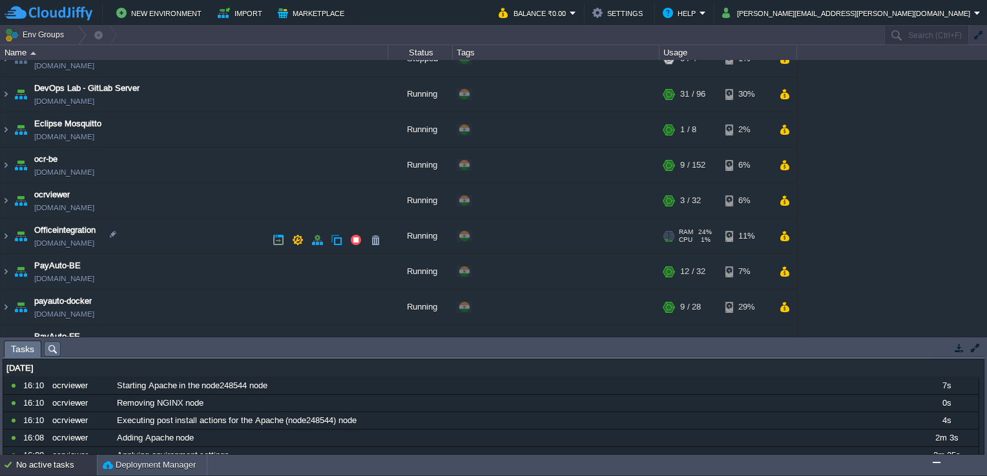
scroll to position [387, 0]
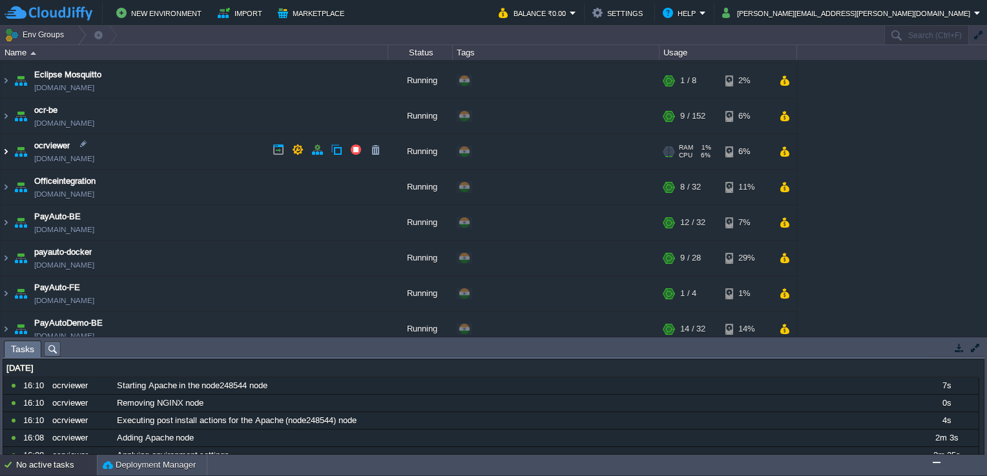
click at [5, 150] on img at bounding box center [6, 151] width 10 height 35
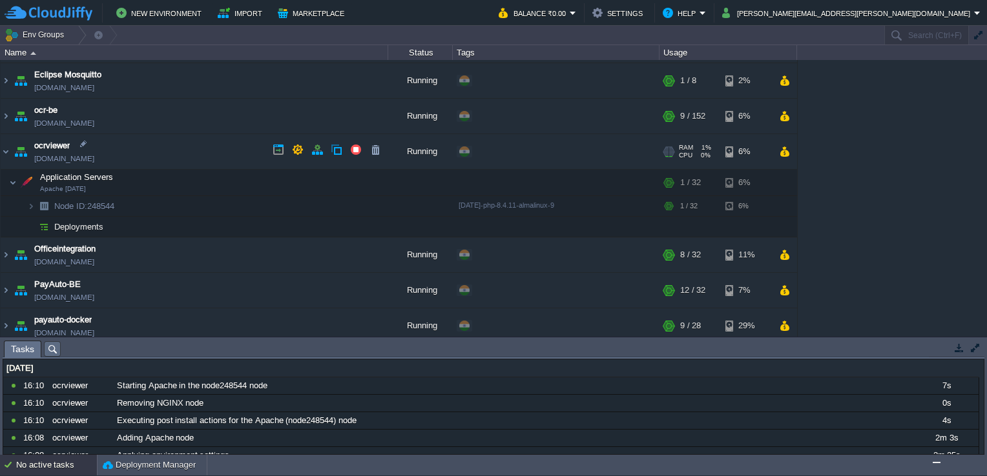
click at [94, 157] on link "[DOMAIN_NAME]" at bounding box center [64, 158] width 60 height 13
click at [91, 152] on link "[DOMAIN_NAME]" at bounding box center [64, 158] width 60 height 13
click at [264, 178] on td at bounding box center [271, 180] width 19 height 19
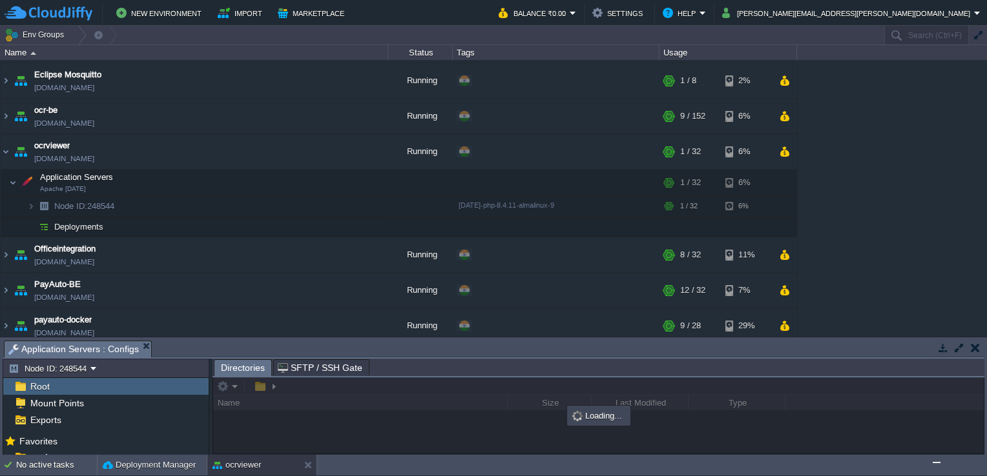
click at [251, 288] on body "New Environment Import Marketplace Bonus ₹0.00 Upgrade Account Balance ₹0.00 Se…" at bounding box center [493, 238] width 987 height 476
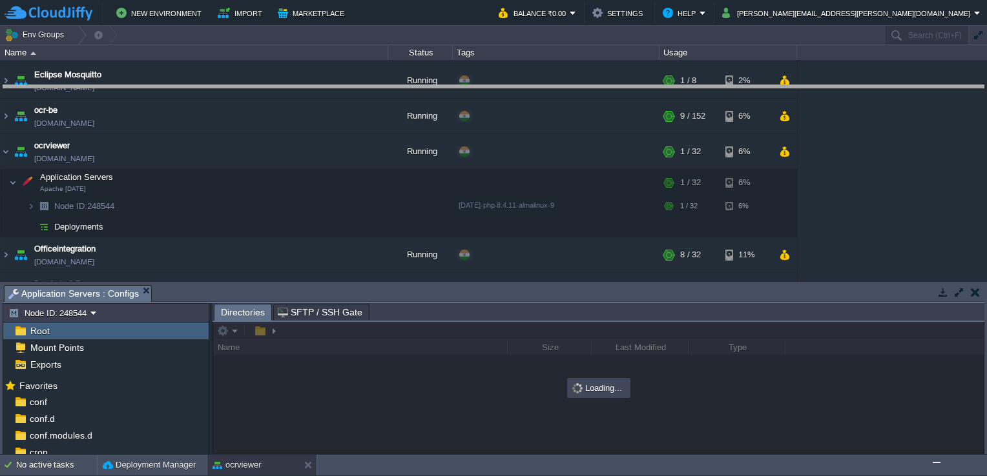
drag, startPoint x: 285, startPoint y: 285, endPoint x: 289, endPoint y: 57, distance: 228.6
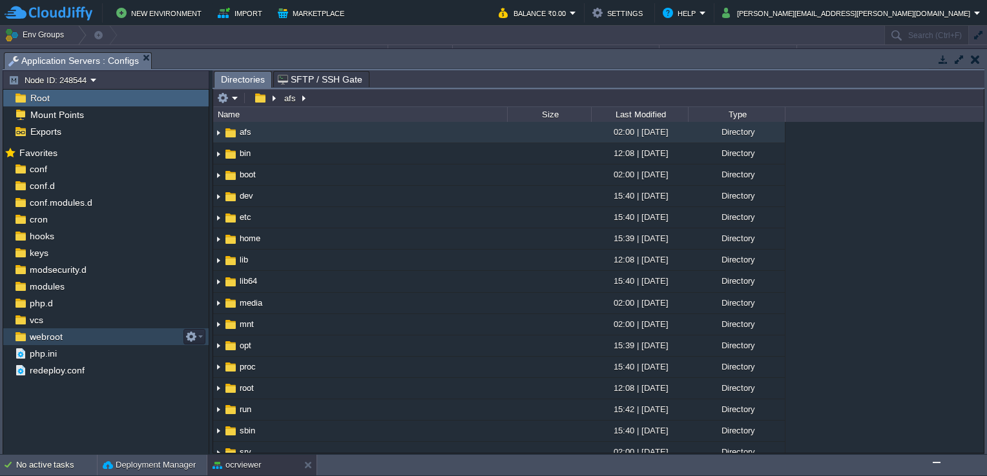
click at [59, 337] on span "webroot" at bounding box center [45, 337] width 37 height 12
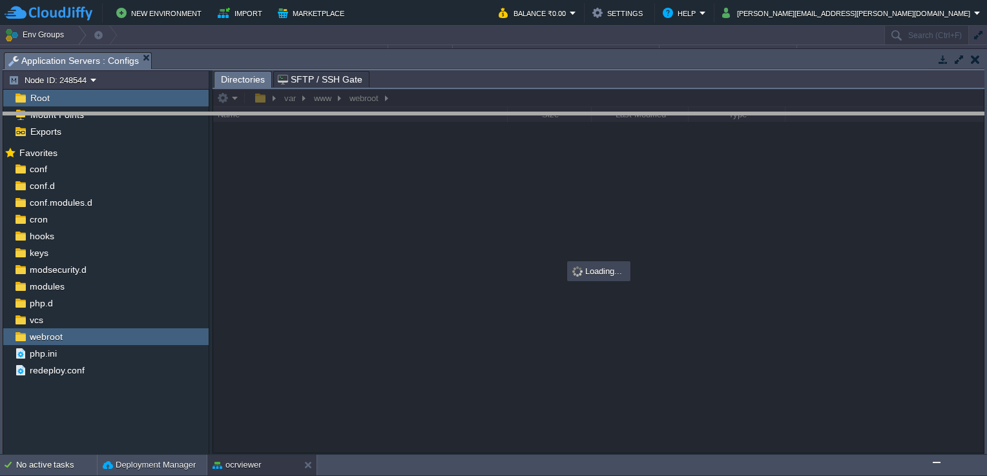
drag, startPoint x: 405, startPoint y: 59, endPoint x: 407, endPoint y: 130, distance: 71.0
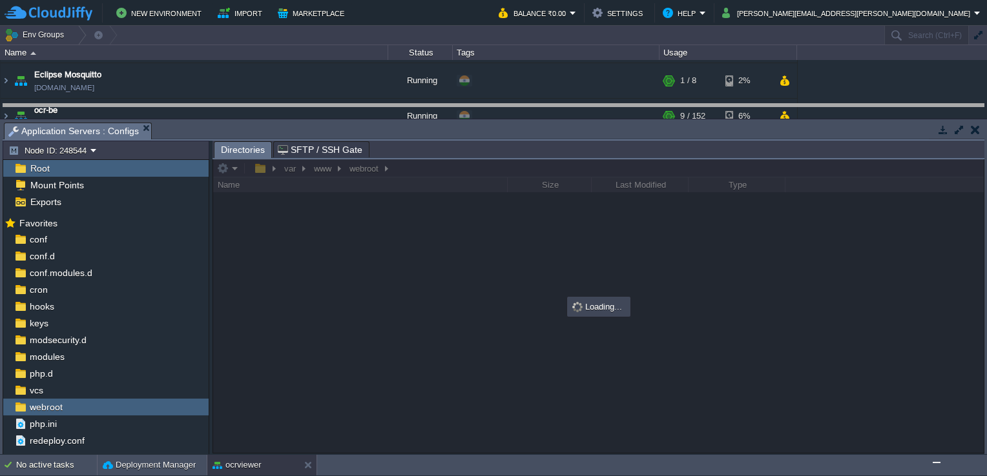
drag, startPoint x: 412, startPoint y: 128, endPoint x: 408, endPoint y: 99, distance: 29.3
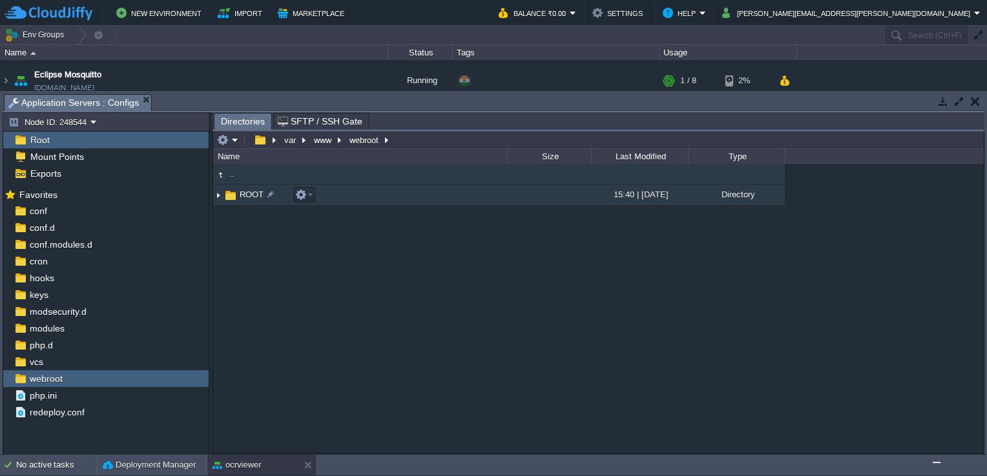
click at [253, 193] on span "ROOT" at bounding box center [252, 194] width 28 height 11
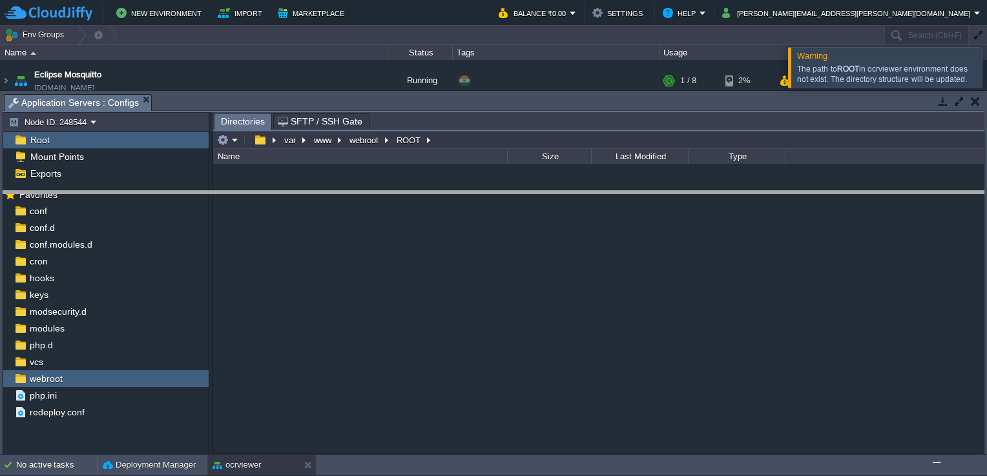
drag, startPoint x: 860, startPoint y: 100, endPoint x: 872, endPoint y: 205, distance: 106.0
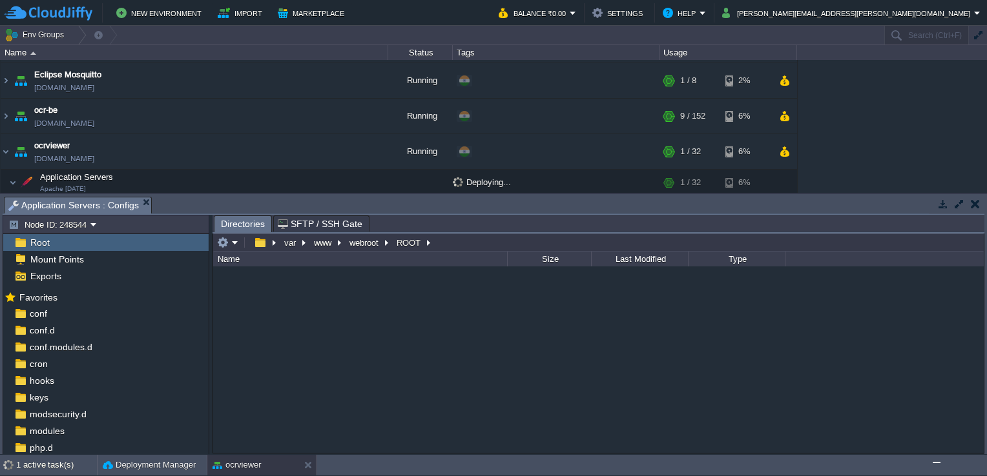
scroll to position [444, 0]
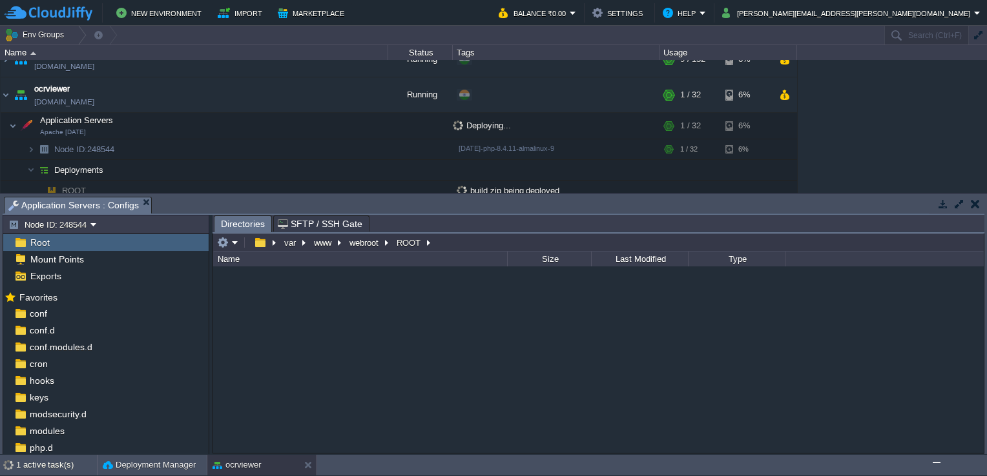
click at [972, 200] on button "button" at bounding box center [974, 204] width 9 height 12
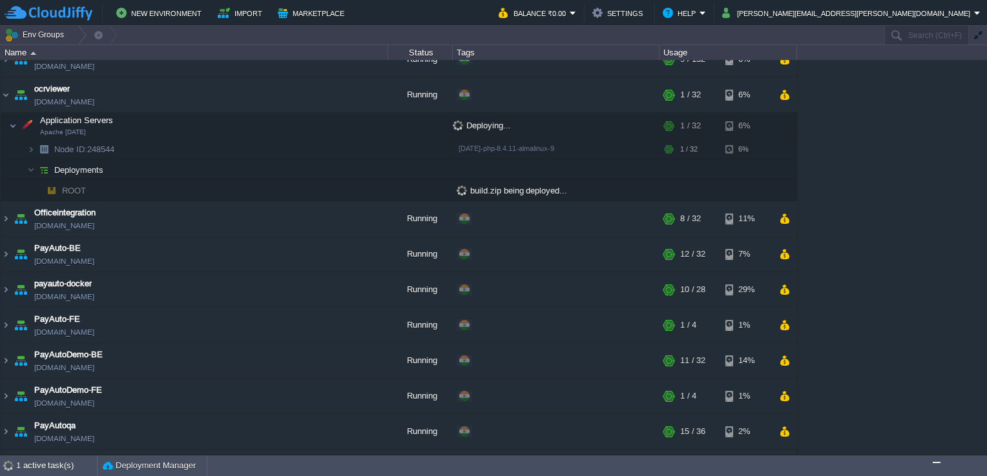
click at [504, 188] on span "build.zip being deployed..." at bounding box center [511, 191] width 110 height 10
click at [54, 466] on div "1 active task(s)" at bounding box center [56, 466] width 81 height 21
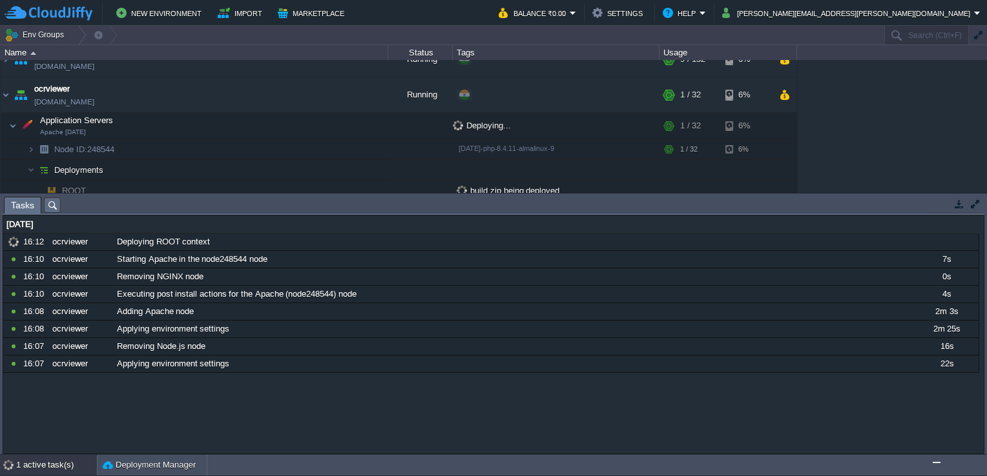
click at [57, 464] on div "1 active task(s)" at bounding box center [56, 465] width 81 height 21
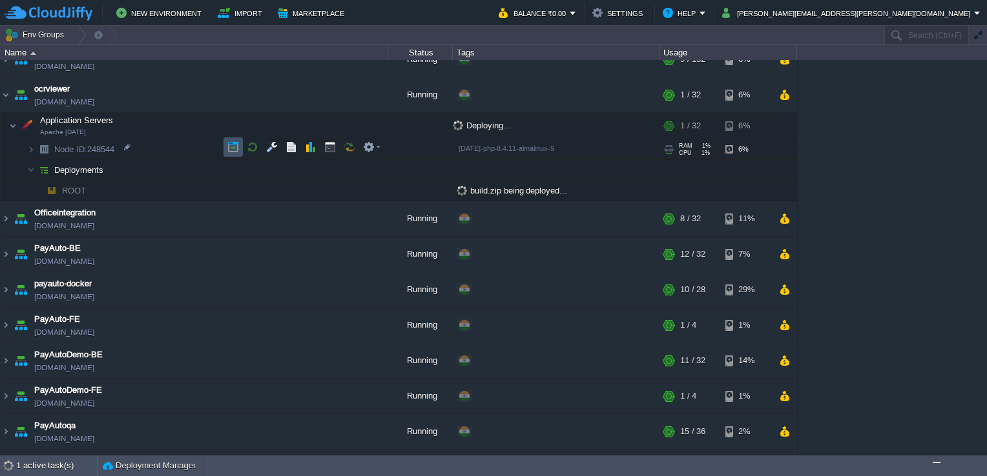
click at [232, 142] on button "button" at bounding box center [233, 147] width 12 height 12
click at [43, 461] on div "1 active task(s)" at bounding box center [56, 466] width 81 height 21
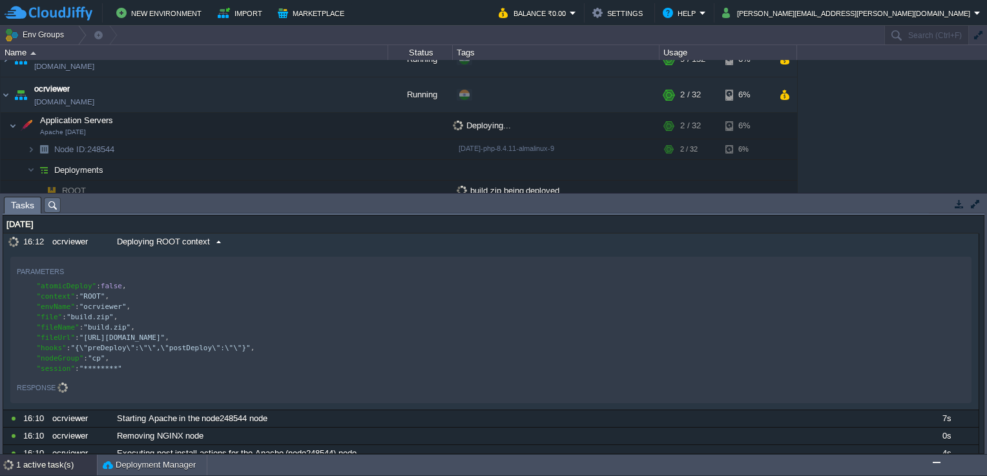
click at [185, 241] on span "Deploying ROOT context" at bounding box center [163, 242] width 93 height 12
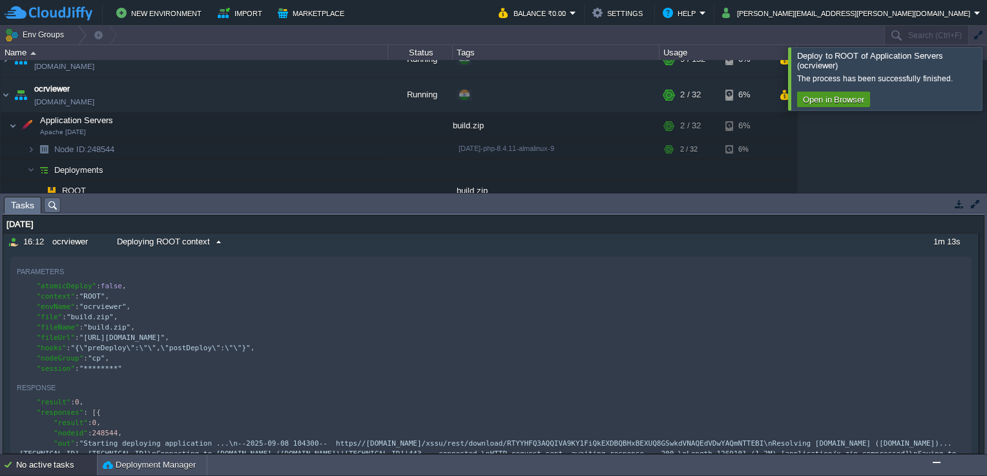
click at [839, 98] on button "Open in Browser" at bounding box center [833, 100] width 69 height 12
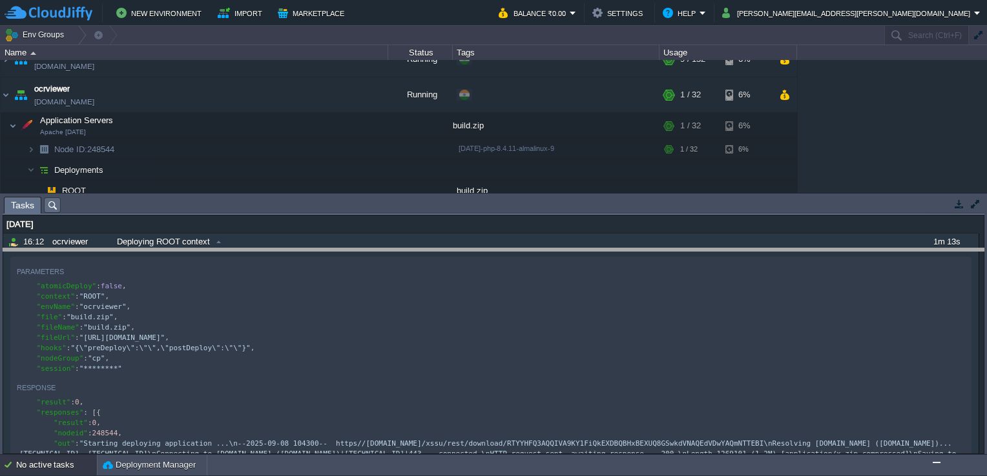
drag, startPoint x: 254, startPoint y: 205, endPoint x: 300, endPoint y: 347, distance: 148.4
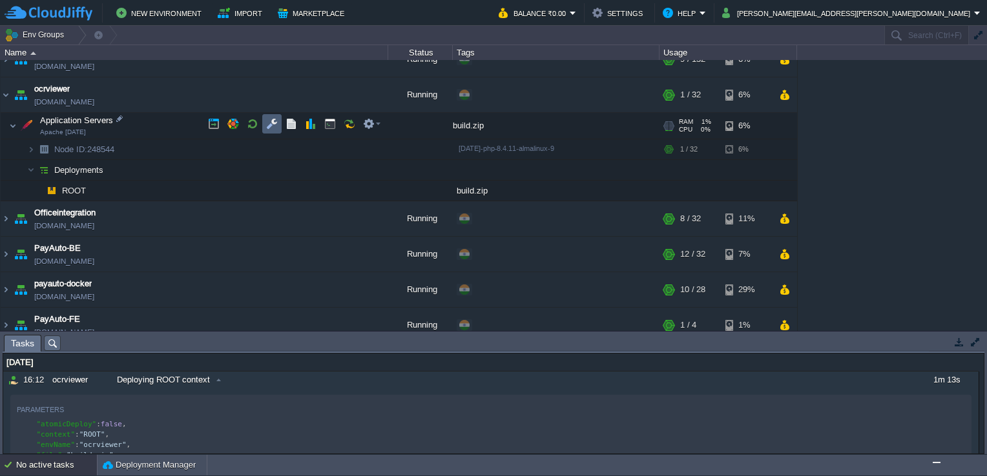
click at [280, 115] on td at bounding box center [271, 123] width 19 height 19
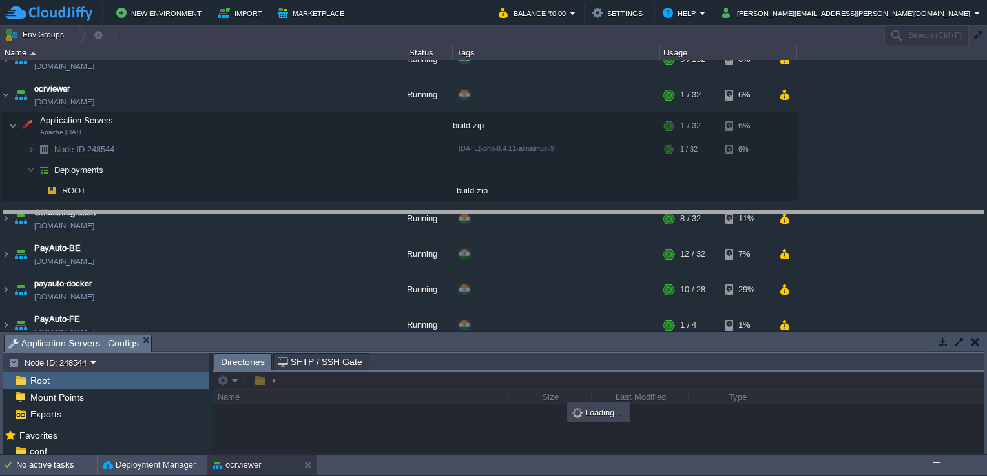
drag, startPoint x: 302, startPoint y: 342, endPoint x: 276, endPoint y: 164, distance: 179.4
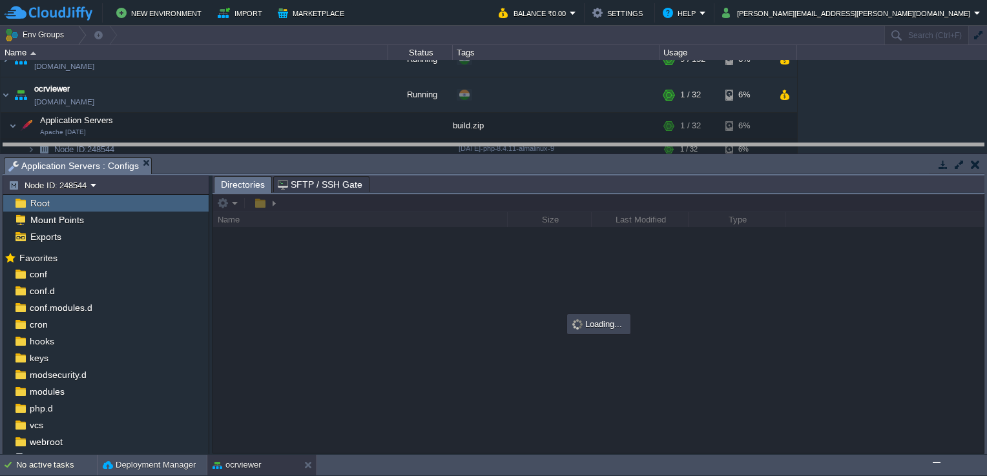
drag, startPoint x: 276, startPoint y: 164, endPoint x: 274, endPoint y: 121, distance: 42.7
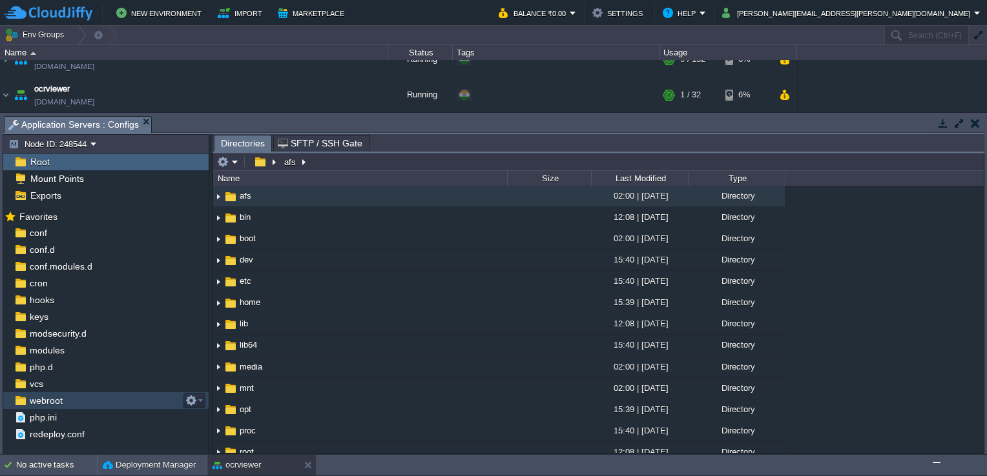
click at [65, 396] on div "webroot" at bounding box center [105, 401] width 205 height 17
click at [67, 395] on div "webroot" at bounding box center [105, 401] width 205 height 17
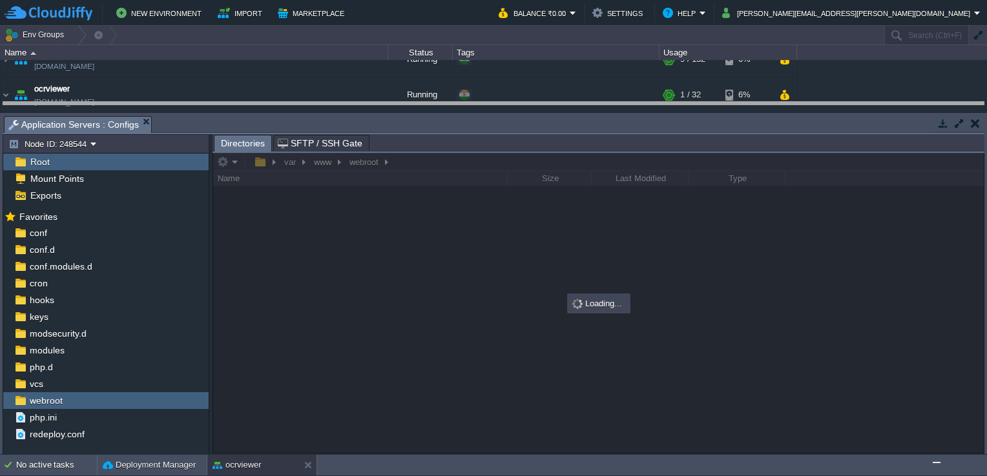
drag, startPoint x: 444, startPoint y: 125, endPoint x: 434, endPoint y: 91, distance: 34.9
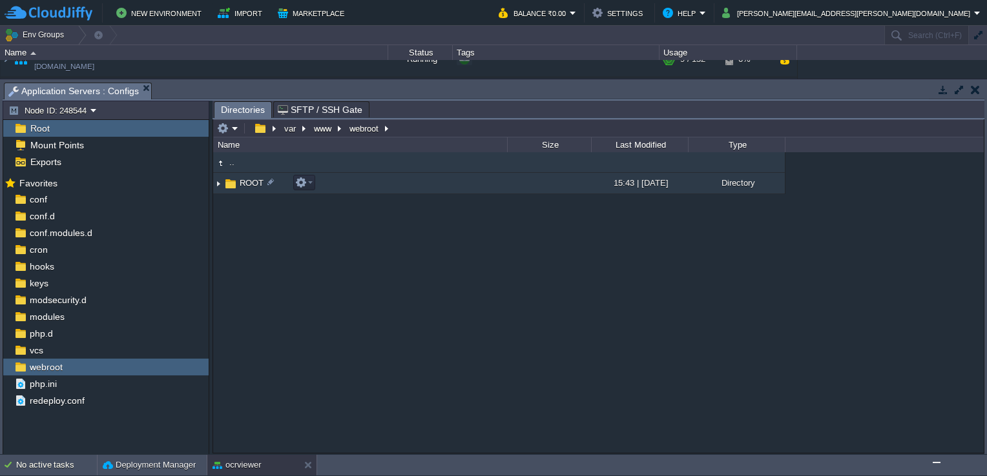
click at [256, 182] on span "ROOT" at bounding box center [252, 183] width 28 height 11
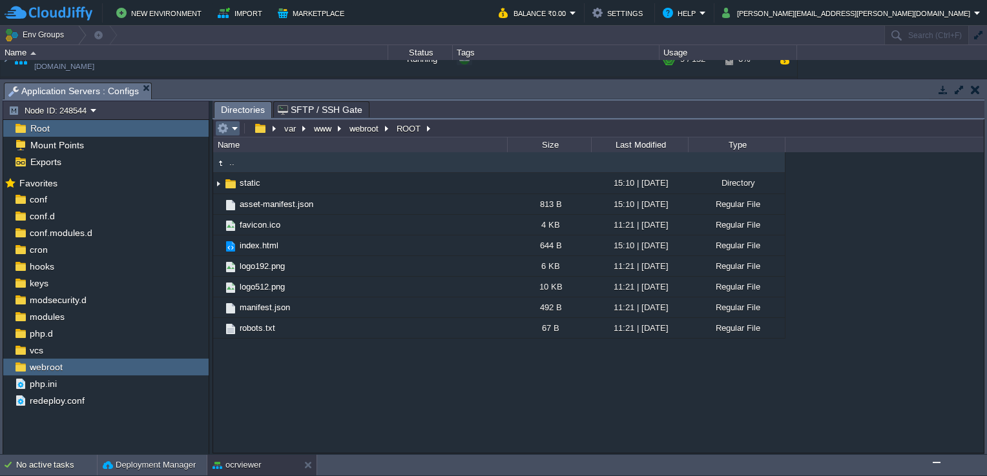
click at [229, 129] on em at bounding box center [227, 129] width 21 height 12
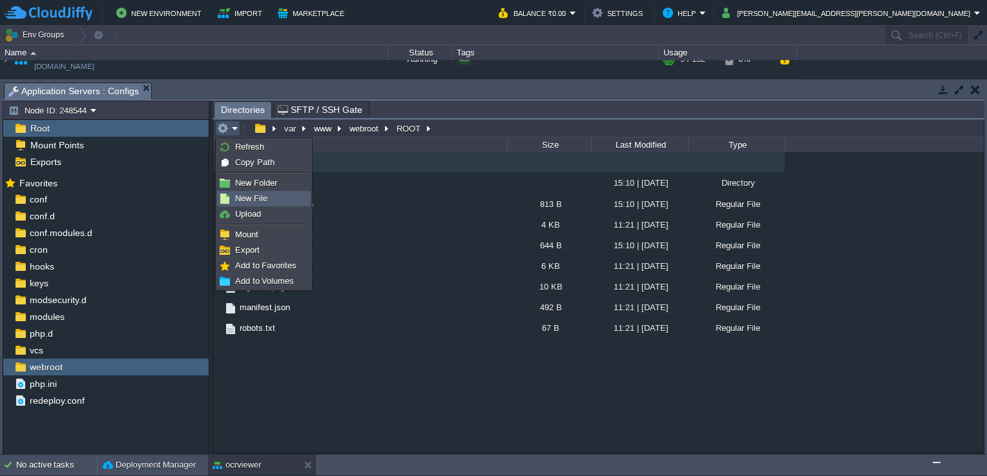
click at [261, 194] on span "New File" at bounding box center [251, 199] width 32 height 10
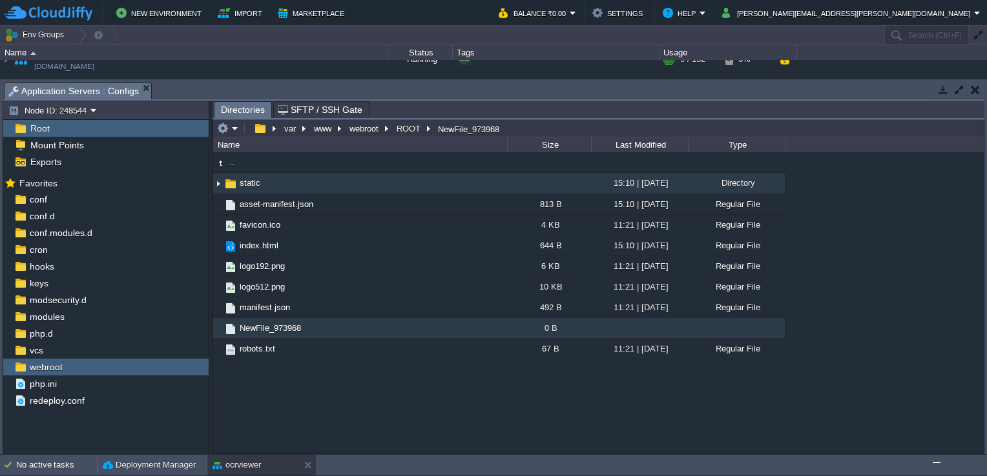
scroll to position [0, 0]
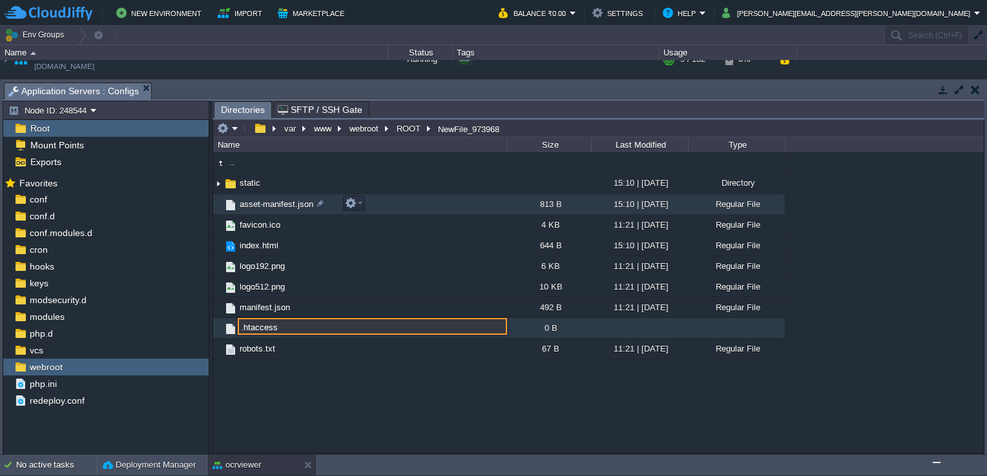
type input ".htaccess"
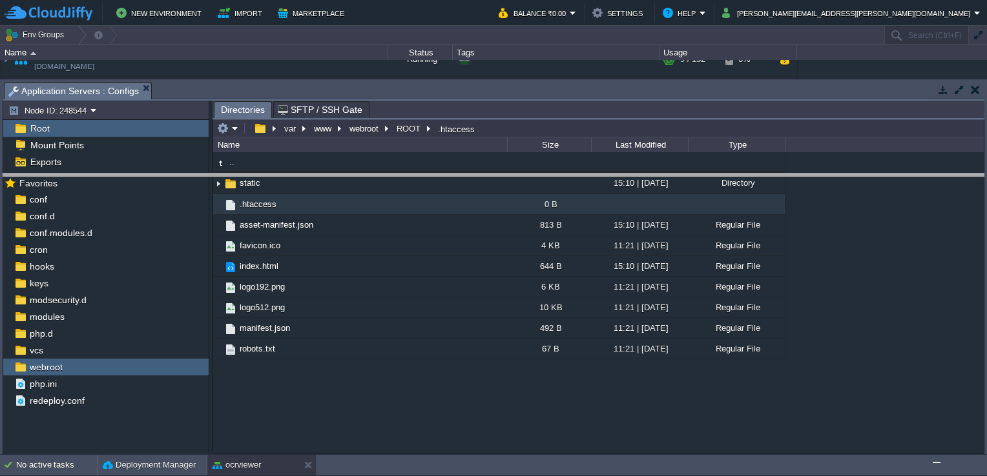
drag, startPoint x: 341, startPoint y: 87, endPoint x: 351, endPoint y: 201, distance: 114.1
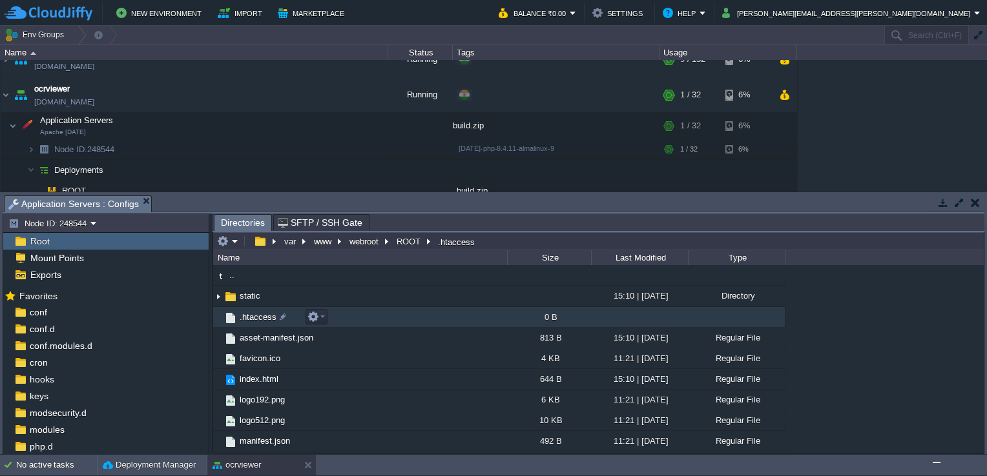
click at [261, 318] on span ".htaccess" at bounding box center [258, 317] width 41 height 11
click at [261, 317] on span ".htaccess" at bounding box center [258, 317] width 41 height 11
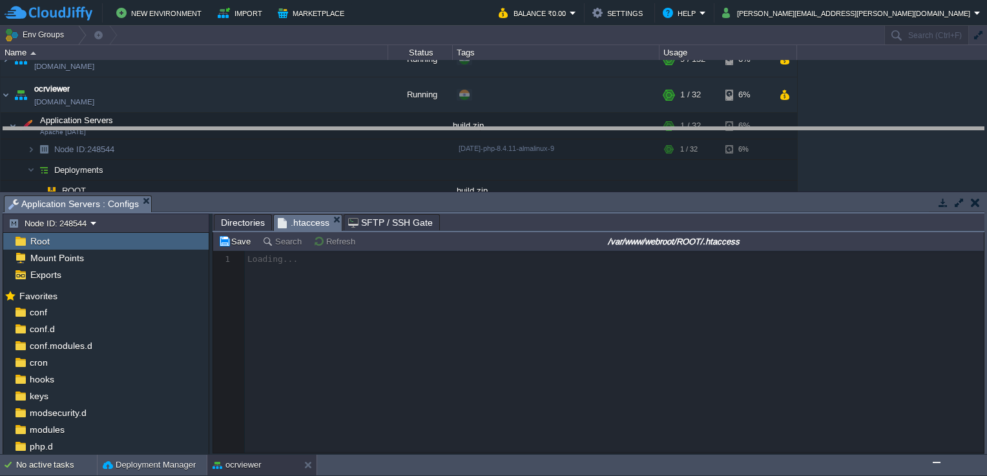
drag, startPoint x: 453, startPoint y: 205, endPoint x: 464, endPoint y: 119, distance: 87.1
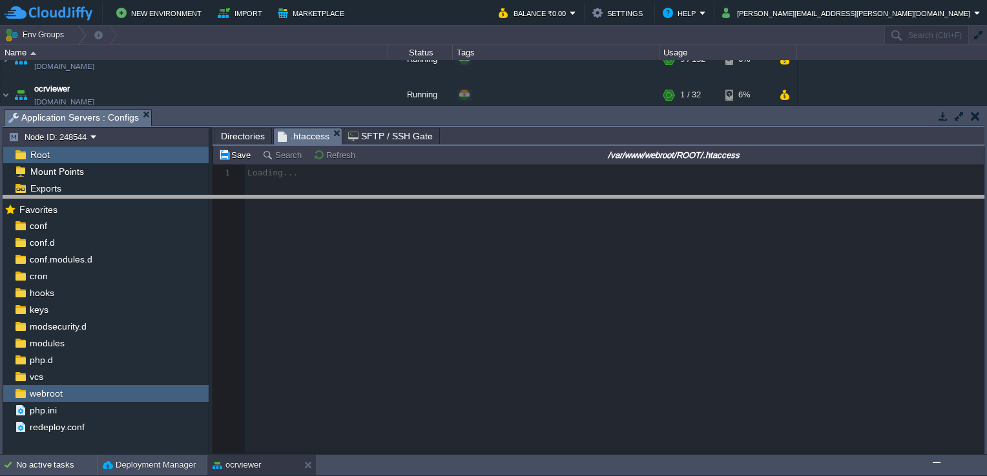
drag, startPoint x: 464, startPoint y: 119, endPoint x: 464, endPoint y: 207, distance: 87.8
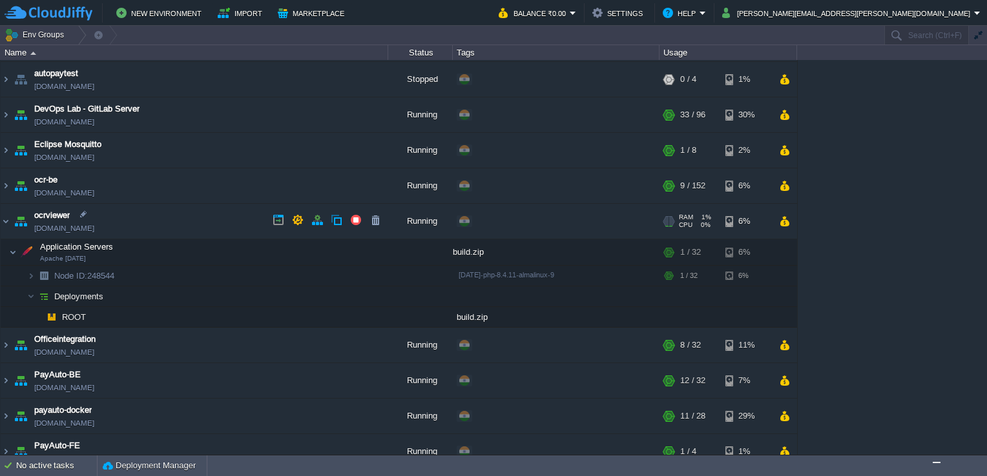
scroll to position [315, 0]
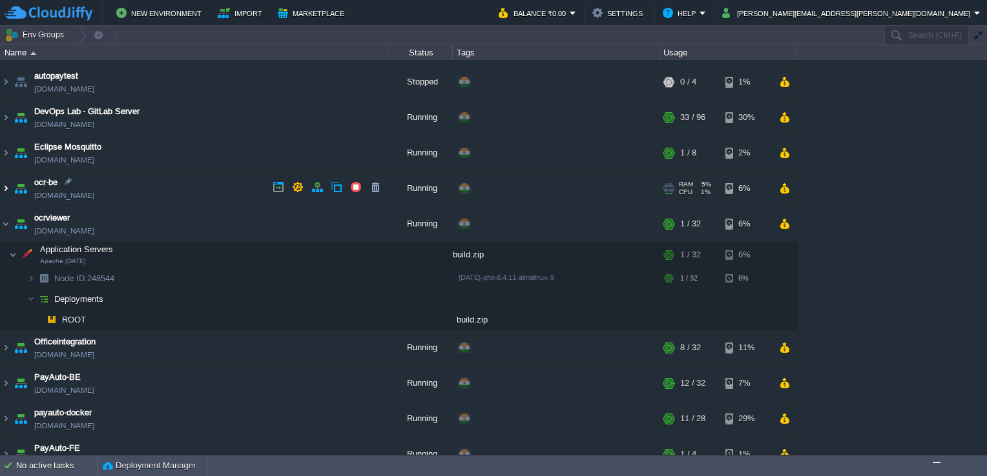
click at [6, 187] on img at bounding box center [6, 188] width 10 height 35
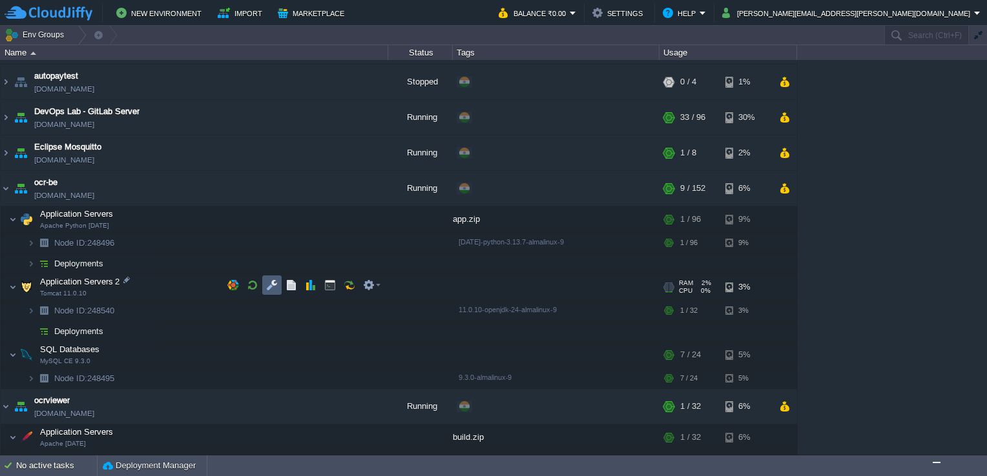
click at [272, 278] on td at bounding box center [271, 285] width 19 height 19
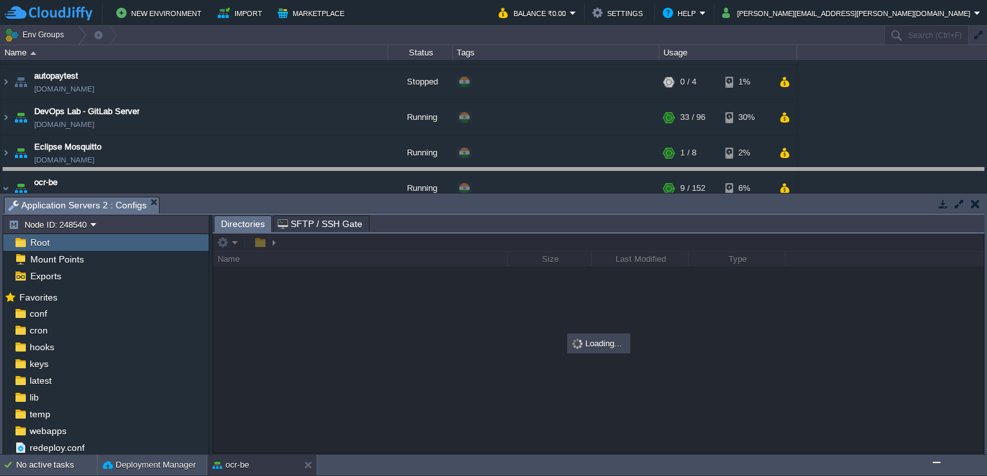
drag, startPoint x: 392, startPoint y: 203, endPoint x: 392, endPoint y: 162, distance: 41.3
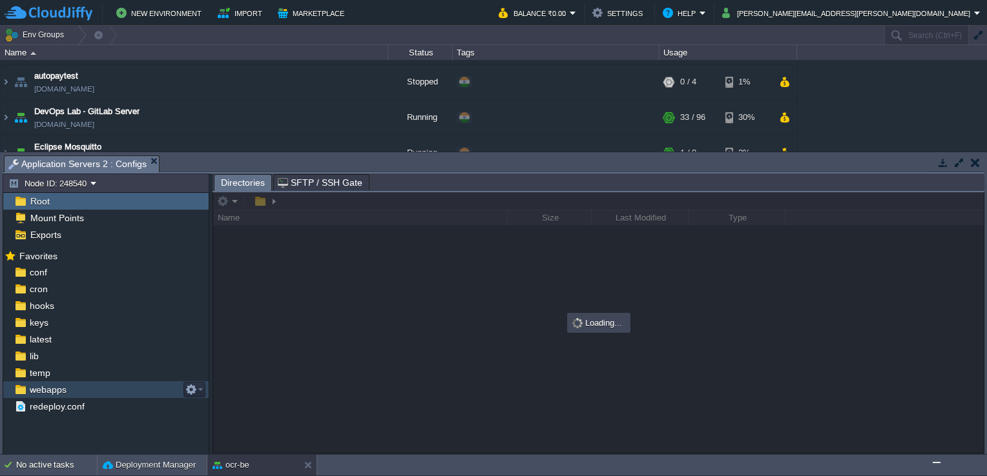
click at [55, 389] on span "webapps" at bounding box center [47, 390] width 41 height 12
click at [57, 386] on span "webapps" at bounding box center [47, 390] width 41 height 12
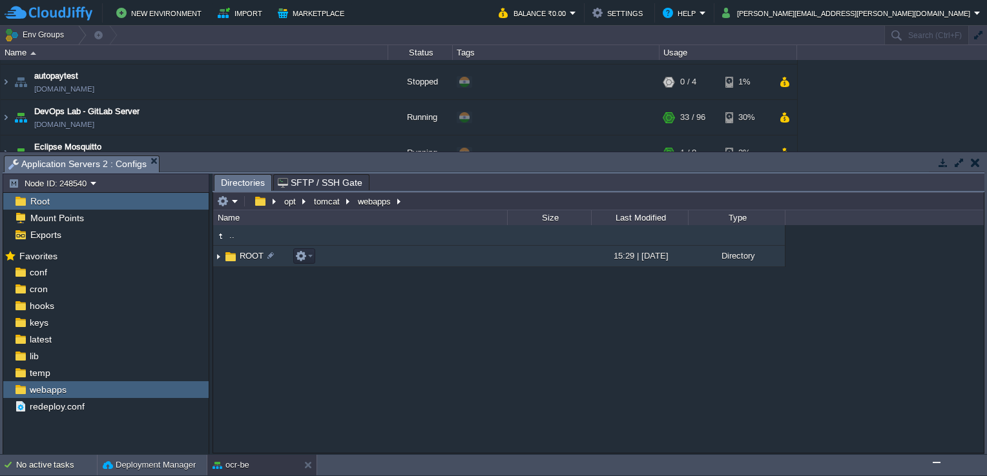
click at [252, 253] on span "ROOT" at bounding box center [252, 256] width 28 height 11
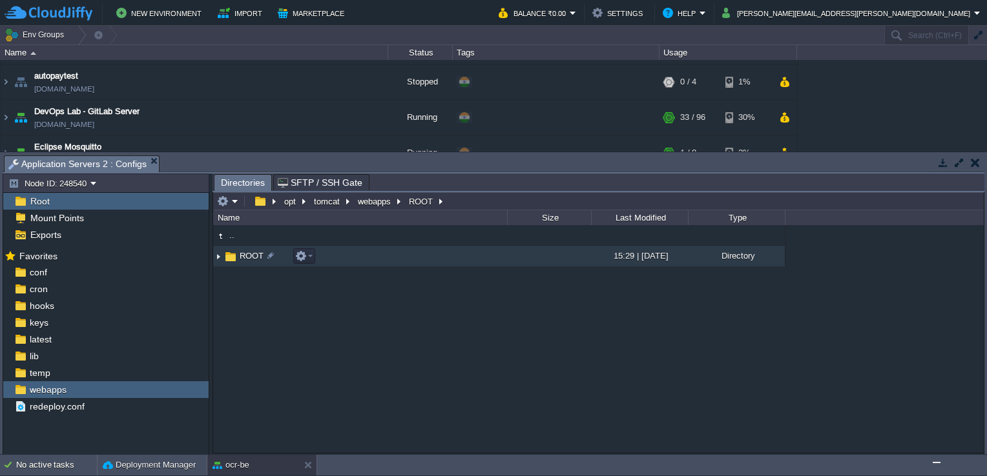
click at [253, 253] on span "ROOT" at bounding box center [252, 256] width 28 height 11
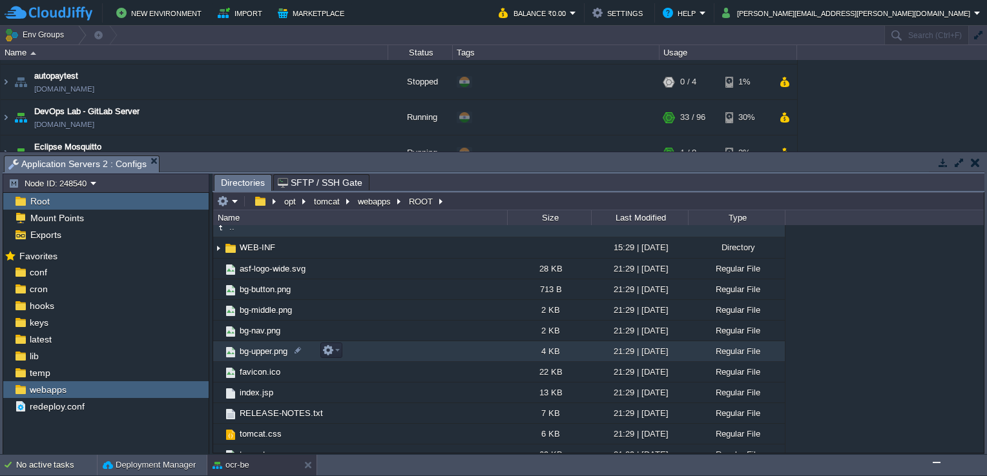
scroll to position [0, 0]
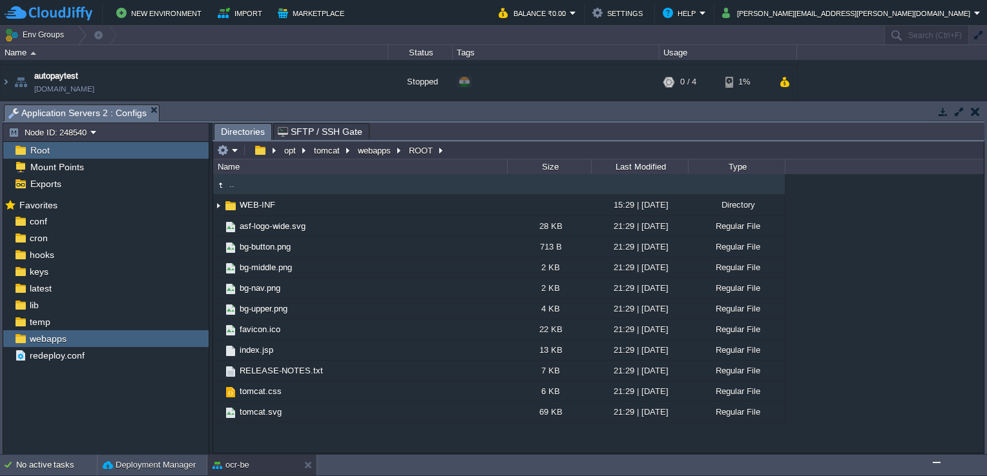
click at [374, 141] on div "Directories SFTP / SSH Gate" at bounding box center [598, 132] width 772 height 19
click at [369, 150] on button "webapps" at bounding box center [375, 151] width 38 height 12
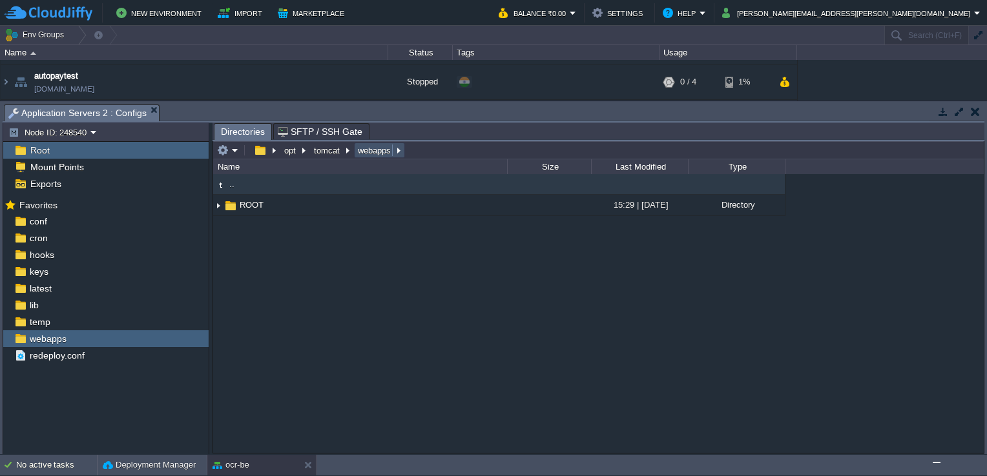
click at [369, 154] on button "webapps" at bounding box center [375, 151] width 38 height 12
click at [323, 151] on button "tomcat" at bounding box center [327, 151] width 31 height 12
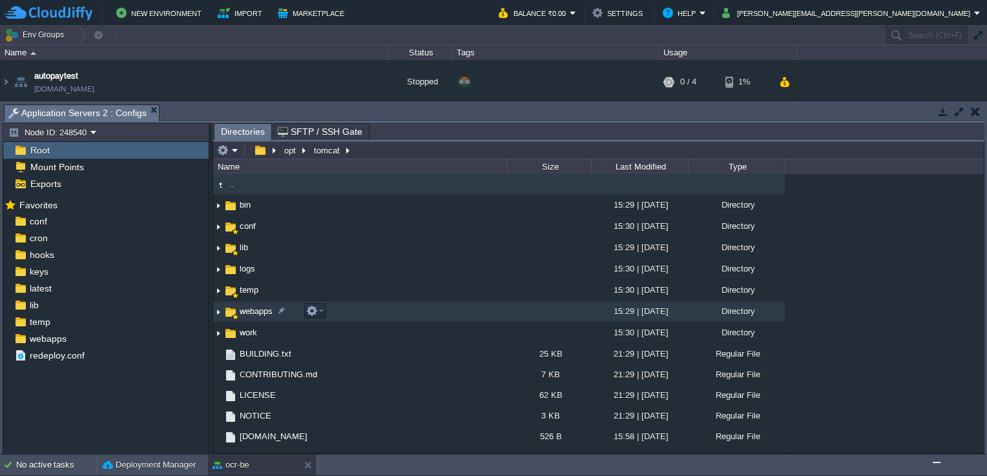
click at [252, 309] on span "webapps" at bounding box center [256, 311] width 37 height 11
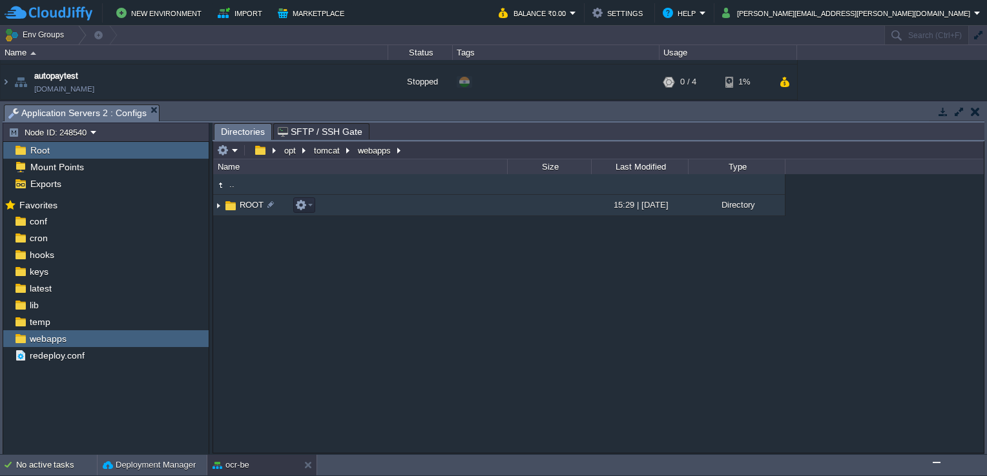
click at [256, 205] on span "ROOT" at bounding box center [252, 205] width 28 height 11
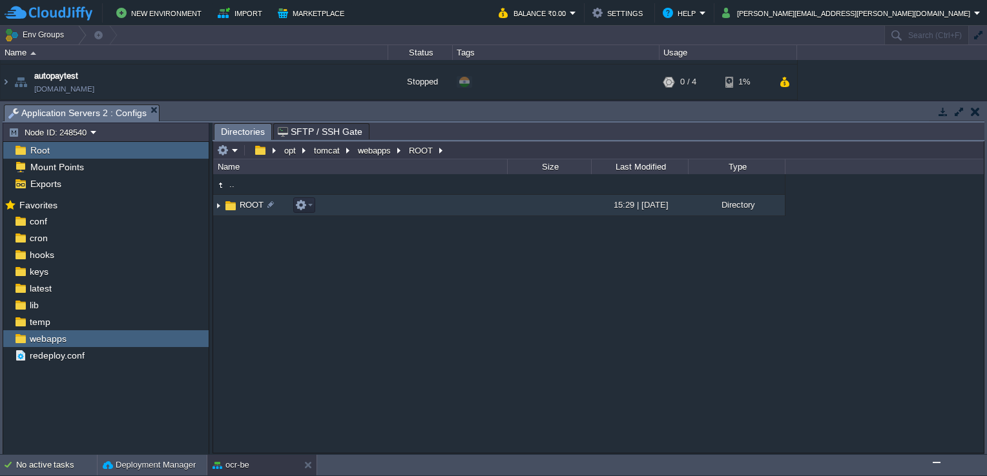
click at [256, 205] on span "ROOT" at bounding box center [252, 205] width 28 height 11
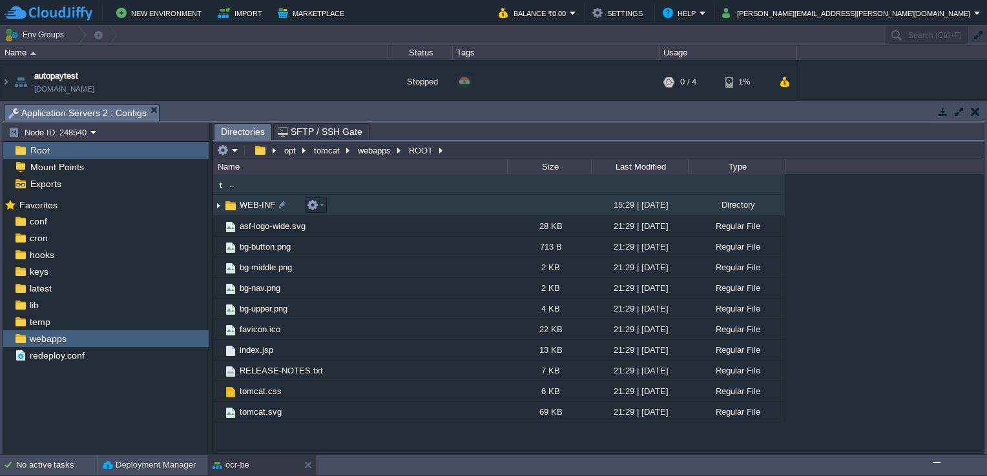
click at [254, 206] on span "WEB-INF" at bounding box center [257, 205] width 39 height 11
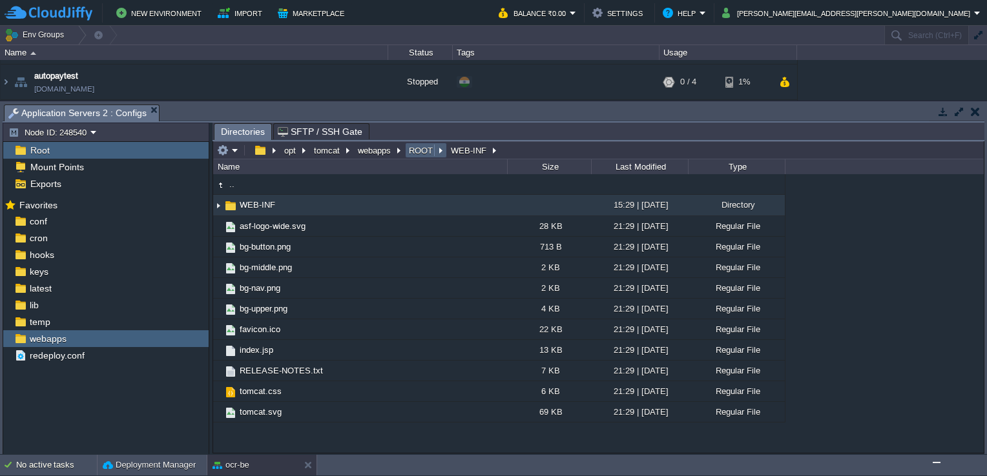
click at [418, 149] on button "ROOT" at bounding box center [421, 151] width 29 height 12
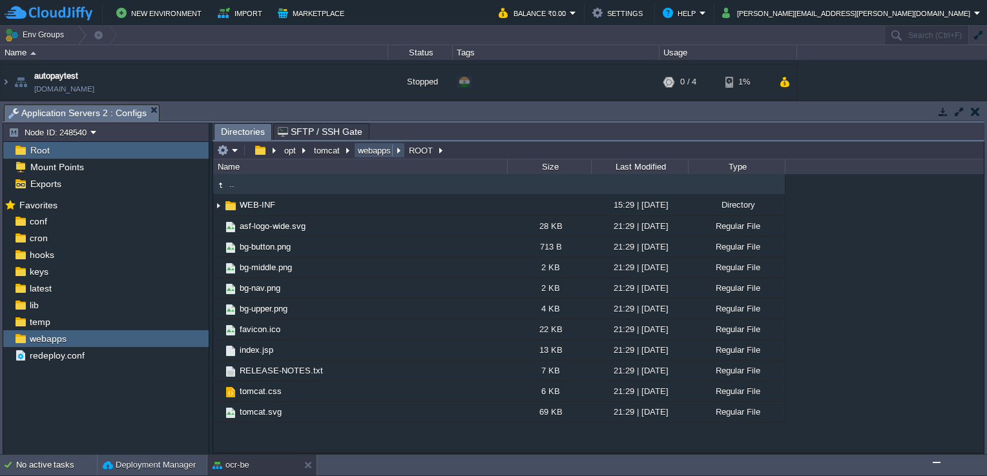
click at [374, 151] on button "webapps" at bounding box center [375, 151] width 38 height 12
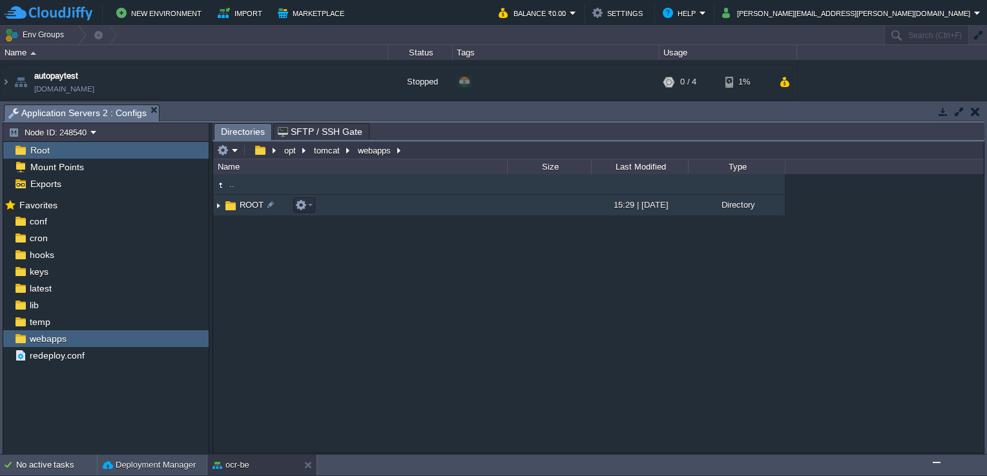
click at [245, 201] on span "ROOT" at bounding box center [252, 205] width 28 height 11
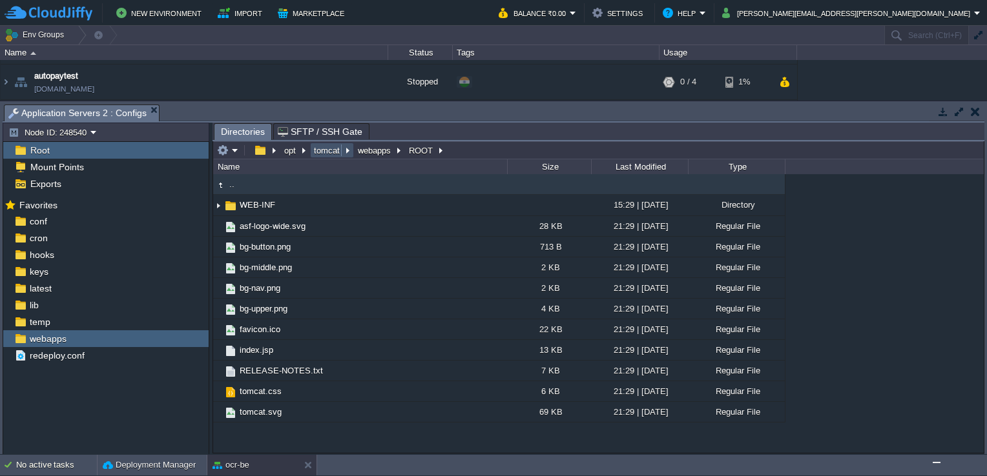
click at [320, 148] on button "tomcat" at bounding box center [327, 151] width 31 height 12
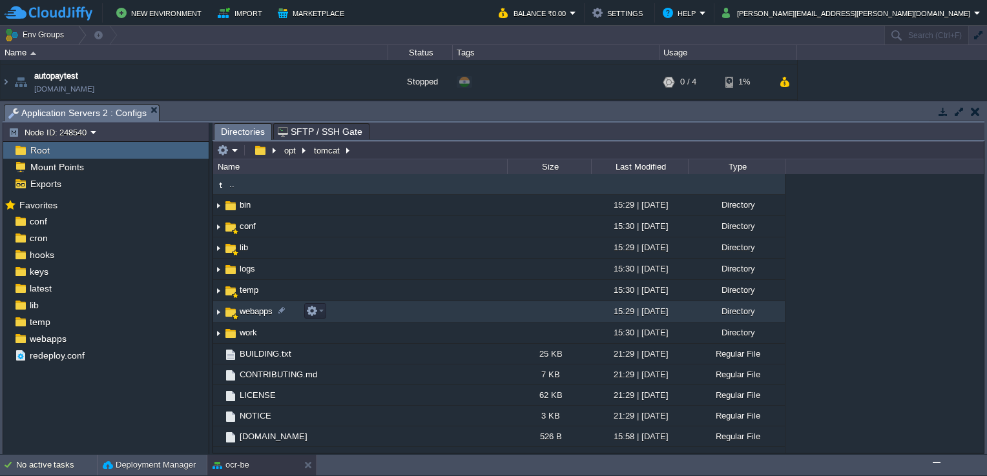
click at [250, 316] on span "webapps" at bounding box center [256, 311] width 37 height 11
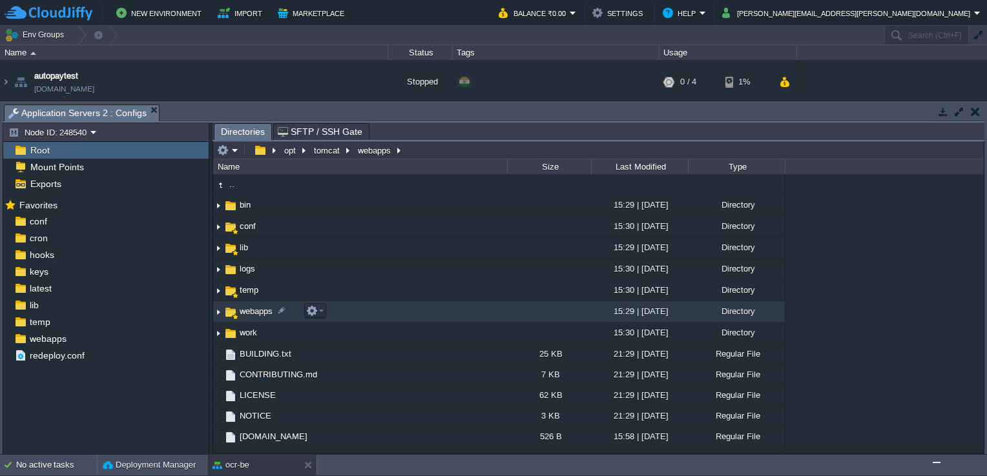
click at [246, 320] on td "webapps" at bounding box center [360, 312] width 294 height 21
click at [249, 316] on span "webapps" at bounding box center [256, 311] width 37 height 11
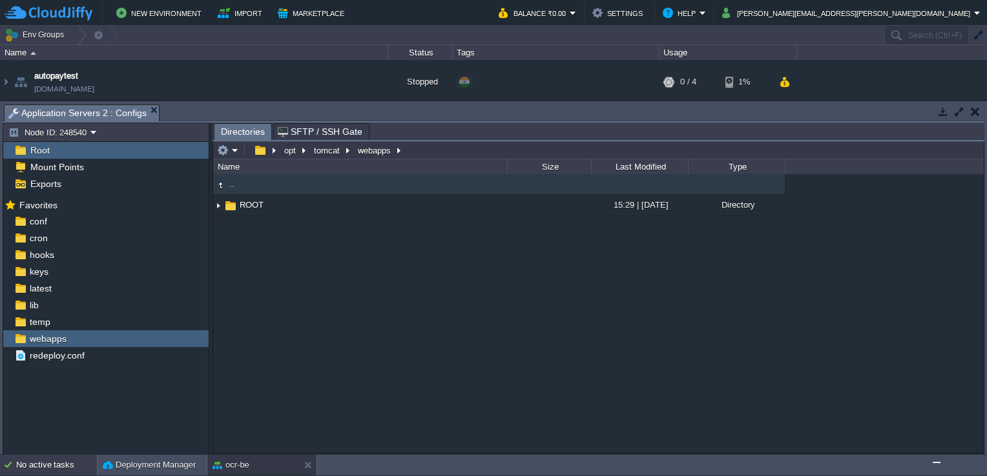
click at [39, 461] on div "No active tasks" at bounding box center [56, 465] width 81 height 21
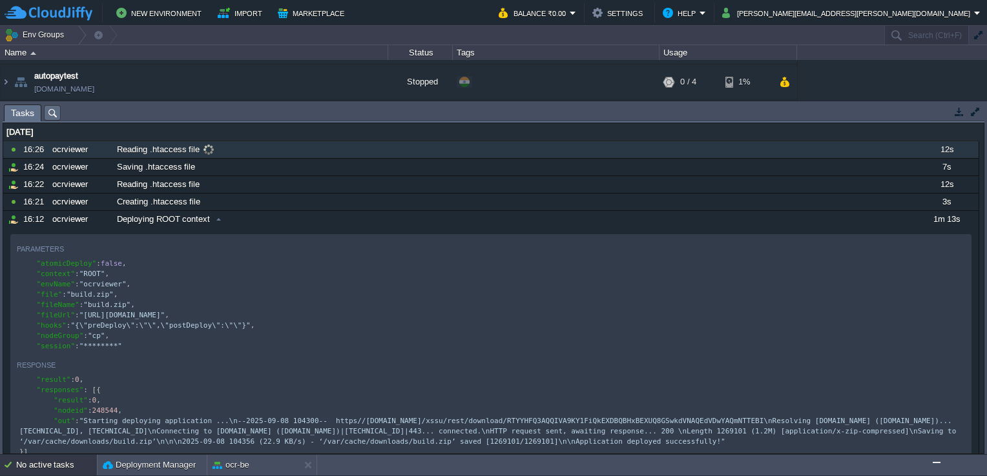
click at [181, 147] on span "Reading .htaccess file" at bounding box center [158, 150] width 83 height 12
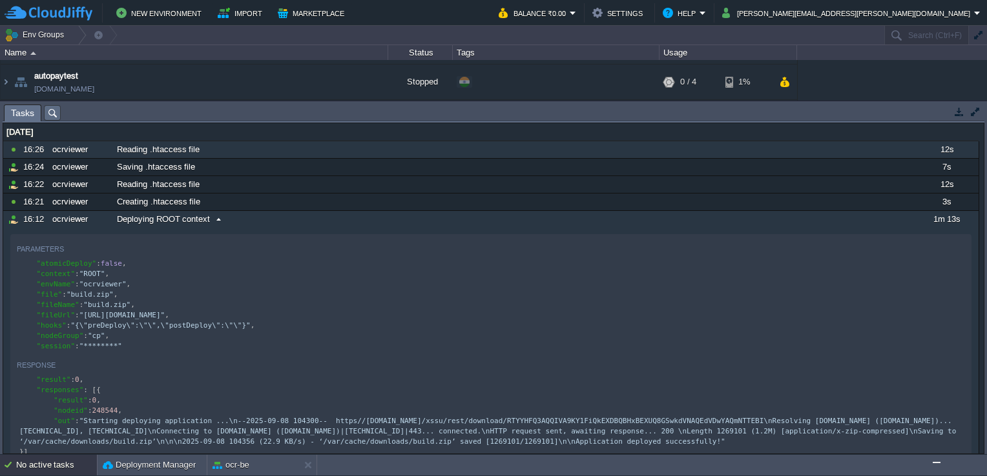
click at [204, 218] on span "Deploying ROOT context" at bounding box center [163, 220] width 93 height 12
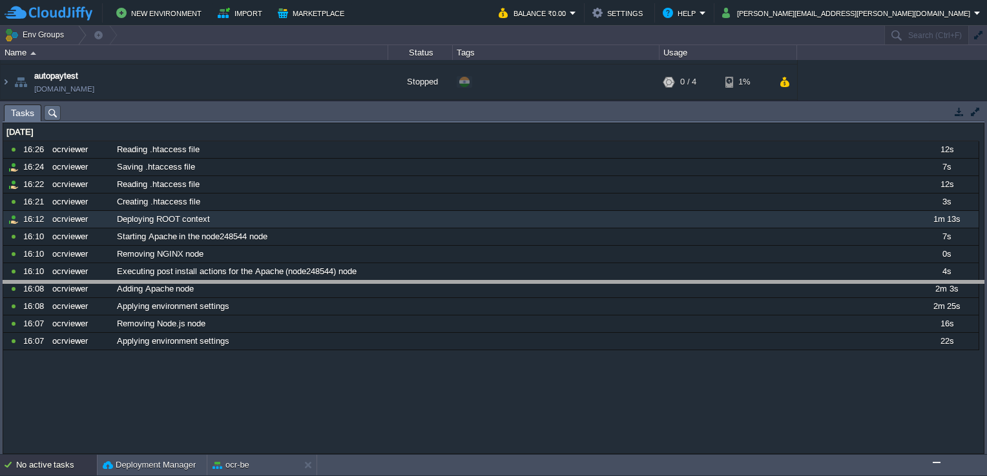
drag, startPoint x: 453, startPoint y: 116, endPoint x: 455, endPoint y: 327, distance: 211.1
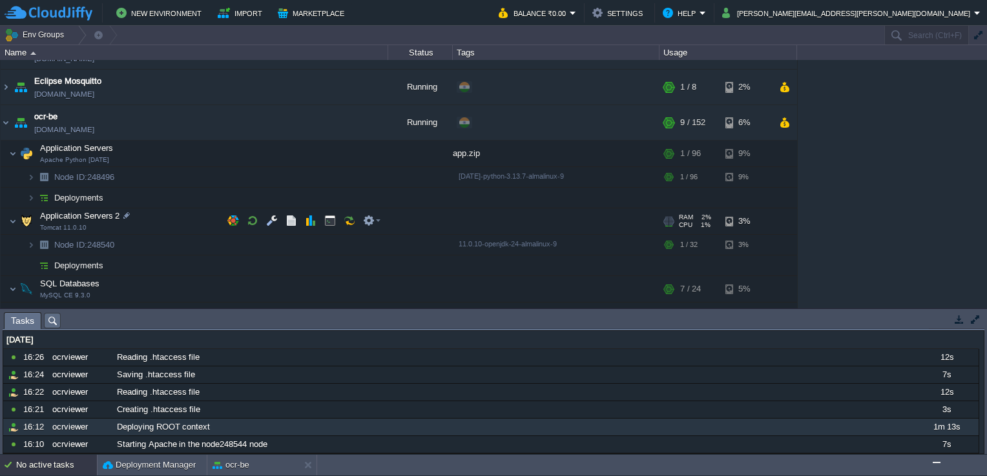
scroll to position [444, 0]
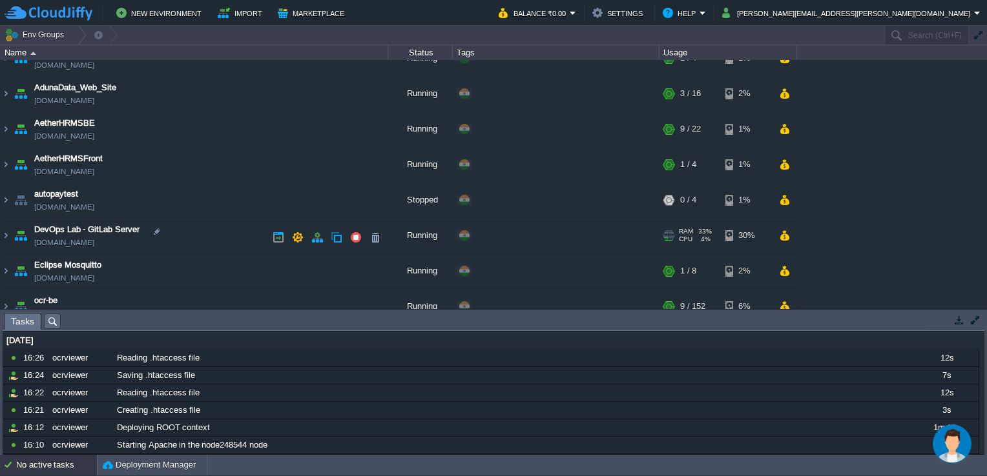
scroll to position [323, 0]
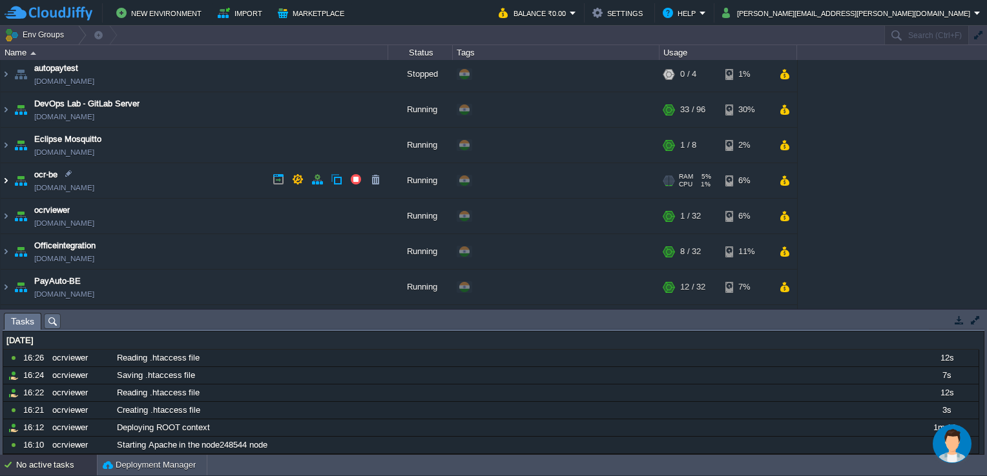
click at [10, 182] on td "ocr-be [DOMAIN_NAME]" at bounding box center [194, 181] width 387 height 36
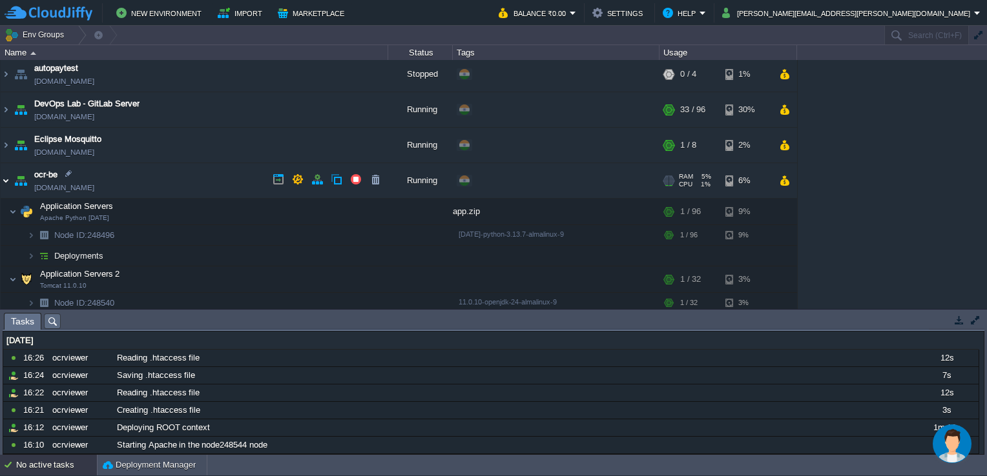
click at [5, 180] on img at bounding box center [6, 180] width 10 height 35
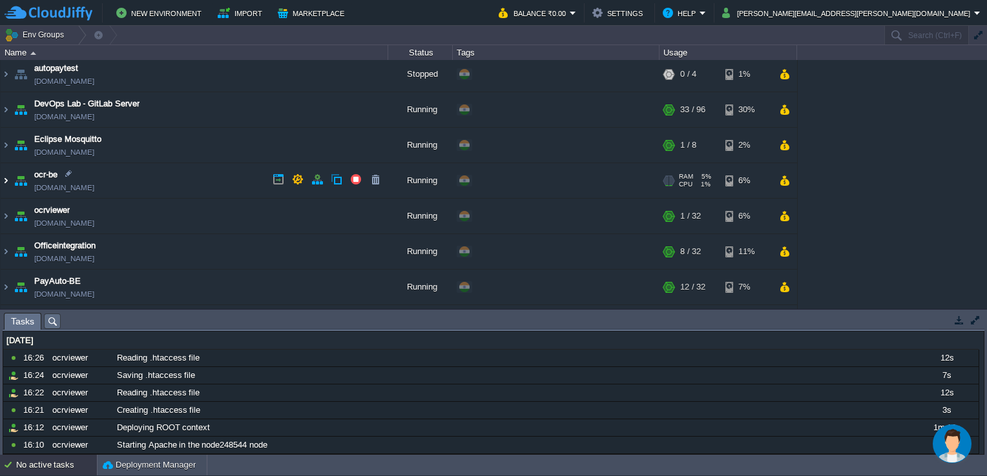
click at [6, 180] on img at bounding box center [6, 180] width 10 height 35
click at [11, 179] on td "ocr-be [DOMAIN_NAME]" at bounding box center [194, 181] width 387 height 36
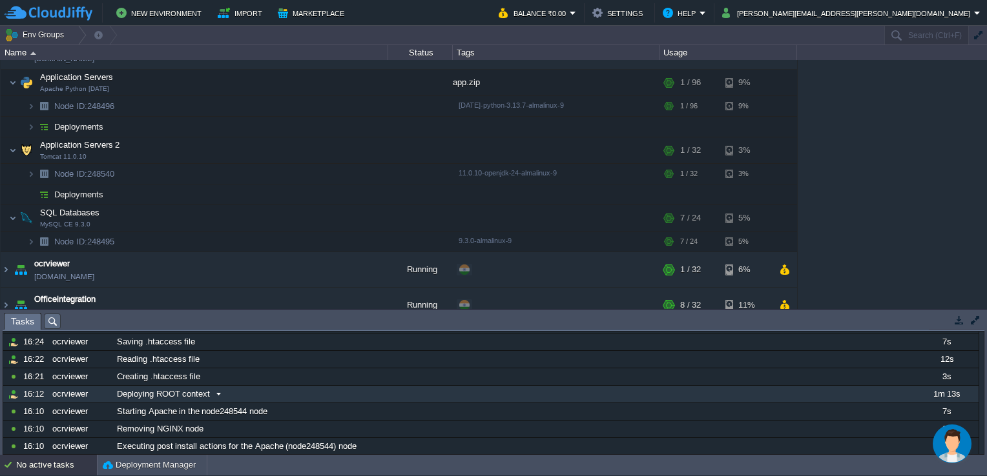
scroll to position [50, 0]
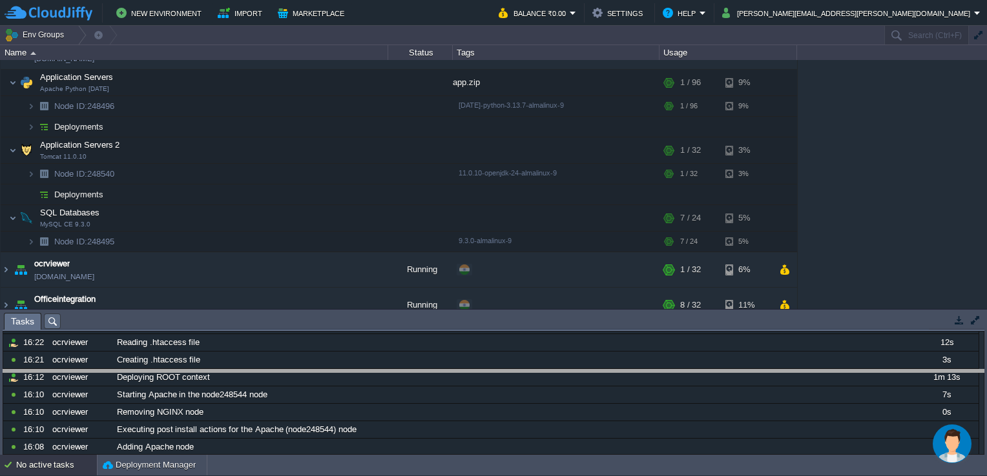
drag, startPoint x: 806, startPoint y: 319, endPoint x: 841, endPoint y: 386, distance: 75.4
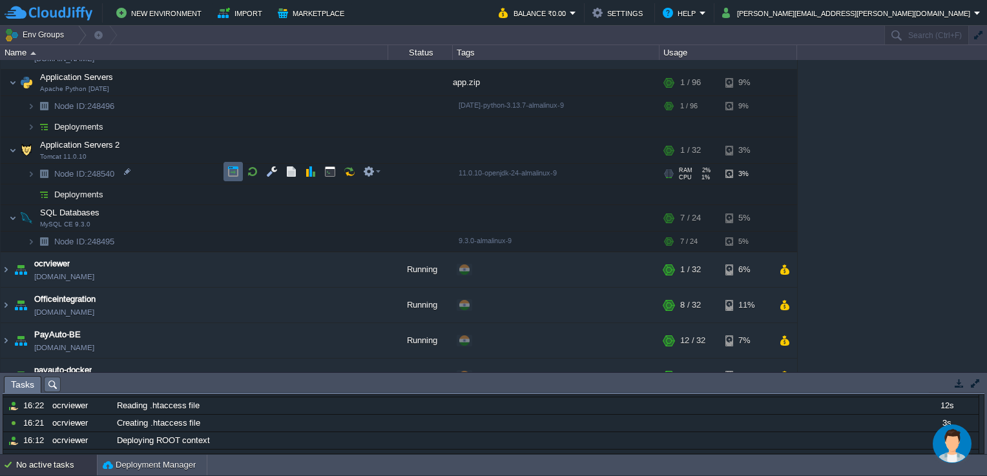
click at [235, 165] on td at bounding box center [232, 171] width 19 height 19
click at [276, 149] on button "button" at bounding box center [272, 149] width 12 height 12
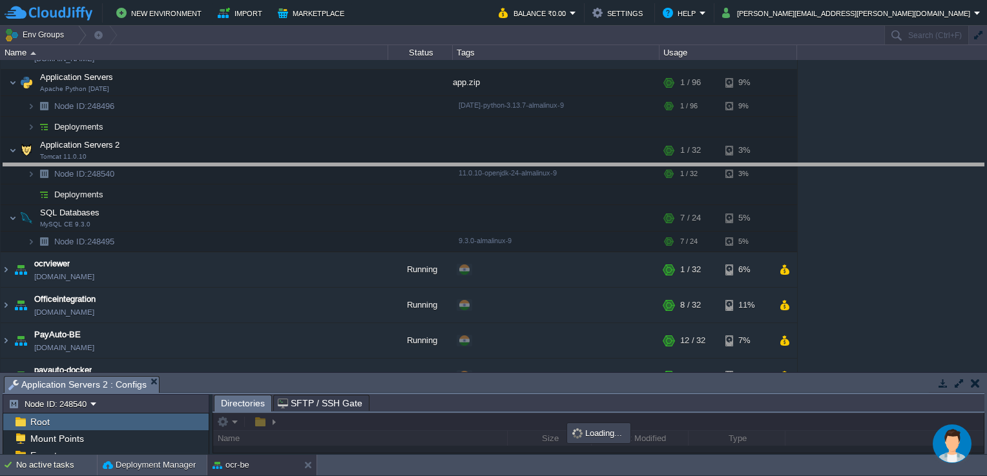
drag, startPoint x: 337, startPoint y: 382, endPoint x: 316, endPoint y: 136, distance: 246.9
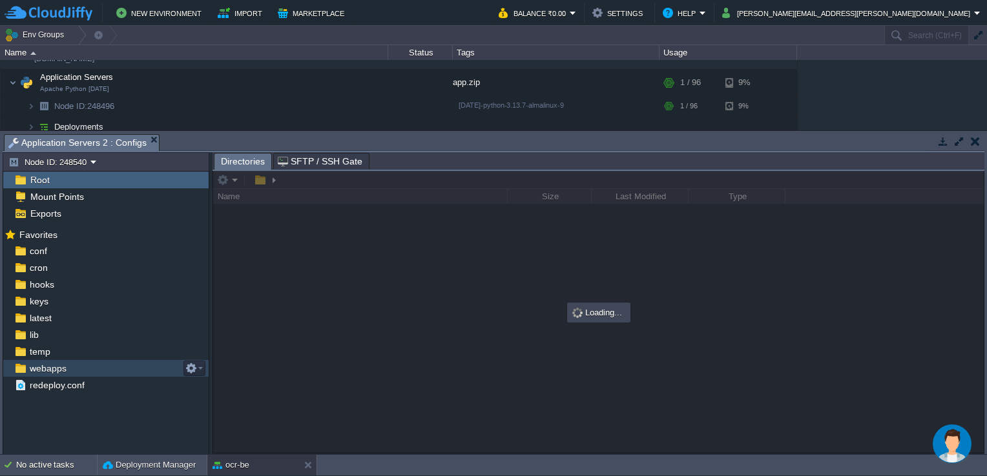
click at [63, 364] on span "webapps" at bounding box center [47, 369] width 41 height 12
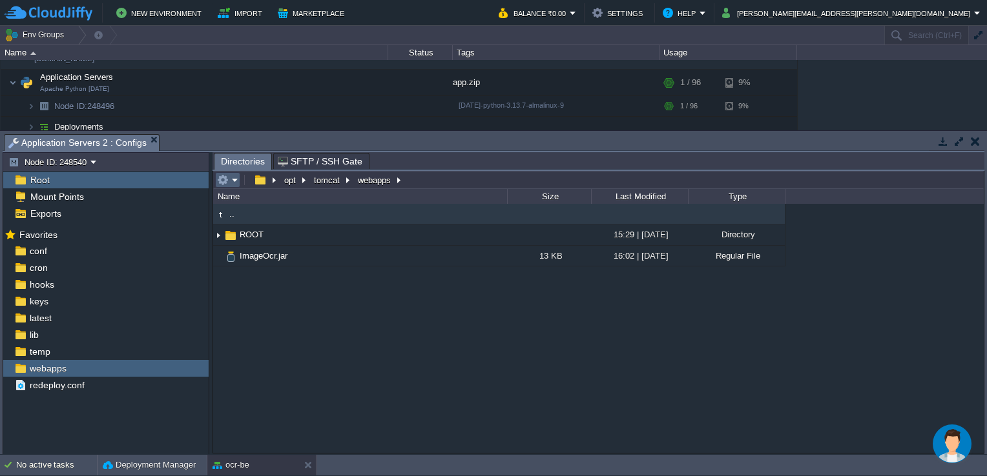
click at [234, 185] on em at bounding box center [227, 180] width 21 height 12
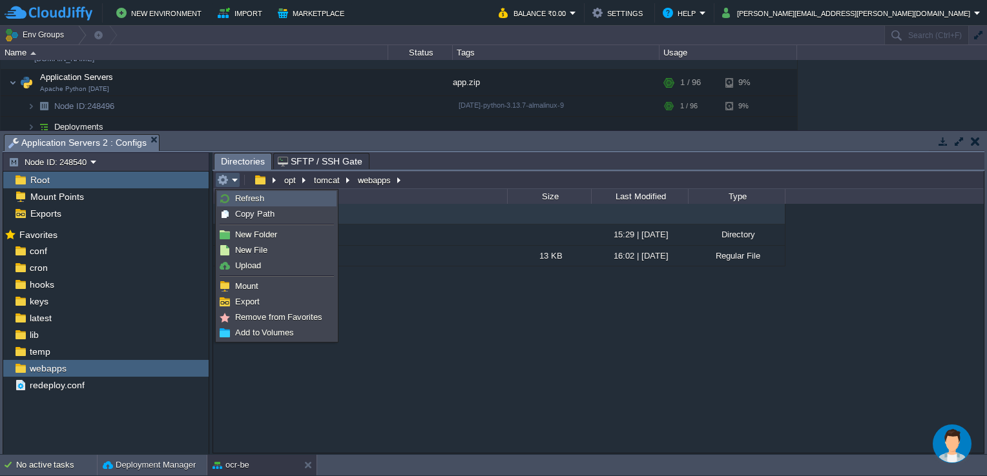
click at [260, 200] on span "Refresh" at bounding box center [249, 199] width 29 height 10
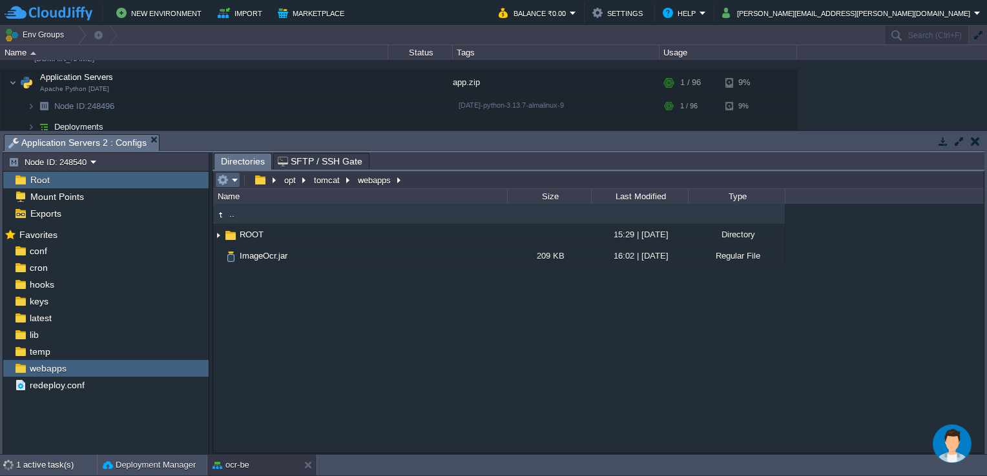
click at [230, 181] on em at bounding box center [227, 180] width 21 height 12
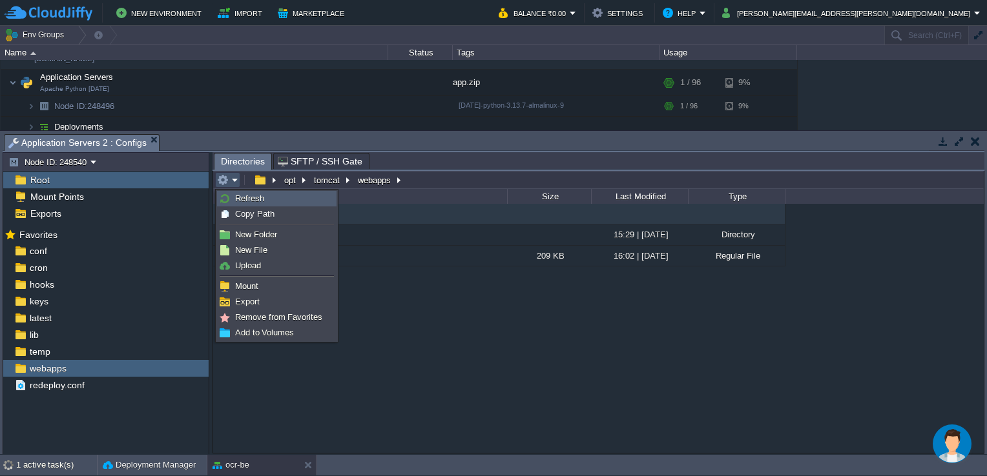
click at [251, 200] on span "Refresh" at bounding box center [249, 199] width 29 height 10
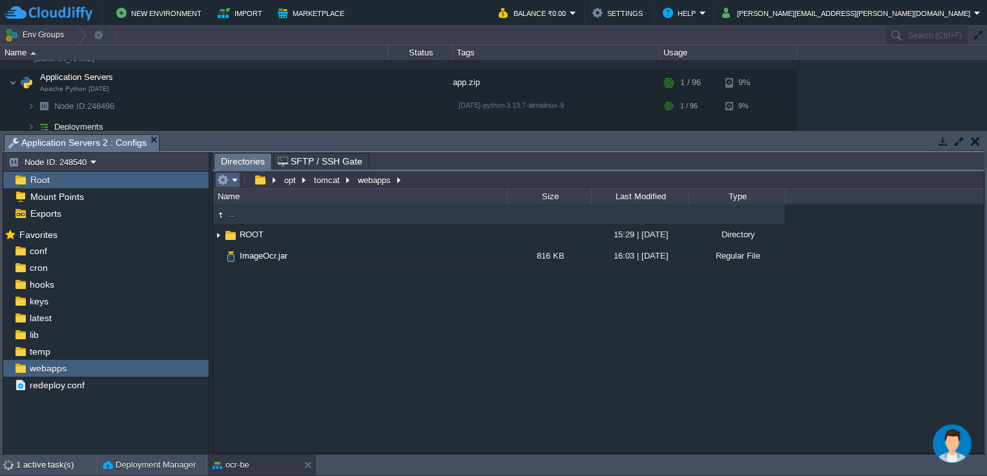
click at [232, 174] on td at bounding box center [227, 179] width 25 height 15
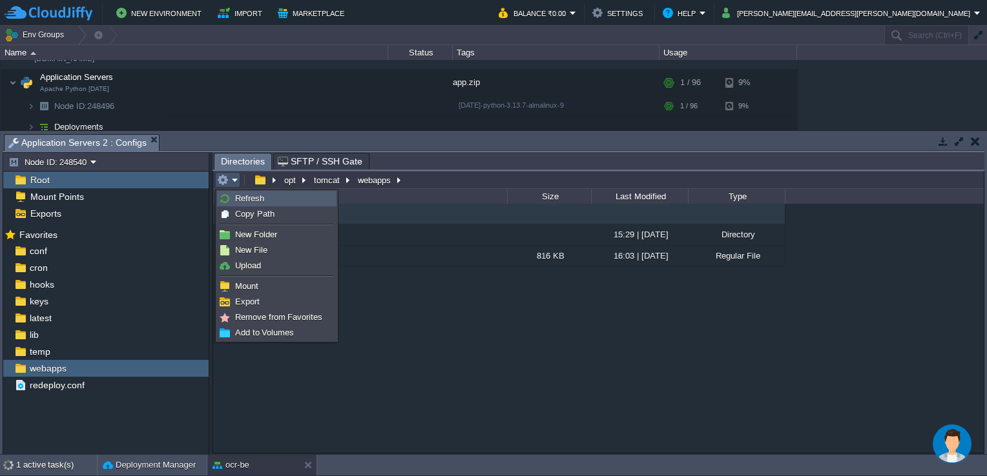
click at [236, 195] on span "Refresh" at bounding box center [249, 199] width 29 height 10
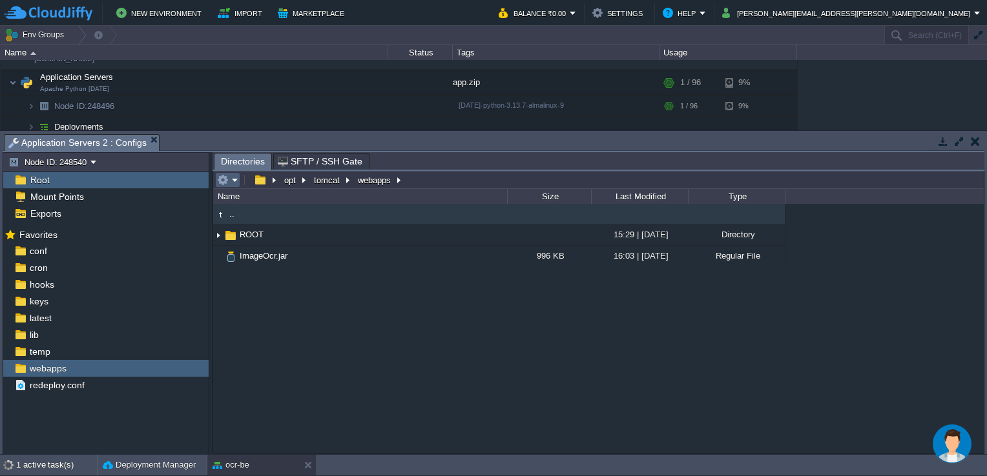
click at [232, 181] on em at bounding box center [227, 180] width 21 height 12
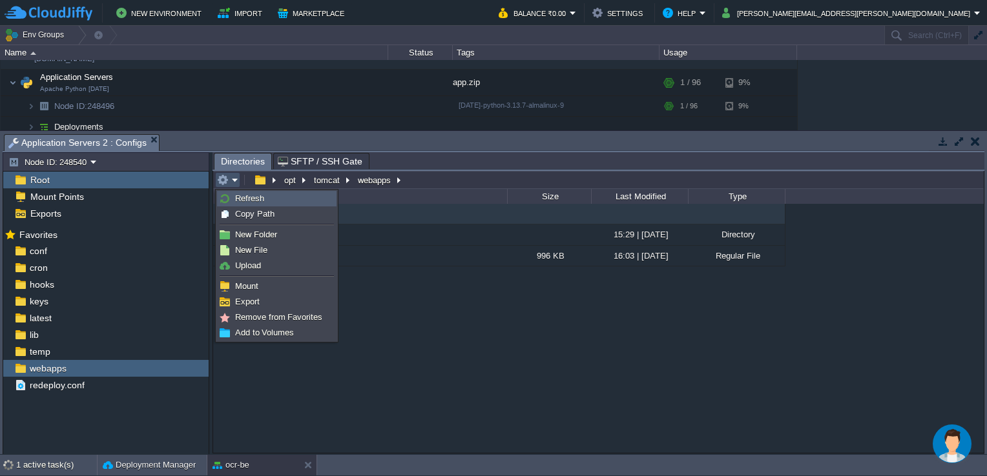
click at [245, 201] on span "Refresh" at bounding box center [249, 199] width 29 height 10
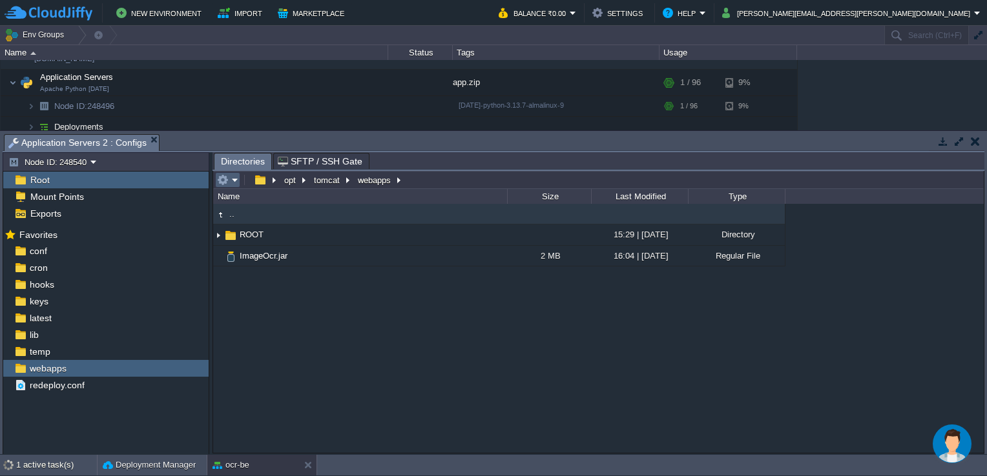
click at [225, 174] on td at bounding box center [227, 179] width 25 height 15
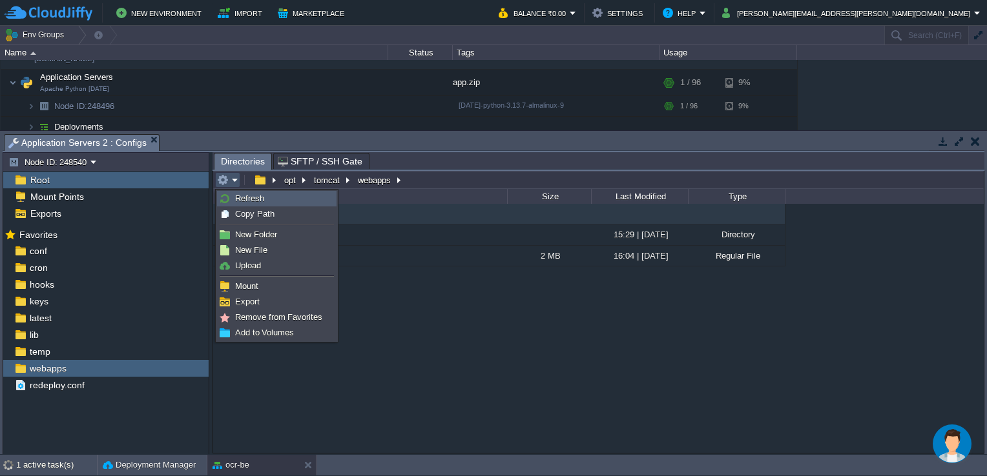
click at [256, 201] on span "Refresh" at bounding box center [249, 199] width 29 height 10
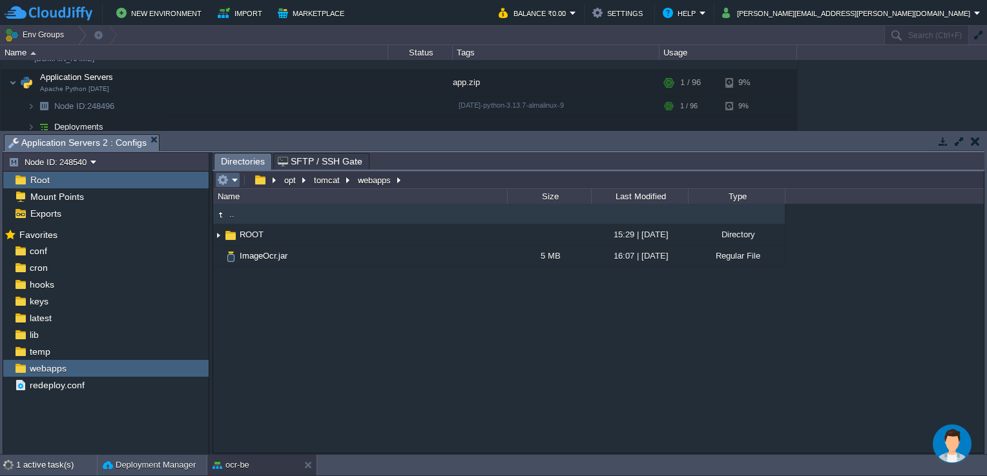
click at [218, 190] on div "Name" at bounding box center [360, 196] width 292 height 15
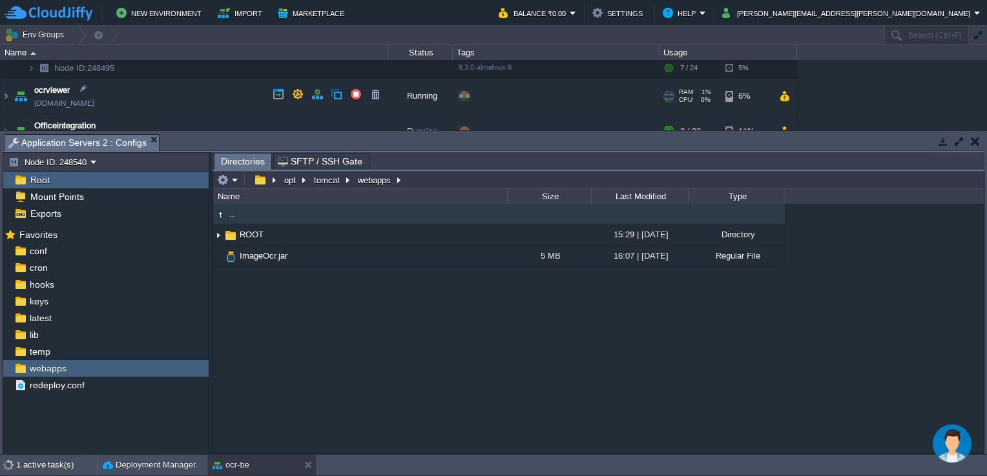
scroll to position [646, 0]
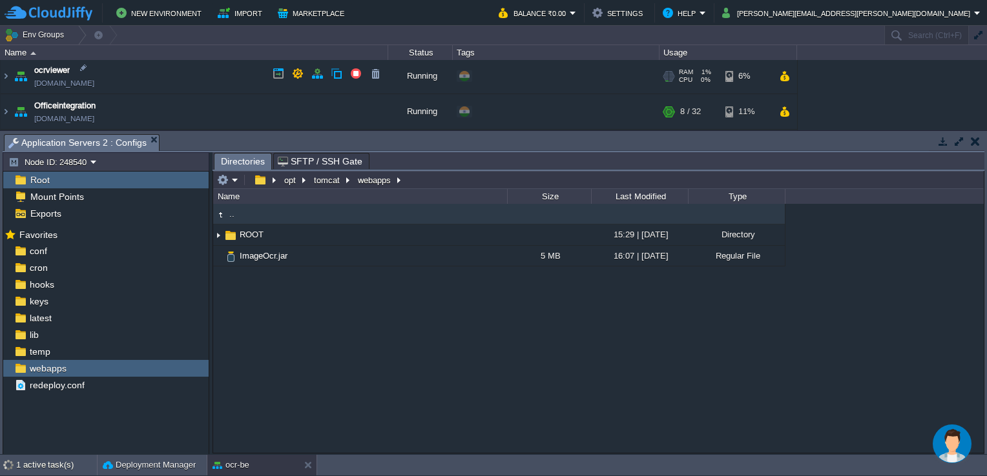
click at [94, 82] on link "[DOMAIN_NAME]" at bounding box center [64, 83] width 60 height 13
click at [230, 179] on em at bounding box center [227, 180] width 21 height 12
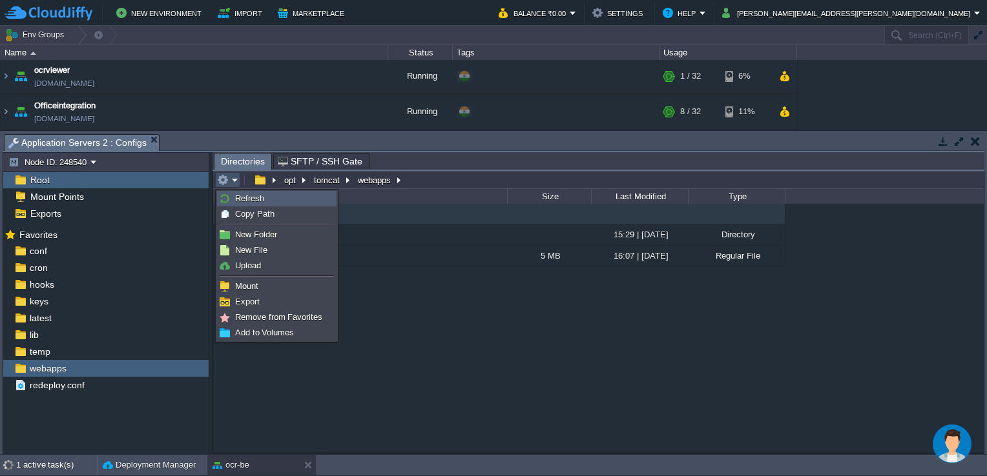
click at [263, 198] on link "Refresh" at bounding box center [277, 199] width 118 height 14
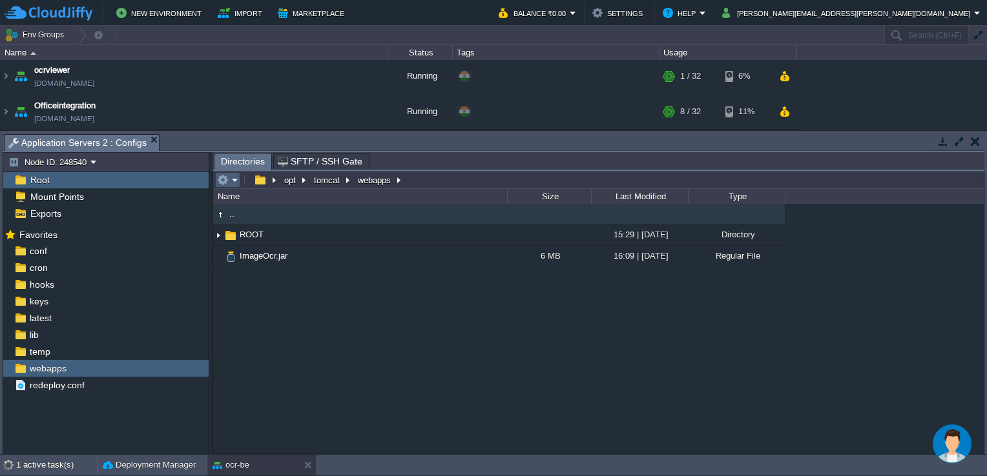
click at [235, 179] on em at bounding box center [227, 180] width 21 height 12
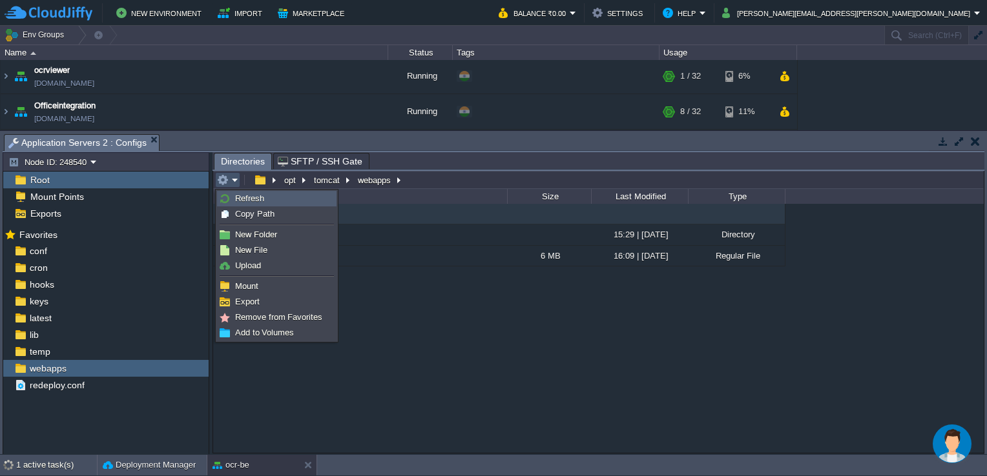
click at [246, 198] on span "Refresh" at bounding box center [249, 199] width 29 height 10
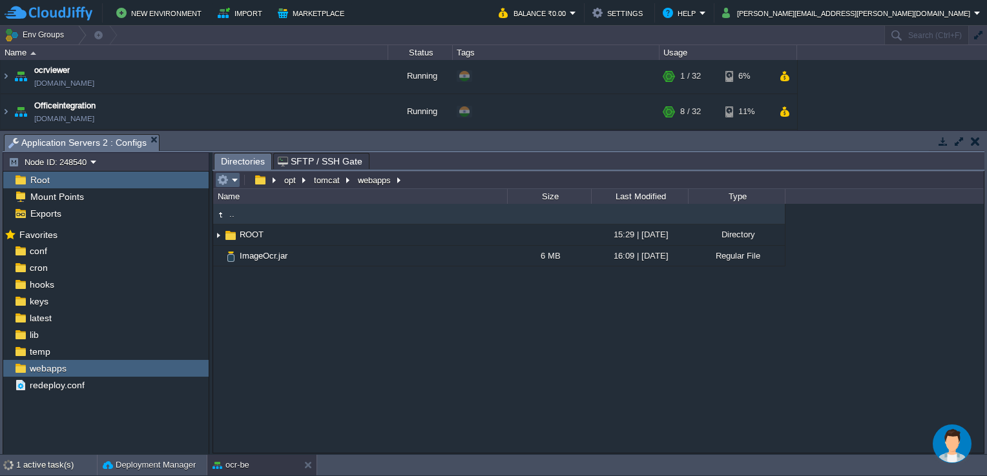
click at [232, 182] on em at bounding box center [227, 180] width 21 height 12
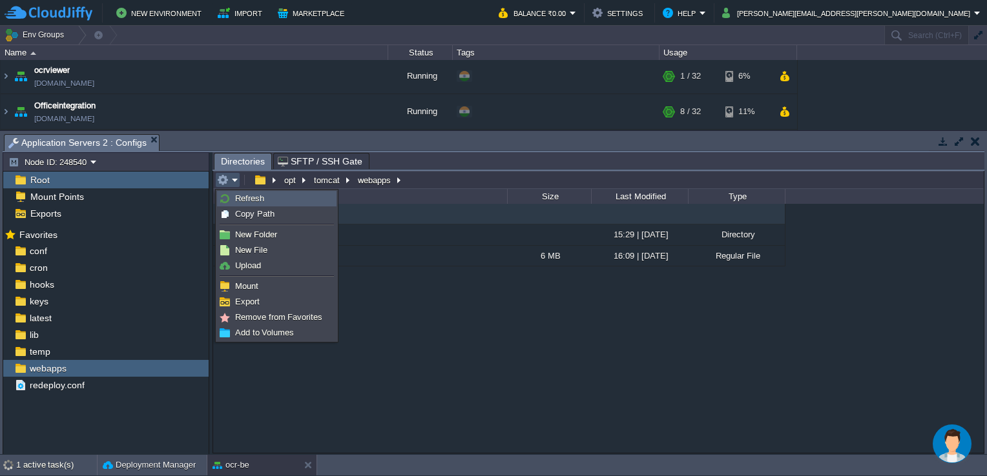
click at [235, 199] on span "Refresh" at bounding box center [249, 199] width 29 height 10
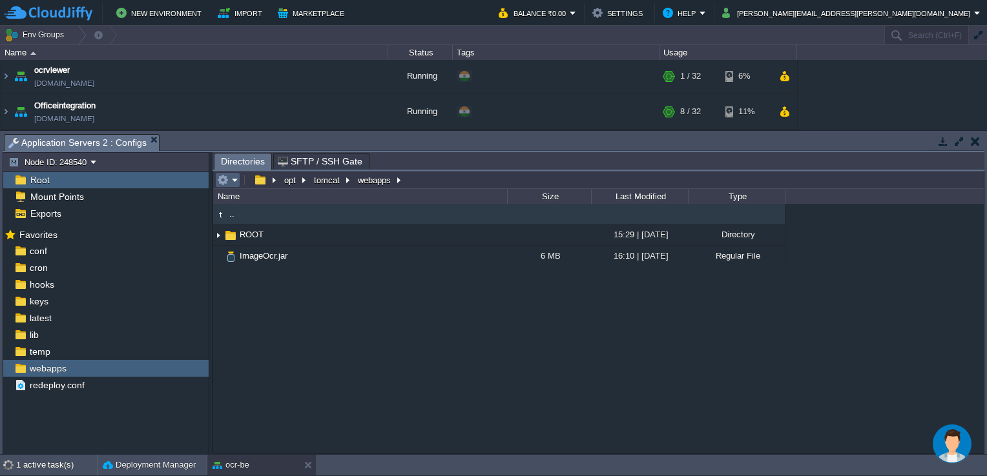
click at [238, 180] on em at bounding box center [227, 180] width 21 height 12
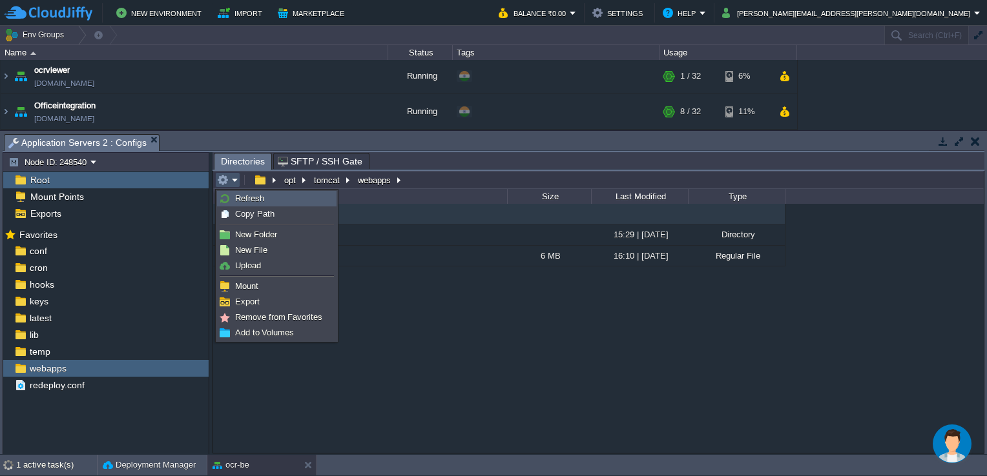
click at [245, 197] on span "Refresh" at bounding box center [249, 199] width 29 height 10
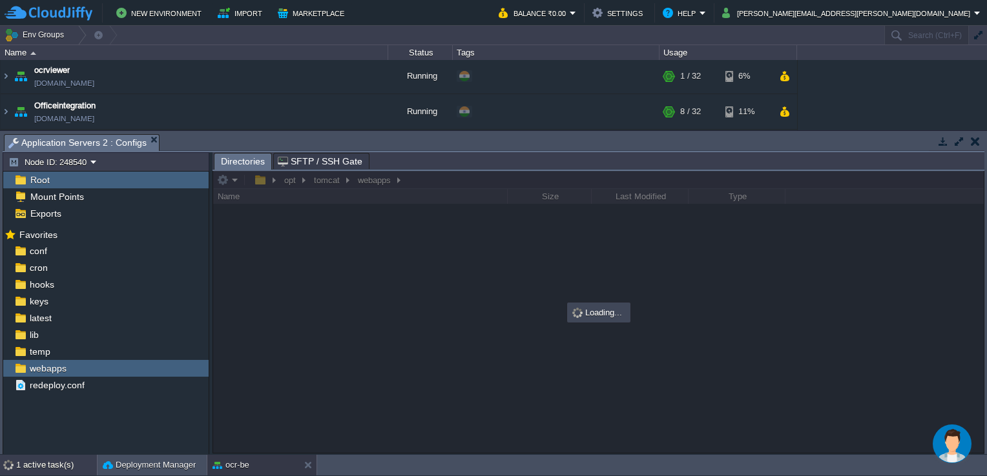
click at [0, 464] on html "New Environment Import Marketplace Bonus ₹0.00 Upgrade Account Balance ₹0.00 Se…" at bounding box center [493, 238] width 987 height 476
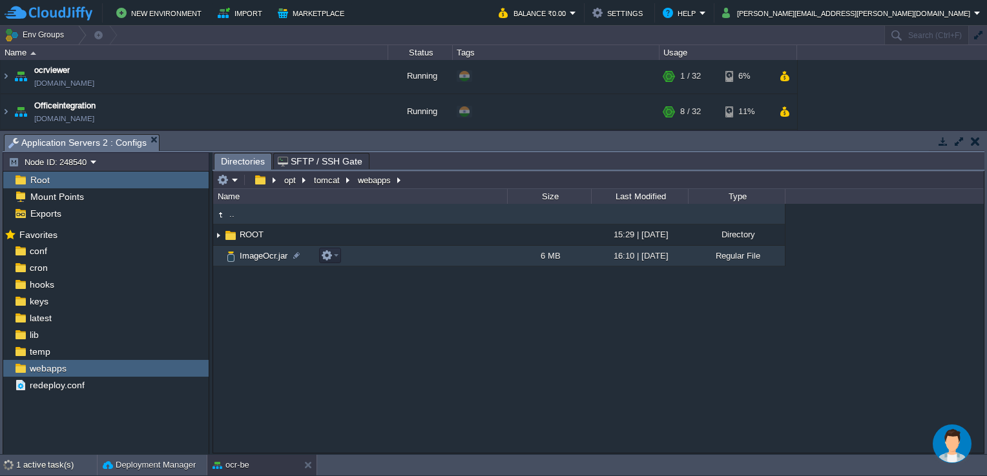
click at [506, 255] on td "ImageOcr.jar" at bounding box center [360, 256] width 294 height 21
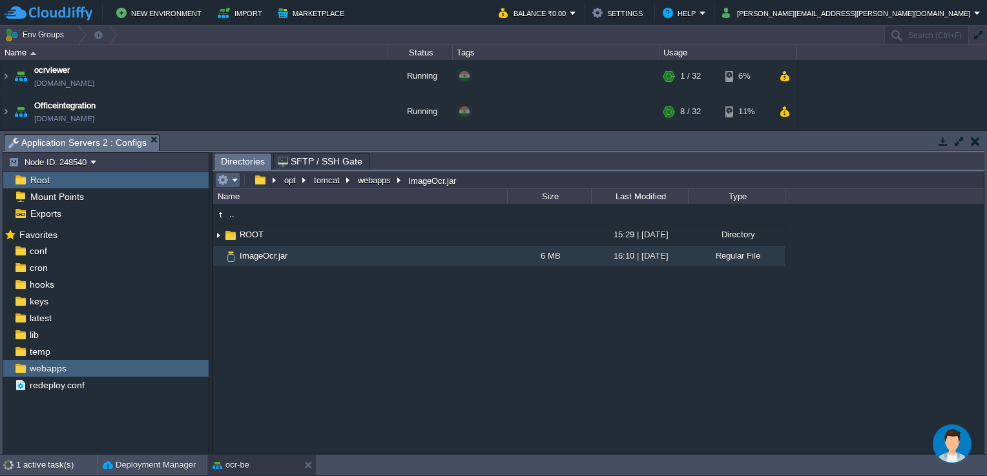
click at [240, 176] on table at bounding box center [228, 179] width 27 height 15
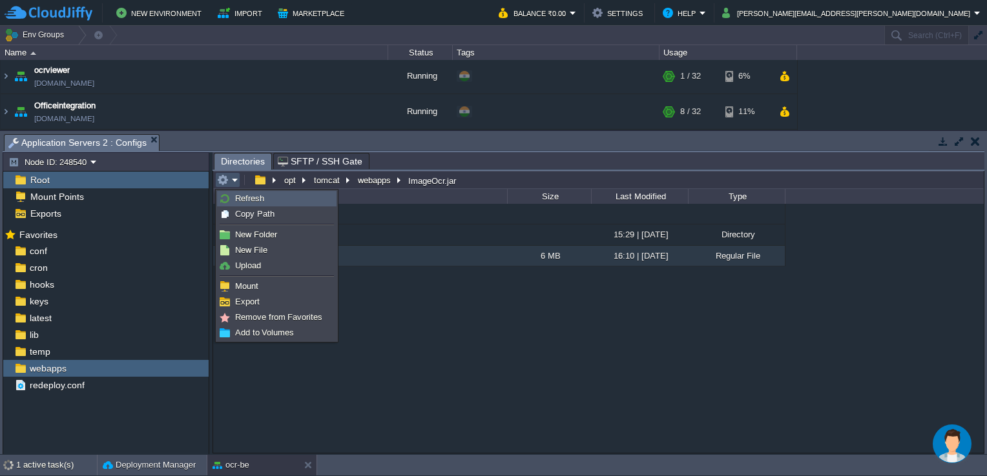
click at [245, 198] on span "Refresh" at bounding box center [249, 199] width 29 height 10
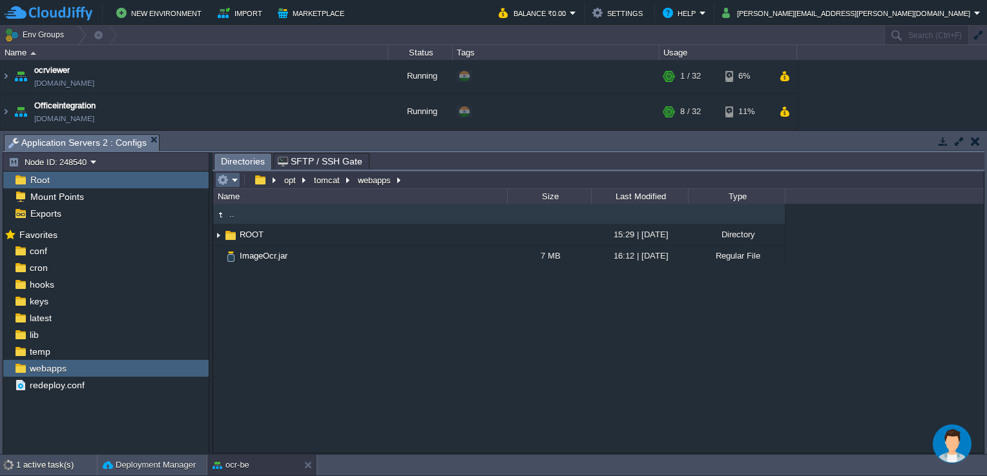
click at [230, 178] on em at bounding box center [227, 180] width 21 height 12
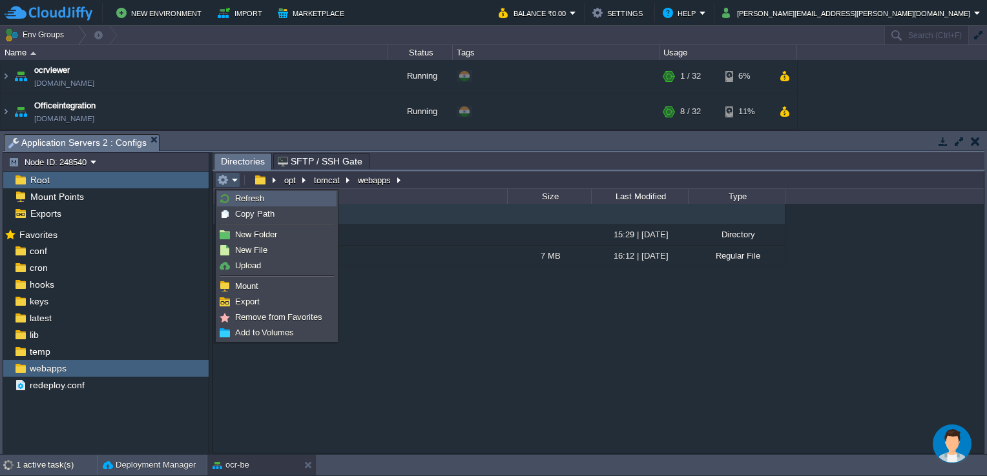
click at [248, 200] on span "Refresh" at bounding box center [249, 199] width 29 height 10
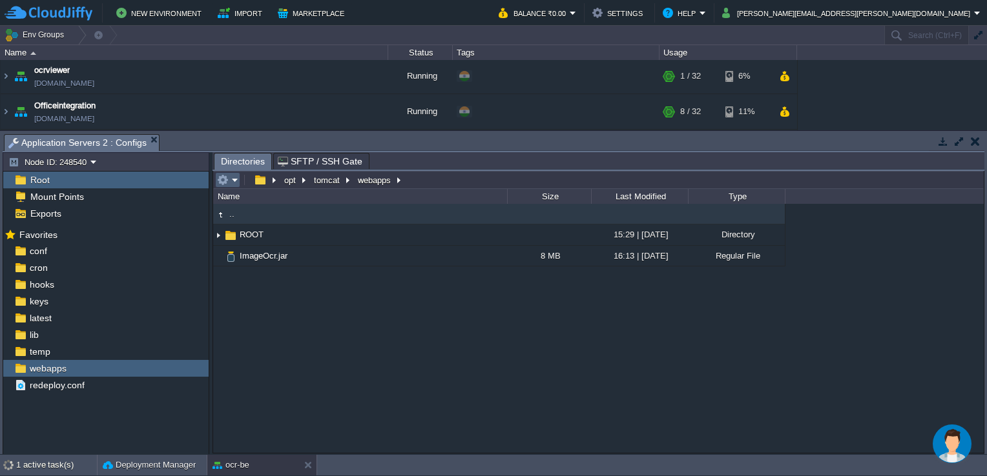
click at [229, 180] on em at bounding box center [227, 180] width 21 height 12
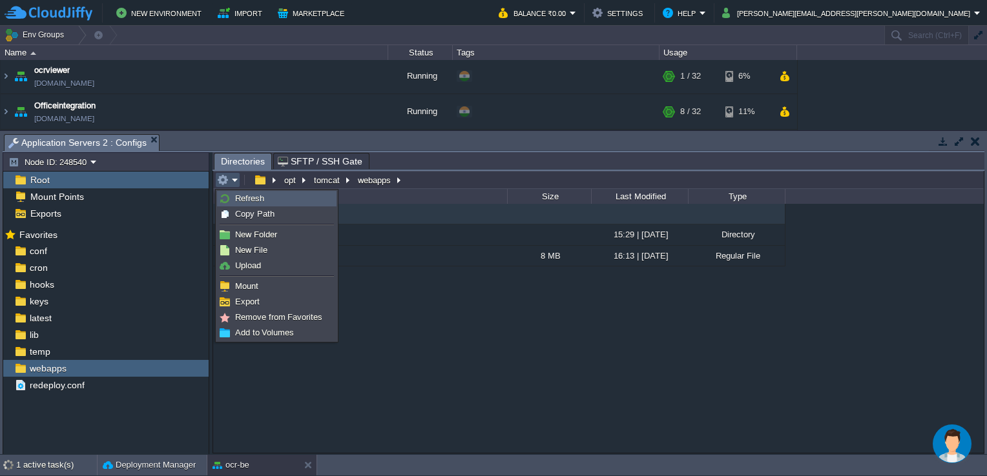
click at [251, 201] on span "Refresh" at bounding box center [249, 199] width 29 height 10
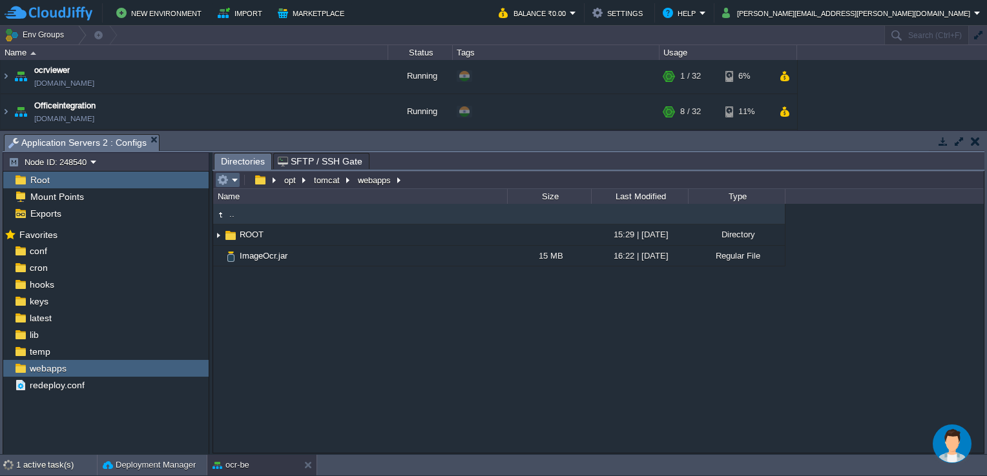
click at [230, 181] on em at bounding box center [227, 180] width 21 height 12
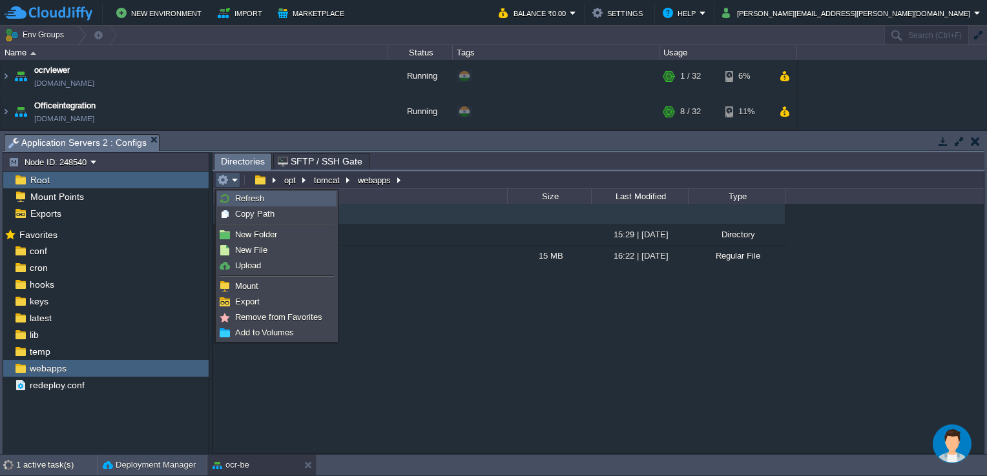
click at [254, 197] on span "Refresh" at bounding box center [249, 199] width 29 height 10
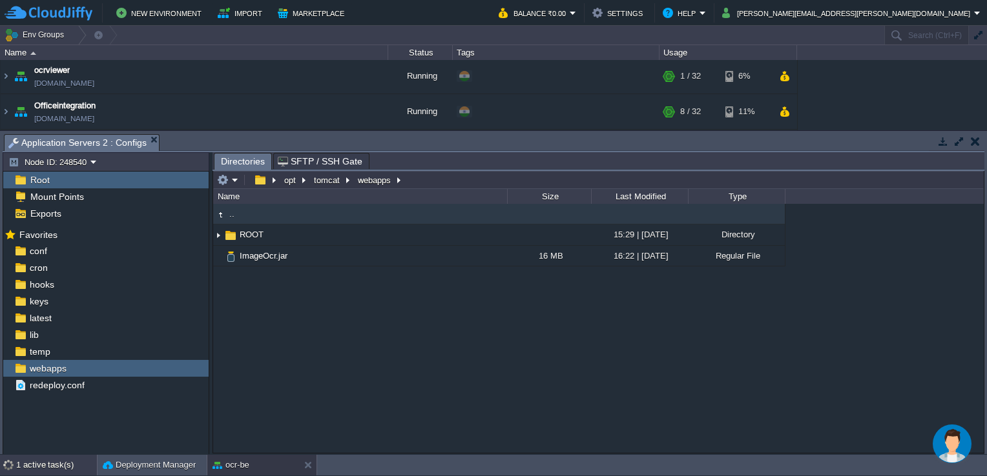
click at [13, 464] on div at bounding box center [8, 465] width 16 height 21
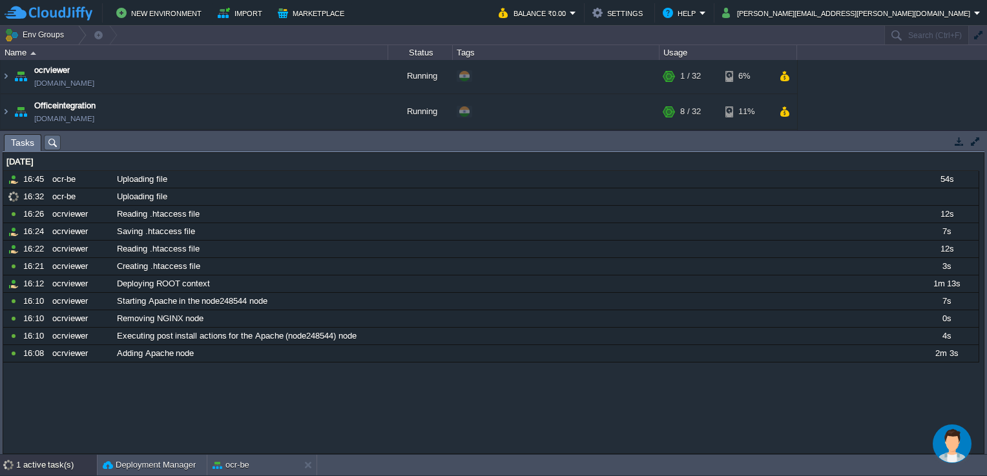
click at [17, 460] on div "1 active task(s)" at bounding box center [56, 465] width 81 height 21
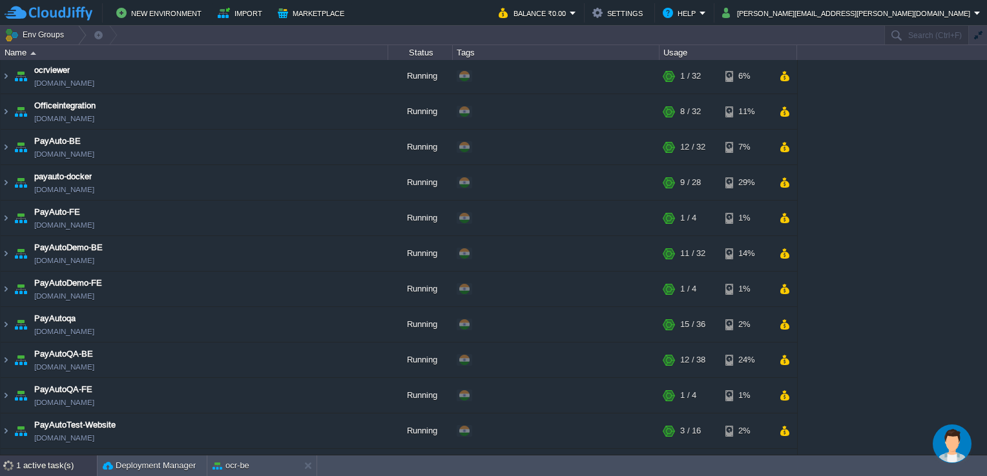
click at [18, 456] on div "1 active task(s)" at bounding box center [56, 466] width 81 height 21
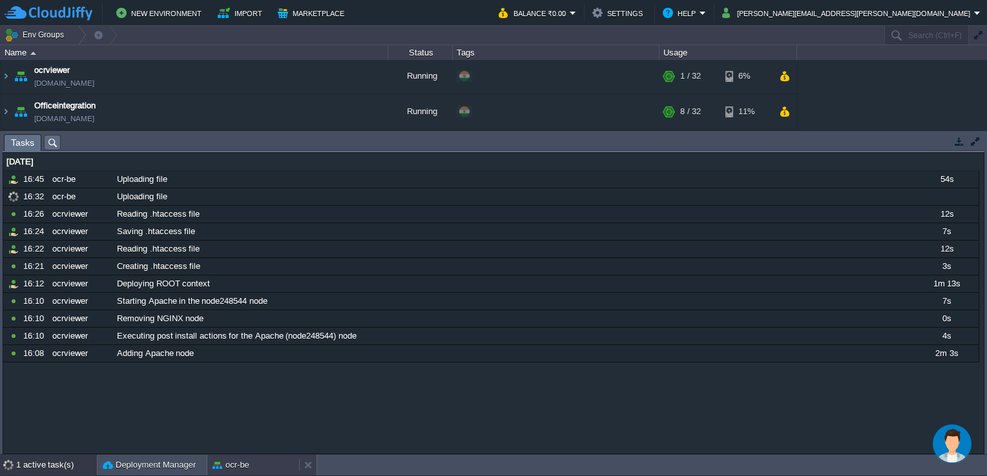
click at [248, 466] on button "ocr-be" at bounding box center [230, 465] width 37 height 13
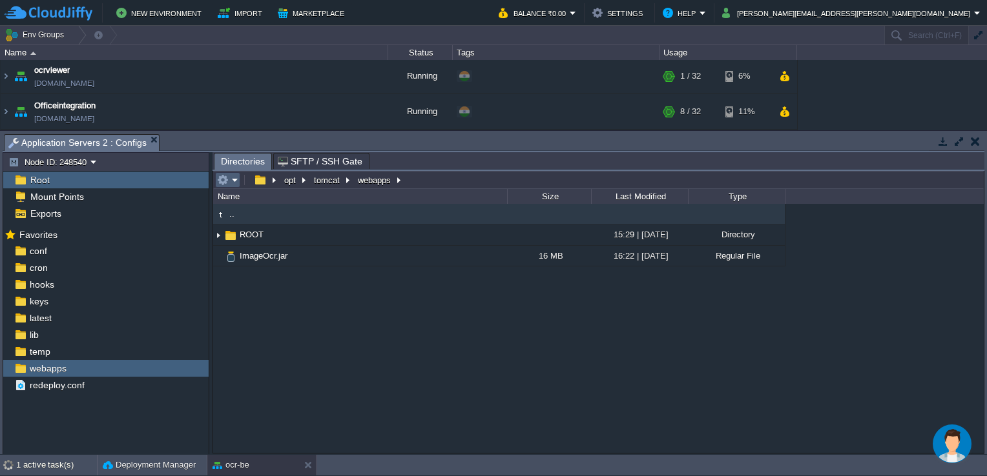
click at [228, 186] on em at bounding box center [227, 180] width 21 height 12
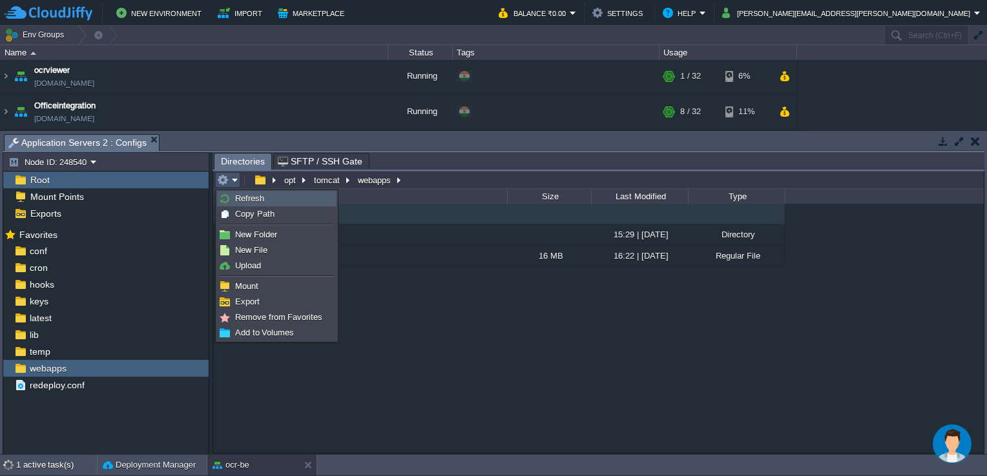
click at [248, 196] on span "Refresh" at bounding box center [249, 199] width 29 height 10
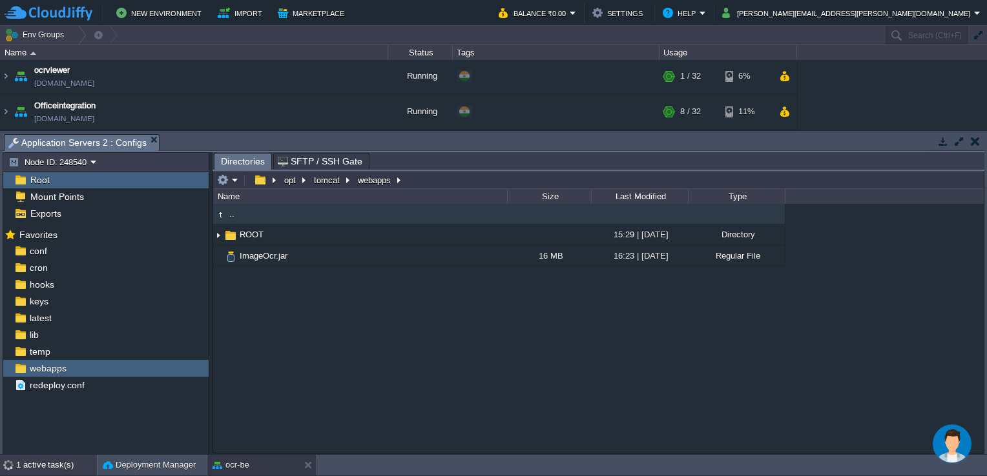
click at [34, 458] on div "1 active task(s)" at bounding box center [56, 465] width 81 height 21
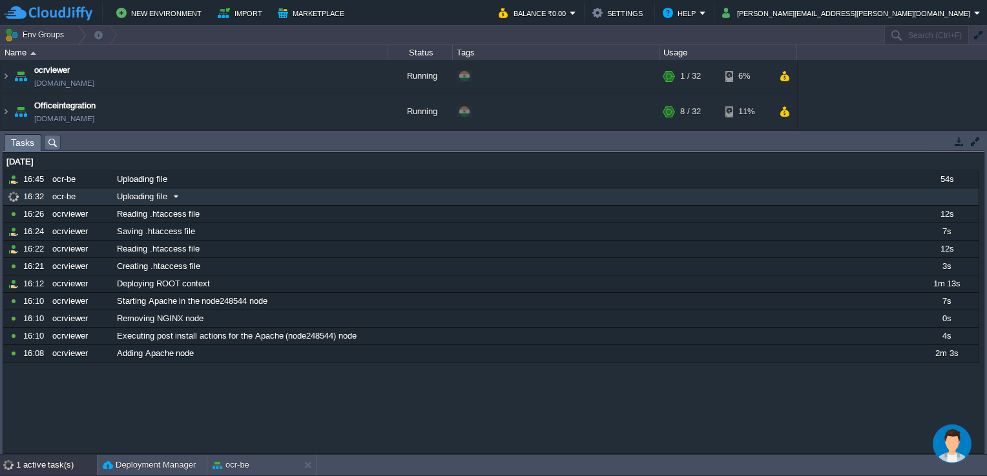
click at [150, 196] on span "Uploading file" at bounding box center [142, 197] width 50 height 12
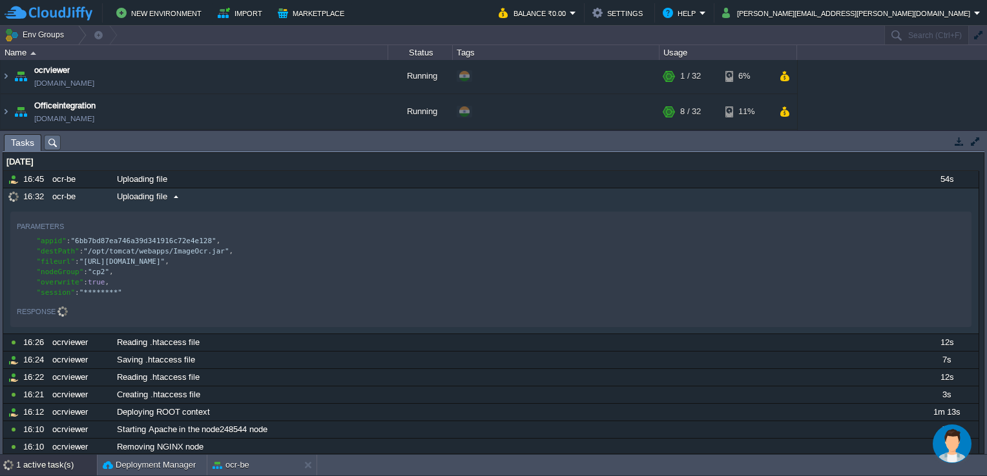
click at [150, 196] on span "Uploading file" at bounding box center [142, 197] width 50 height 12
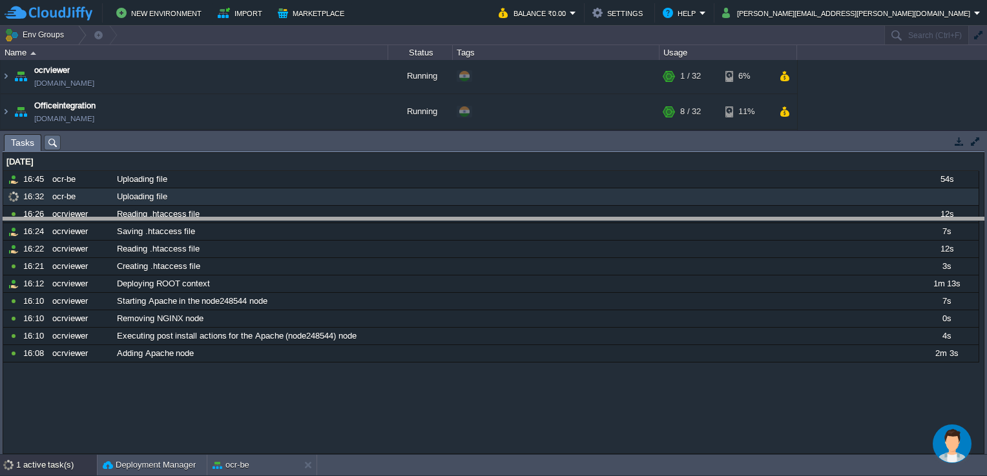
drag, startPoint x: 491, startPoint y: 145, endPoint x: 465, endPoint y: 320, distance: 176.9
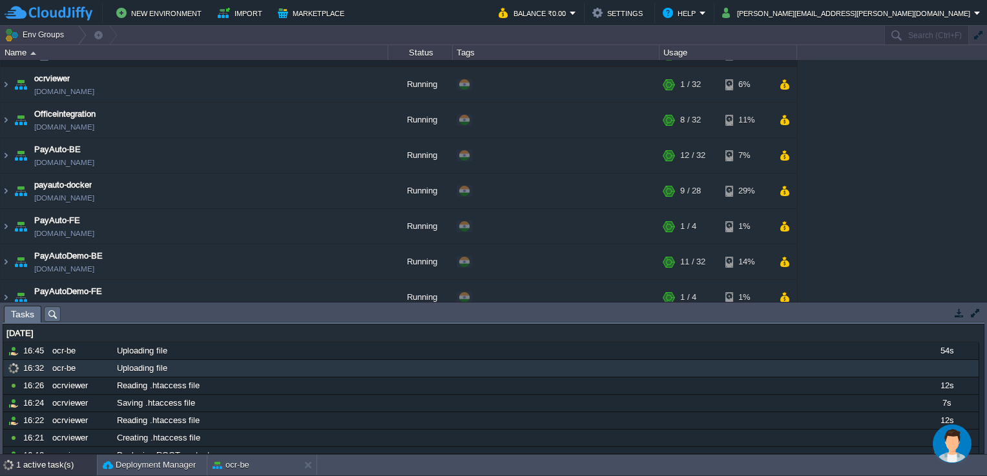
scroll to position [416, 0]
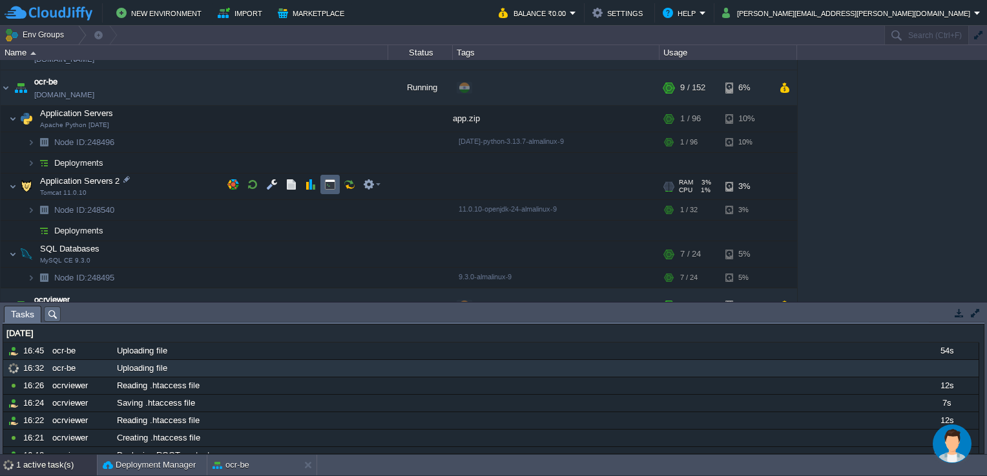
click at [337, 181] on td at bounding box center [329, 184] width 19 height 19
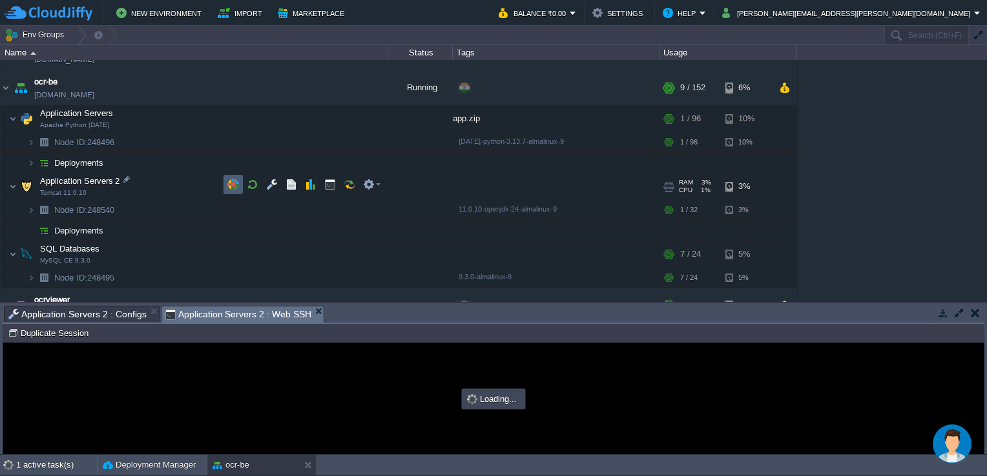
scroll to position [0, 0]
type input "#000000"
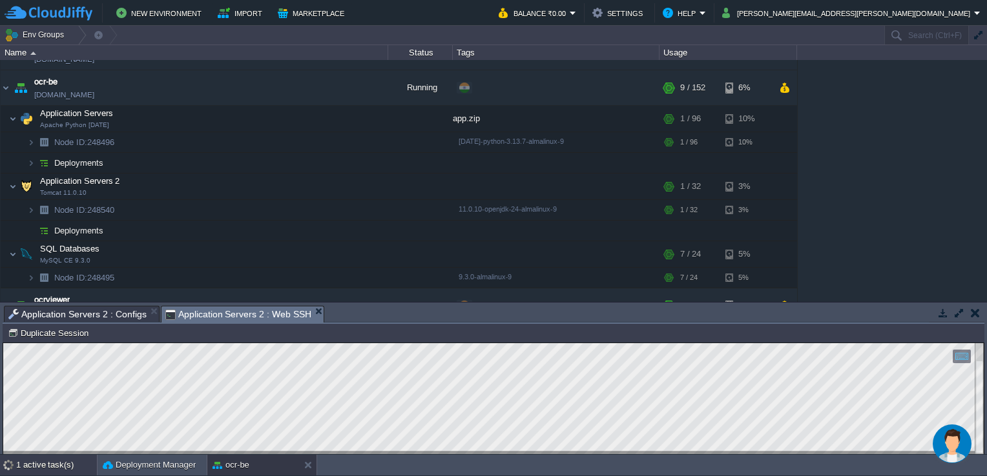
click at [30, 466] on div "1 active task(s)" at bounding box center [56, 465] width 81 height 21
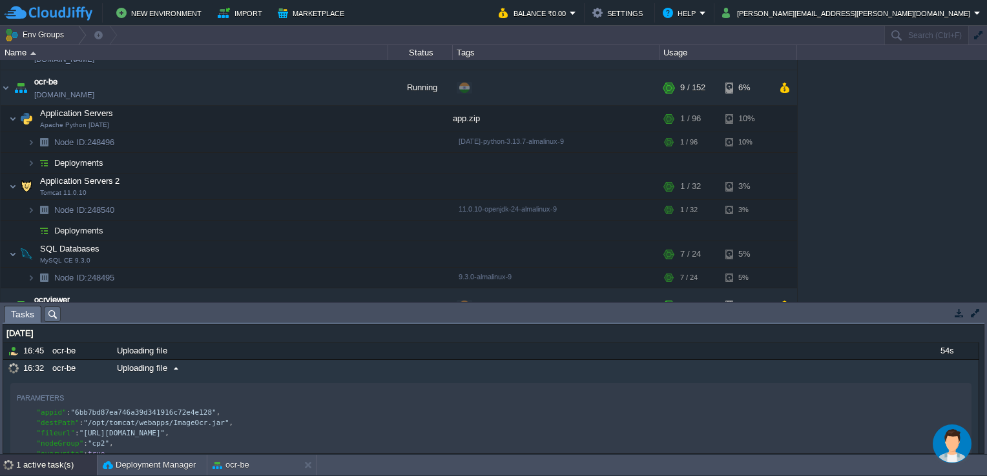
click at [123, 370] on span "Uploading file" at bounding box center [142, 369] width 50 height 12
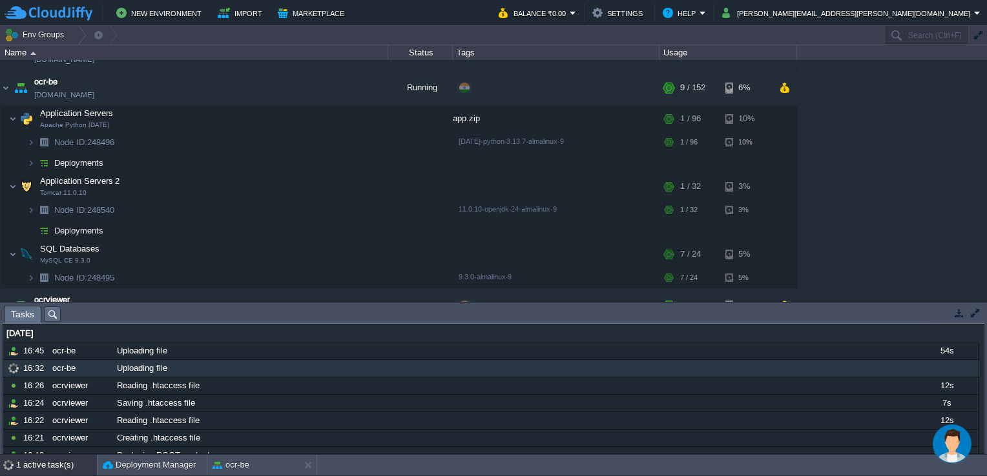
click at [231, 459] on button "ocr-be" at bounding box center [230, 465] width 37 height 13
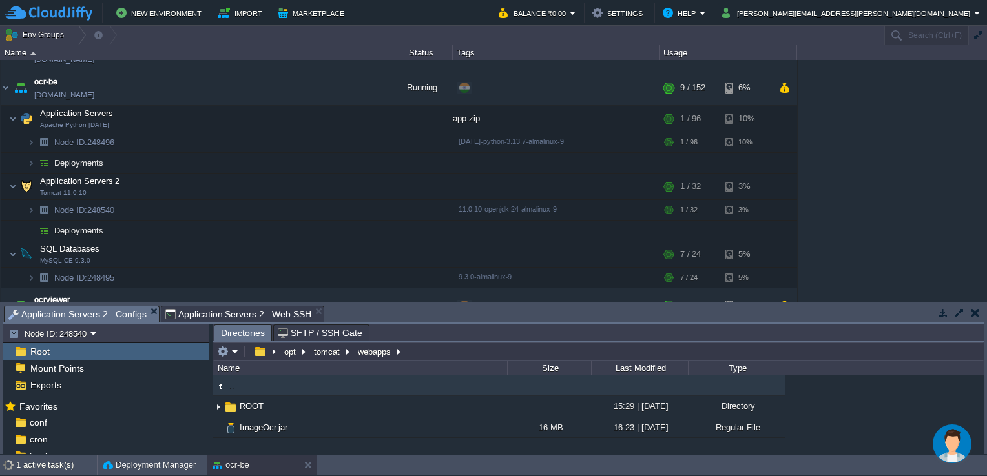
click at [72, 311] on span "Application Servers 2 : Configs" at bounding box center [77, 315] width 138 height 16
click at [237, 350] on em at bounding box center [227, 352] width 21 height 12
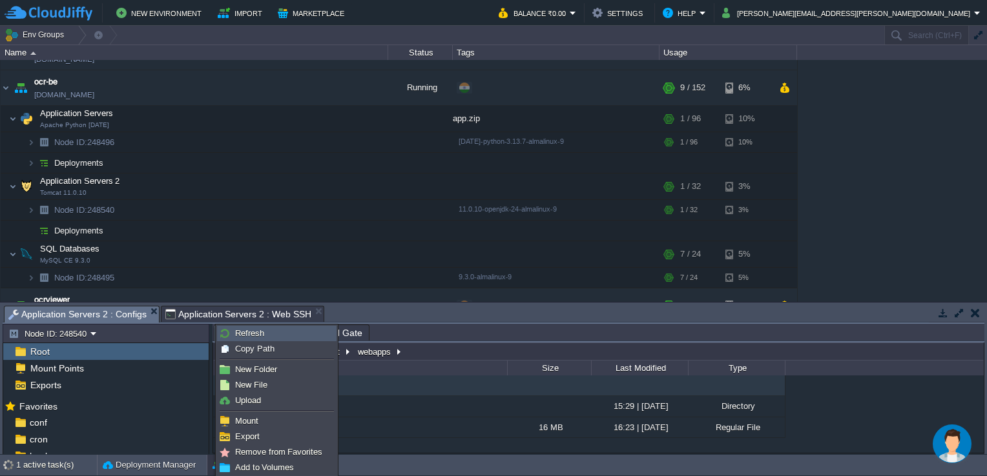
click at [267, 334] on link "Refresh" at bounding box center [277, 334] width 118 height 14
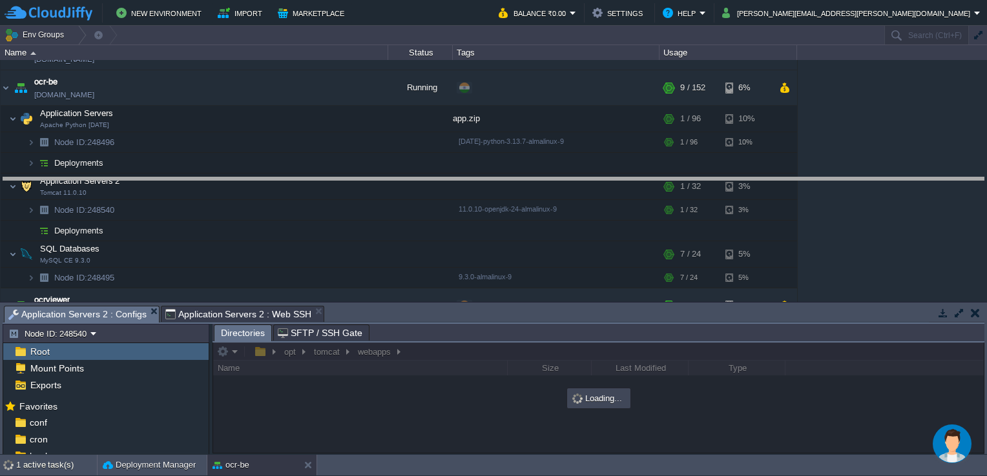
drag, startPoint x: 391, startPoint y: 309, endPoint x: 395, endPoint y: 136, distance: 173.7
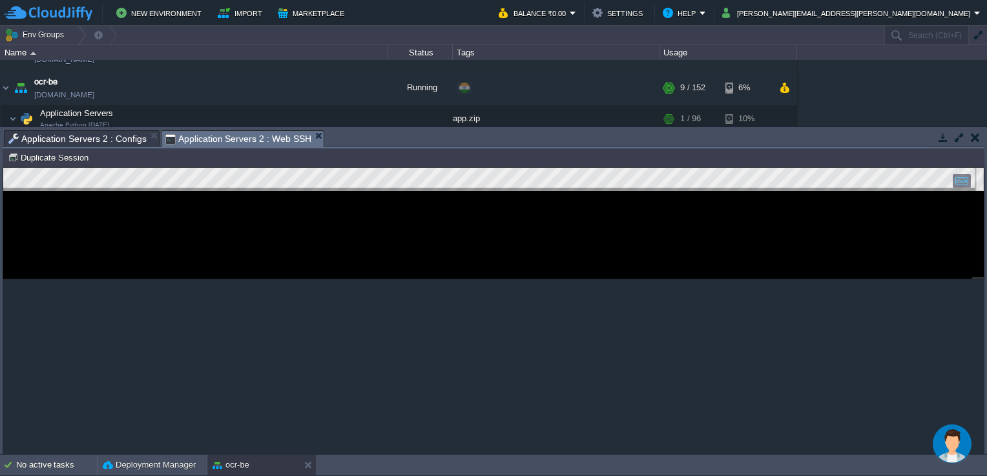
click at [269, 131] on span "Application Servers 2 : Web SSH" at bounding box center [238, 139] width 146 height 16
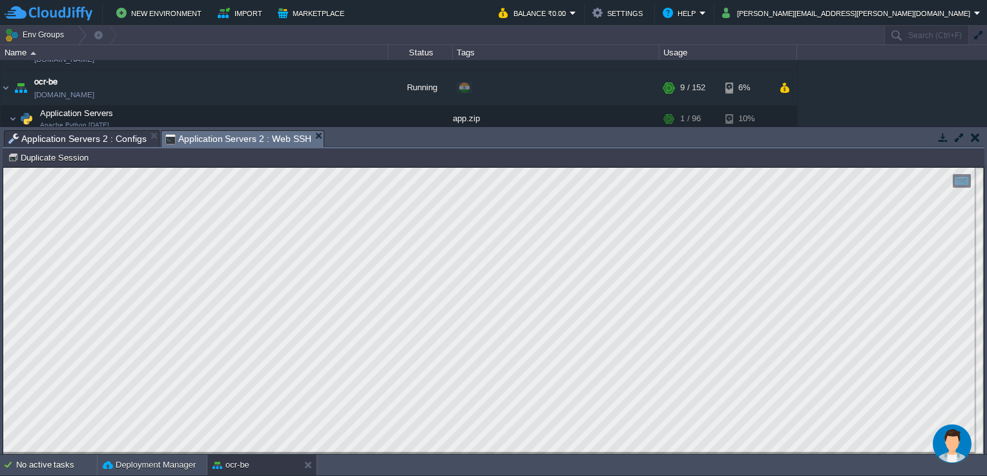
click at [3, 168] on html "Copy: Ctrl + Shift + C Paste: Ctrl + V Settings: Ctrl + Shift + Alt 0" at bounding box center [493, 168] width 980 height 0
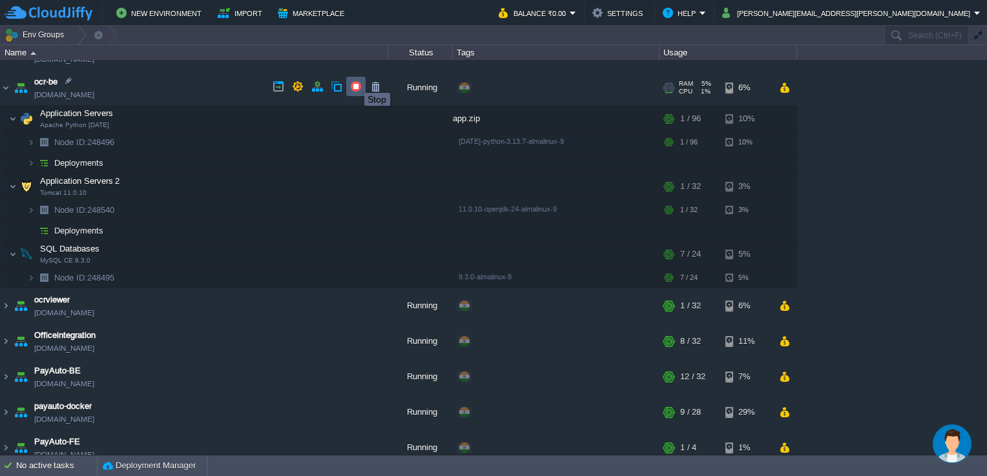
click at [354, 81] on button "button" at bounding box center [356, 87] width 12 height 12
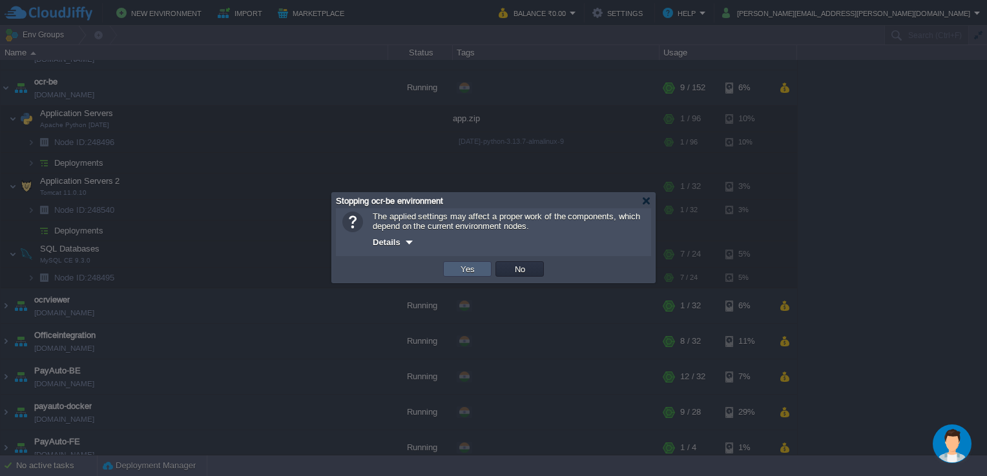
click at [456, 264] on td "Yes" at bounding box center [467, 268] width 48 height 15
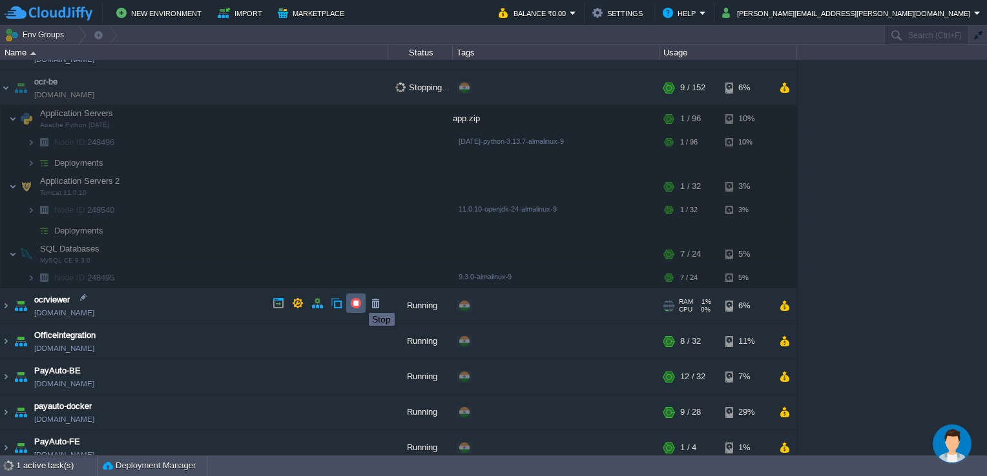
click at [356, 302] on button "button" at bounding box center [356, 304] width 12 height 12
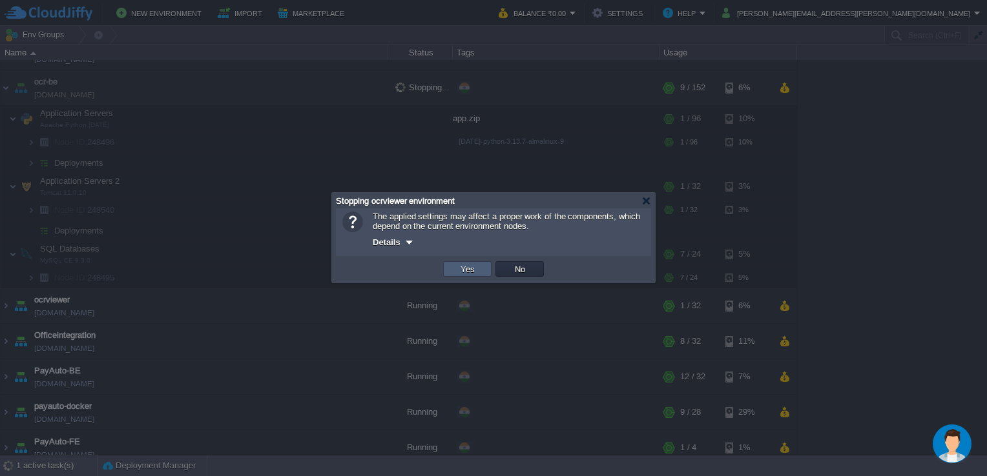
click at [455, 266] on td "Yes" at bounding box center [467, 268] width 48 height 15
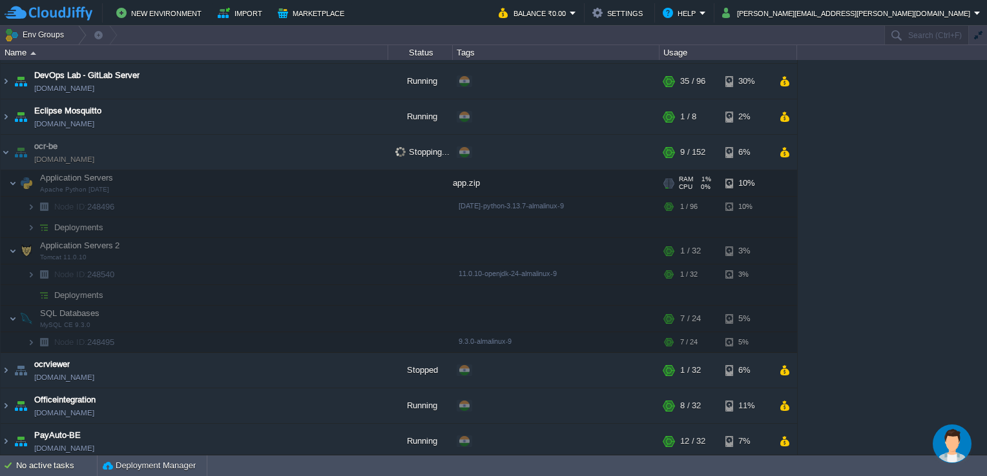
scroll to position [416, 0]
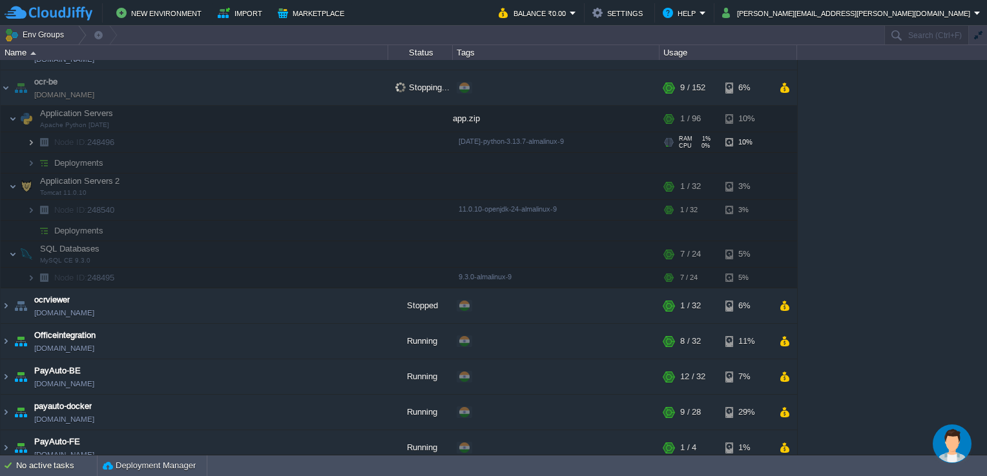
click at [34, 141] on img at bounding box center [31, 142] width 8 height 20
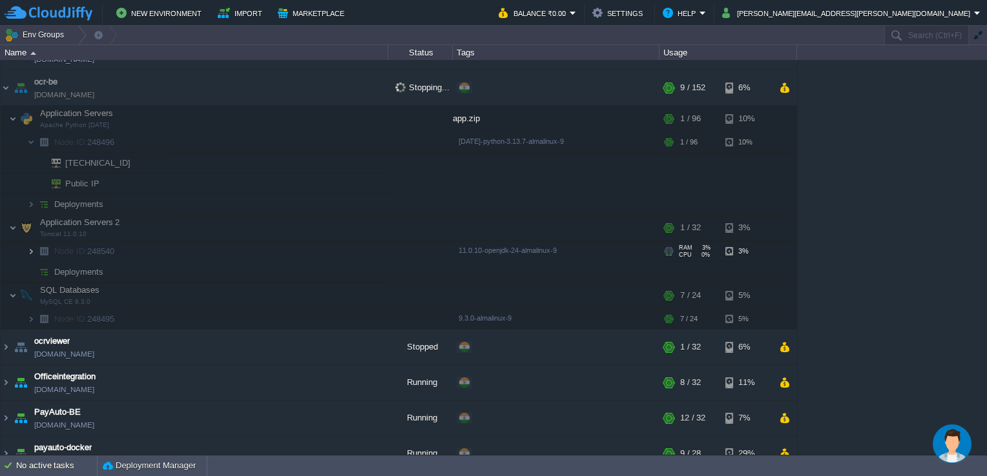
click at [34, 248] on img at bounding box center [31, 251] width 8 height 20
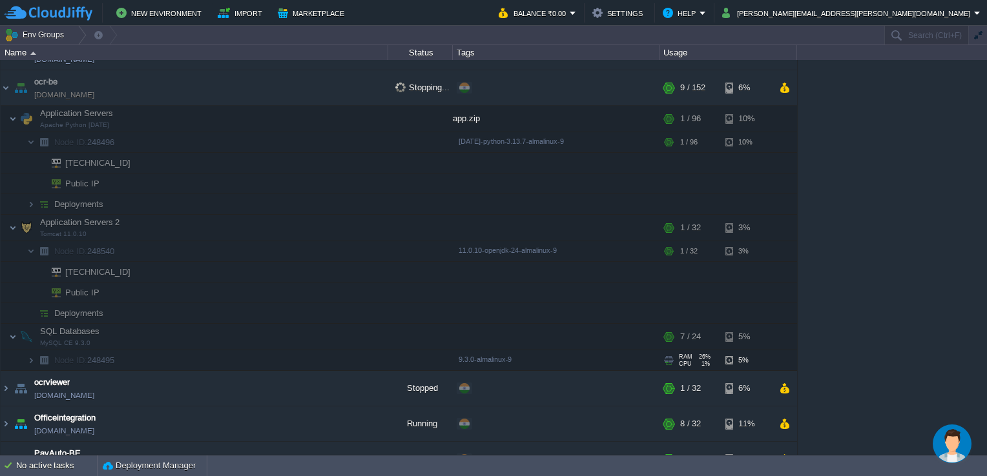
click at [35, 355] on img at bounding box center [44, 361] width 18 height 20
click at [30, 357] on img at bounding box center [31, 361] width 8 height 20
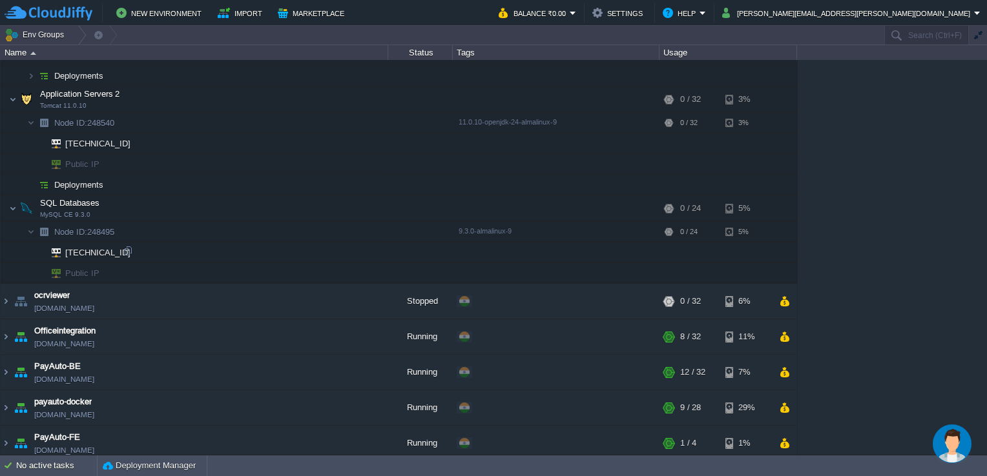
scroll to position [545, 0]
click at [5, 298] on img at bounding box center [6, 300] width 10 height 35
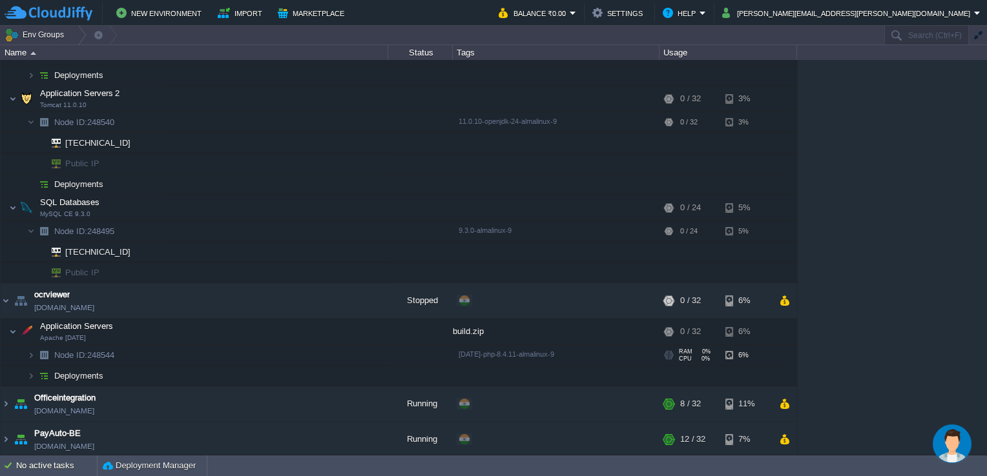
click at [34, 353] on img at bounding box center [31, 355] width 8 height 20
